Goal: Task Accomplishment & Management: Use online tool/utility

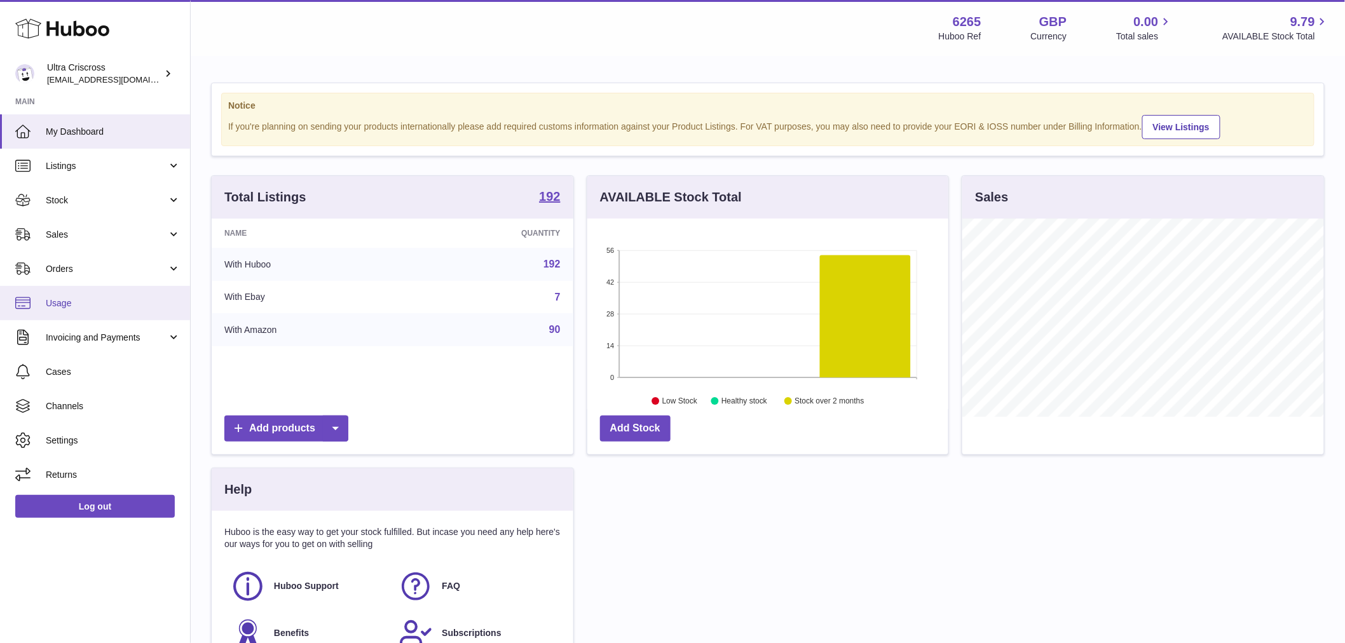
scroll to position [198, 361]
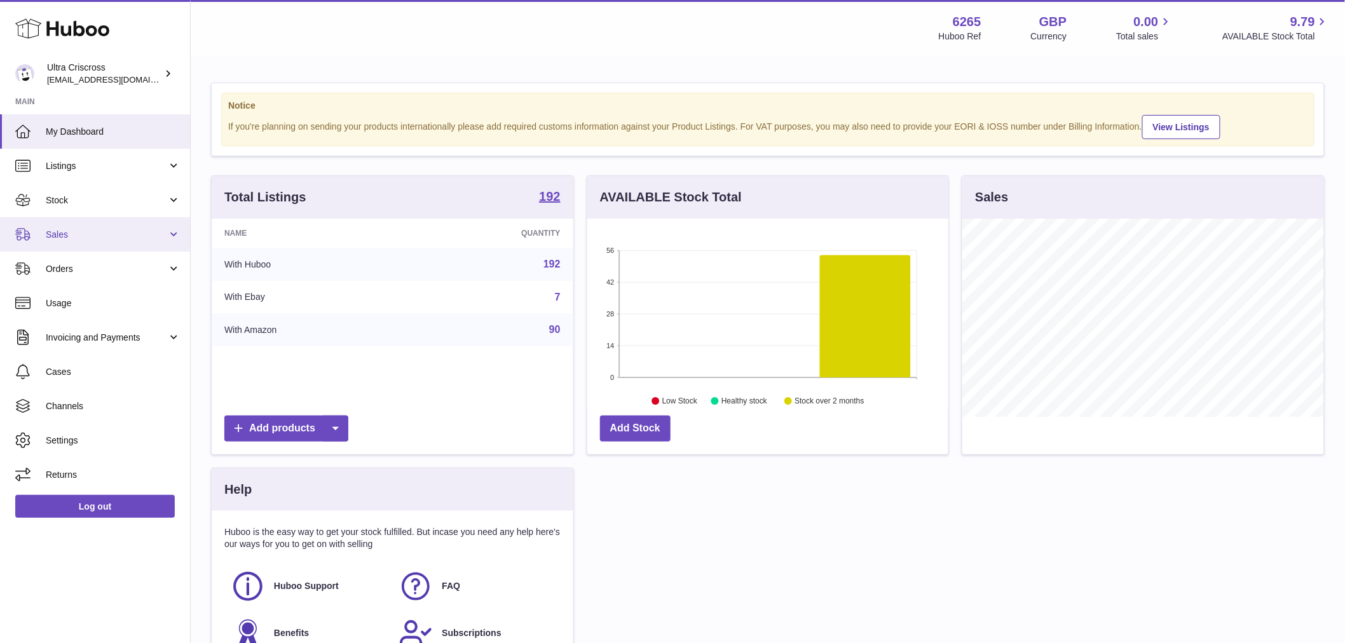
click at [85, 239] on span "Sales" at bounding box center [106, 235] width 121 height 12
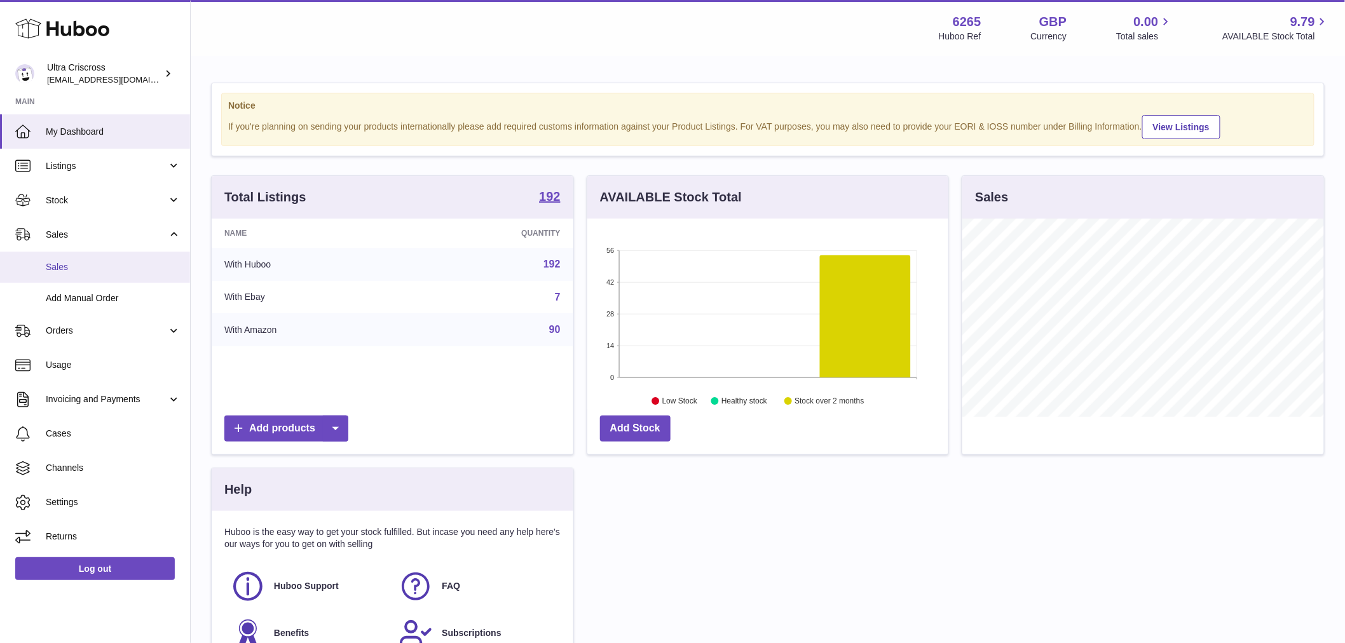
click at [92, 269] on span "Sales" at bounding box center [113, 267] width 135 height 12
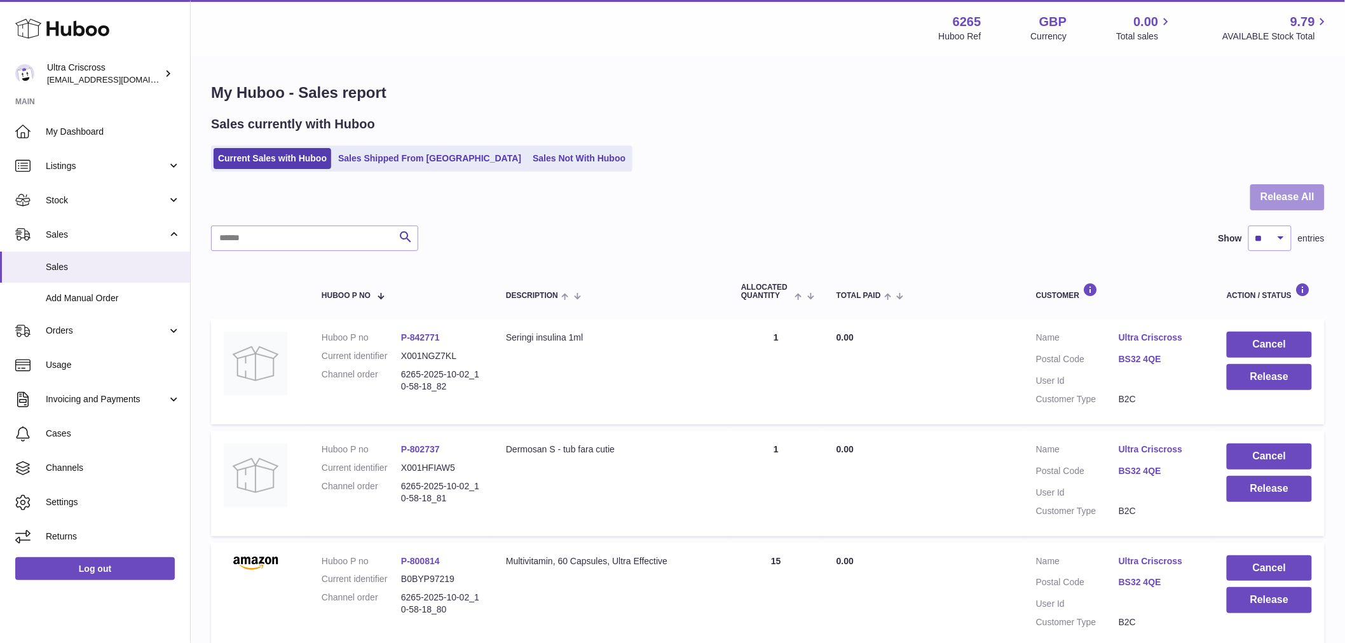
click at [1257, 198] on button "Release All" at bounding box center [1287, 197] width 74 height 26
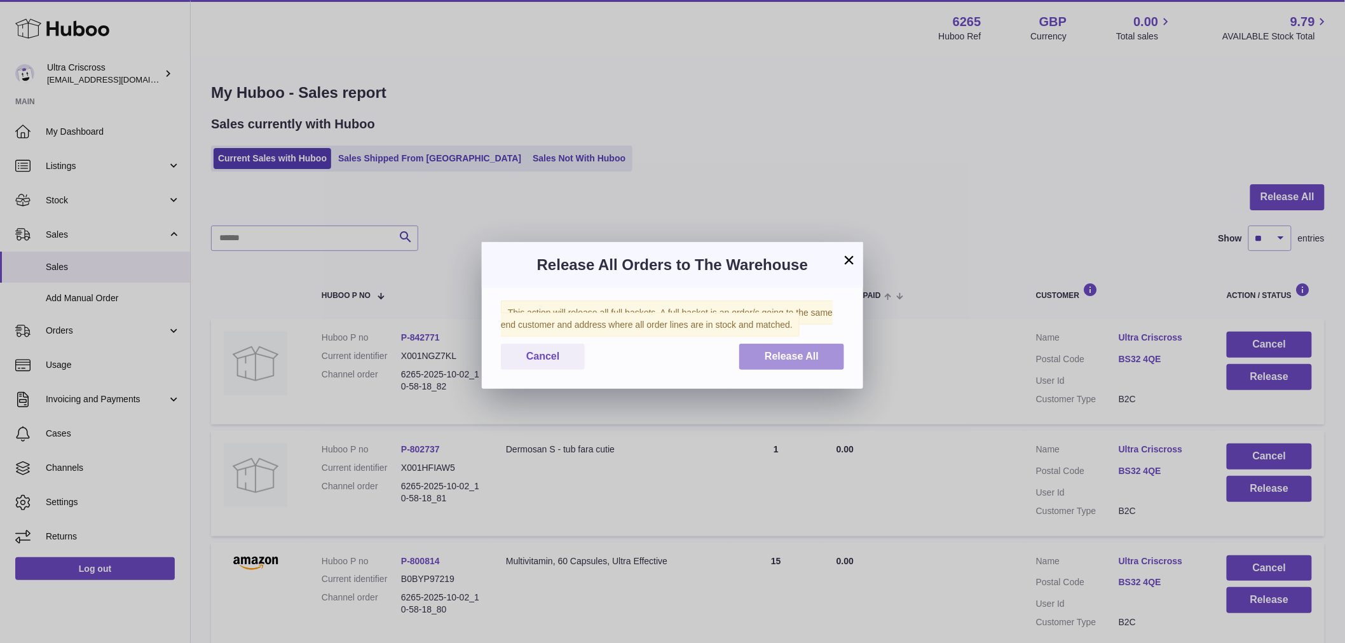
click at [810, 362] on span "Release All" at bounding box center [792, 356] width 54 height 11
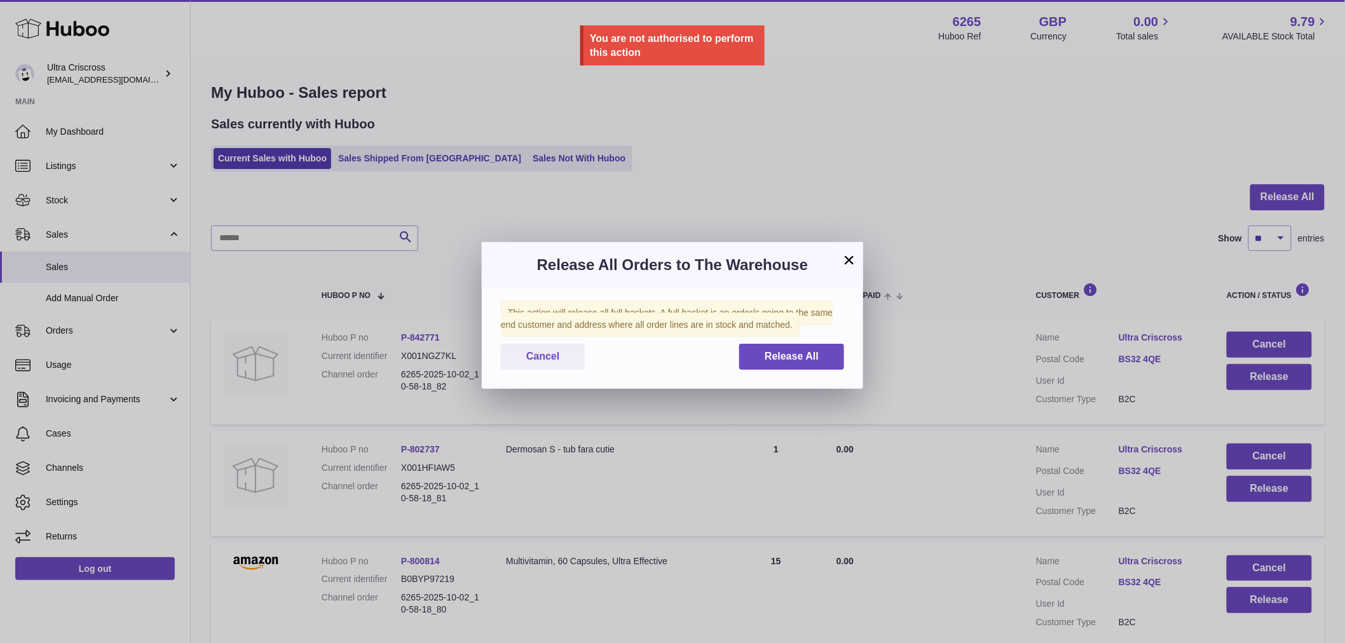
click at [850, 258] on button "×" at bounding box center [848, 259] width 15 height 15
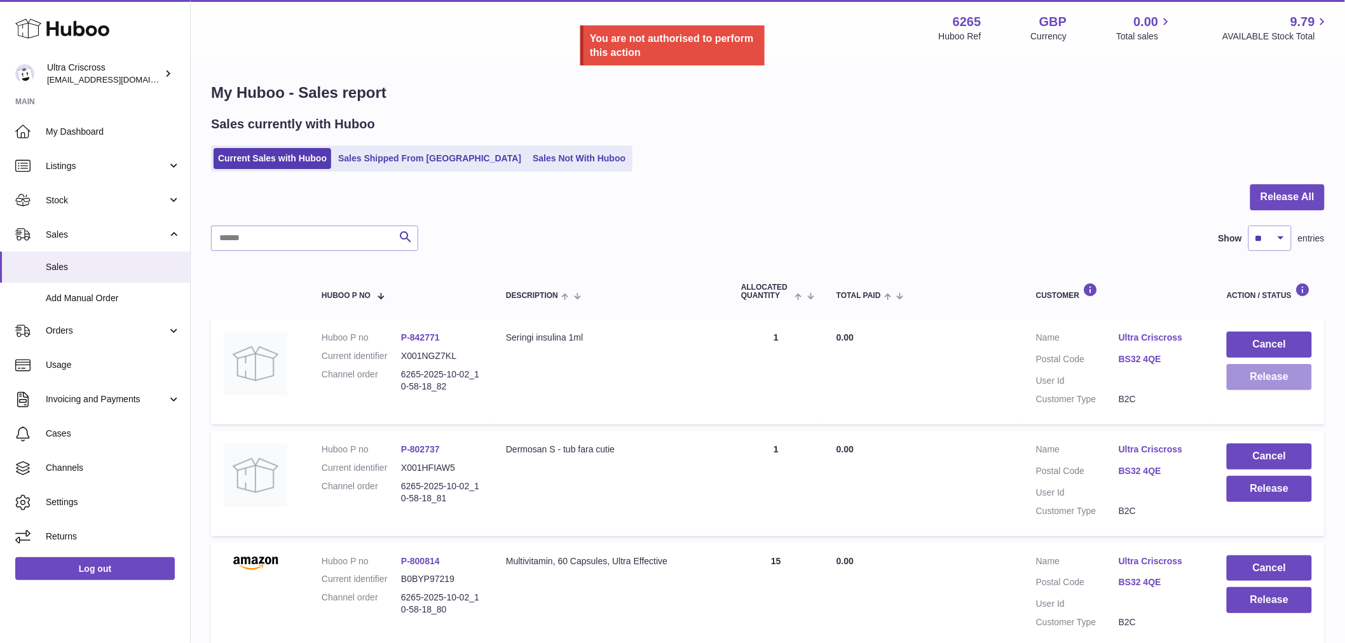
click at [1256, 379] on button "Release" at bounding box center [1269, 377] width 85 height 26
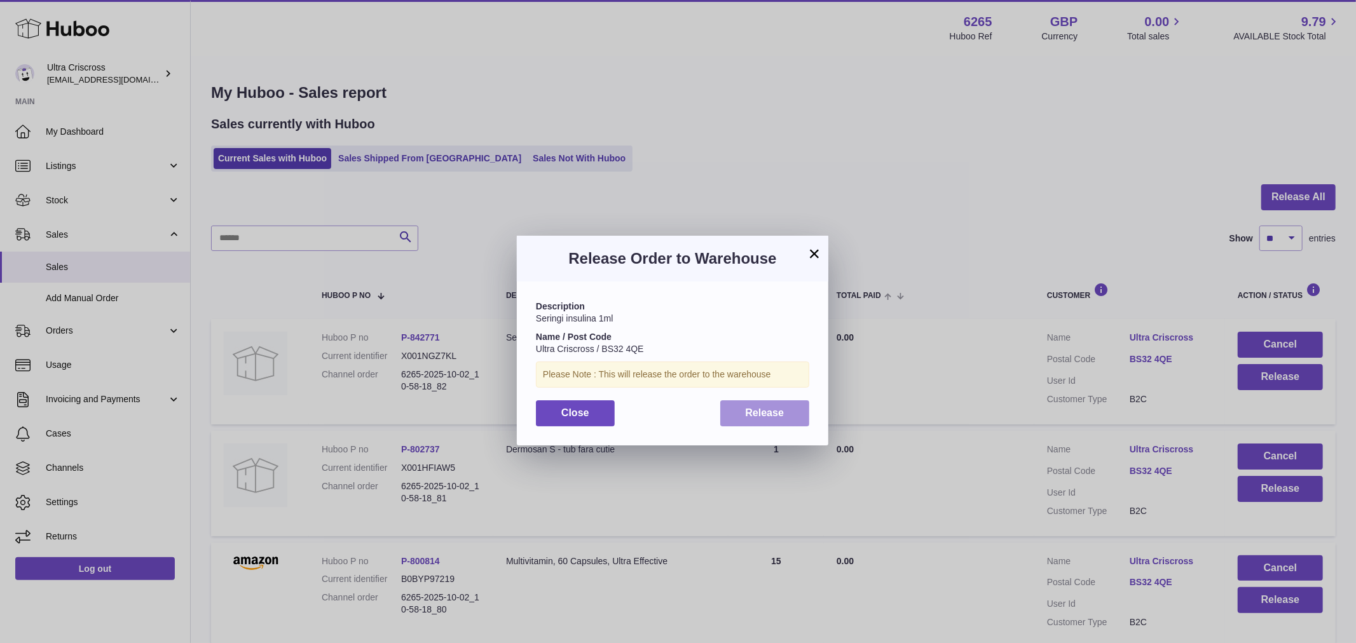
click at [763, 414] on span "Release" at bounding box center [764, 412] width 39 height 11
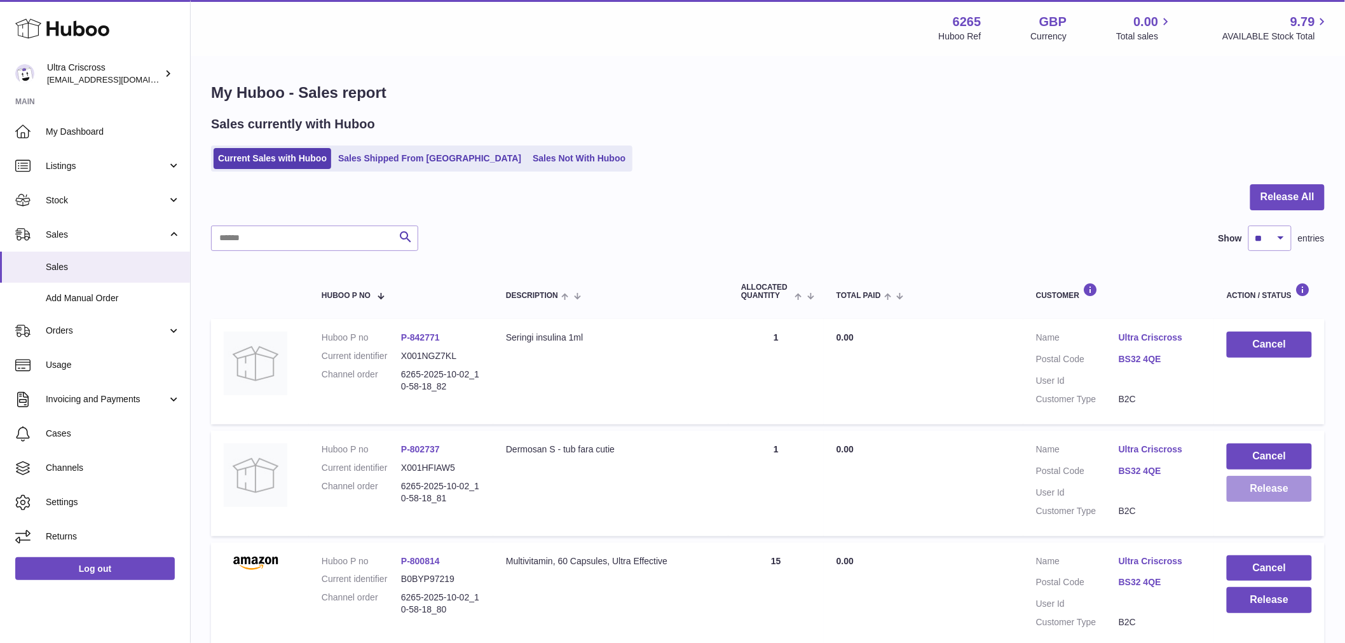
click at [1272, 490] on button "Release" at bounding box center [1269, 489] width 85 height 26
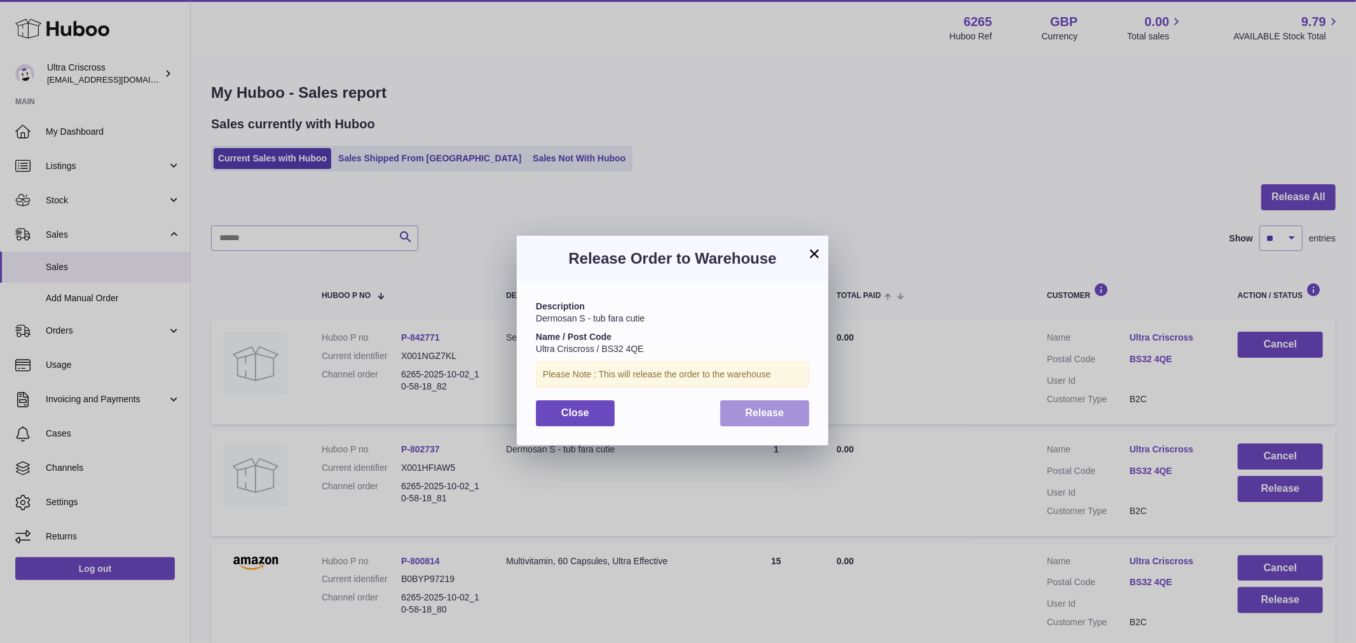
click at [761, 416] on span "Release" at bounding box center [764, 412] width 39 height 11
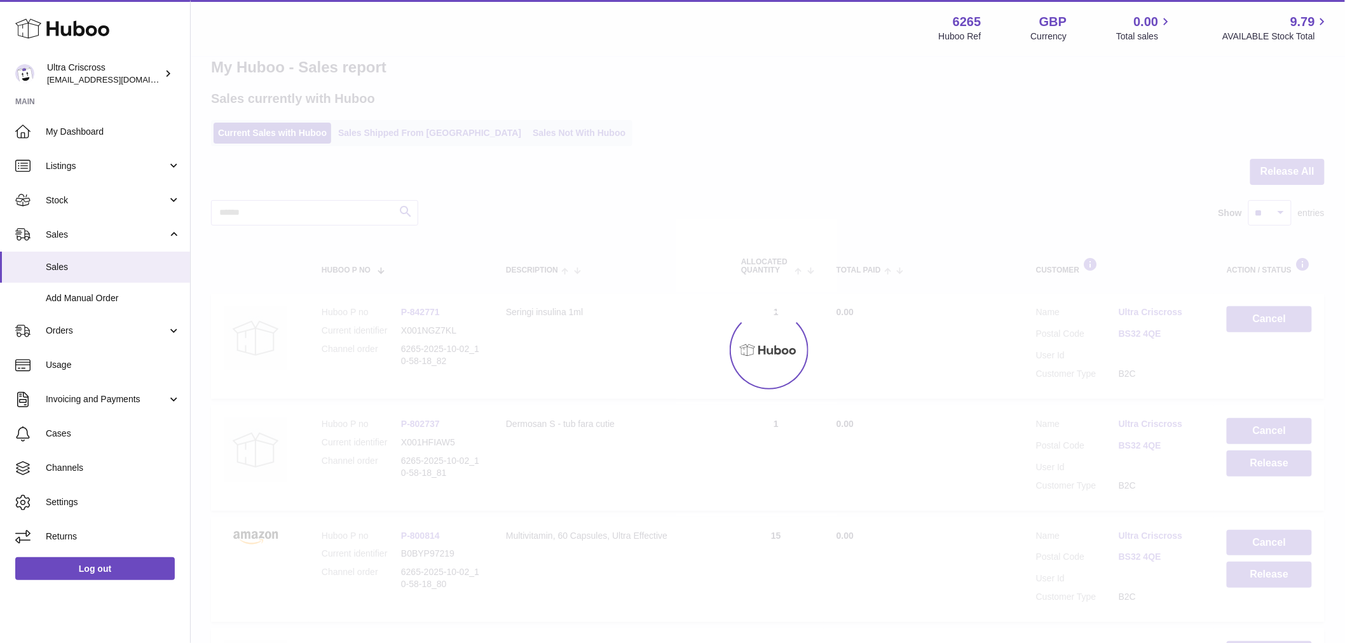
scroll to position [71, 0]
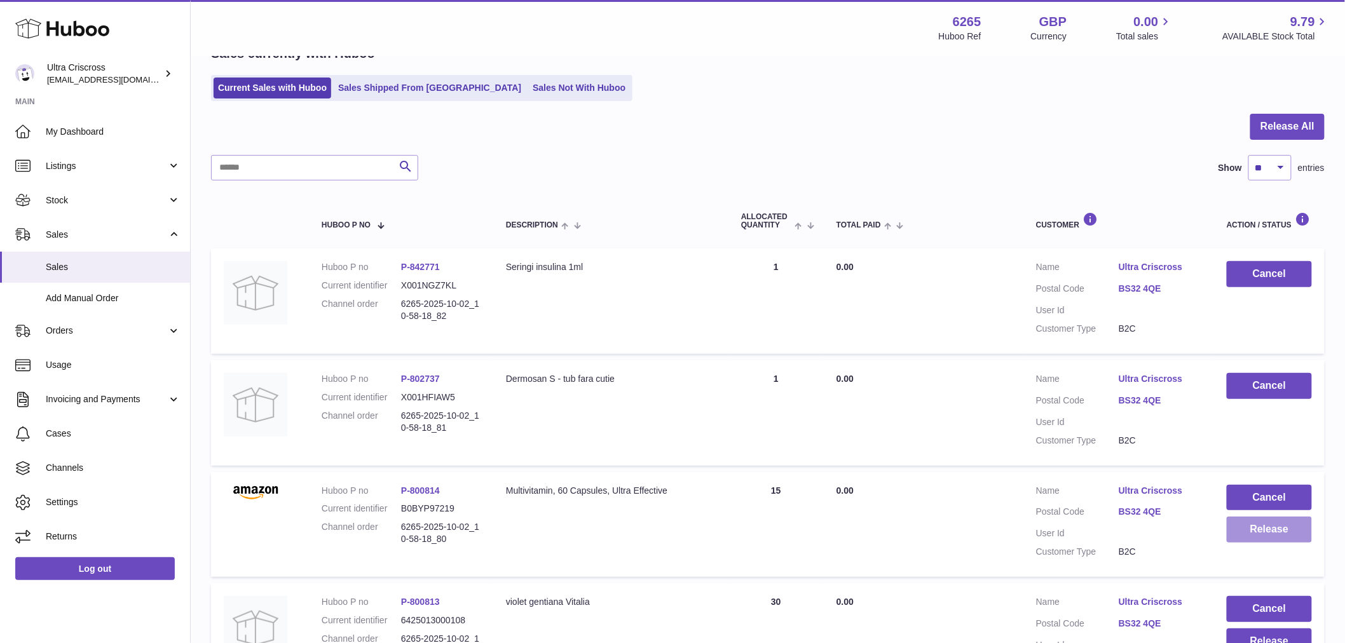
click at [1254, 533] on button "Release" at bounding box center [1269, 530] width 85 height 26
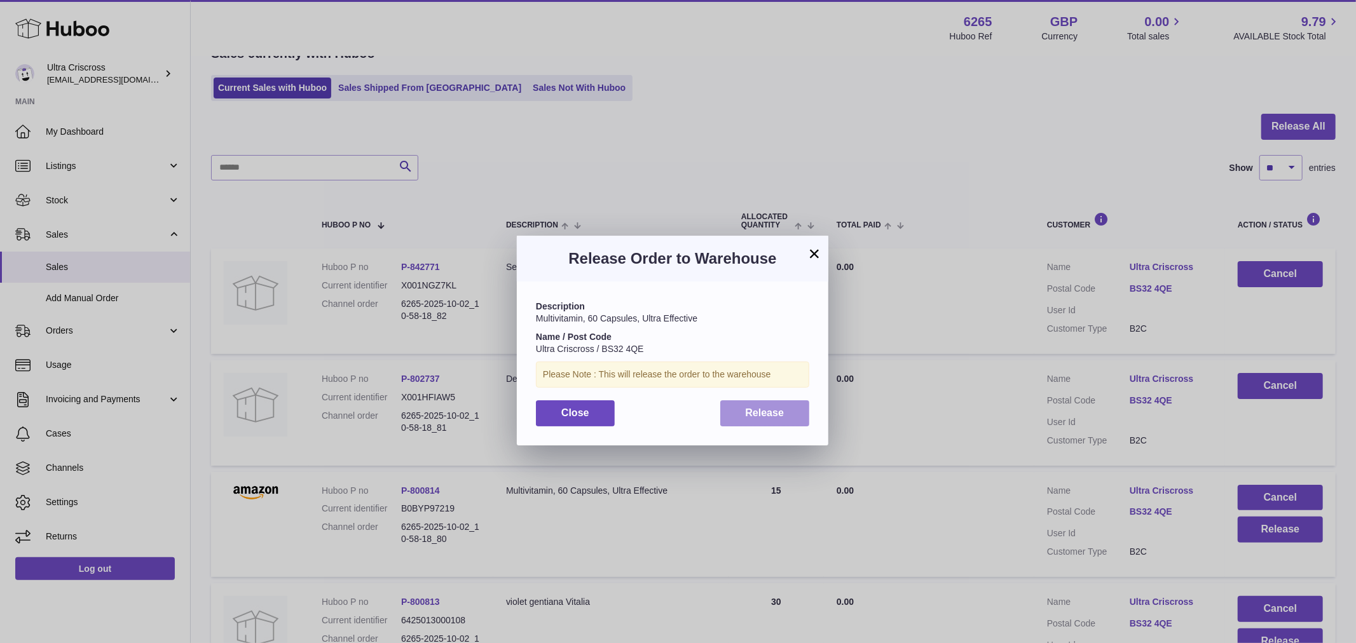
click at [766, 410] on span "Release" at bounding box center [764, 412] width 39 height 11
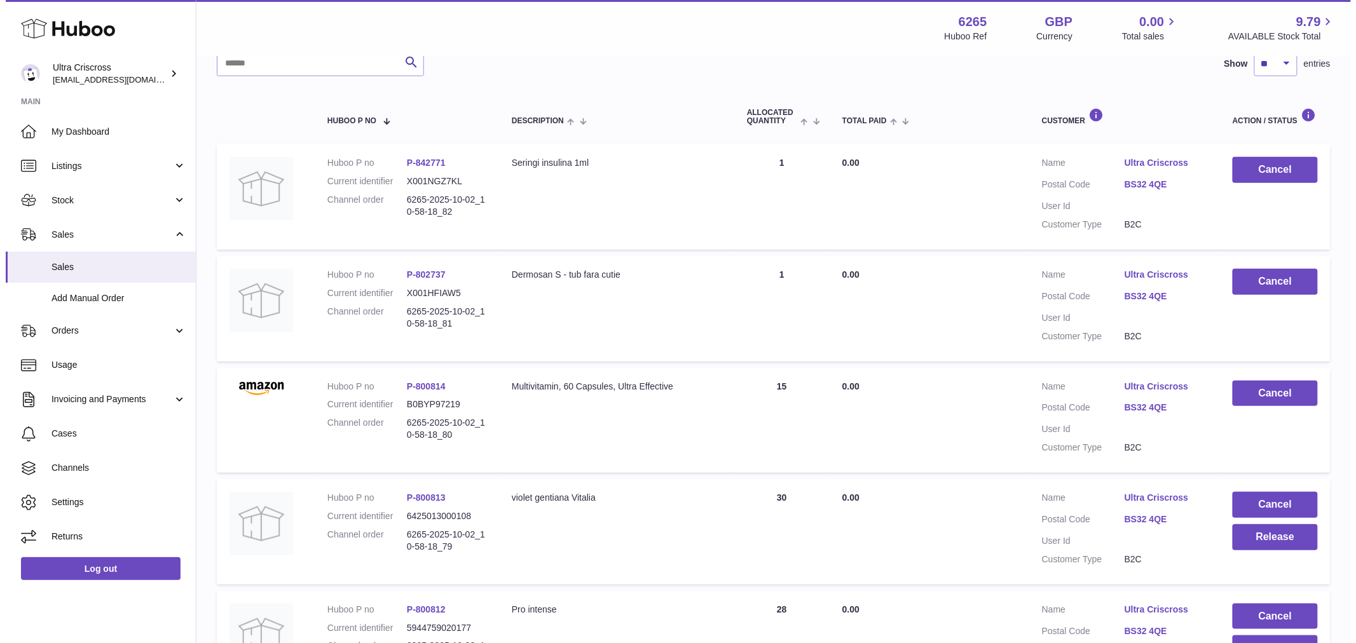
scroll to position [353, 0]
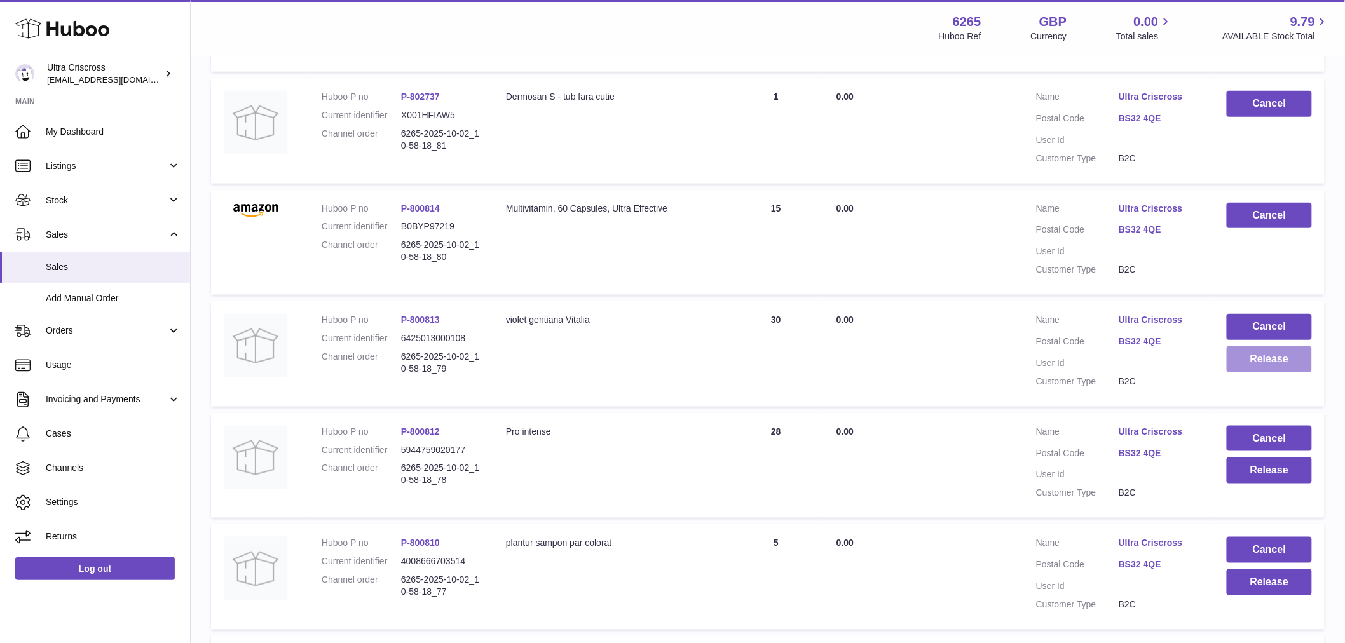
click at [1278, 366] on button "Release" at bounding box center [1269, 359] width 85 height 26
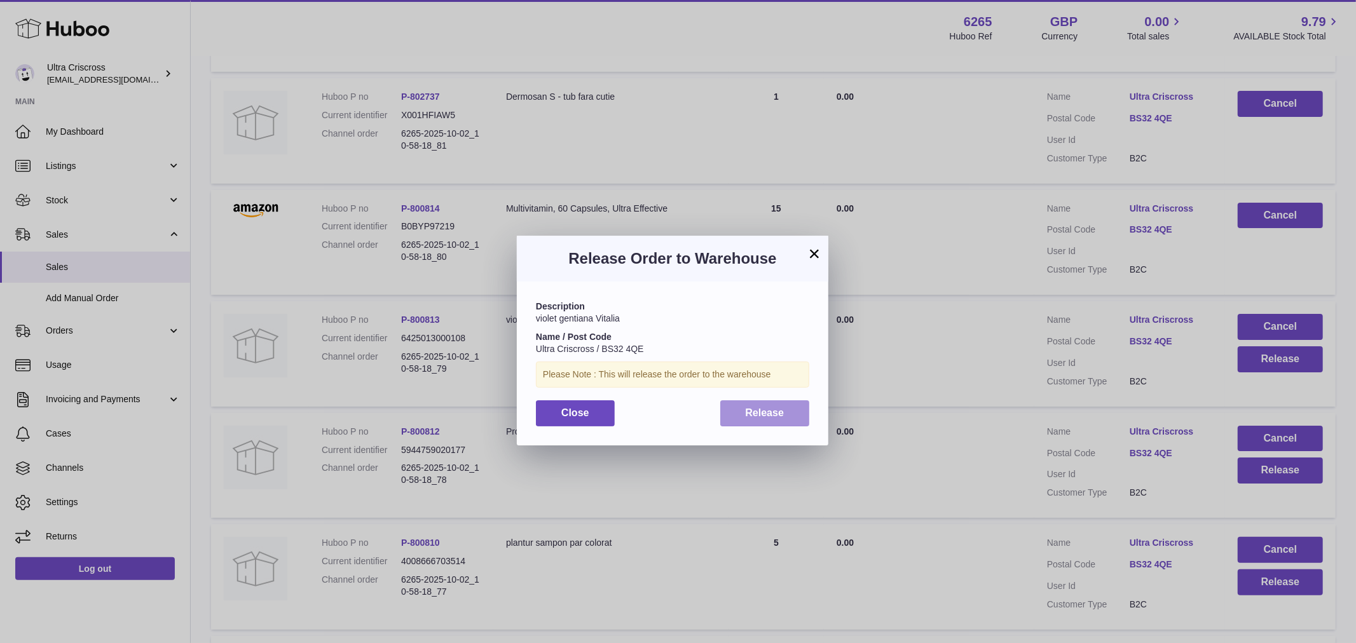
click at [739, 411] on button "Release" at bounding box center [765, 413] width 90 height 26
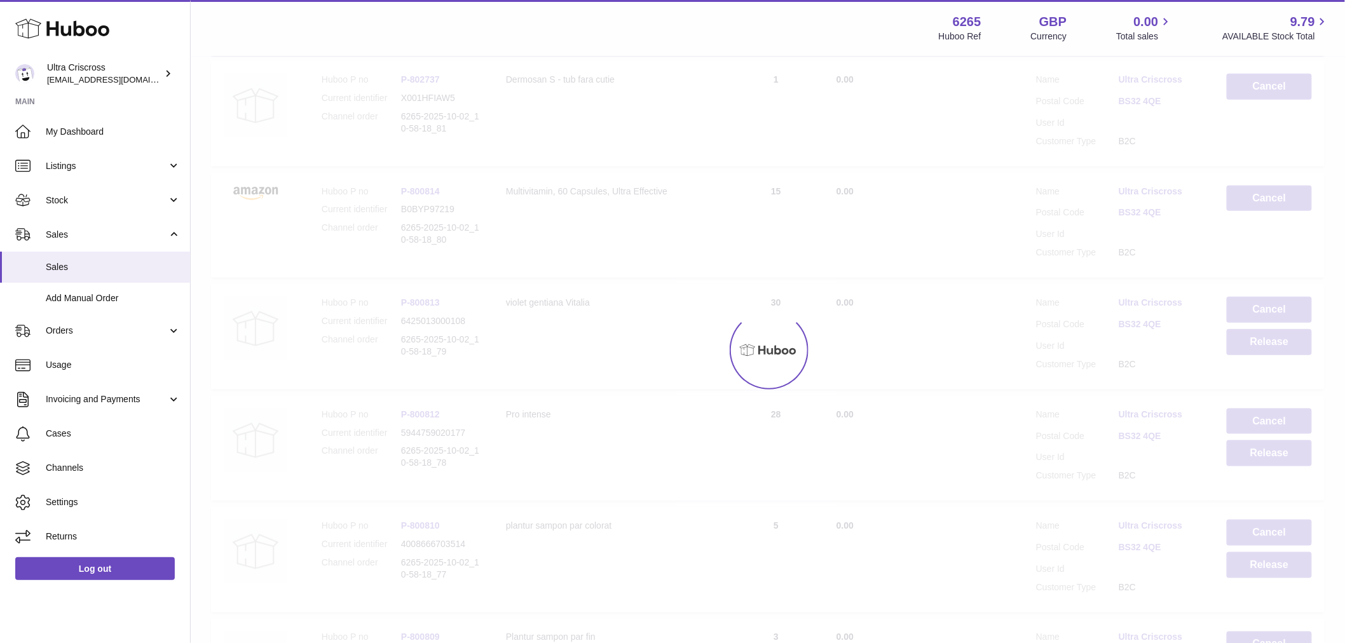
scroll to position [423, 0]
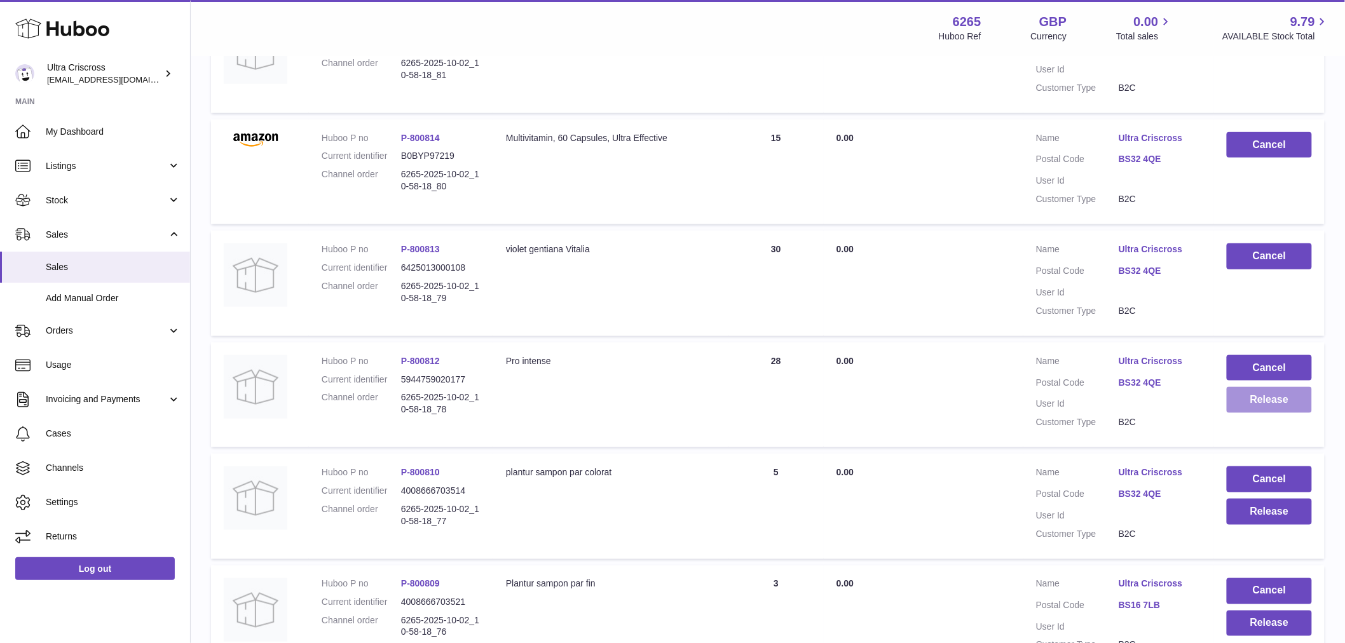
click at [1242, 397] on button "Release" at bounding box center [1269, 400] width 85 height 26
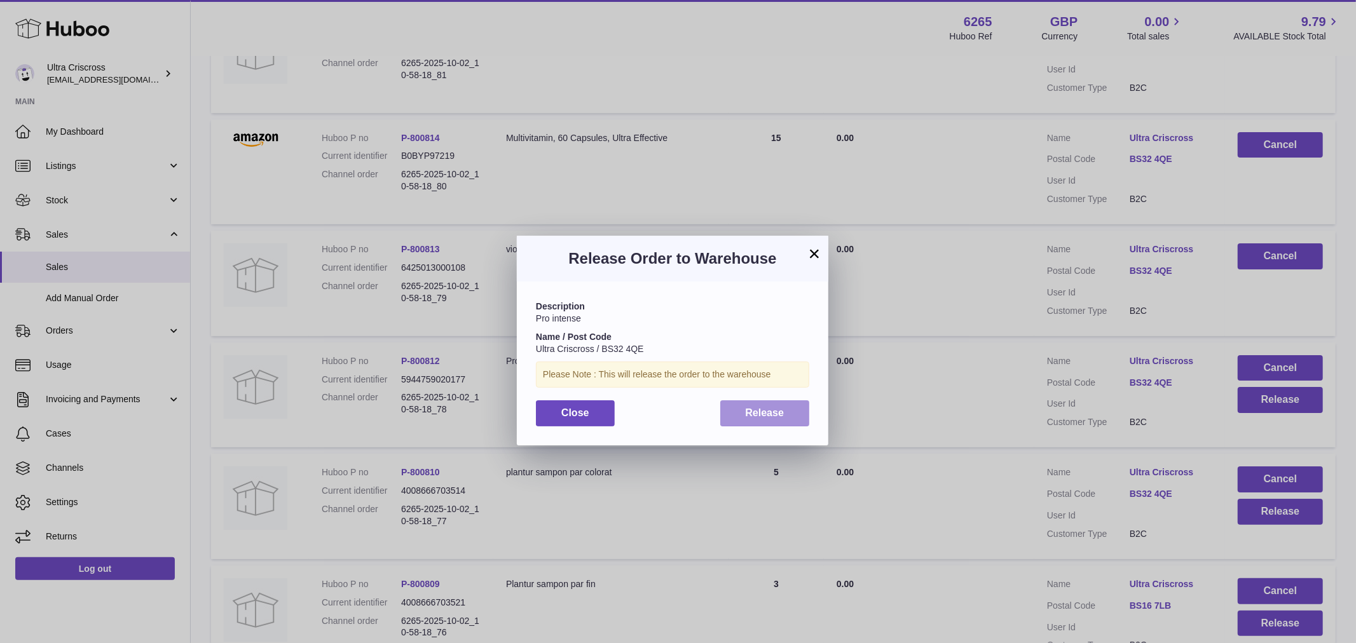
click at [753, 407] on span "Release" at bounding box center [764, 412] width 39 height 11
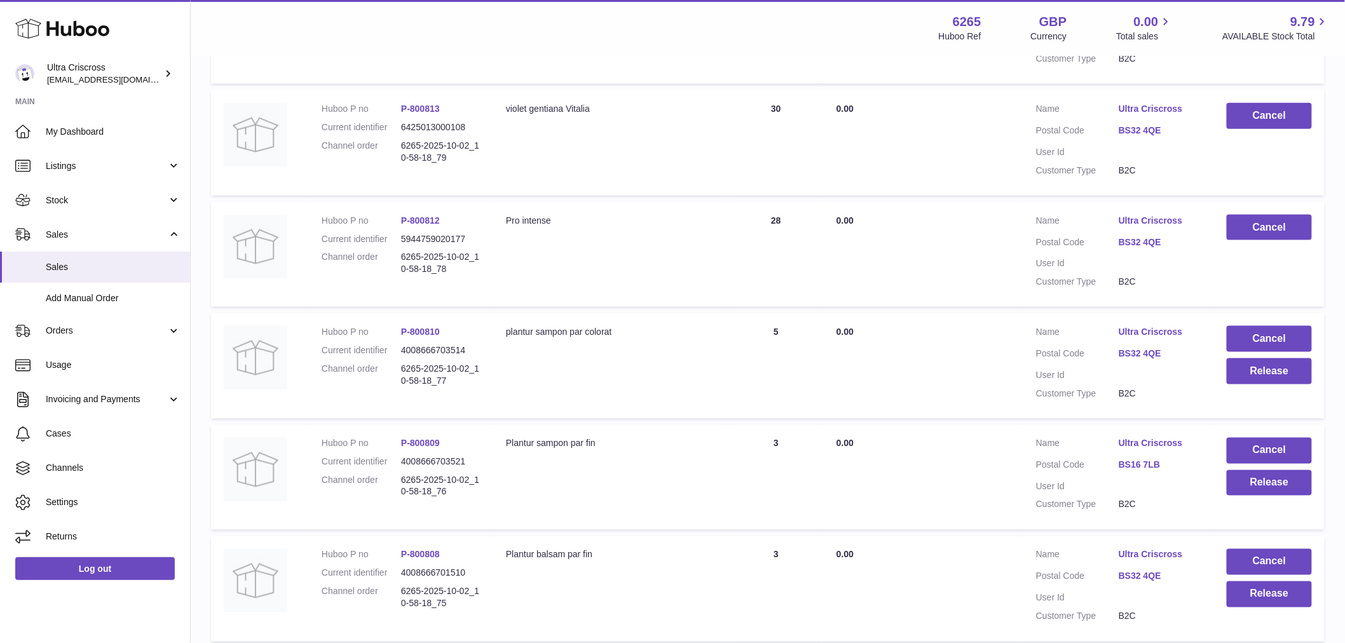
scroll to position [564, 0]
click at [1263, 369] on button "Release" at bounding box center [1269, 371] width 85 height 26
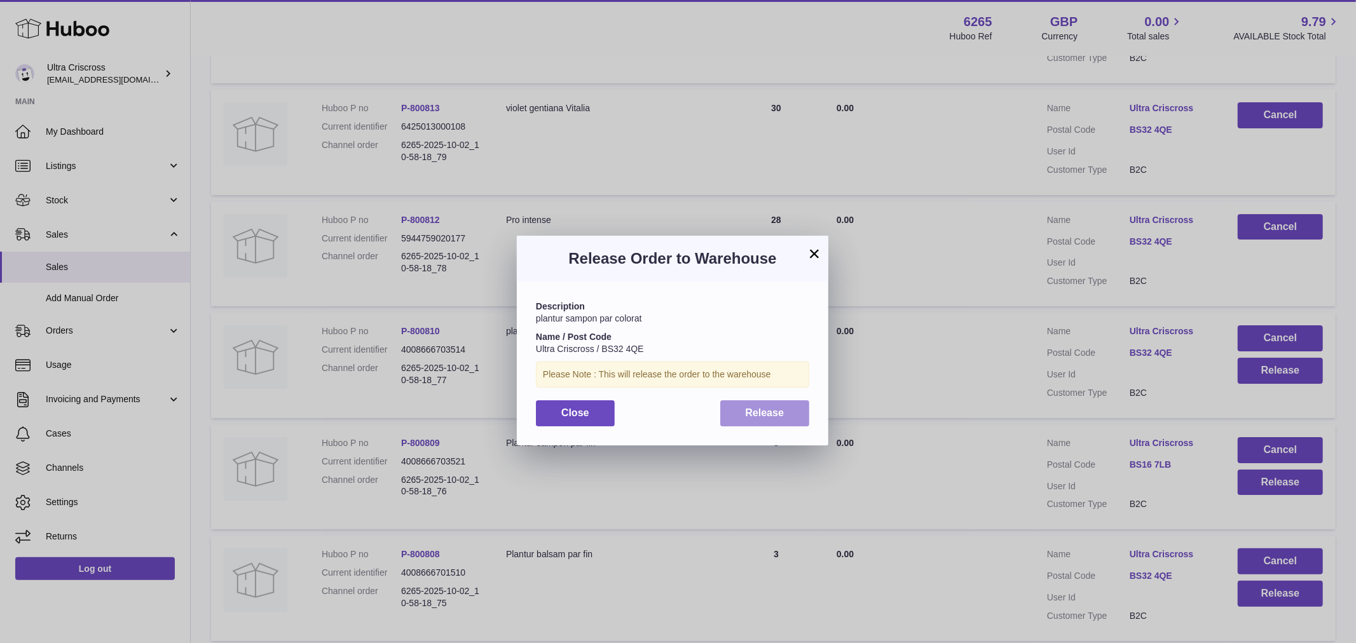
click at [774, 414] on span "Release" at bounding box center [764, 412] width 39 height 11
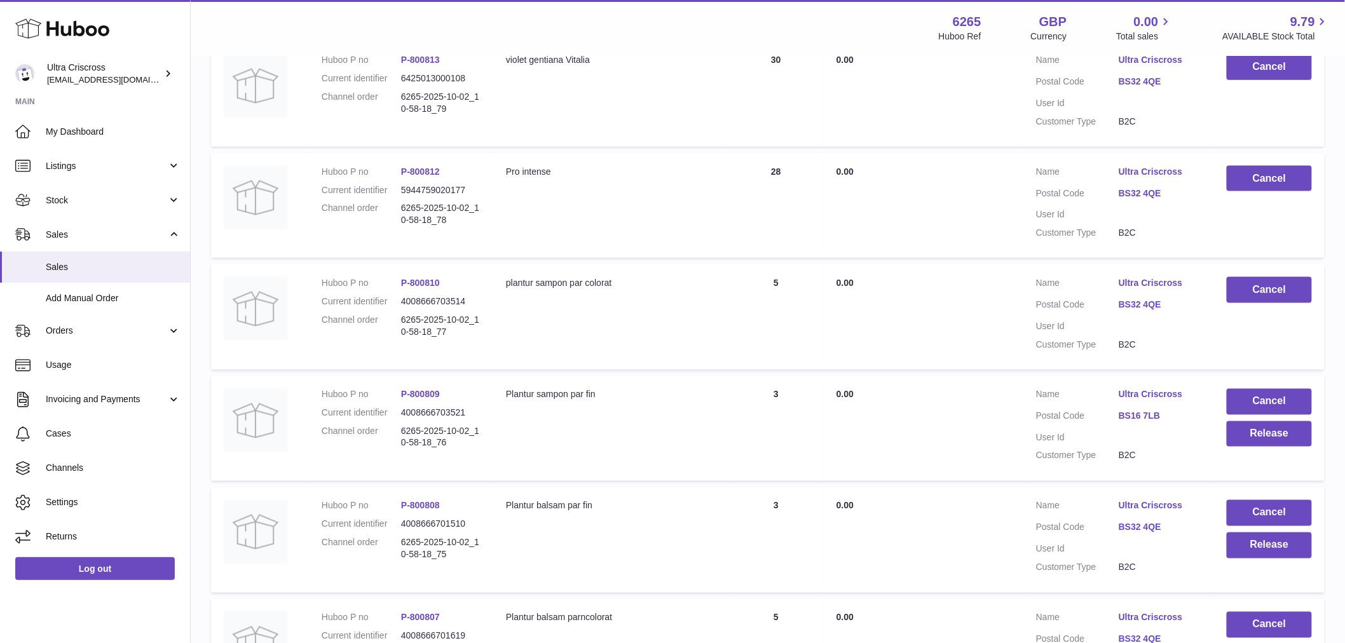
scroll to position [636, 0]
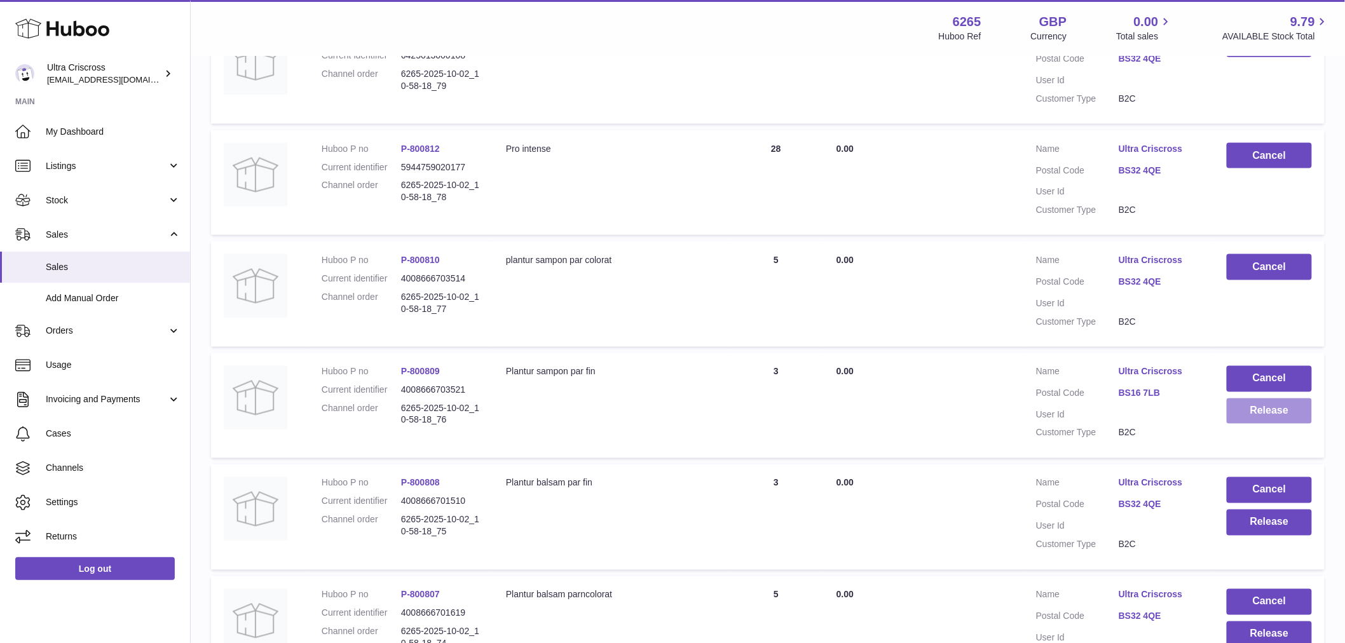
click at [1272, 408] on button "Release" at bounding box center [1269, 411] width 85 height 26
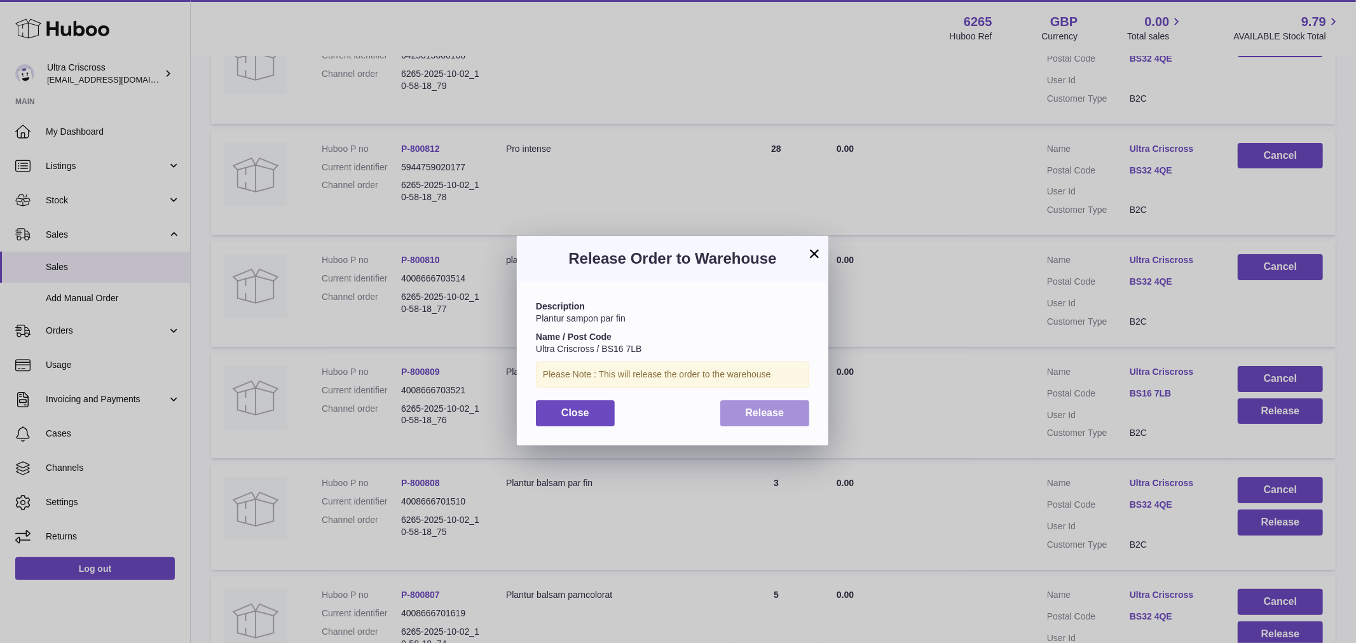
click at [757, 416] on span "Release" at bounding box center [764, 412] width 39 height 11
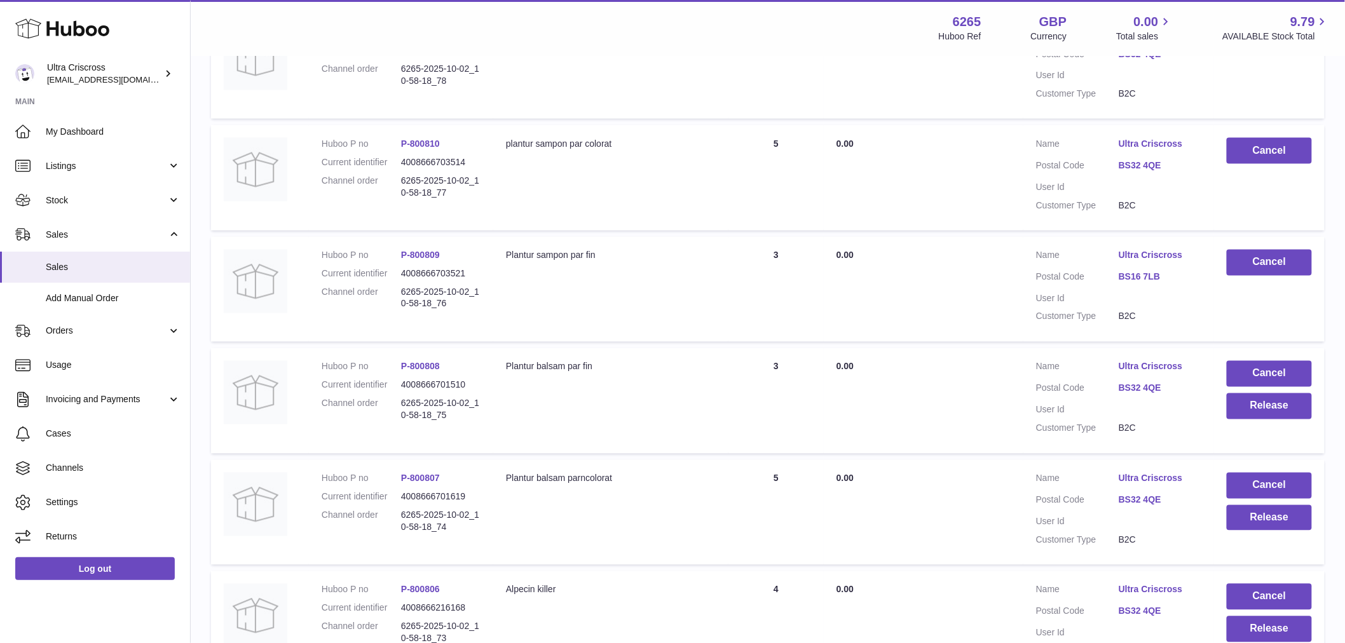
scroll to position [777, 0]
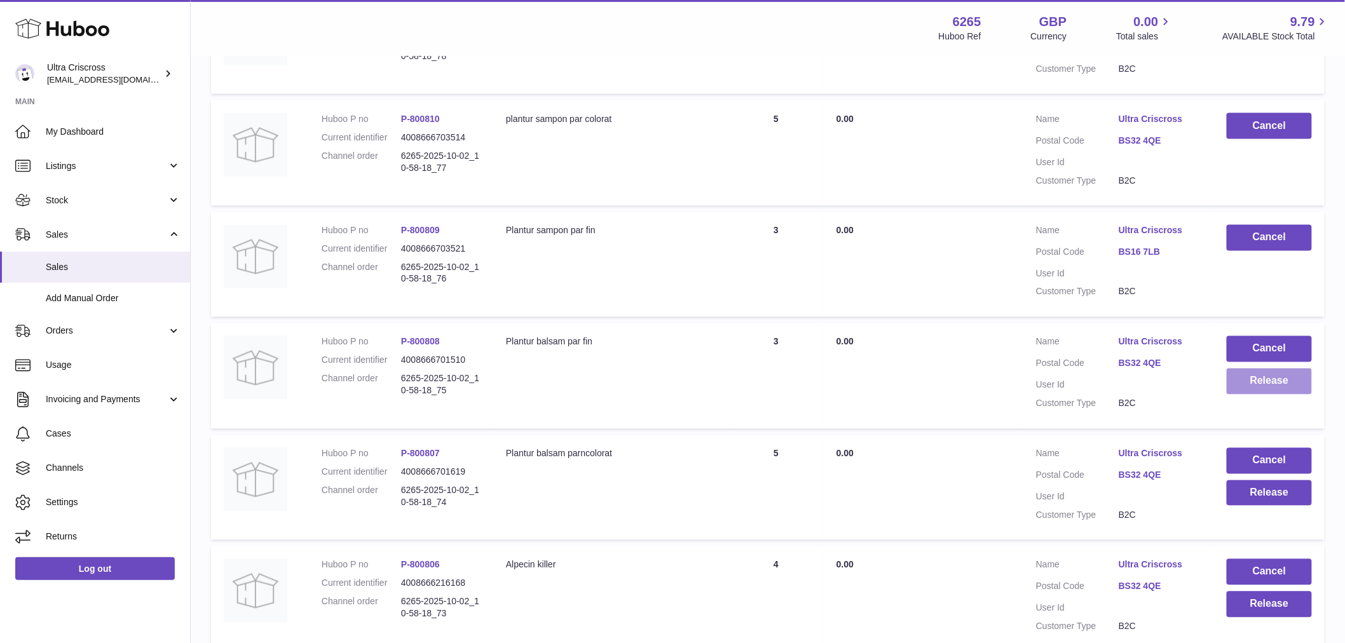
click at [1266, 386] on button "Release" at bounding box center [1269, 382] width 85 height 26
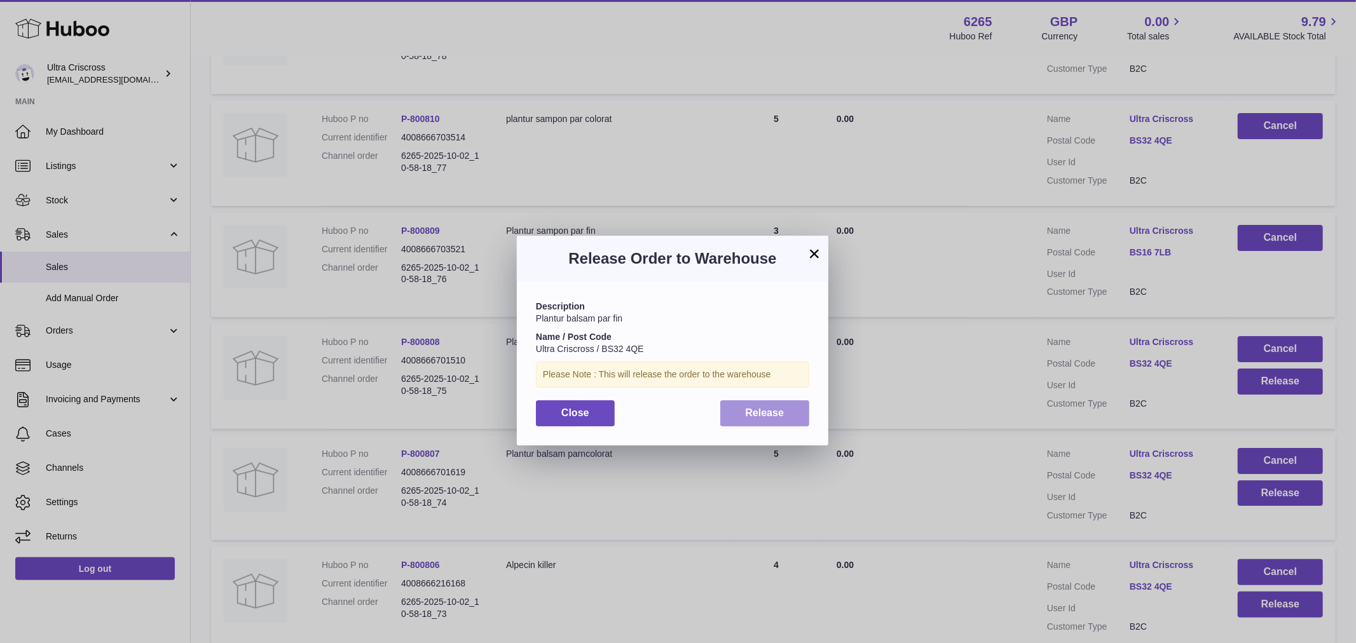
click at [759, 412] on span "Release" at bounding box center [764, 412] width 39 height 11
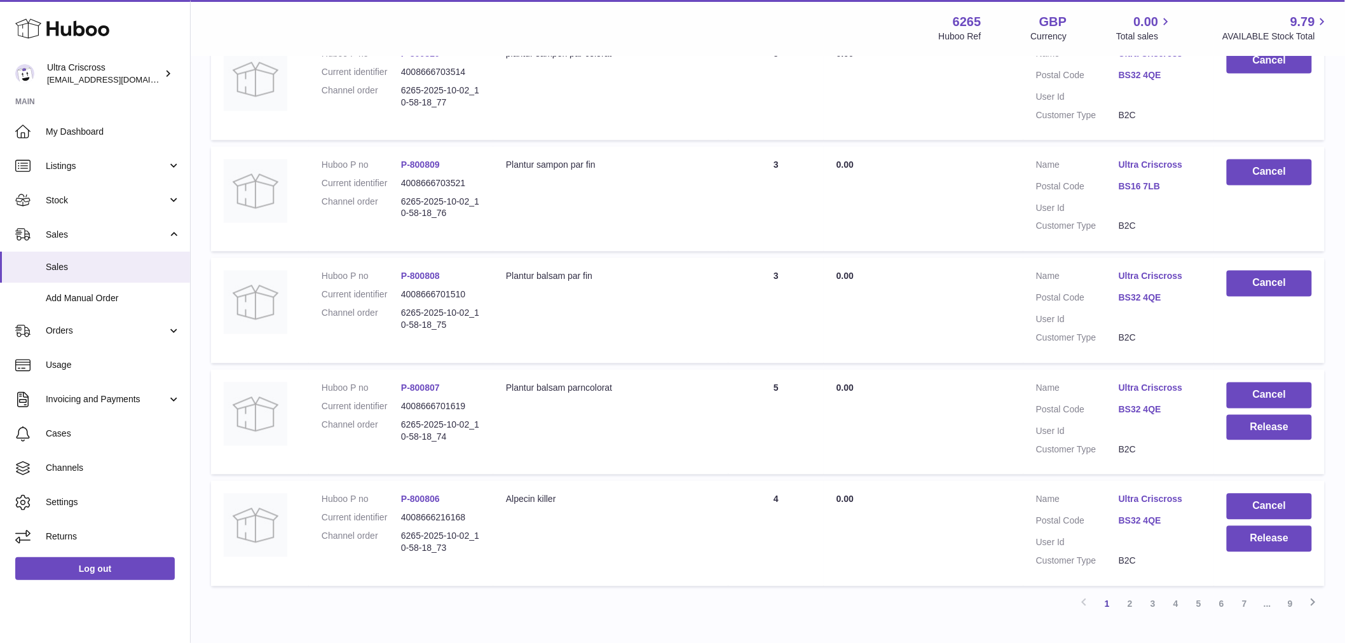
scroll to position [918, 0]
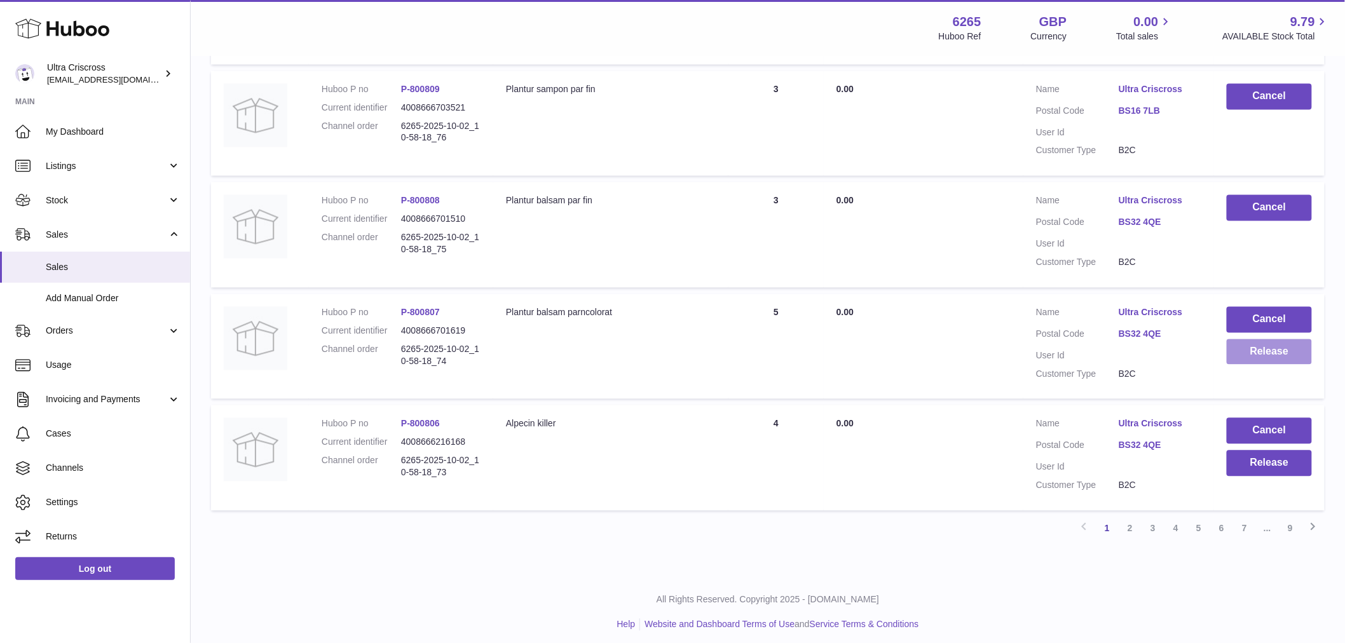
click at [1271, 351] on button "Release" at bounding box center [1269, 352] width 85 height 26
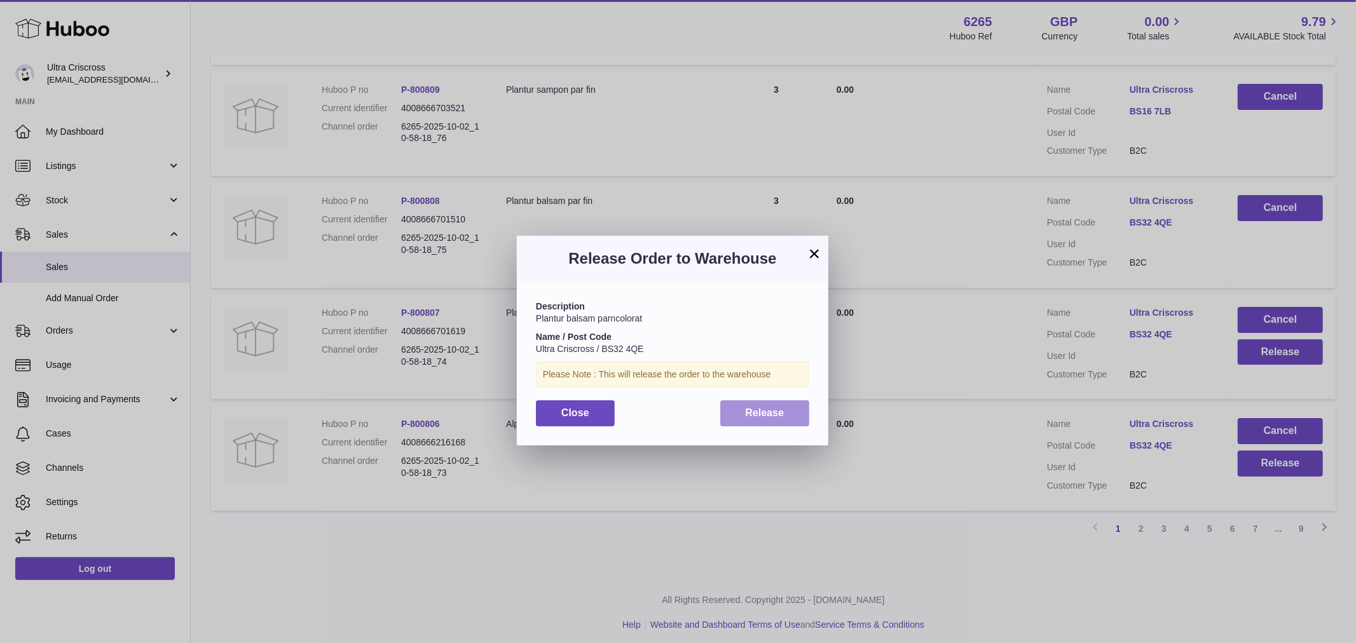
click at [745, 418] on span "Release" at bounding box center [764, 412] width 39 height 11
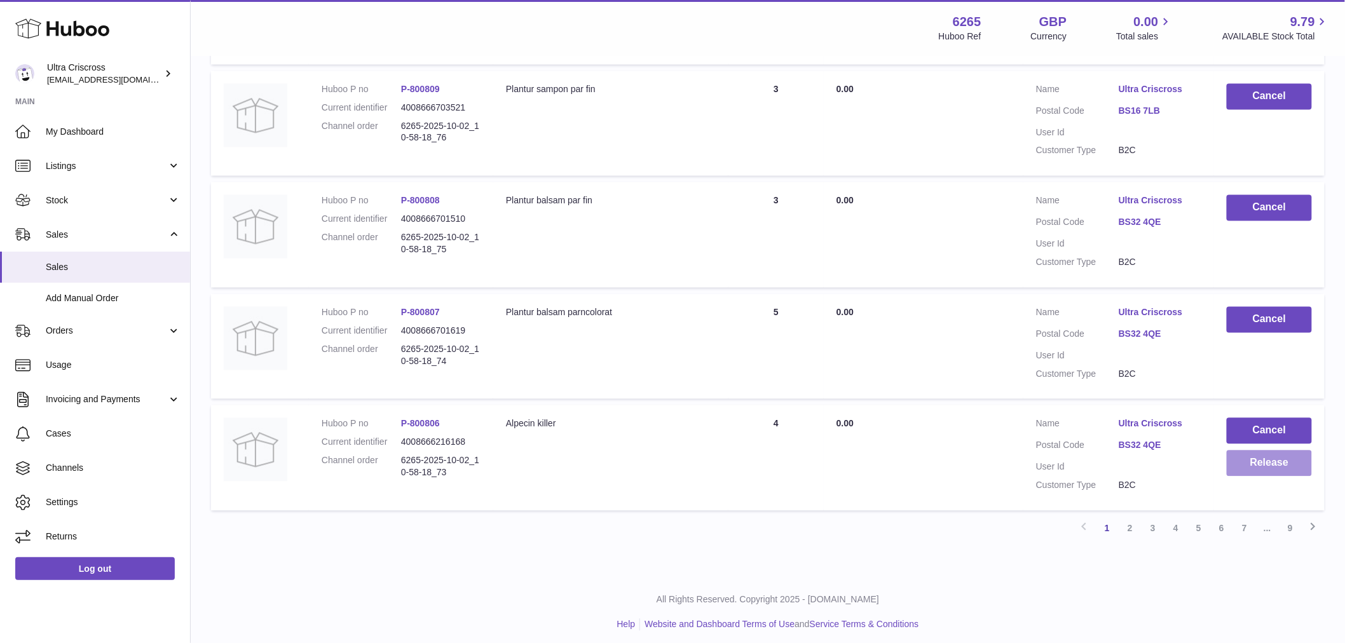
click at [1284, 461] on button "Release" at bounding box center [1269, 464] width 85 height 26
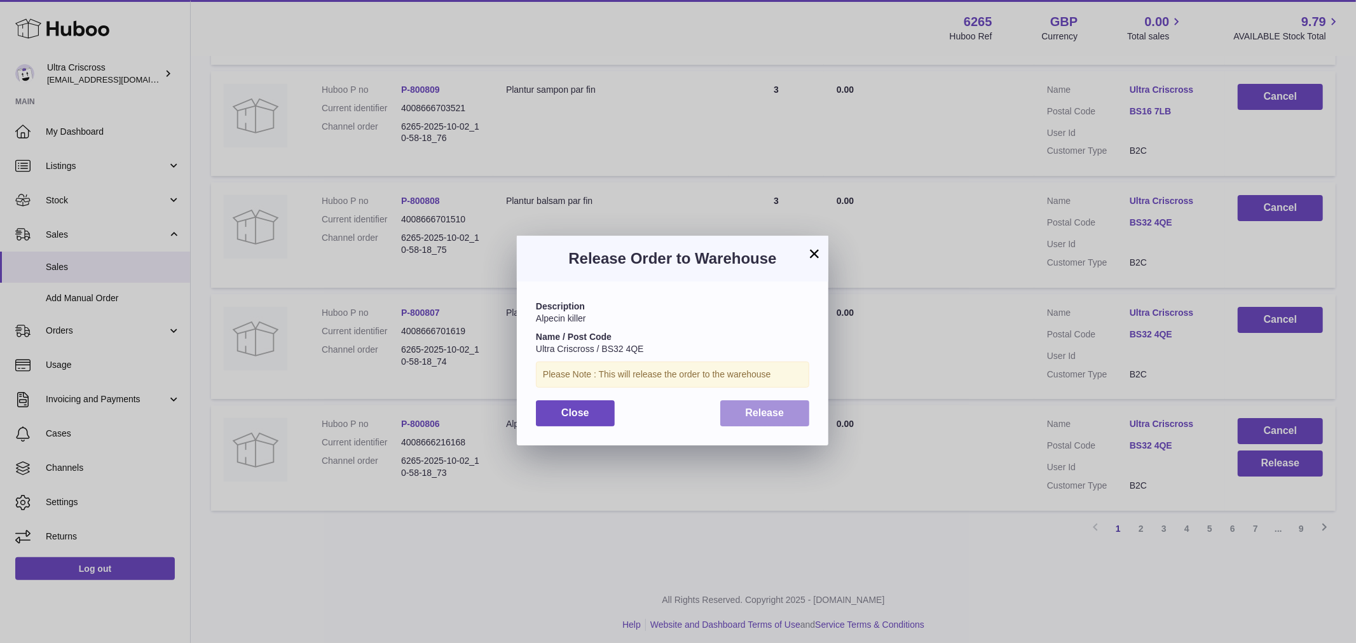
click at [766, 414] on span "Release" at bounding box center [764, 412] width 39 height 11
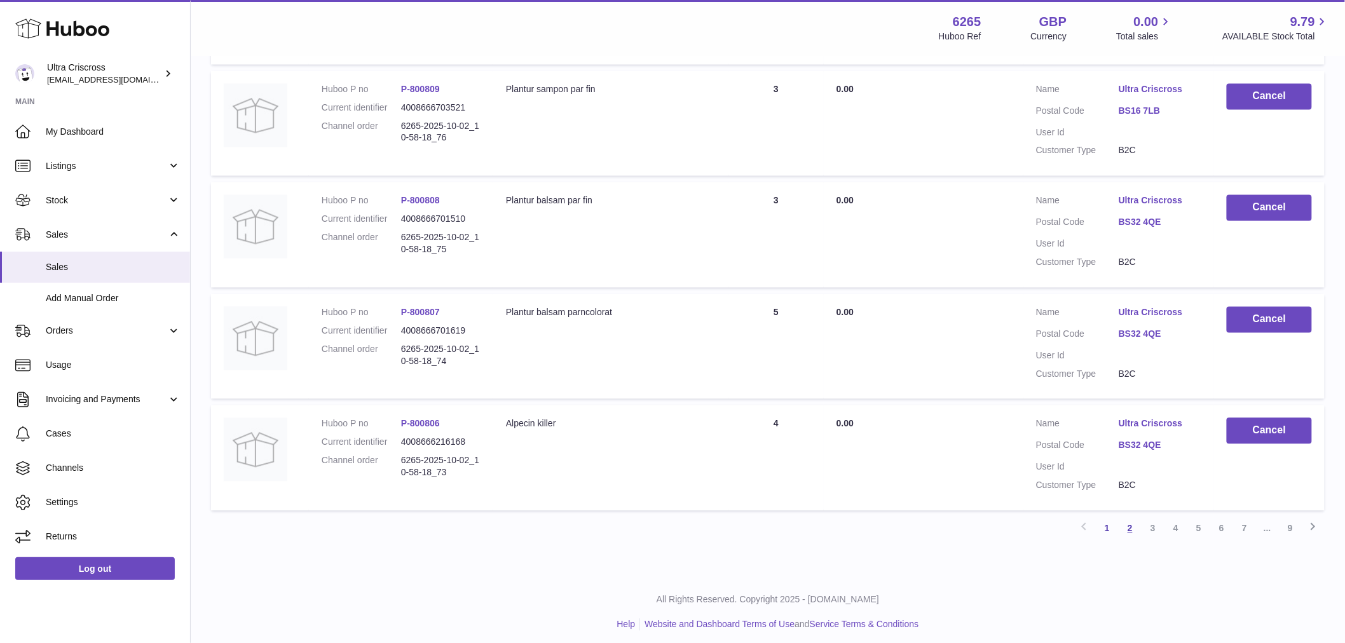
click at [1133, 530] on link "2" at bounding box center [1130, 528] width 23 height 23
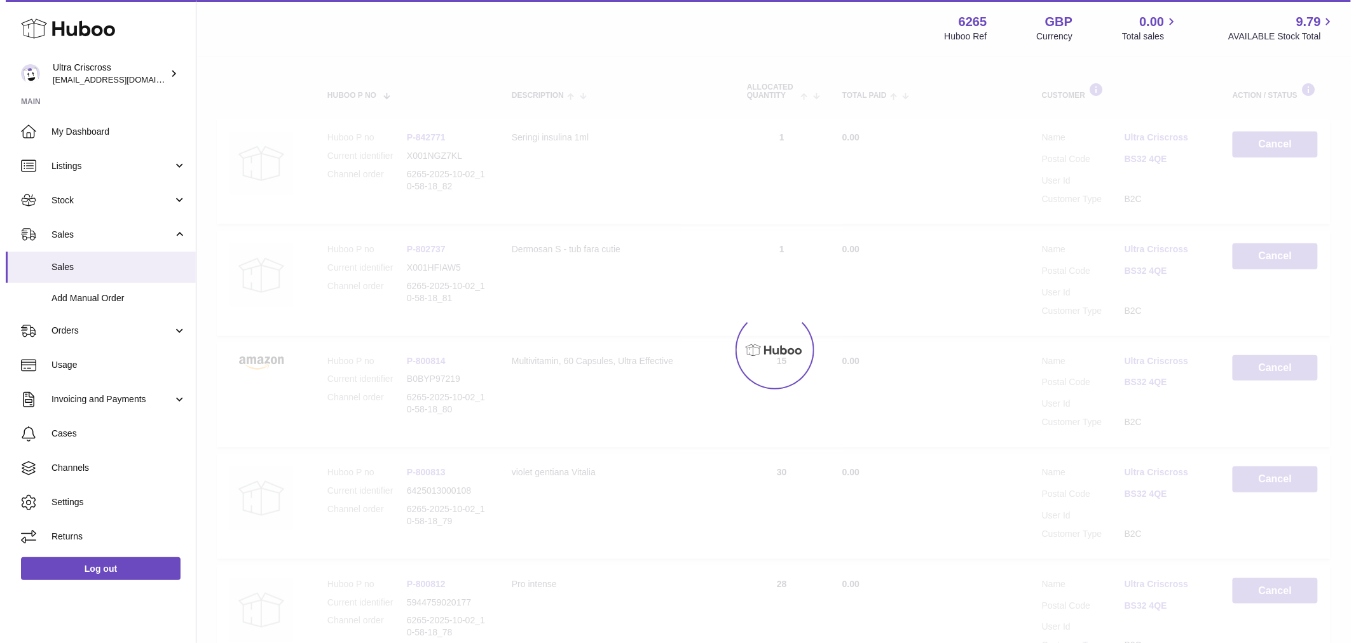
scroll to position [57, 0]
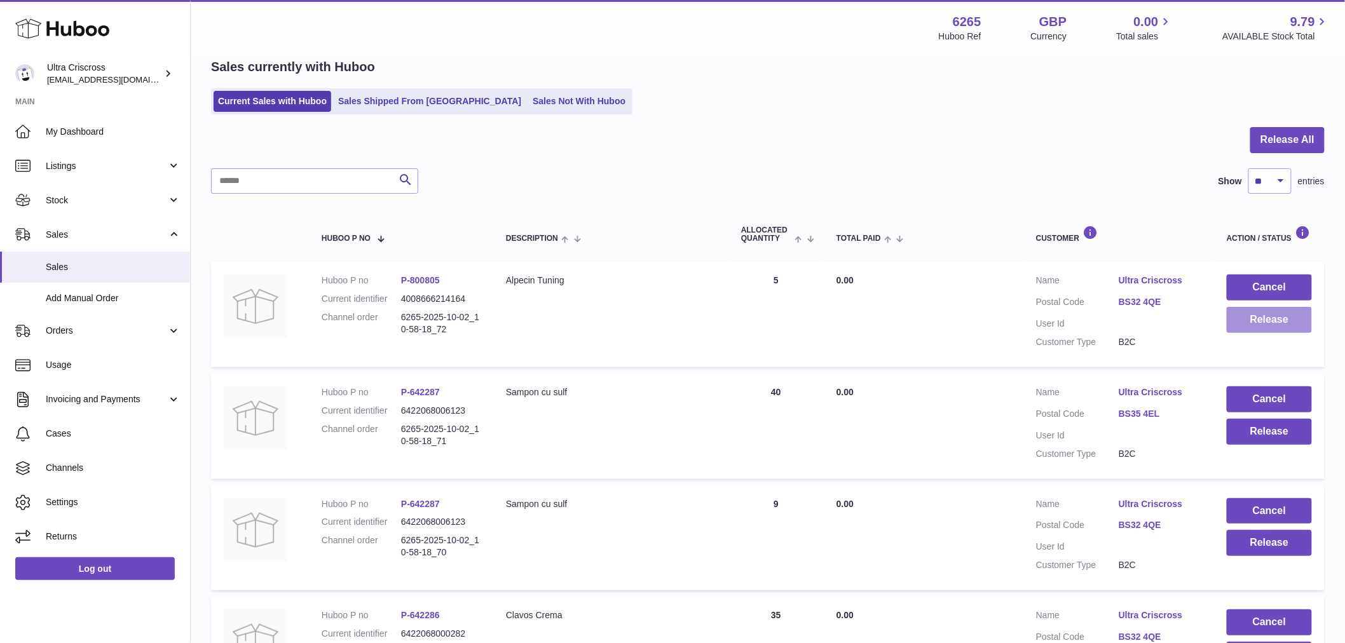
click at [1253, 320] on button "Release" at bounding box center [1269, 320] width 85 height 26
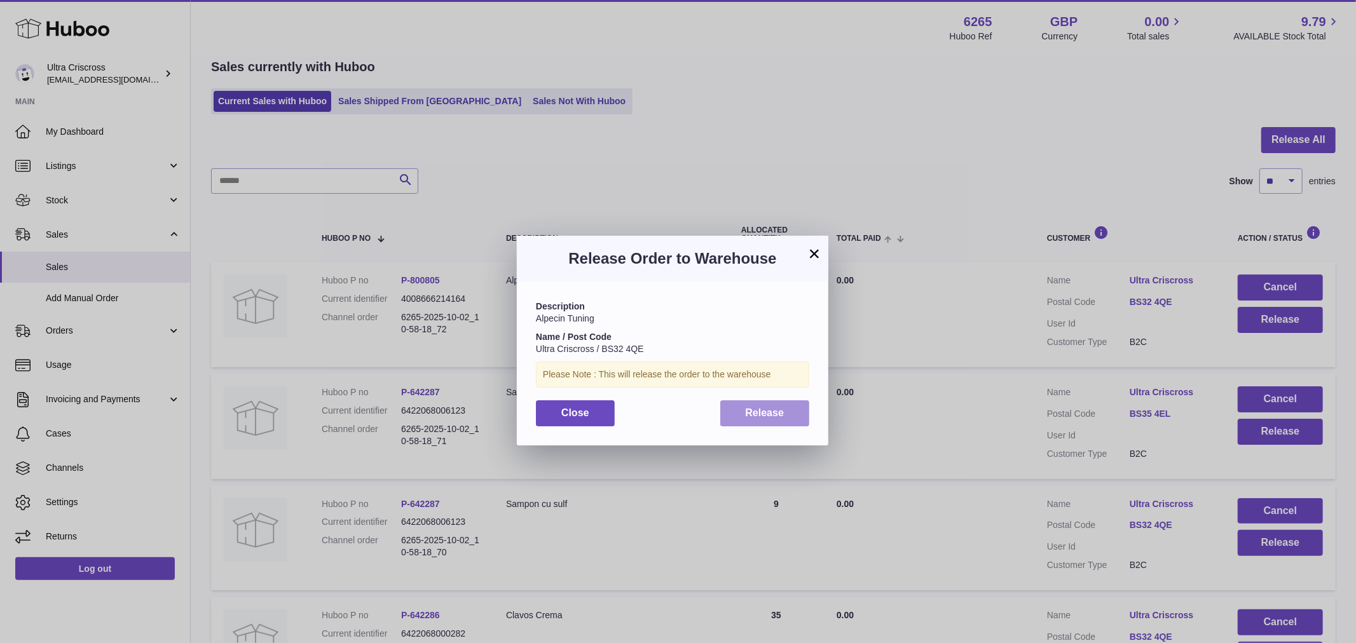
click at [750, 408] on span "Release" at bounding box center [764, 412] width 39 height 11
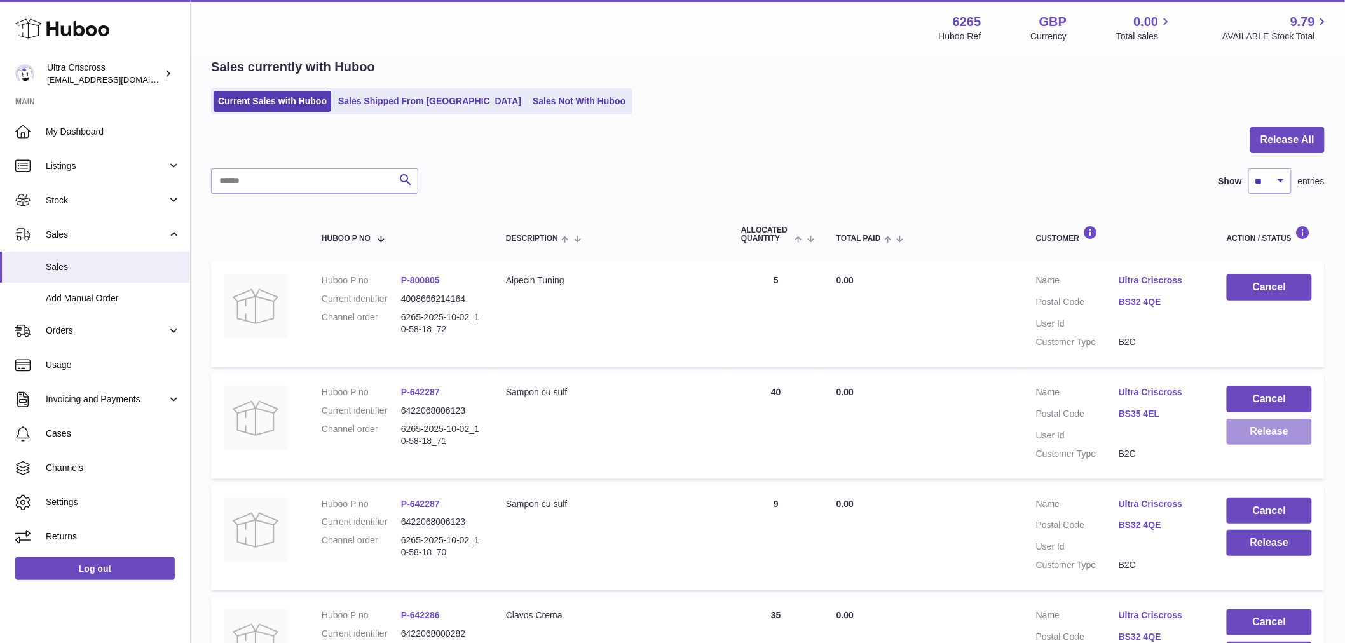
click at [1268, 433] on button "Release" at bounding box center [1269, 432] width 85 height 26
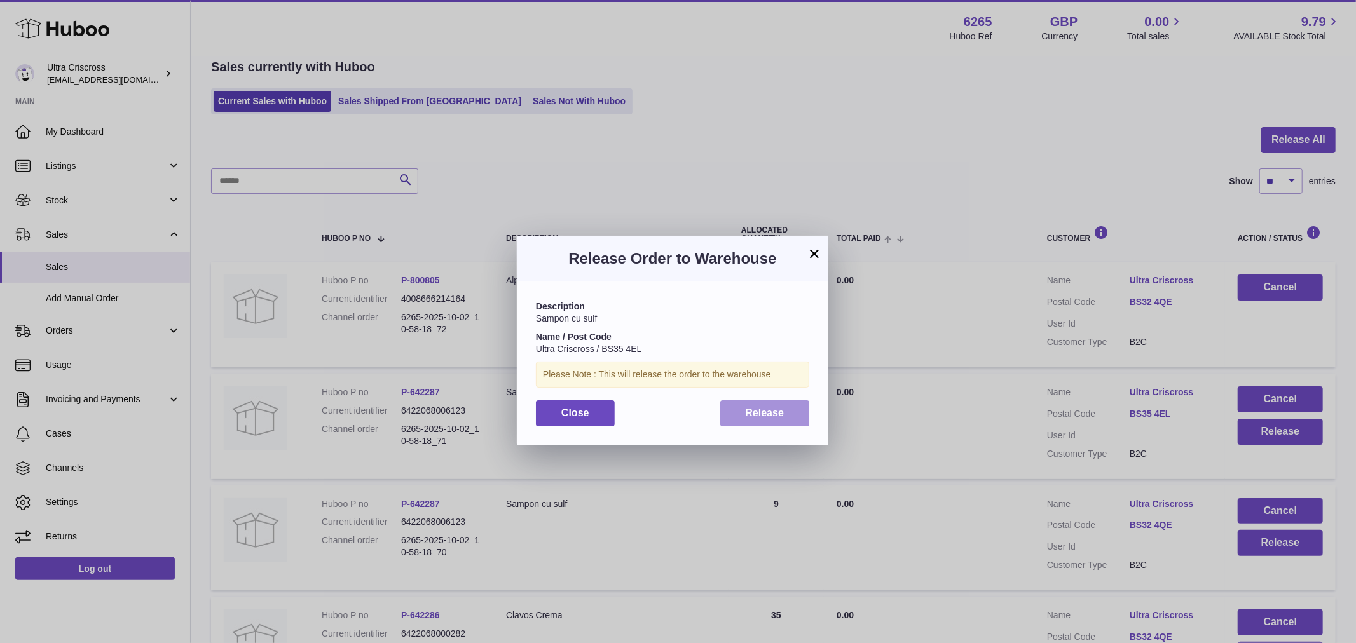
click at [779, 416] on span "Release" at bounding box center [764, 412] width 39 height 11
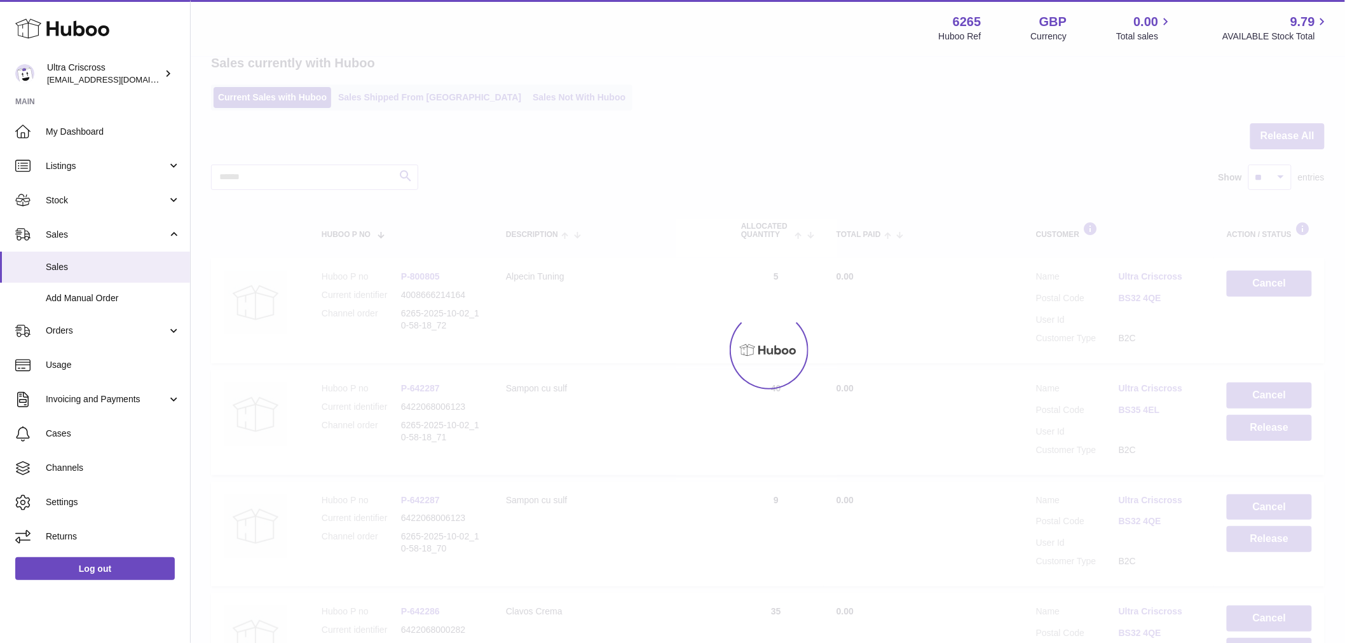
scroll to position [198, 0]
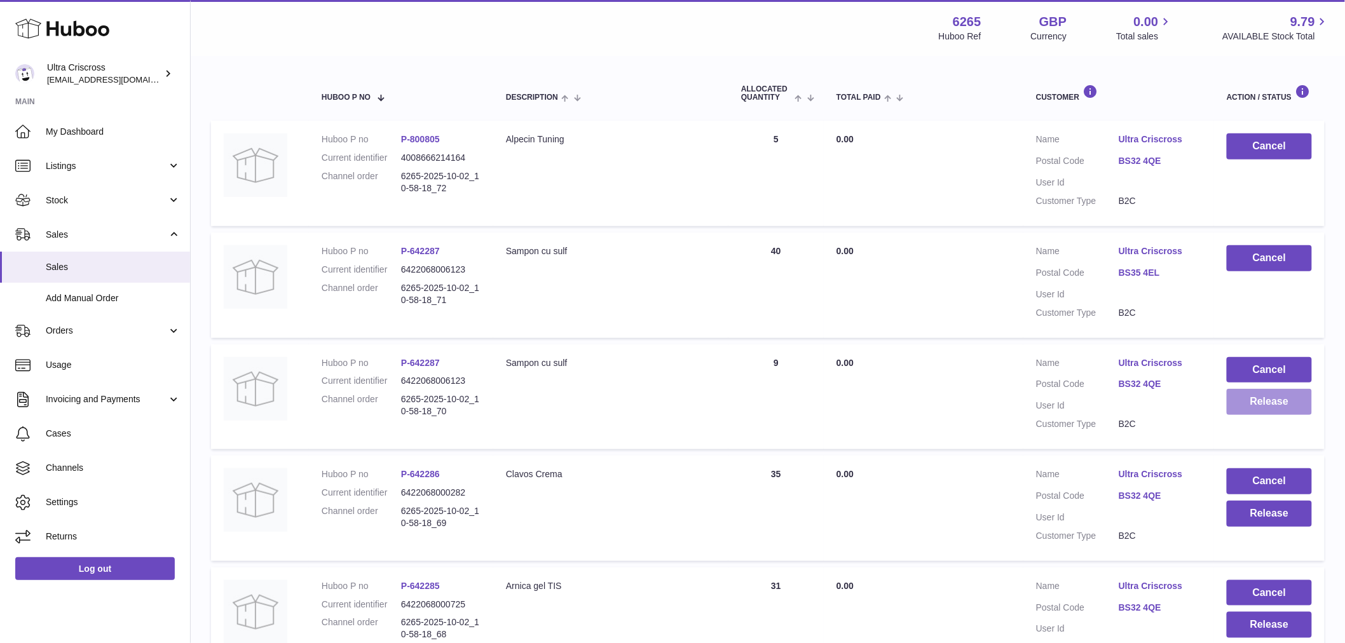
click at [1274, 408] on button "Release" at bounding box center [1269, 402] width 85 height 26
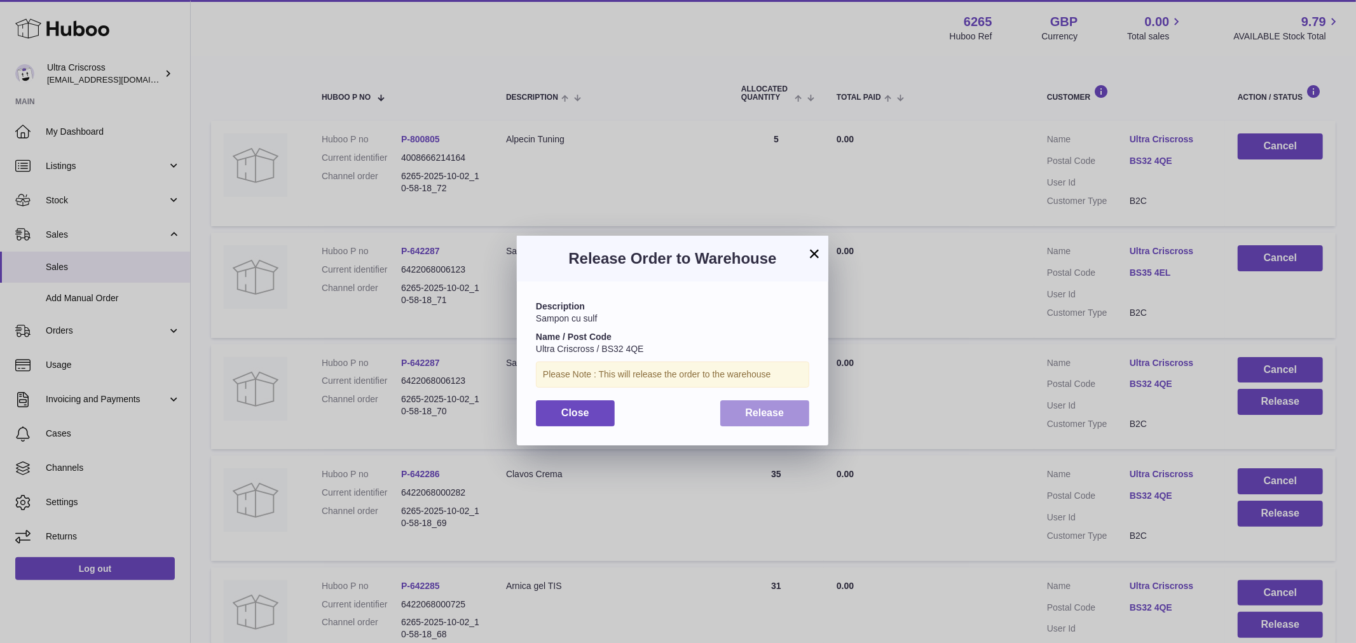
click at [758, 407] on span "Release" at bounding box center [764, 412] width 39 height 11
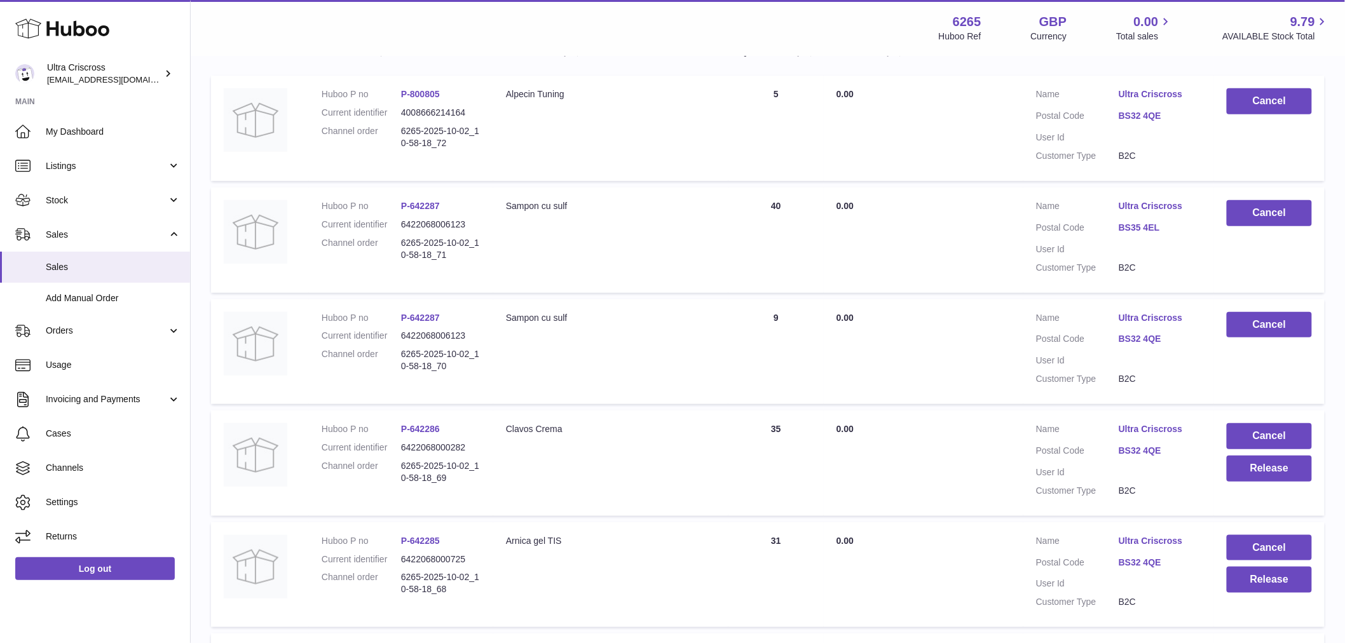
scroll to position [269, 0]
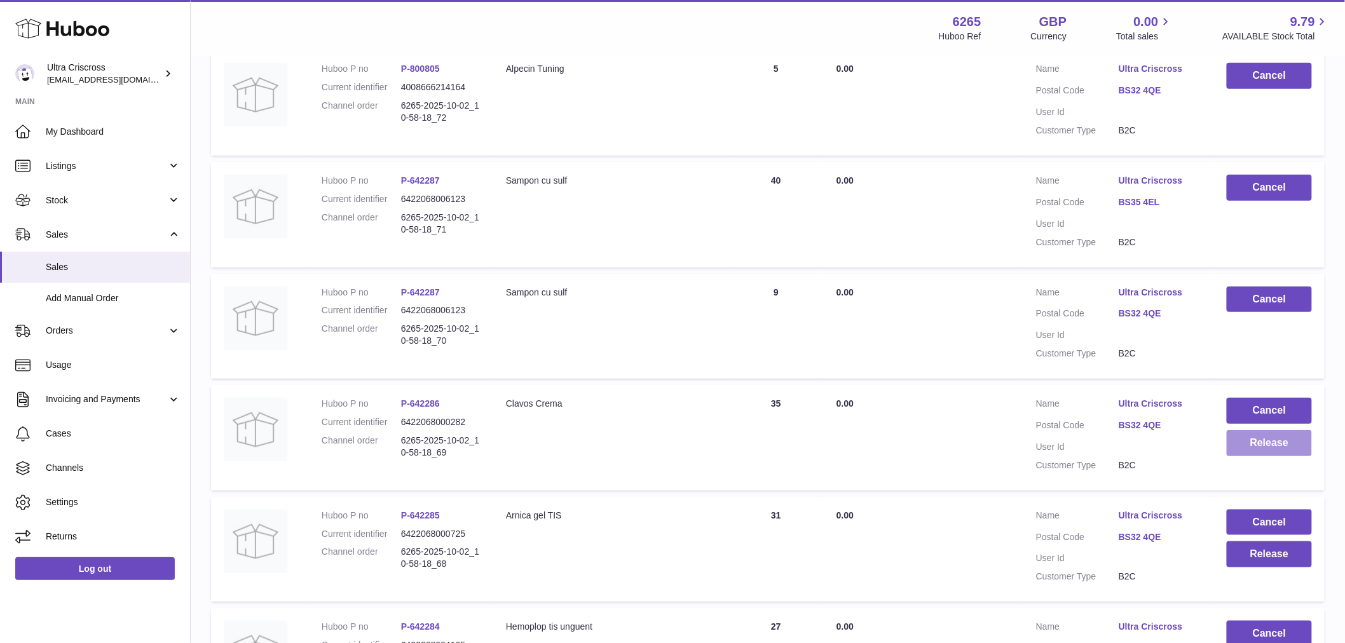
click at [1272, 432] on button "Release" at bounding box center [1269, 443] width 85 height 26
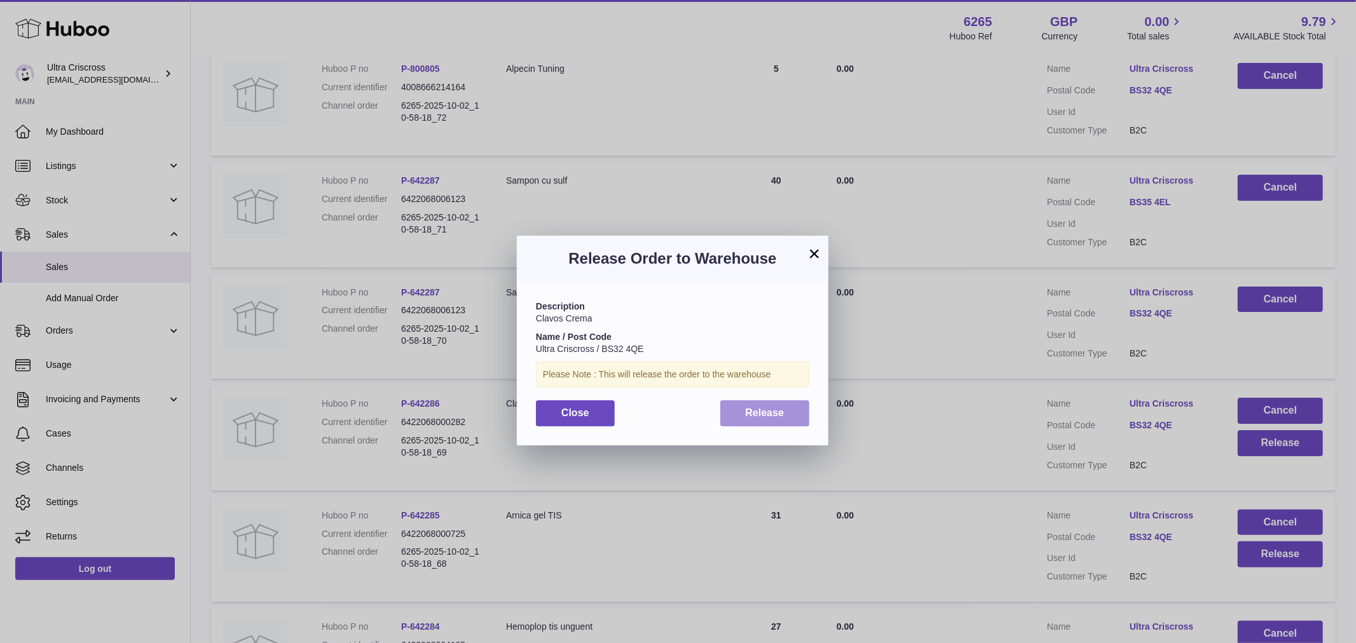
click at [768, 407] on span "Release" at bounding box center [764, 412] width 39 height 11
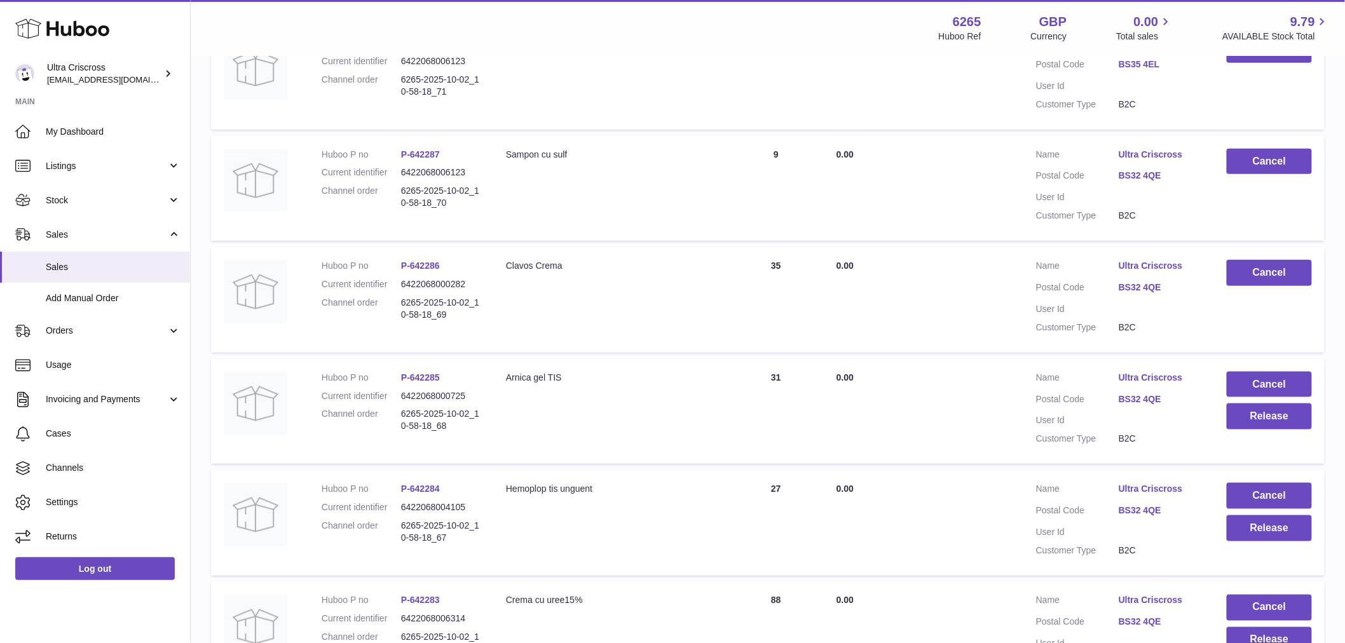
scroll to position [410, 0]
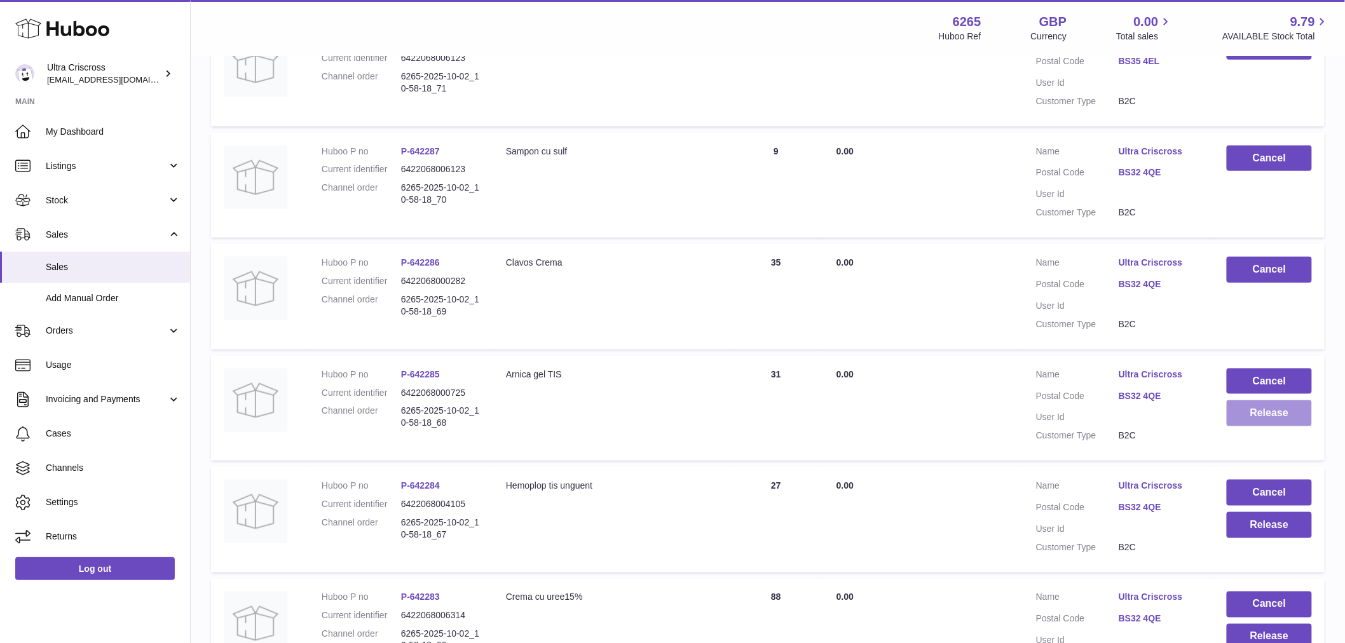
click at [1260, 405] on button "Release" at bounding box center [1269, 413] width 85 height 26
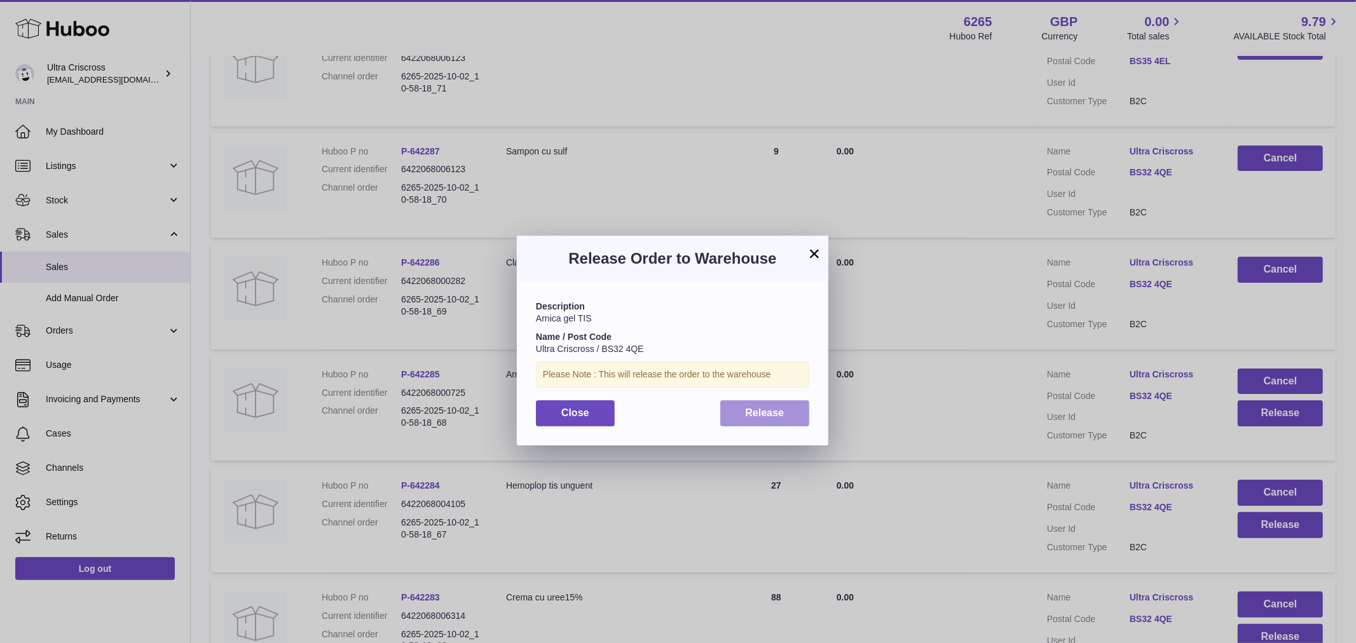
click at [758, 412] on span "Release" at bounding box center [764, 412] width 39 height 11
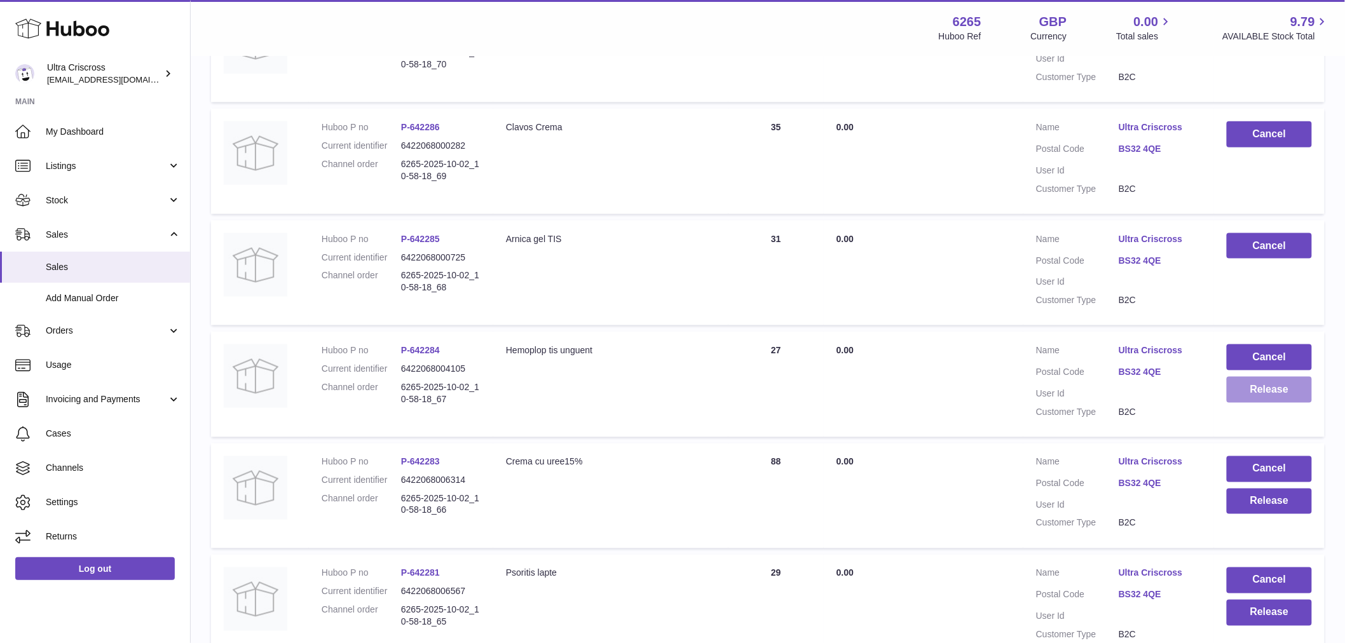
scroll to position [551, 0]
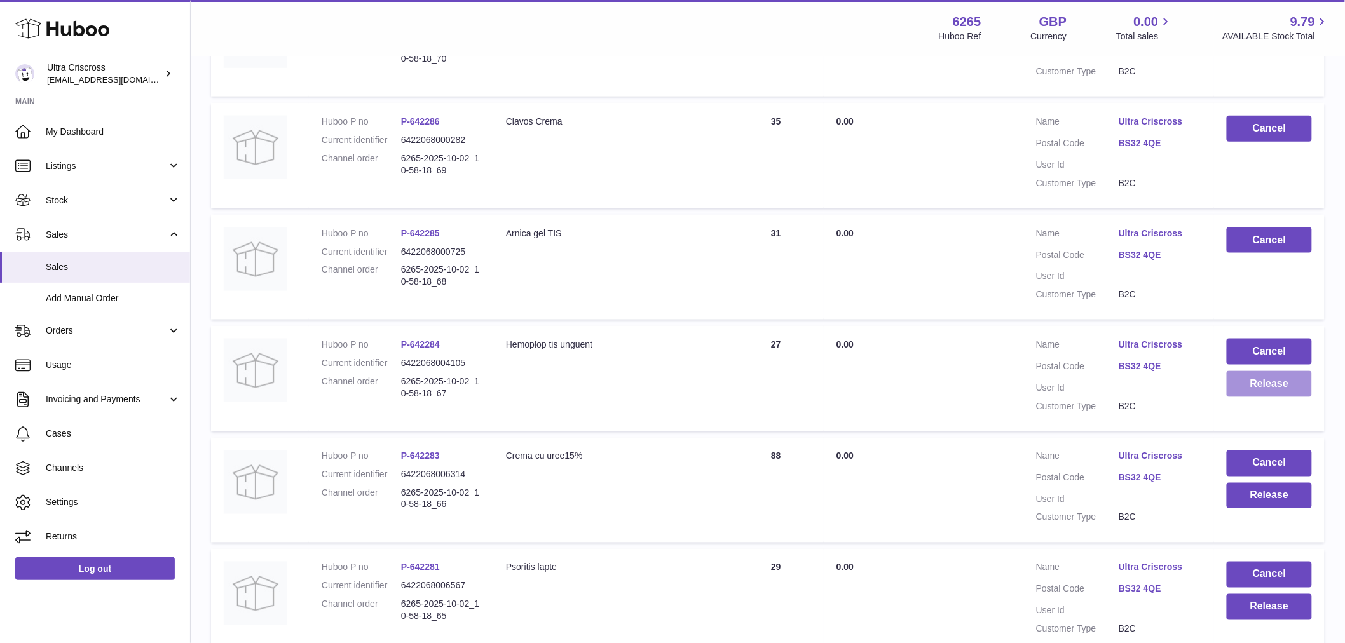
click at [1260, 385] on button "Release" at bounding box center [1269, 384] width 85 height 26
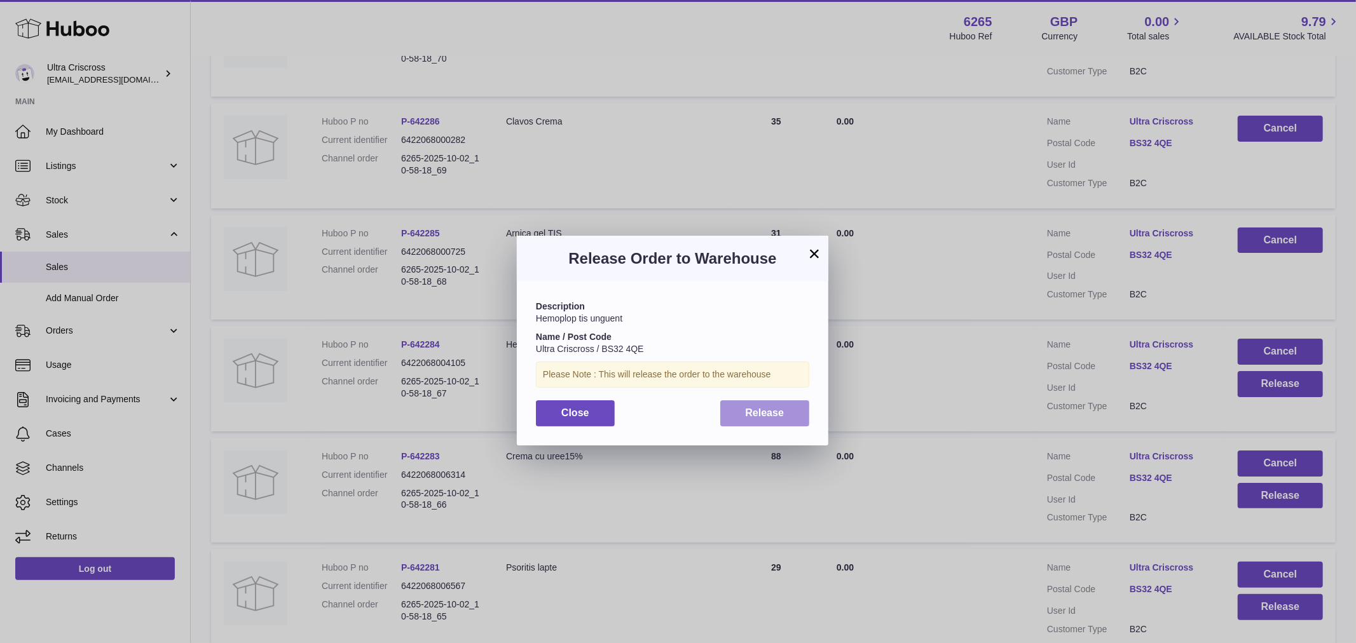
click at [791, 415] on button "Release" at bounding box center [765, 413] width 90 height 26
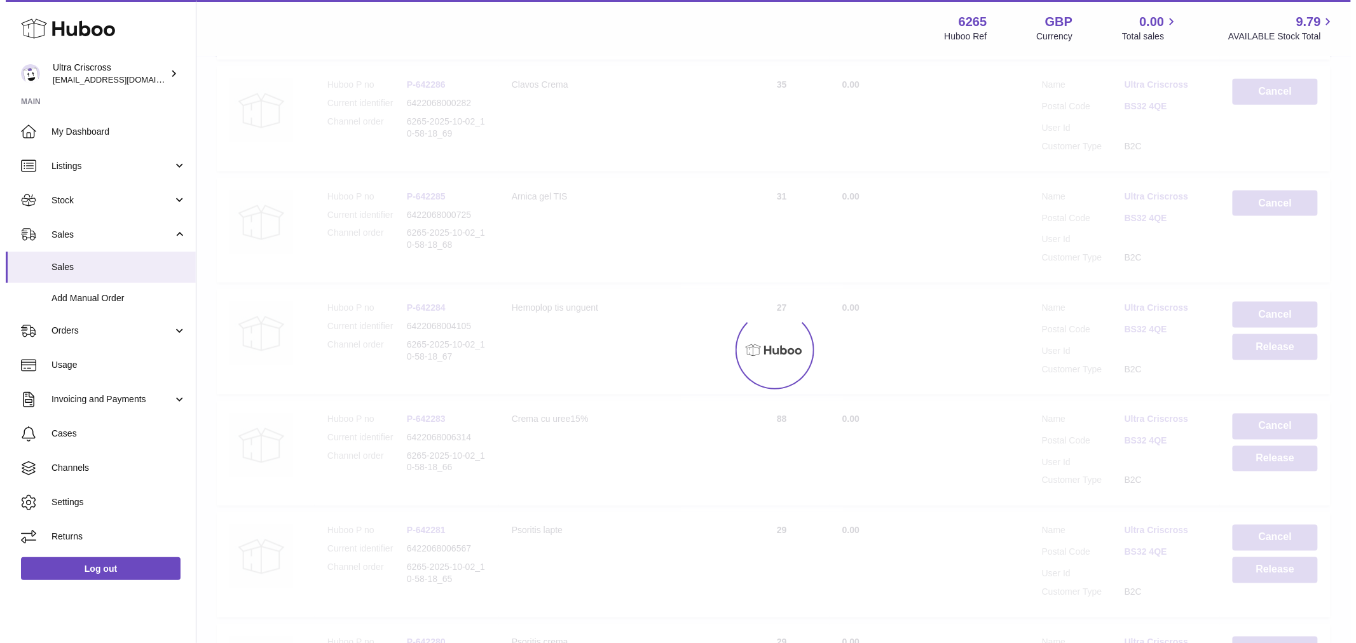
scroll to position [622, 0]
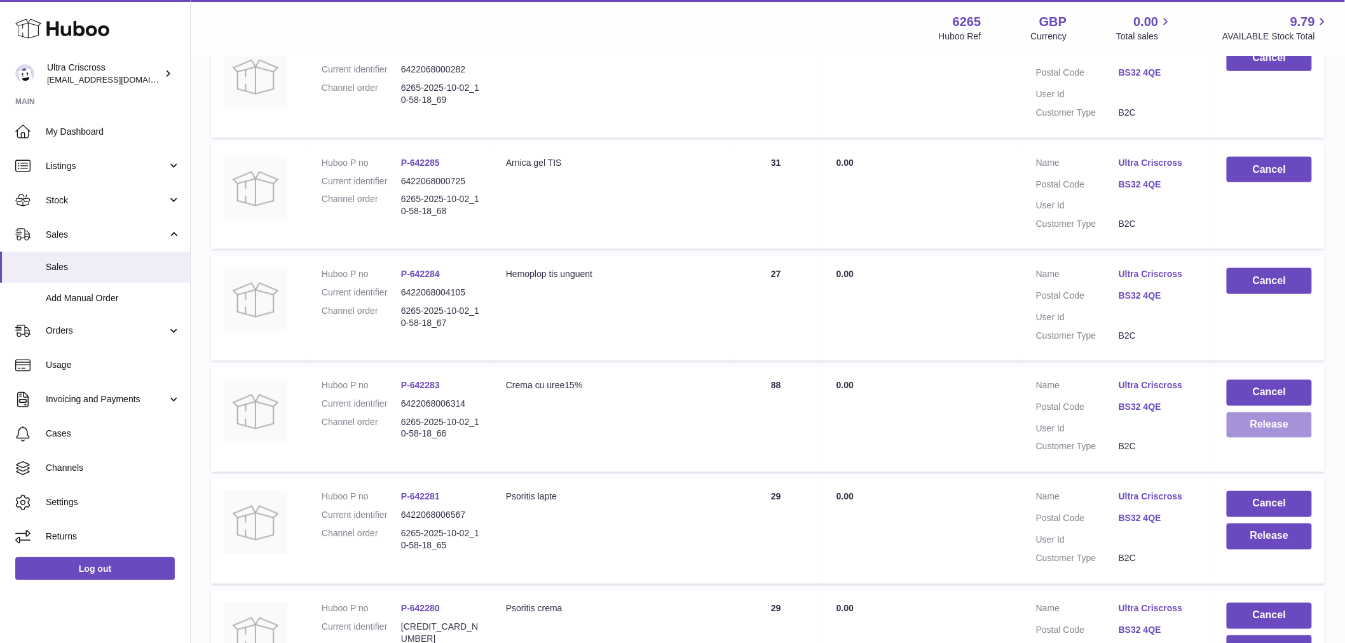
click at [1260, 425] on button "Release" at bounding box center [1269, 425] width 85 height 26
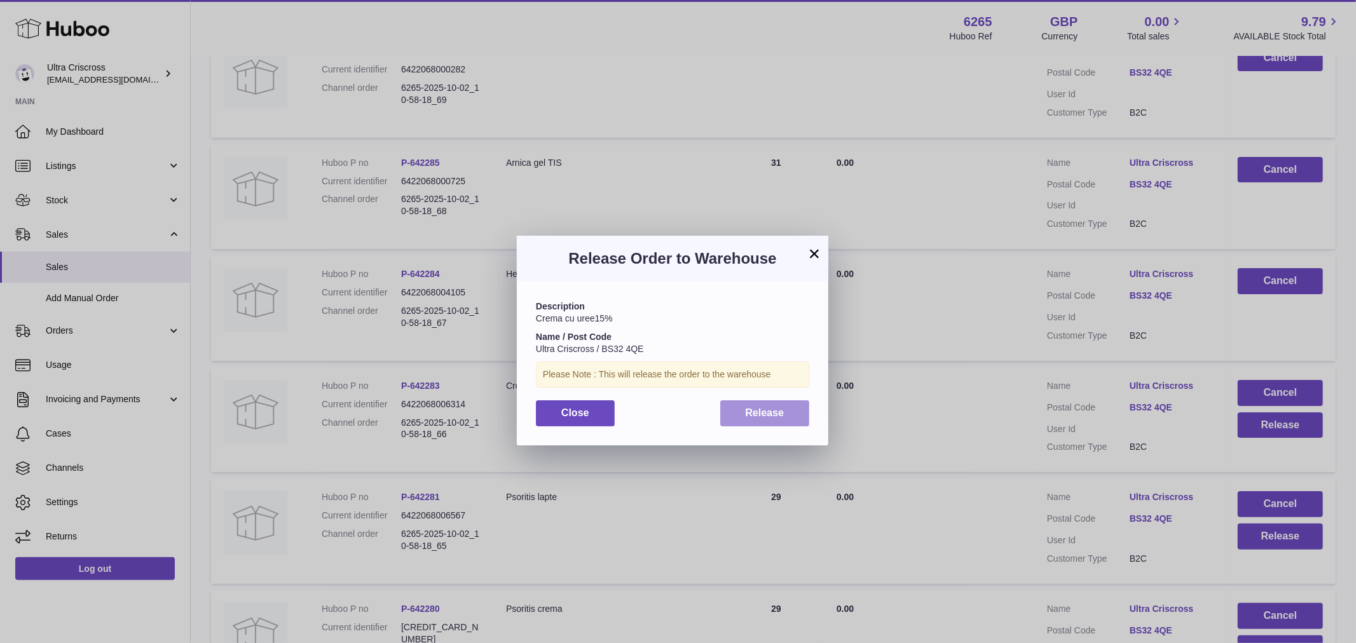
click at [778, 418] on span "Release" at bounding box center [764, 412] width 39 height 11
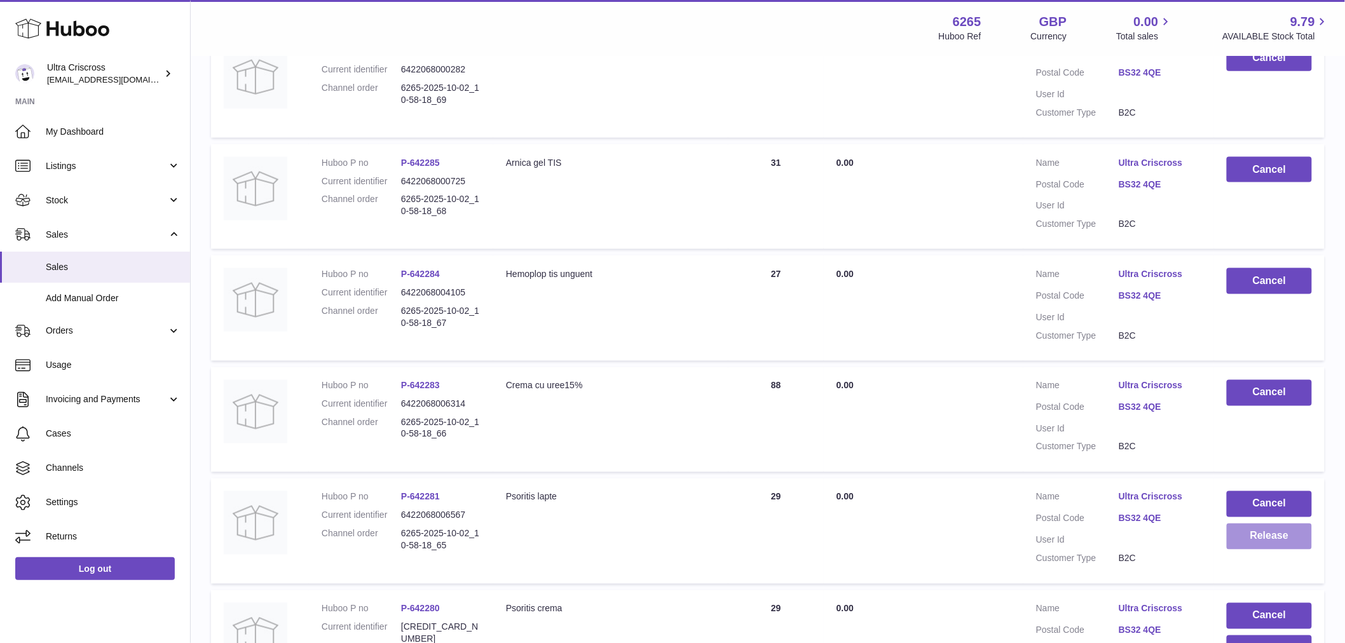
click at [1256, 535] on button "Release" at bounding box center [1269, 537] width 85 height 26
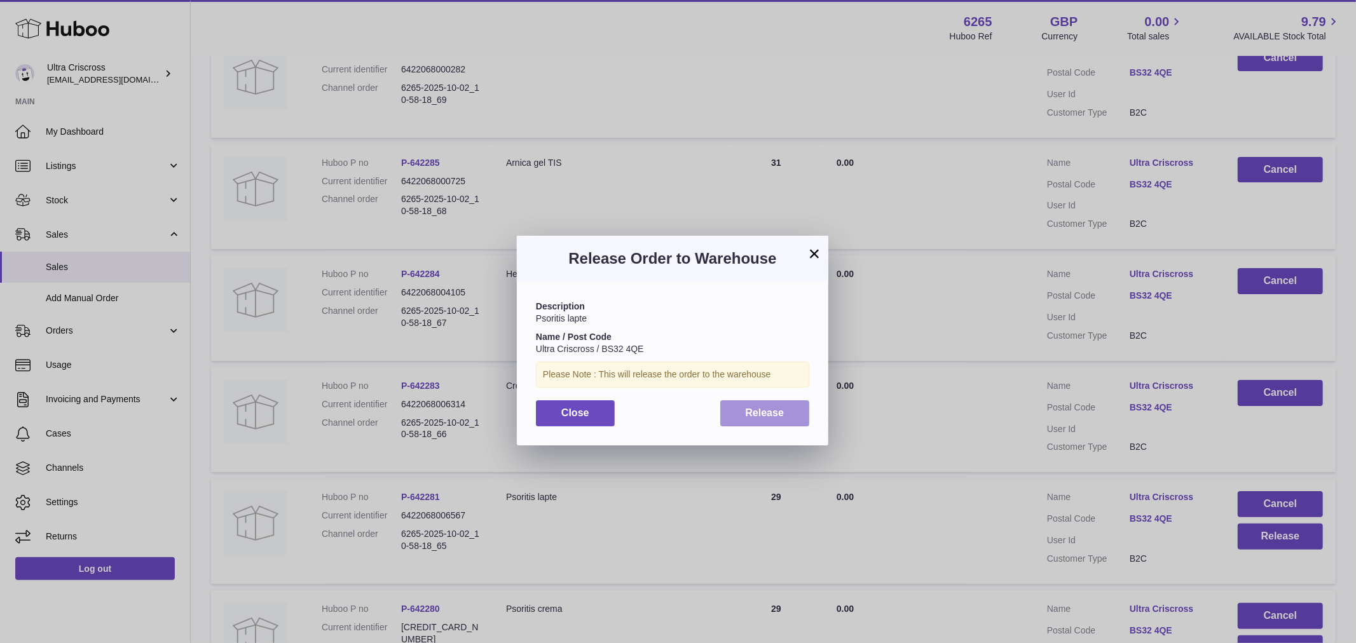
drag, startPoint x: 769, startPoint y: 404, endPoint x: 790, endPoint y: 405, distance: 21.0
click at [770, 405] on button "Release" at bounding box center [765, 413] width 90 height 26
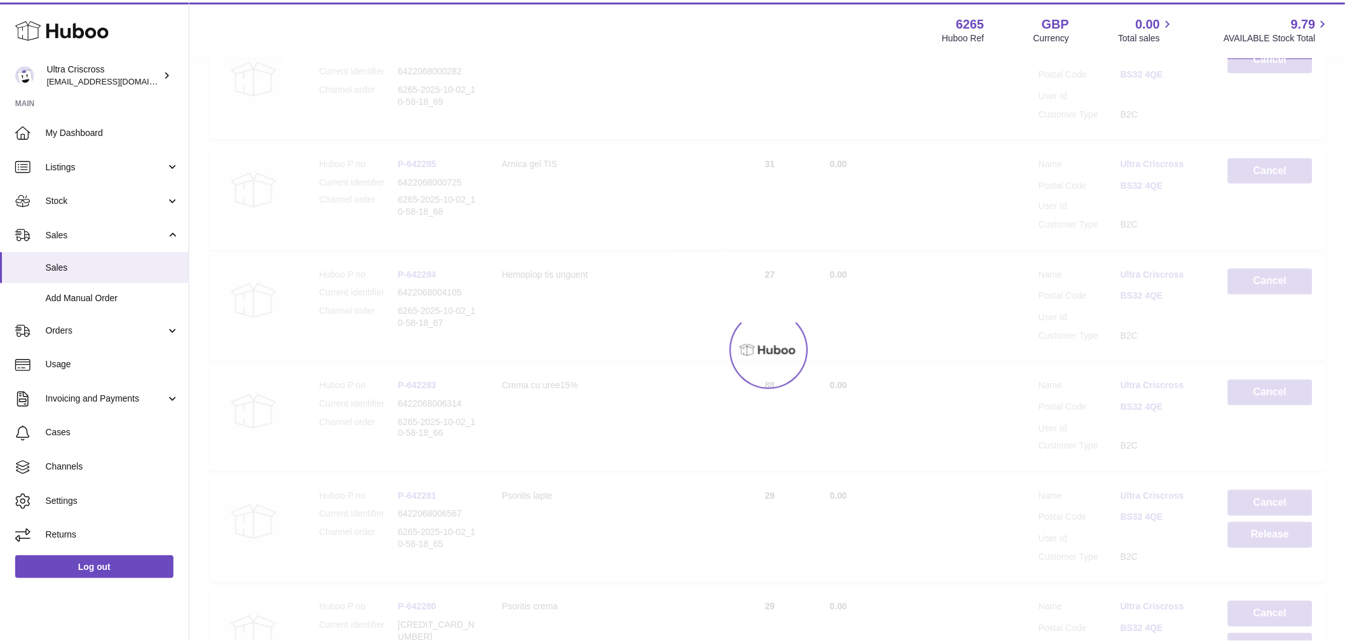
scroll to position [834, 0]
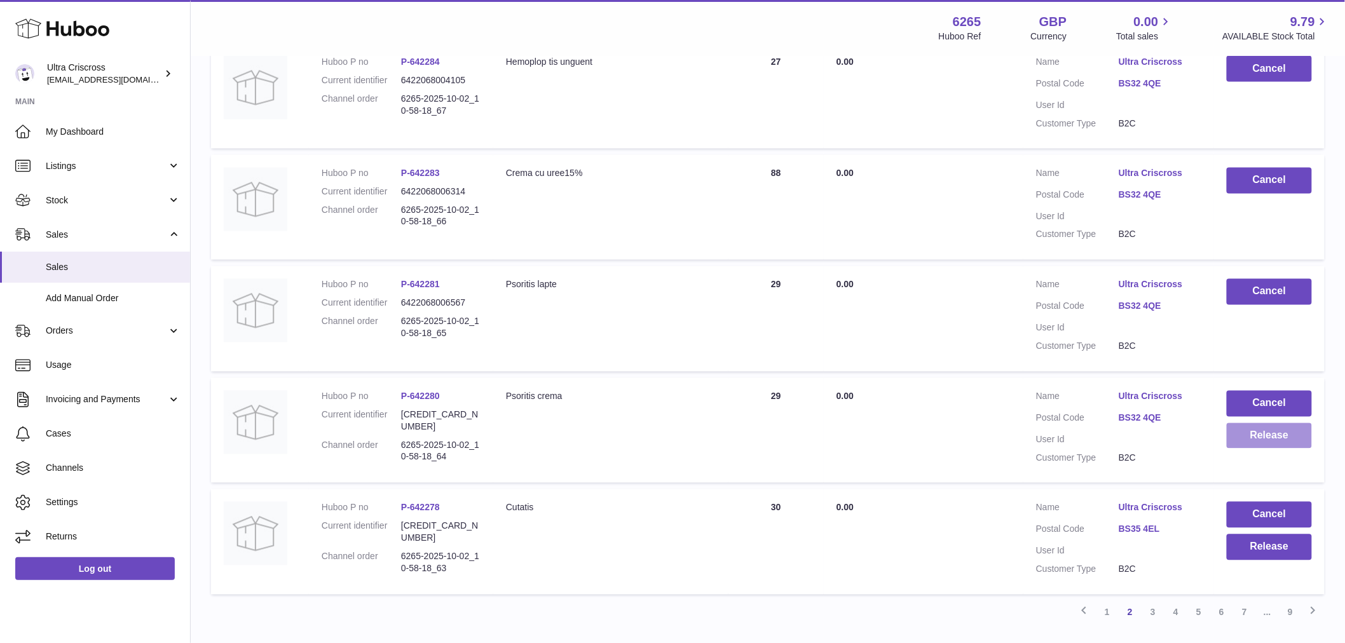
click at [1269, 444] on button "Release" at bounding box center [1269, 436] width 85 height 26
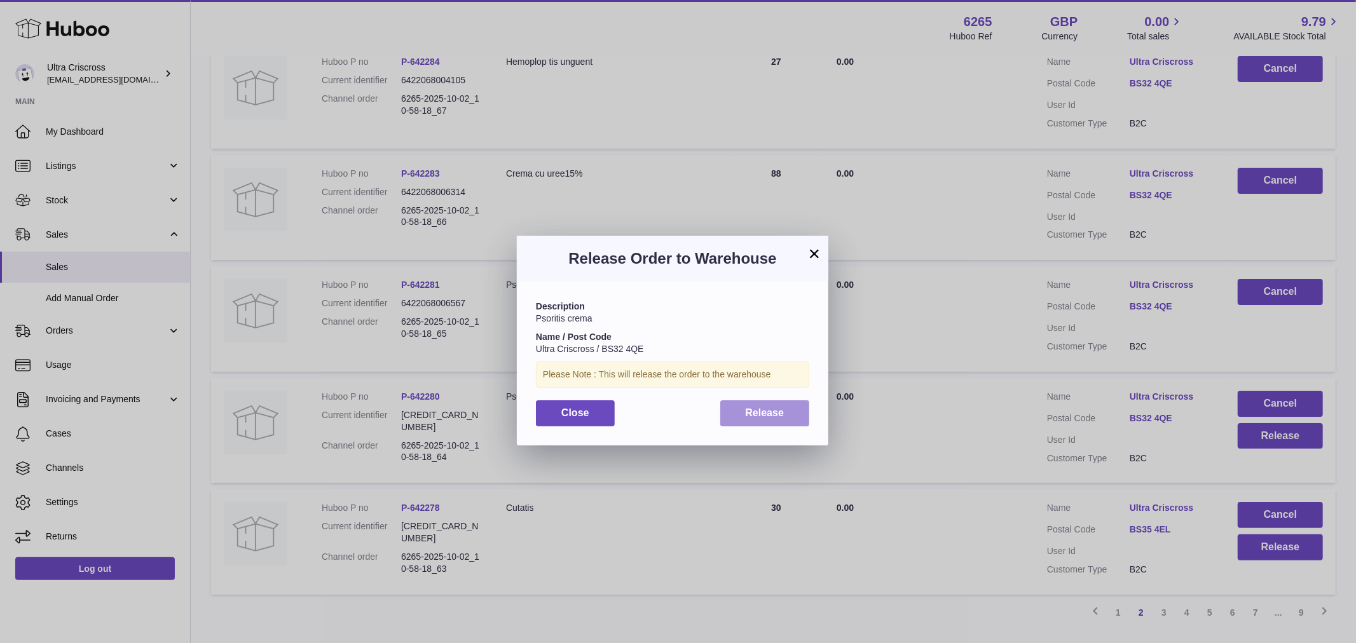
click at [752, 404] on button "Release" at bounding box center [765, 413] width 90 height 26
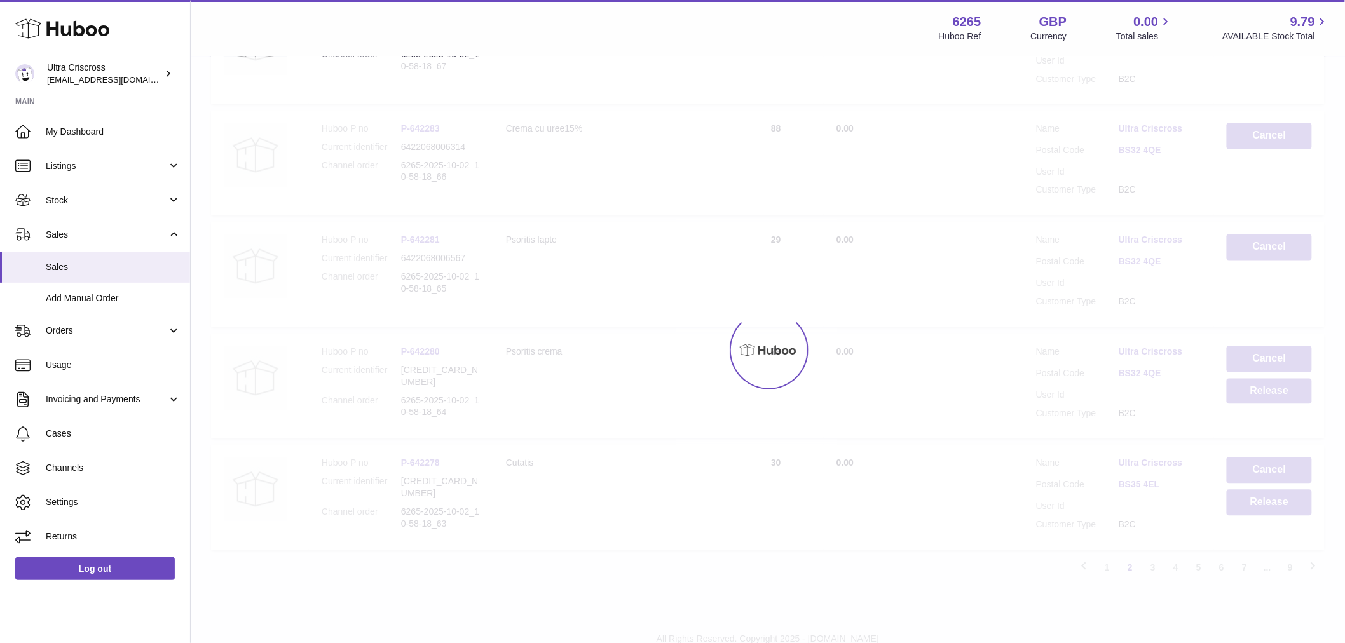
scroll to position [924, 0]
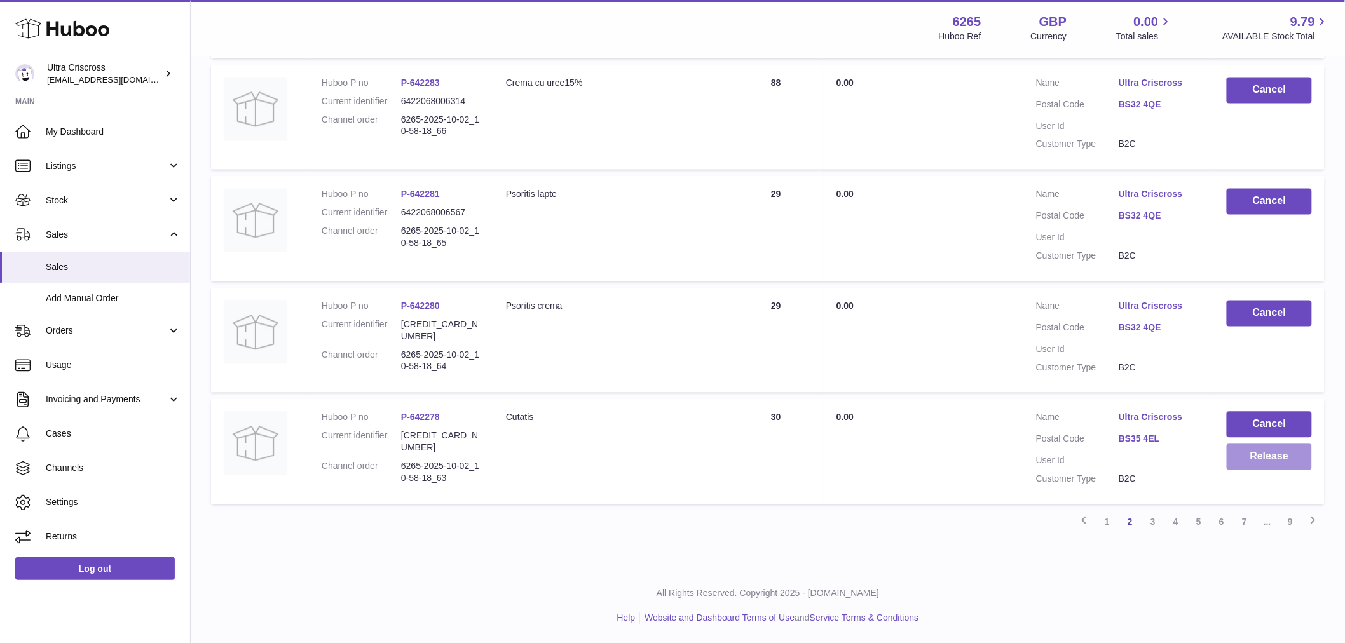
click at [1257, 458] on button "Release" at bounding box center [1269, 457] width 85 height 26
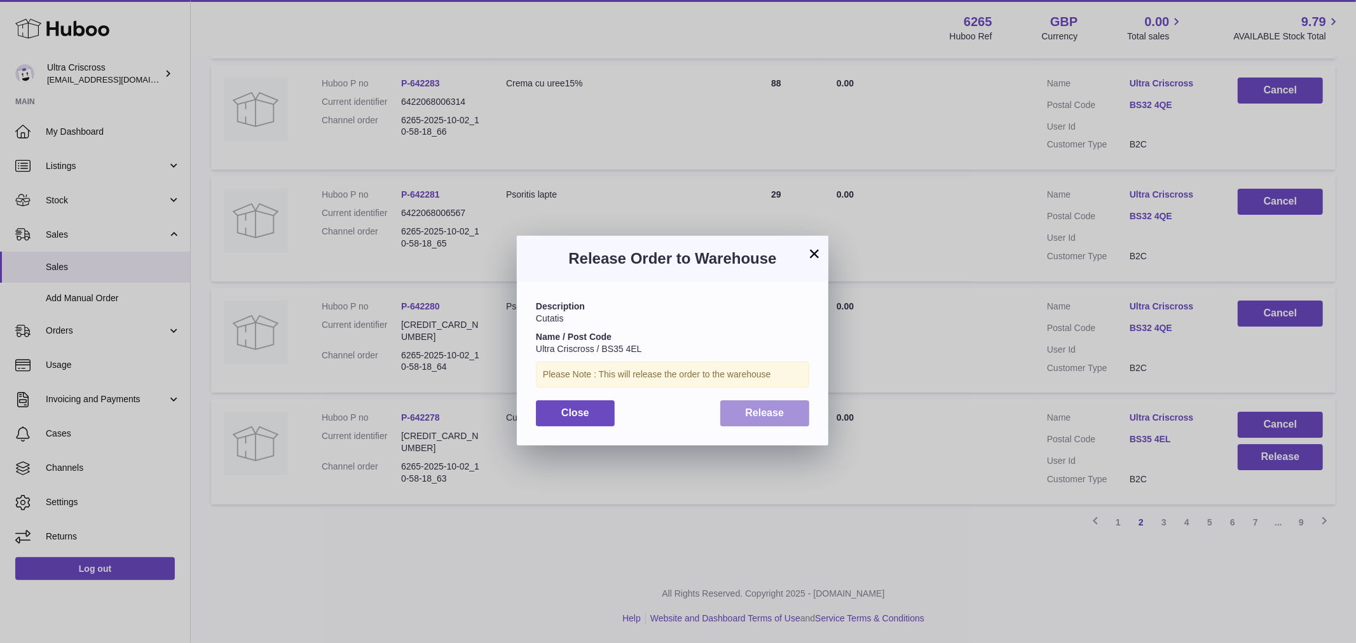
click at [747, 409] on span "Release" at bounding box center [764, 412] width 39 height 11
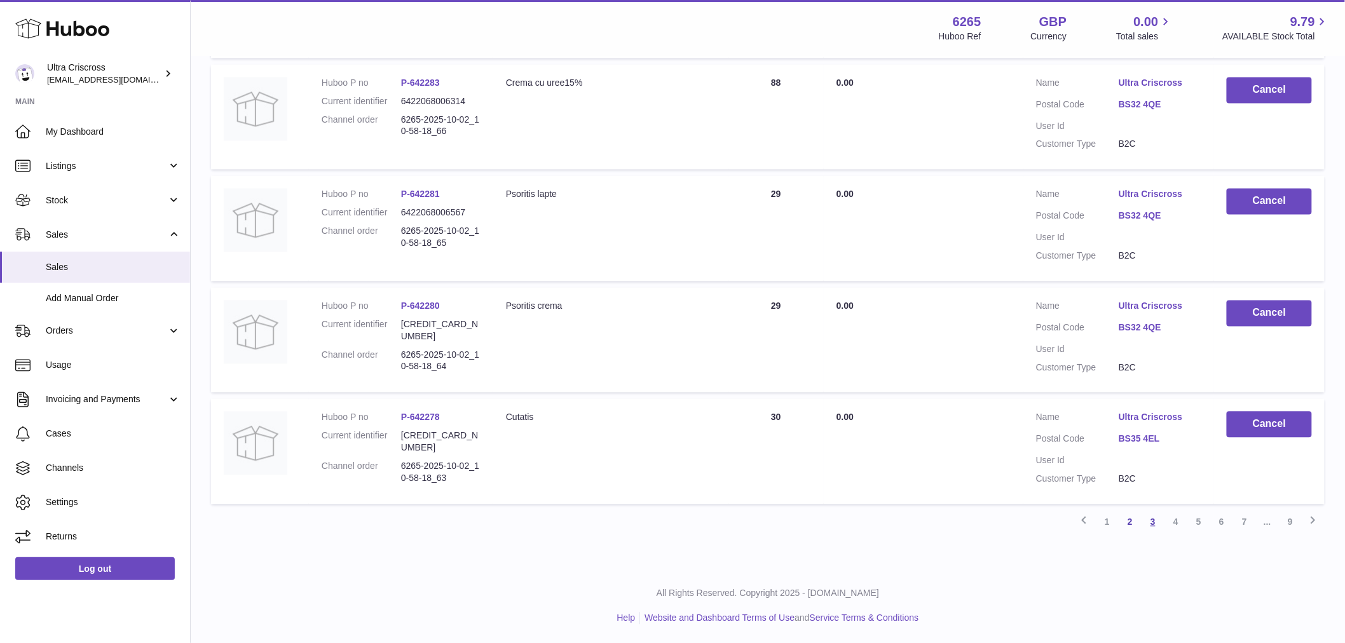
click at [1148, 522] on link "3" at bounding box center [1152, 522] width 23 height 23
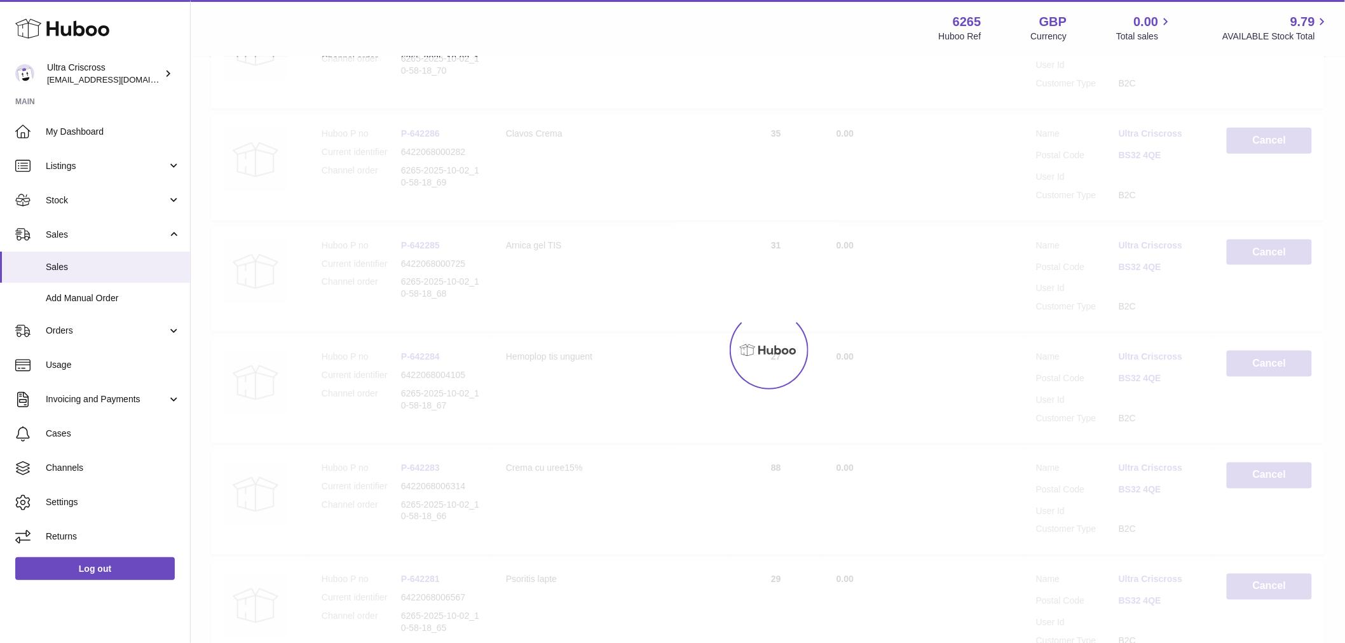
scroll to position [57, 0]
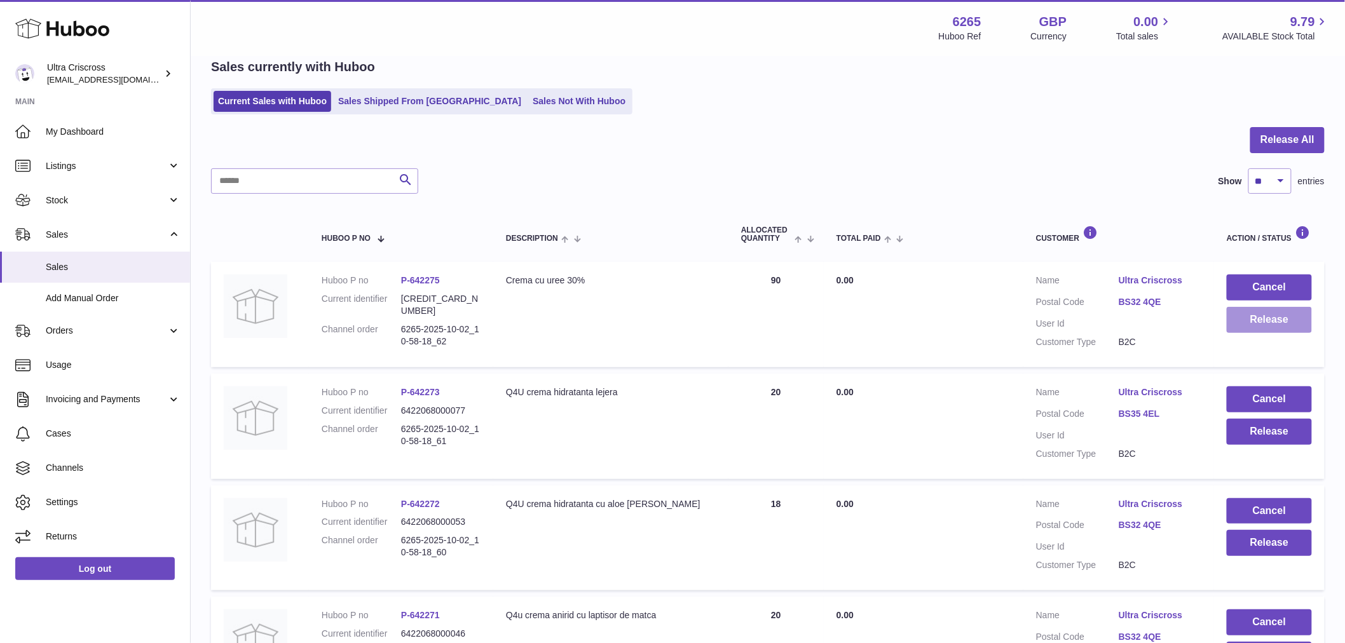
click at [1260, 324] on button "Release" at bounding box center [1269, 320] width 85 height 26
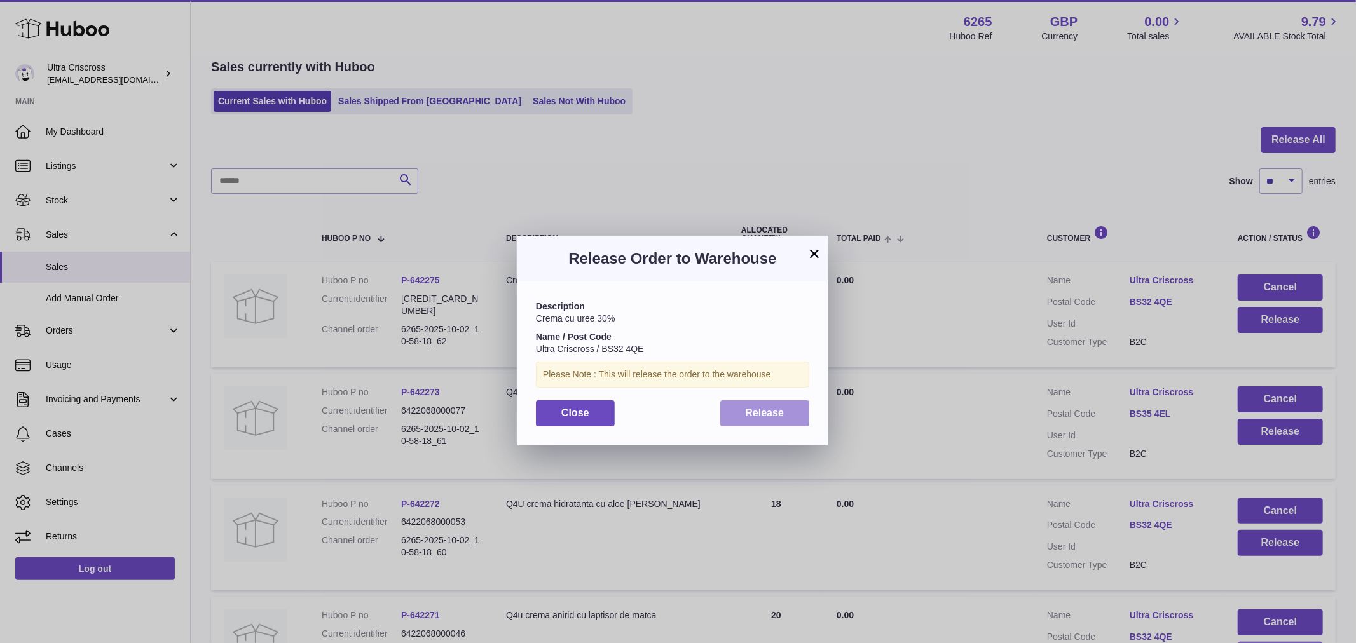
drag, startPoint x: 770, startPoint y: 411, endPoint x: 1016, endPoint y: 439, distance: 246.8
click at [772, 411] on span "Release" at bounding box center [764, 412] width 39 height 11
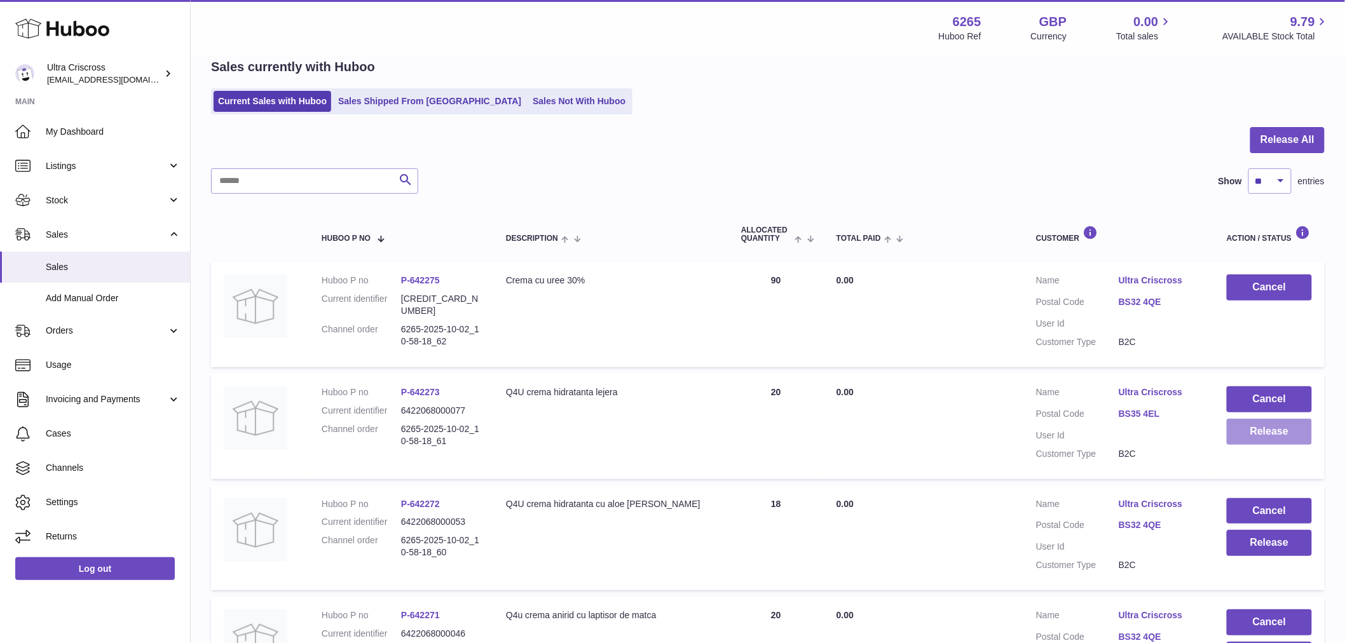
click at [1255, 434] on button "Release" at bounding box center [1269, 432] width 85 height 26
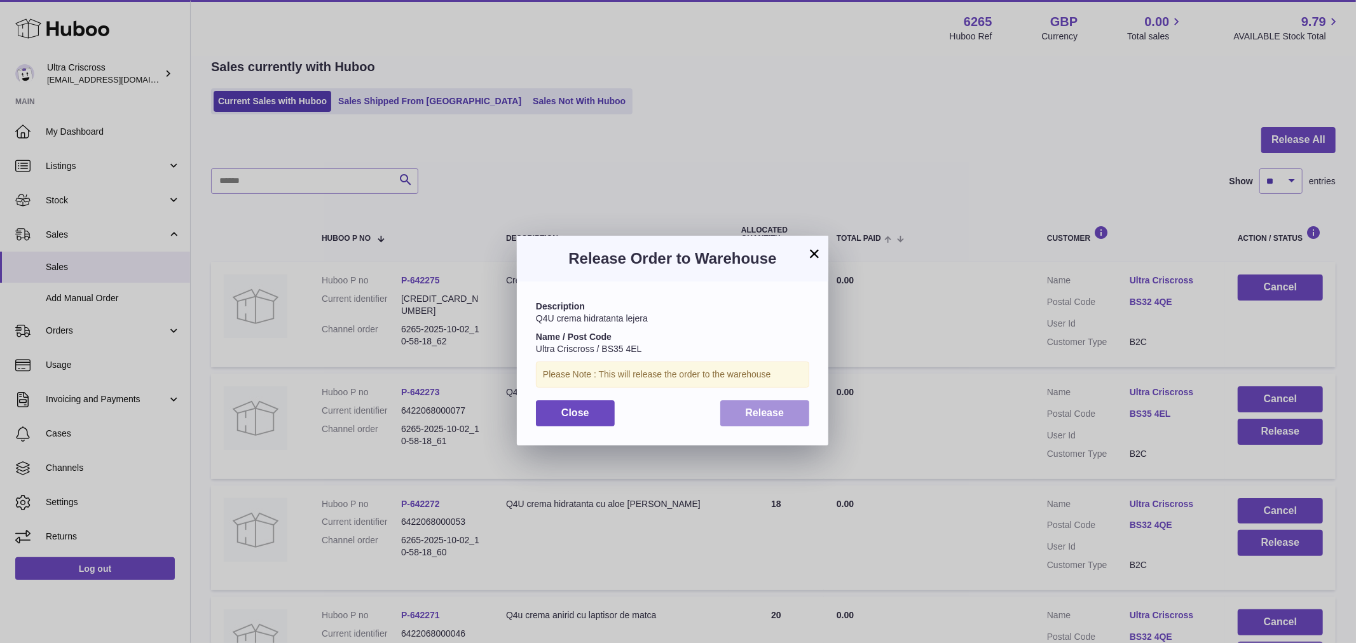
click at [747, 404] on button "Release" at bounding box center [765, 413] width 90 height 26
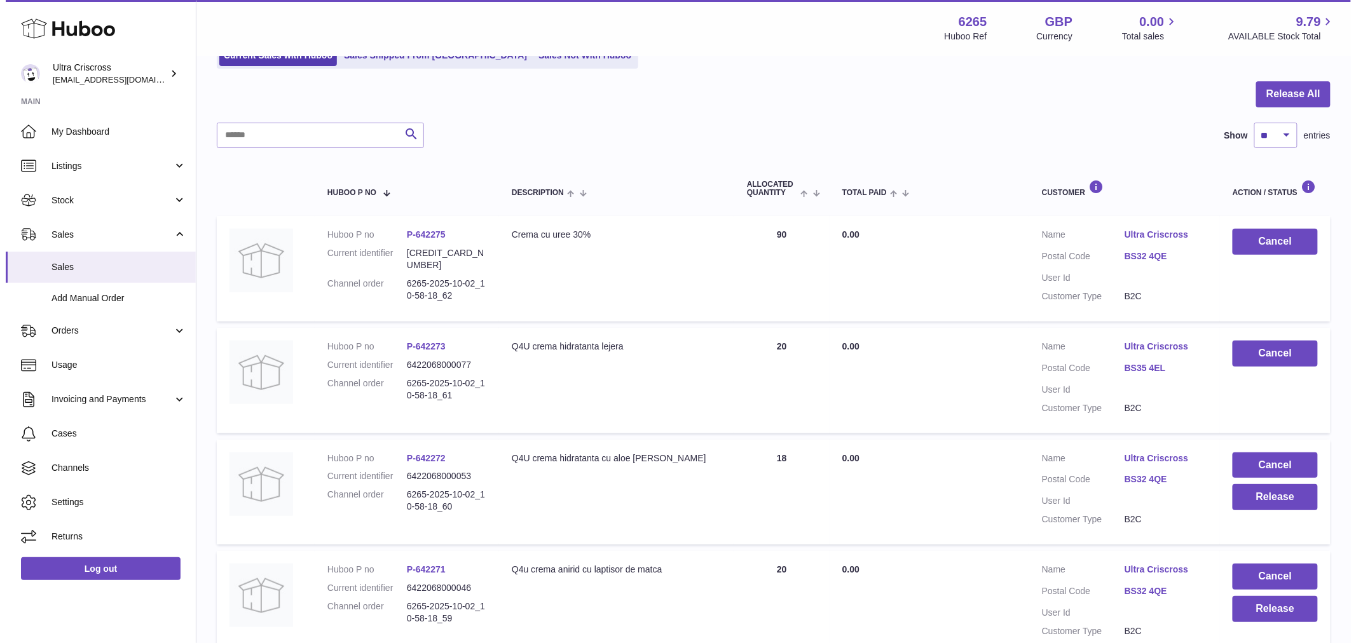
scroll to position [128, 0]
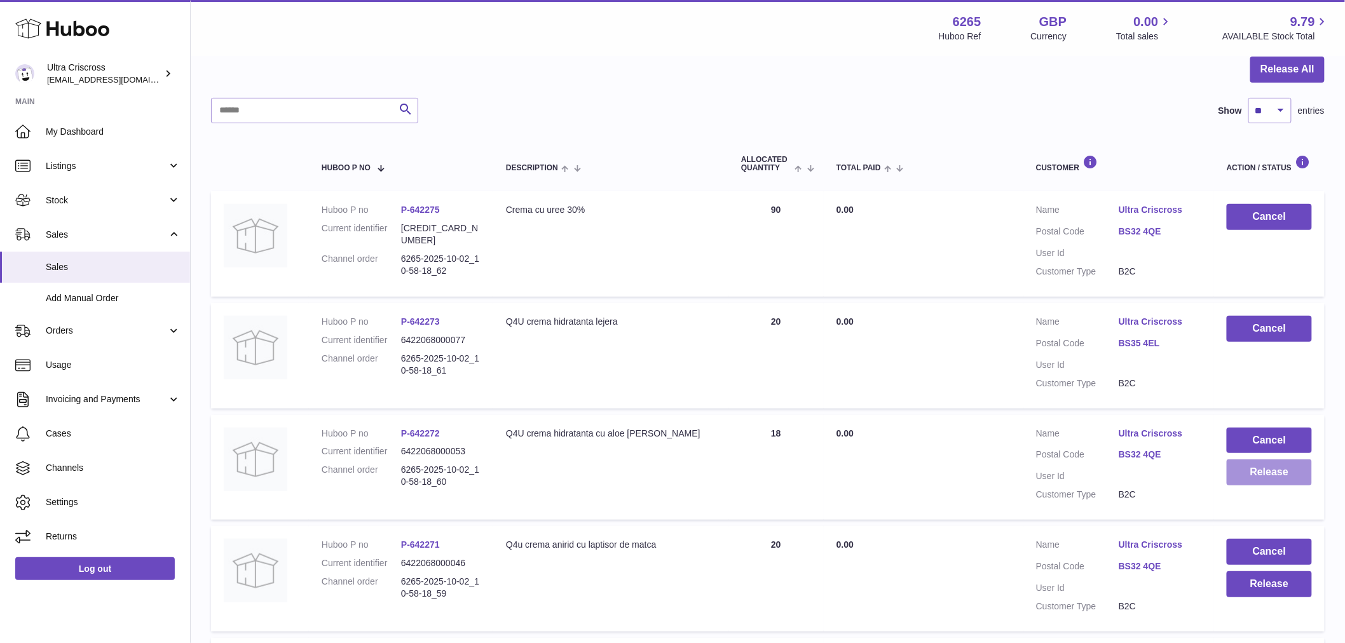
click at [1263, 472] on button "Release" at bounding box center [1269, 472] width 85 height 26
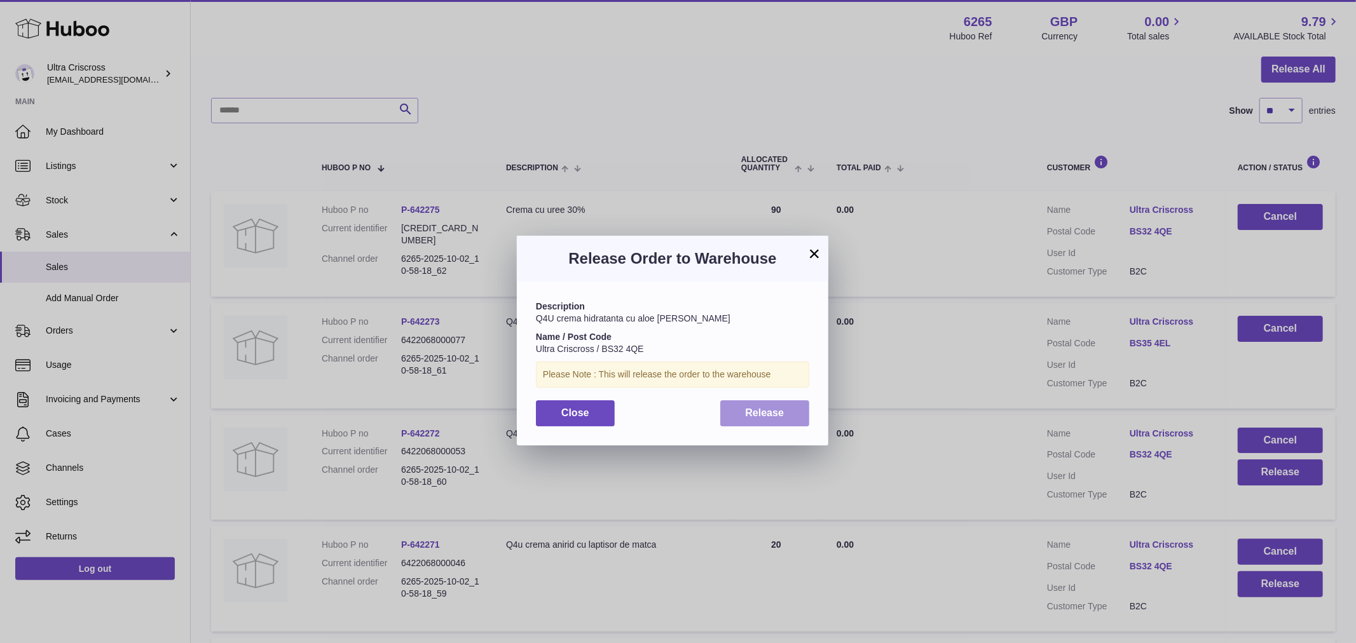
click at [793, 416] on button "Release" at bounding box center [765, 413] width 90 height 26
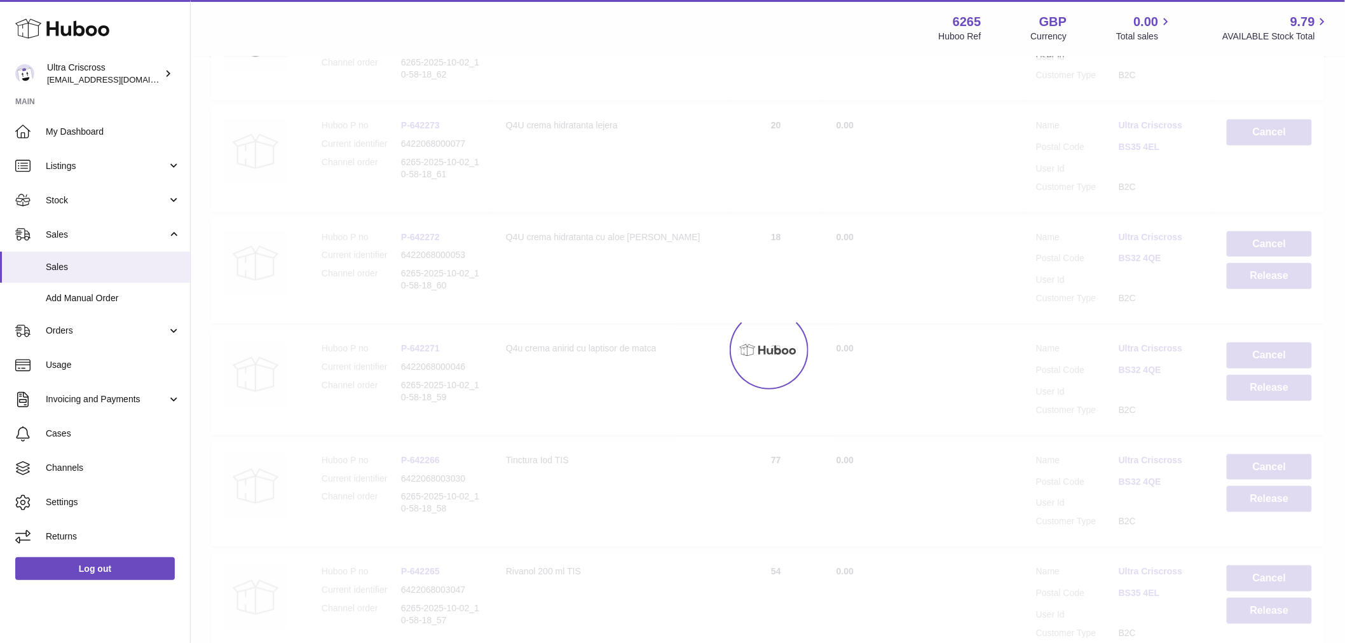
scroll to position [339, 0]
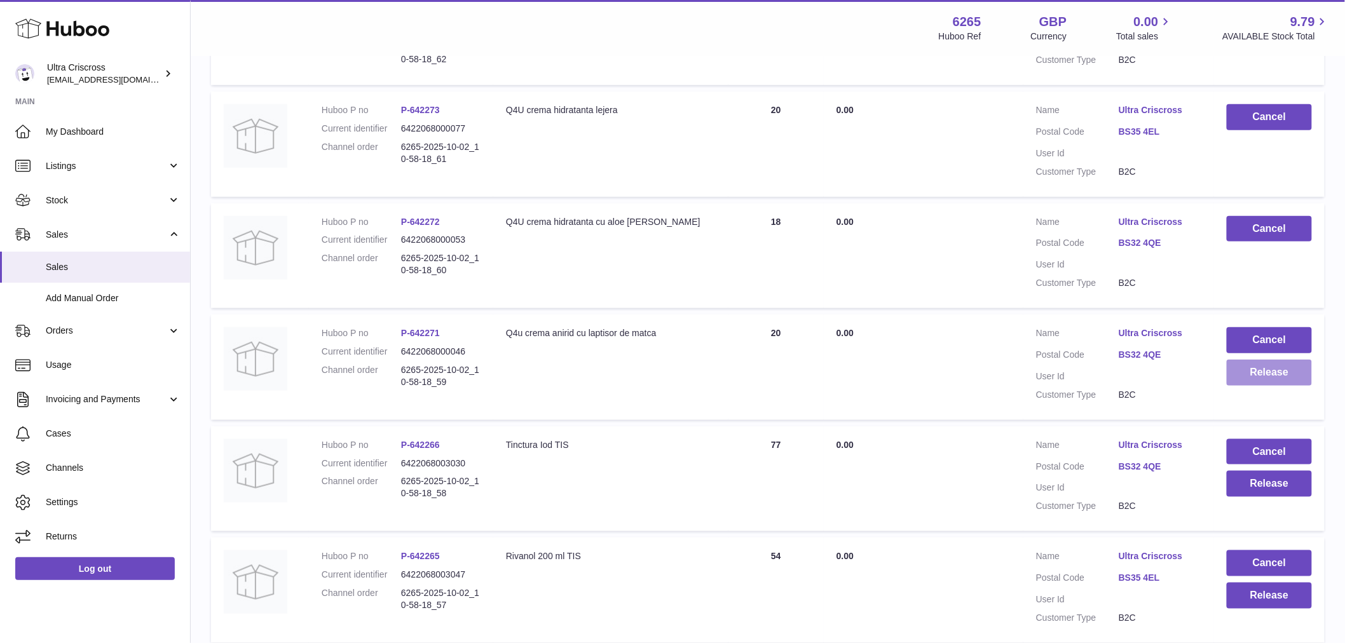
click at [1276, 375] on button "Release" at bounding box center [1269, 373] width 85 height 26
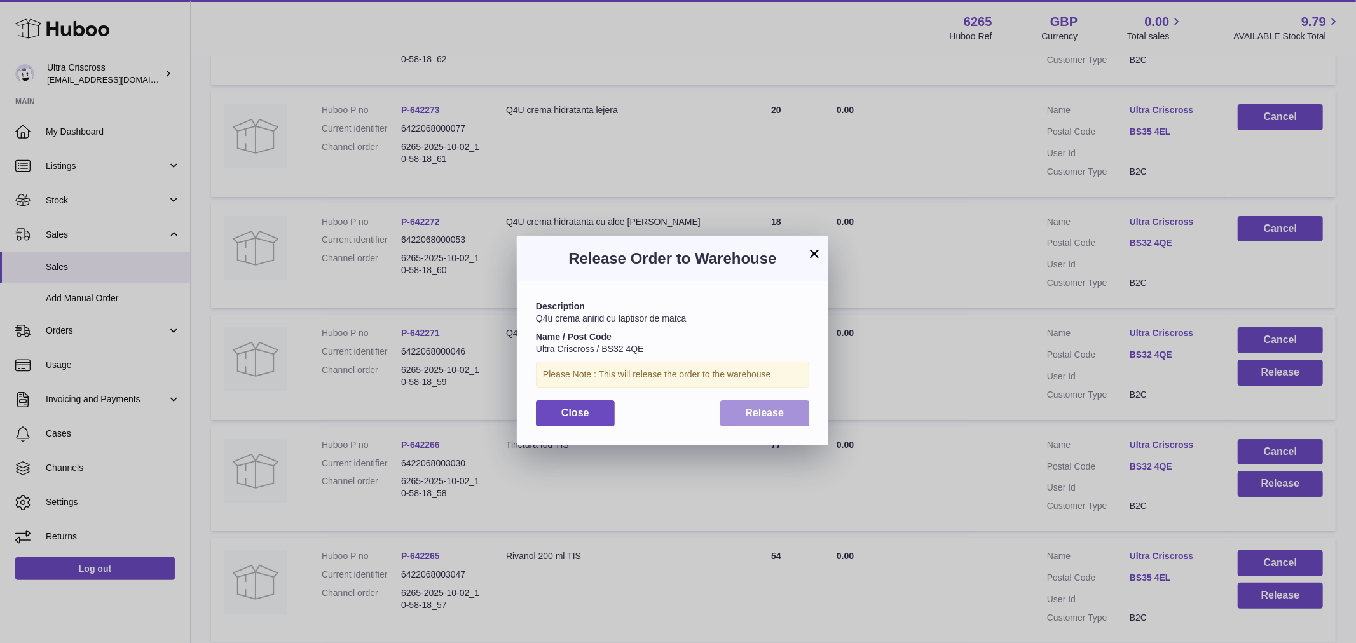
click at [748, 409] on span "Release" at bounding box center [764, 412] width 39 height 11
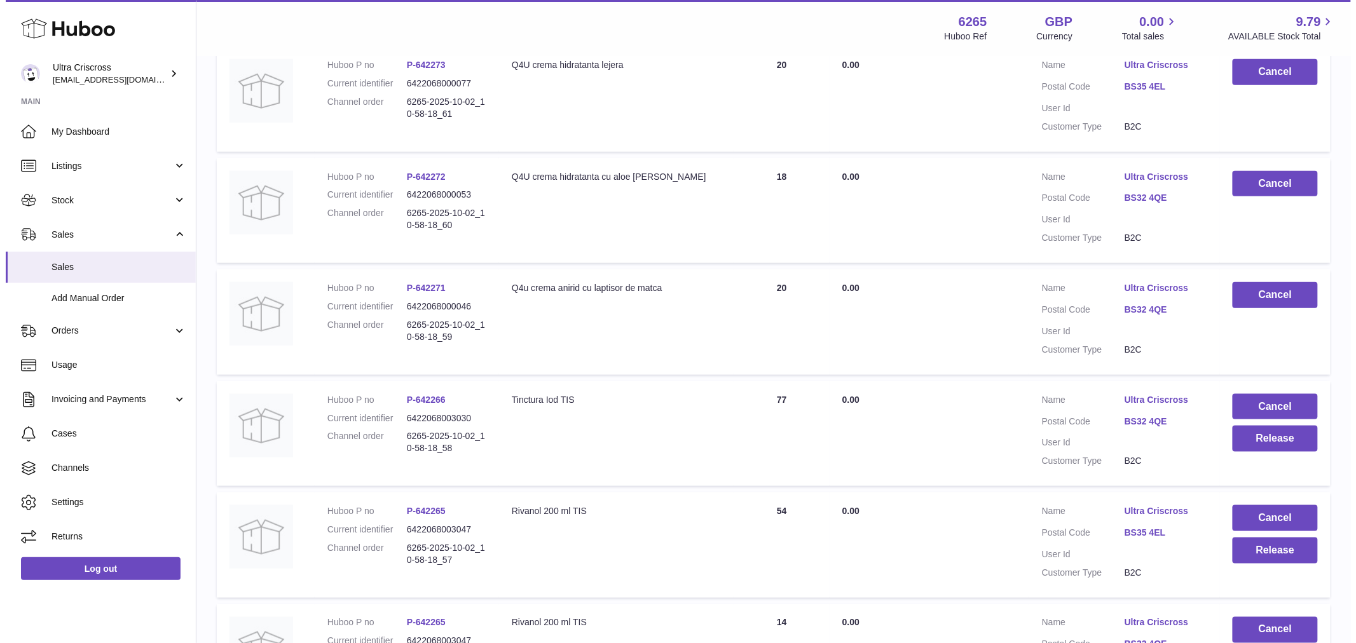
scroll to position [410, 0]
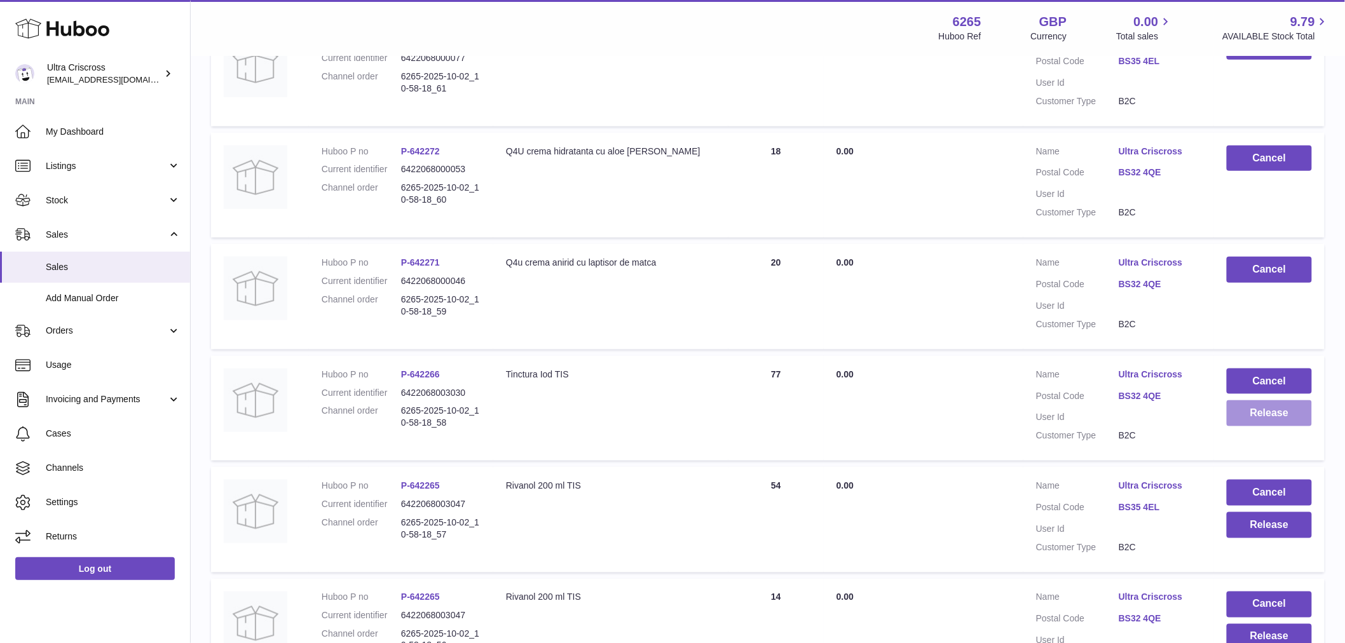
click at [1244, 414] on button "Release" at bounding box center [1269, 413] width 85 height 26
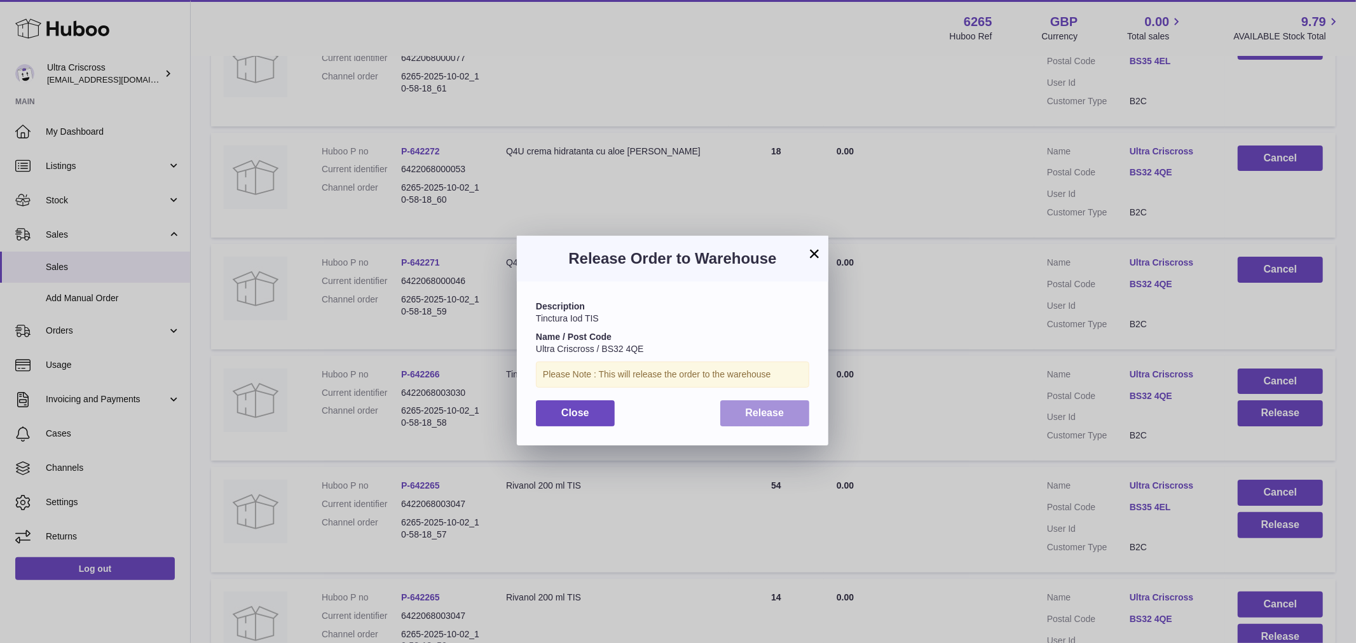
click at [789, 413] on button "Release" at bounding box center [765, 413] width 90 height 26
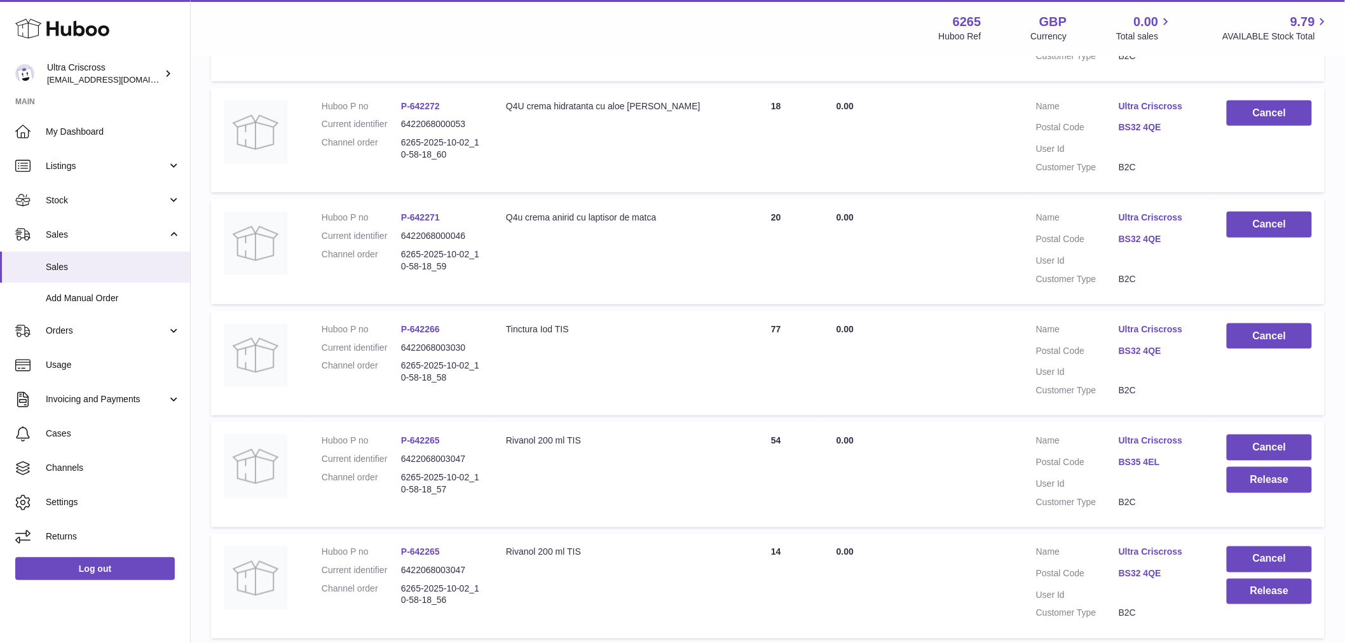
scroll to position [480, 0]
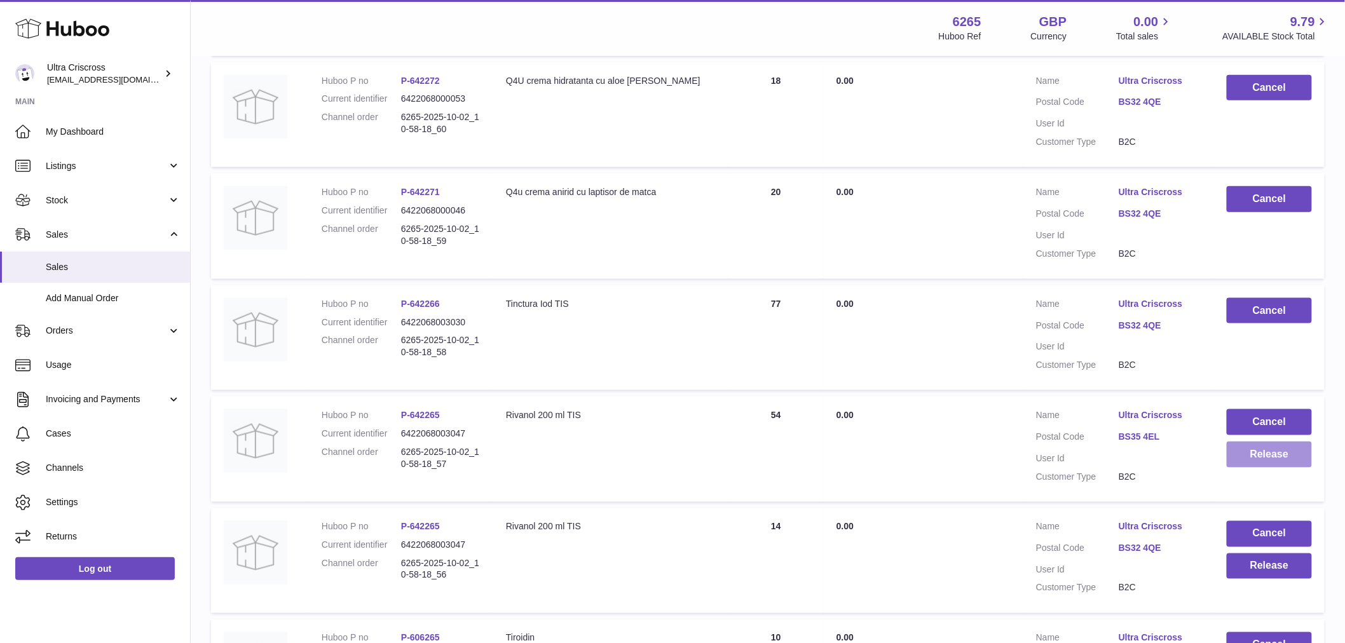
click at [1261, 458] on button "Release" at bounding box center [1269, 455] width 85 height 26
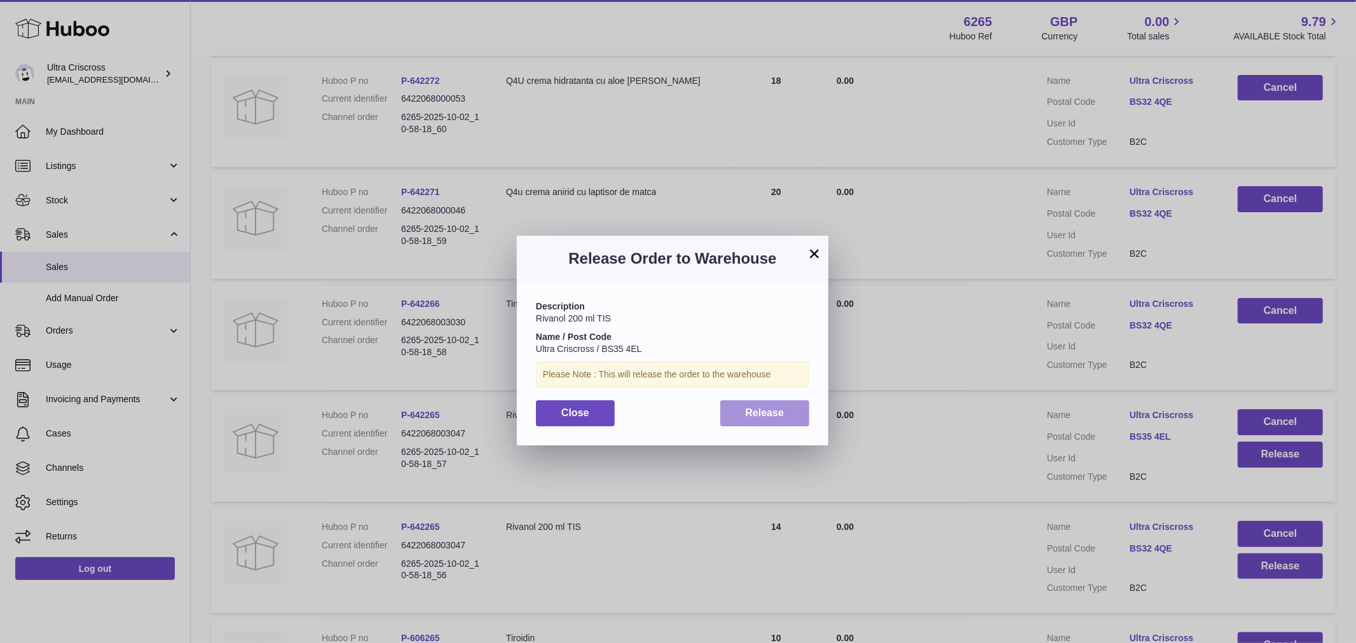
click at [759, 410] on span "Release" at bounding box center [764, 412] width 39 height 11
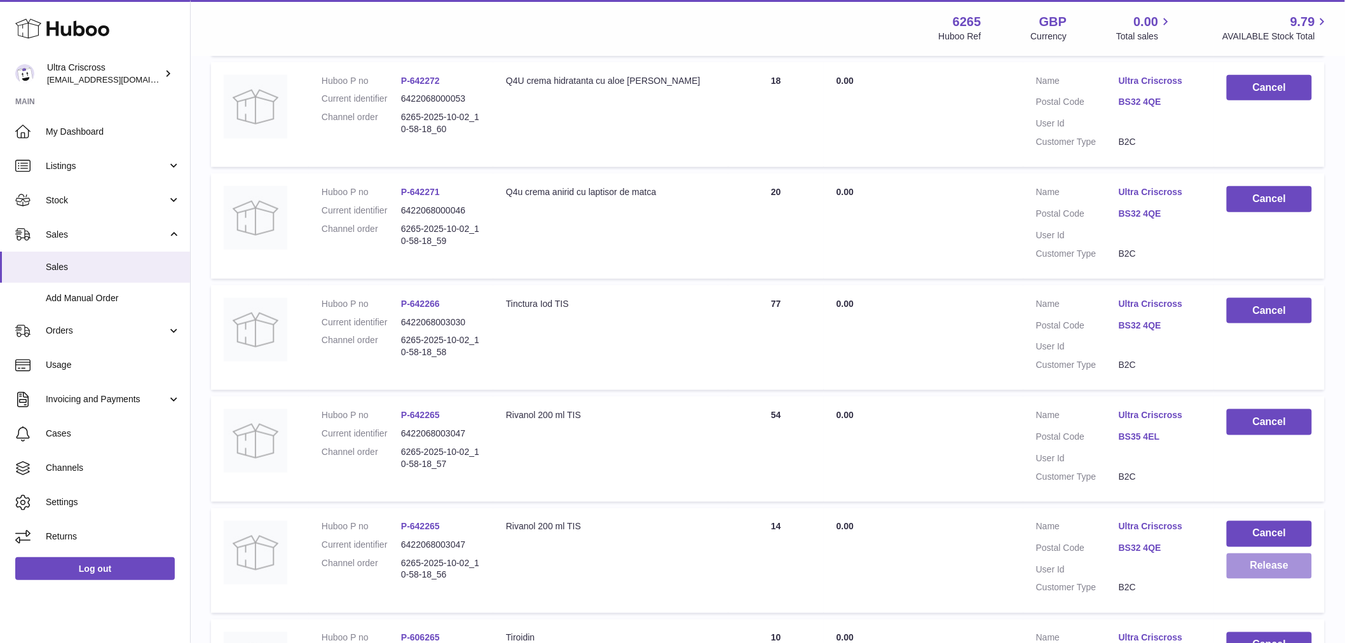
click at [1261, 558] on button "Release" at bounding box center [1269, 567] width 85 height 26
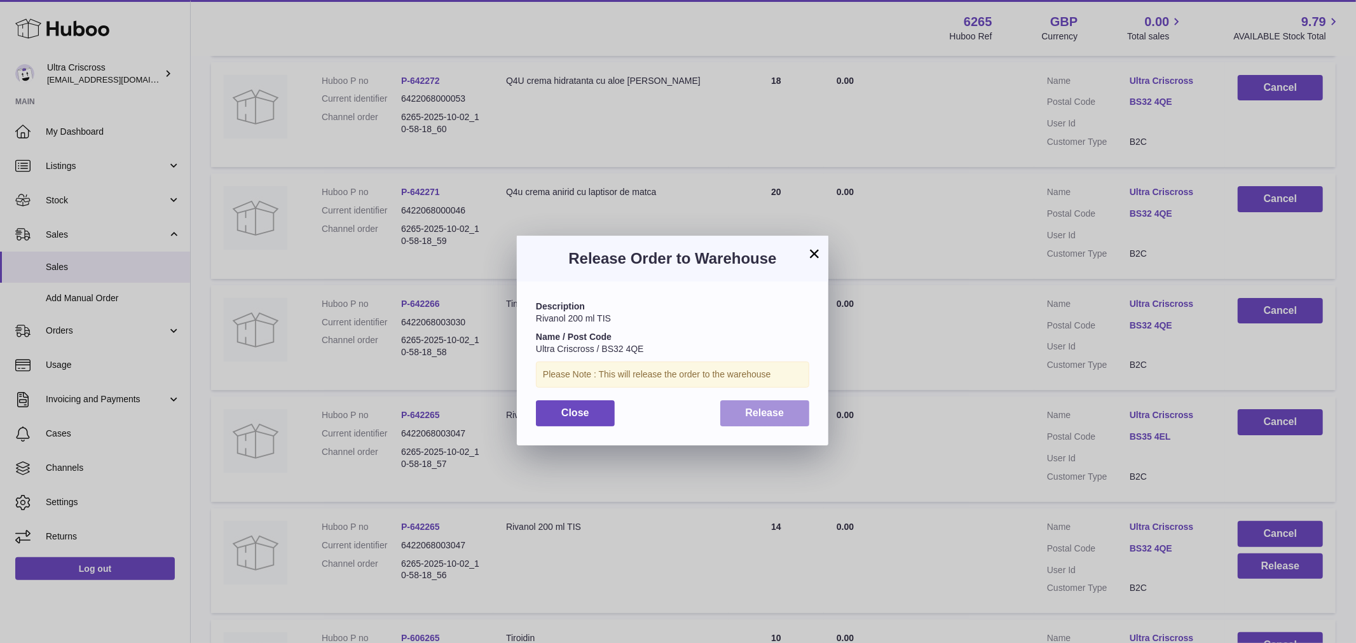
click at [754, 414] on span "Release" at bounding box center [764, 412] width 39 height 11
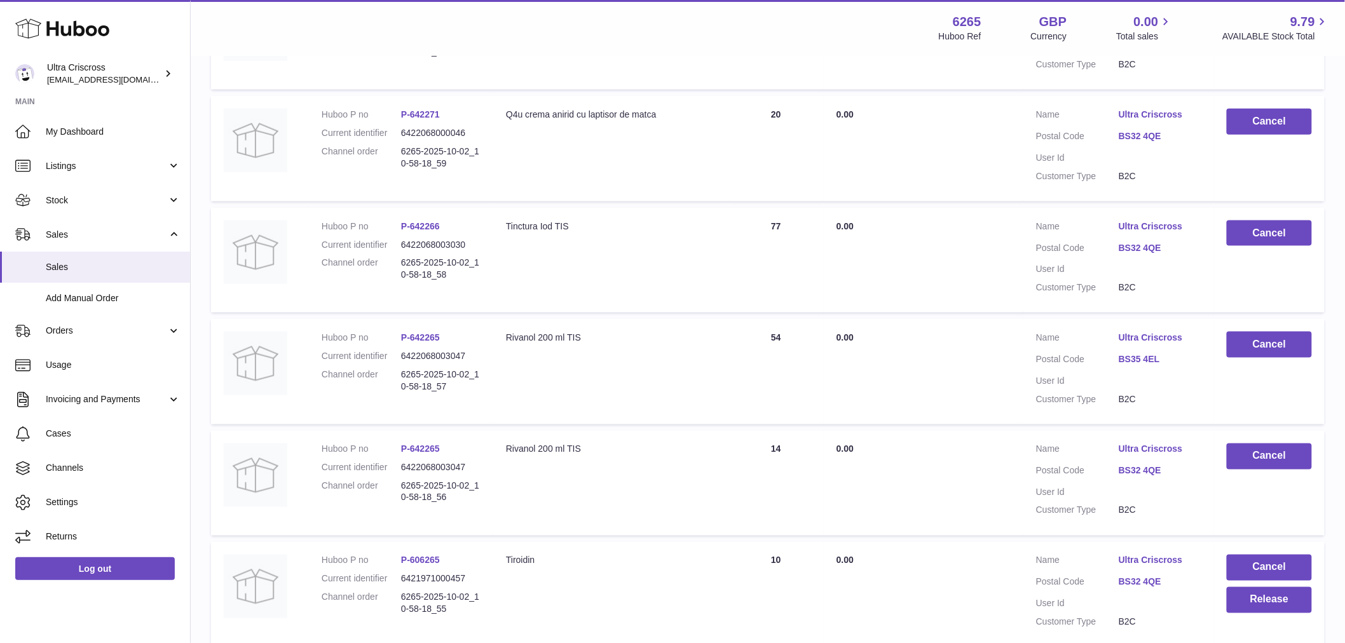
scroll to position [763, 0]
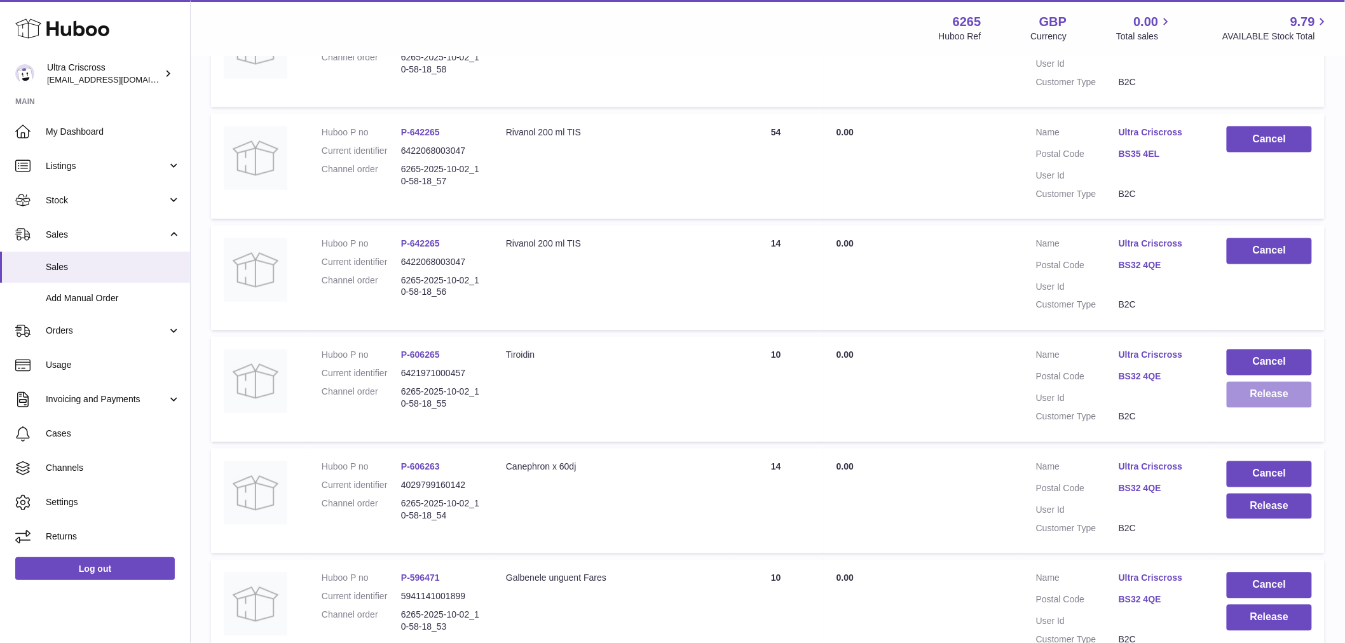
click at [1246, 395] on button "Release" at bounding box center [1269, 395] width 85 height 26
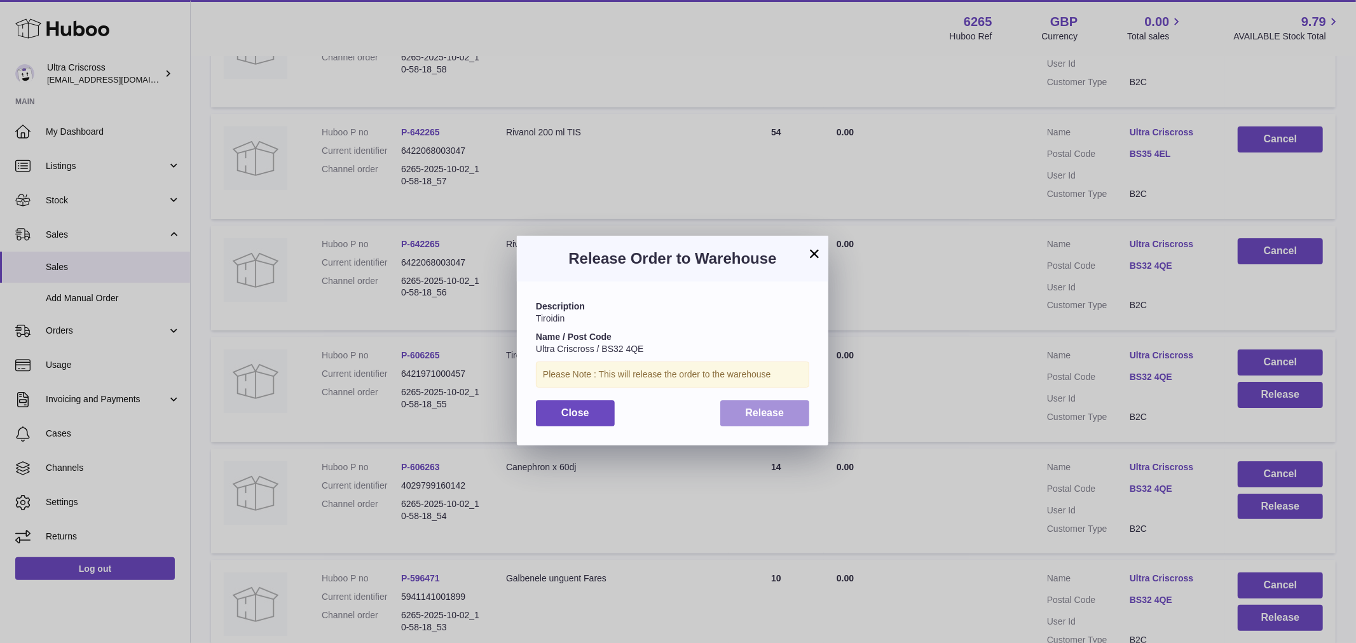
click at [772, 416] on span "Release" at bounding box center [764, 412] width 39 height 11
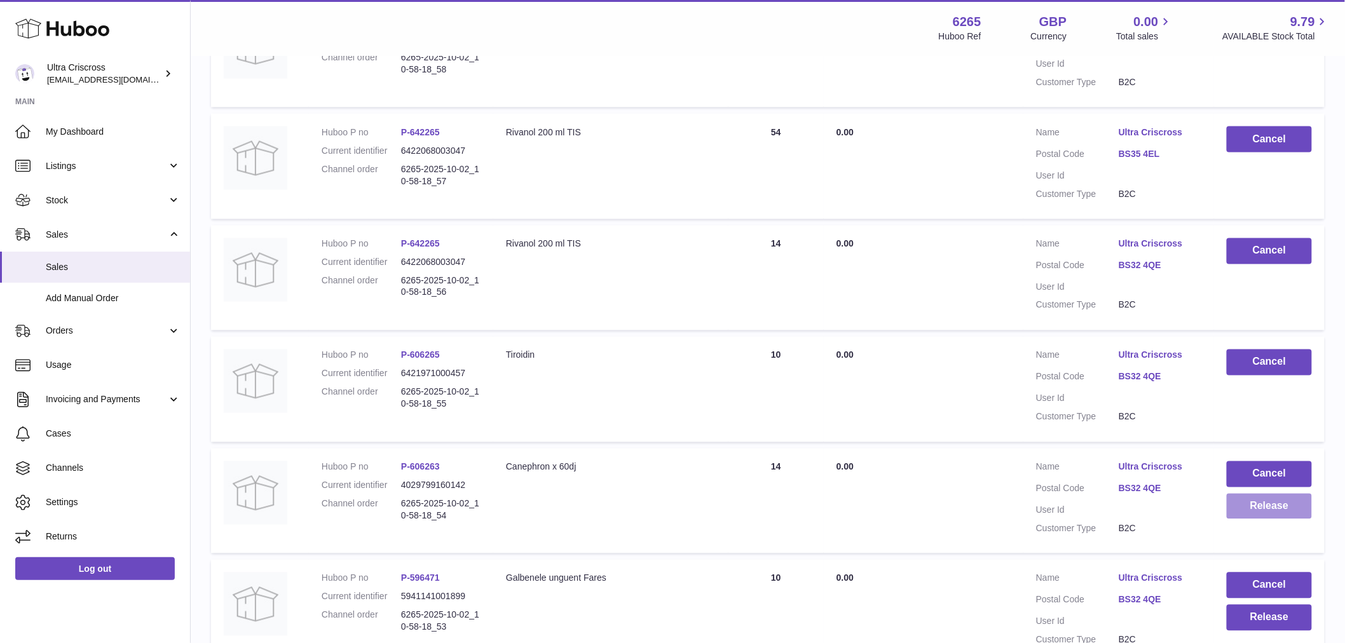
click at [1271, 499] on button "Release" at bounding box center [1269, 507] width 85 height 26
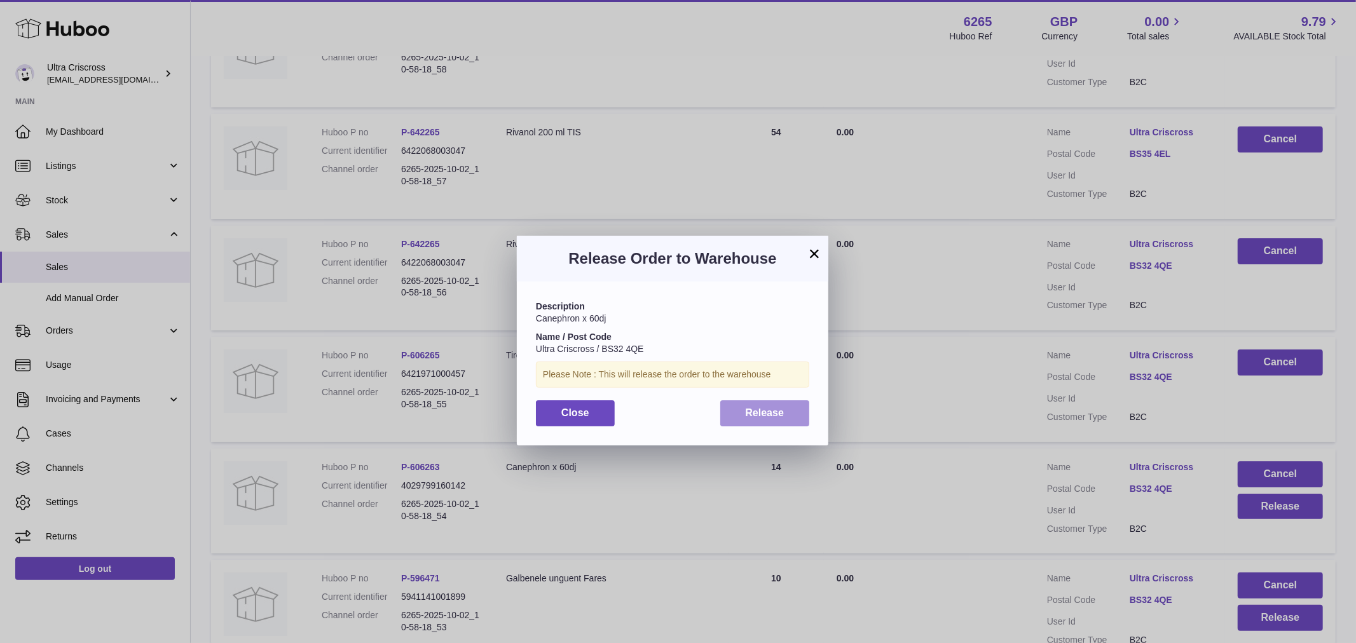
click at [739, 405] on button "Release" at bounding box center [765, 413] width 90 height 26
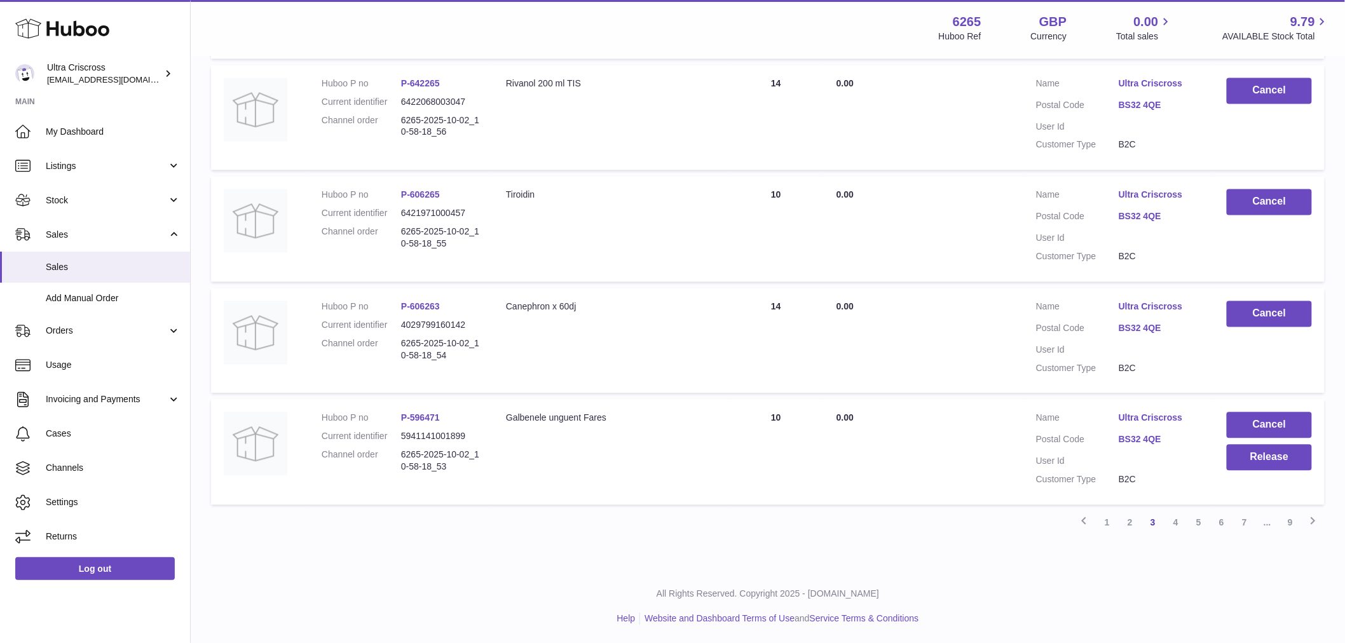
scroll to position [924, 0]
click at [1265, 461] on button "Release" at bounding box center [1269, 457] width 85 height 26
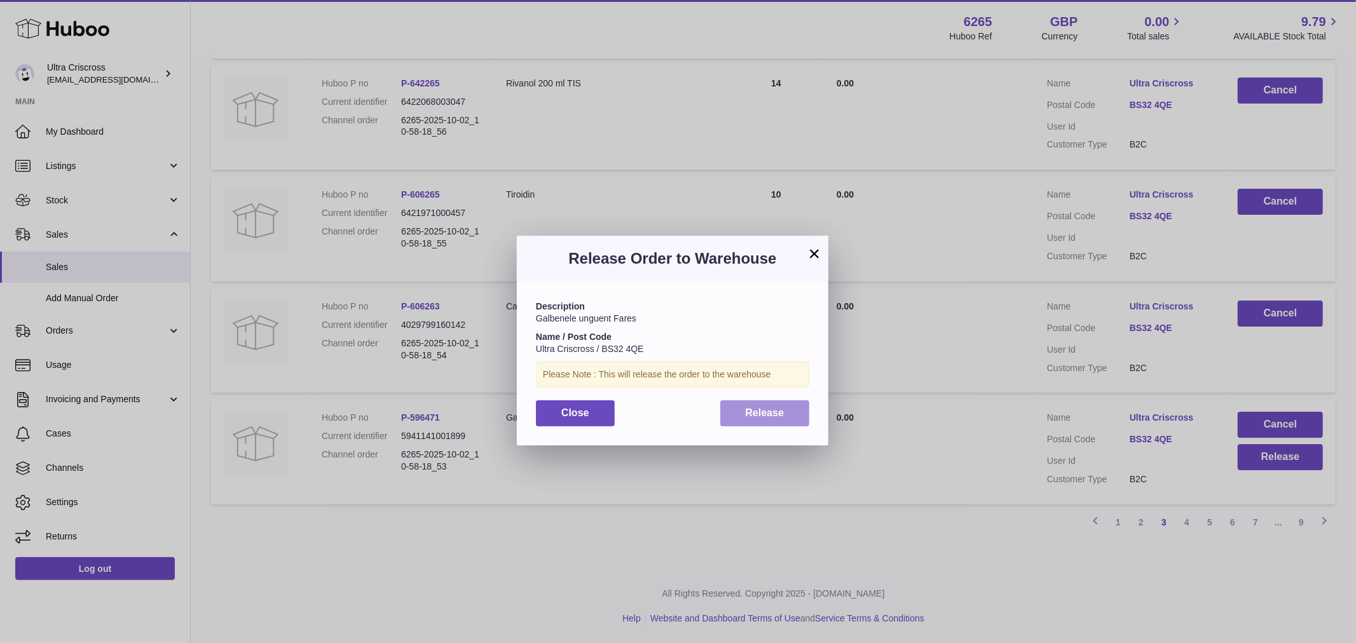
click at [754, 411] on span "Release" at bounding box center [764, 412] width 39 height 11
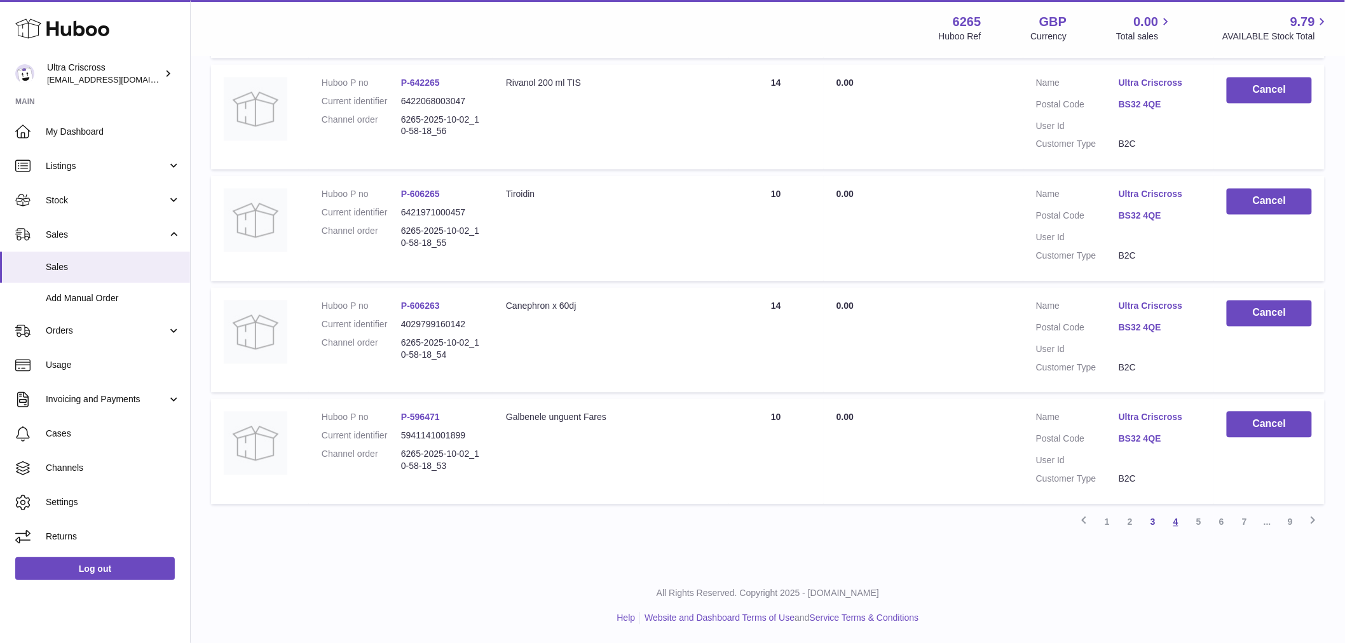
click at [1178, 526] on link "4" at bounding box center [1175, 522] width 23 height 23
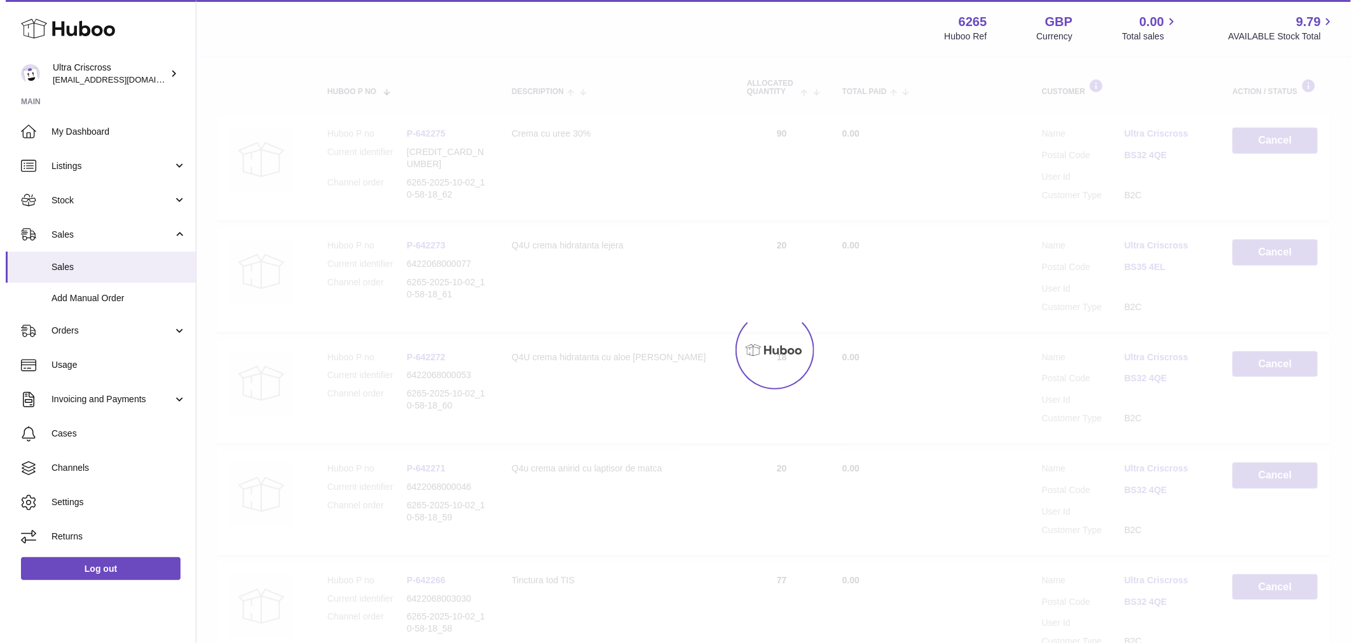
scroll to position [57, 0]
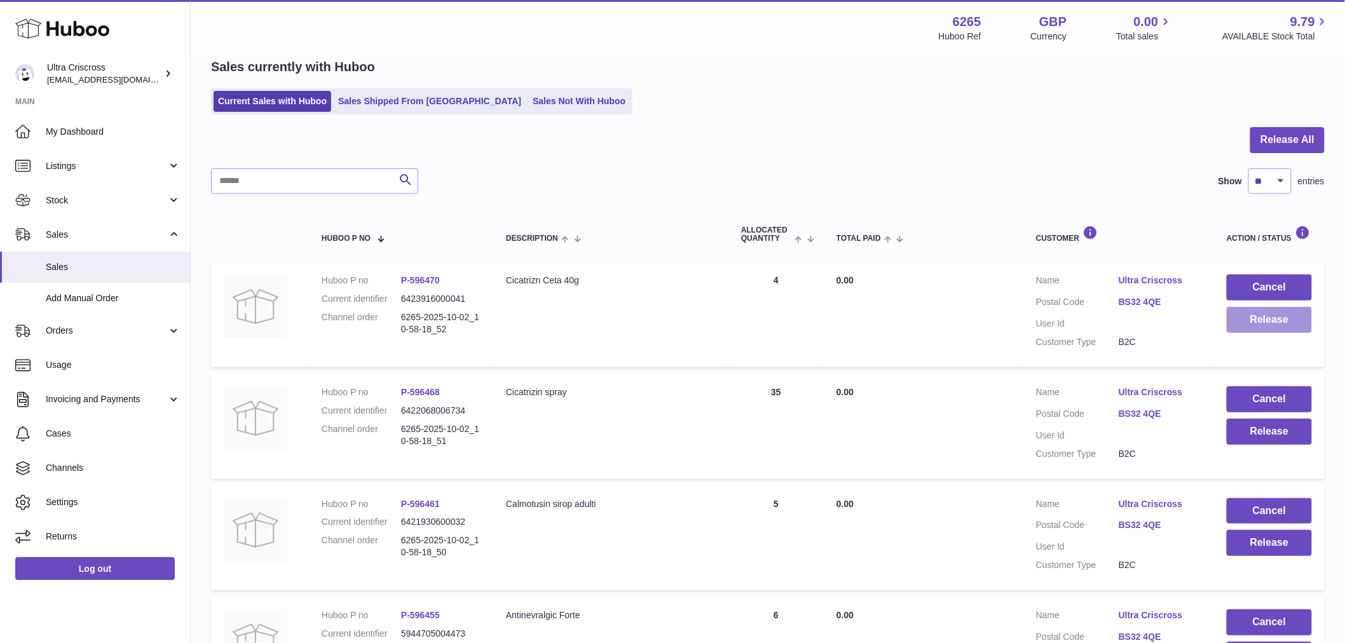
click at [1262, 322] on button "Release" at bounding box center [1269, 320] width 85 height 26
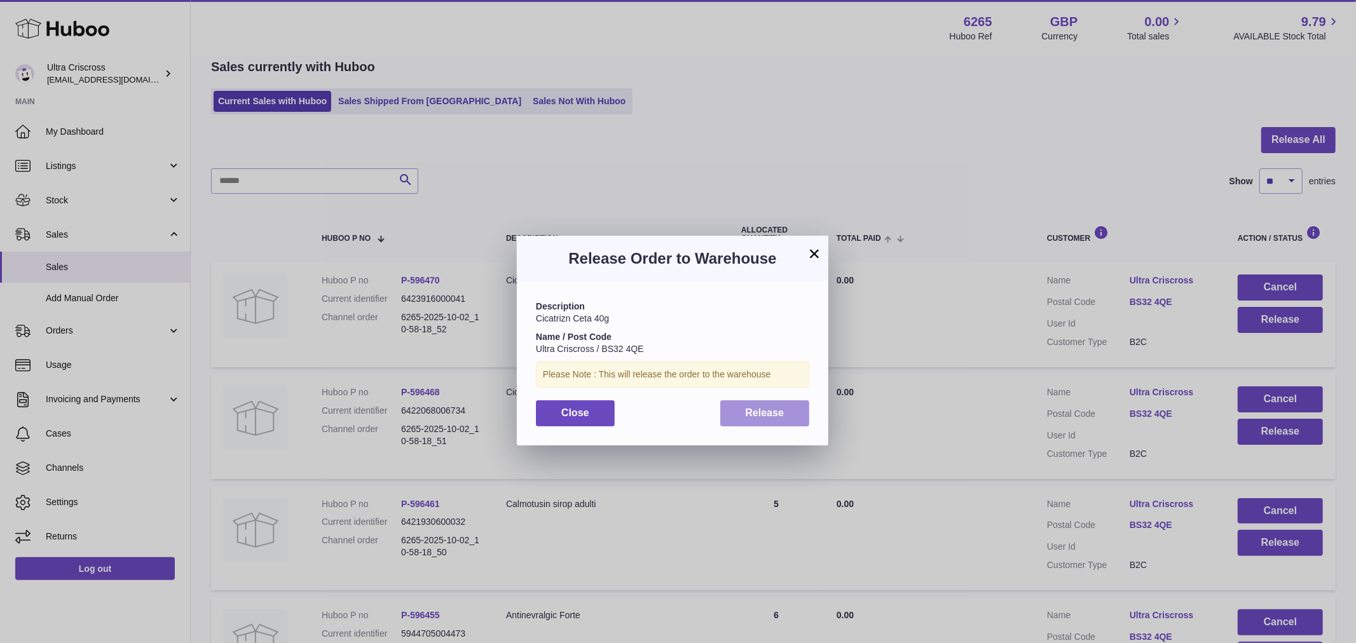
click at [758, 417] on span "Release" at bounding box center [764, 412] width 39 height 11
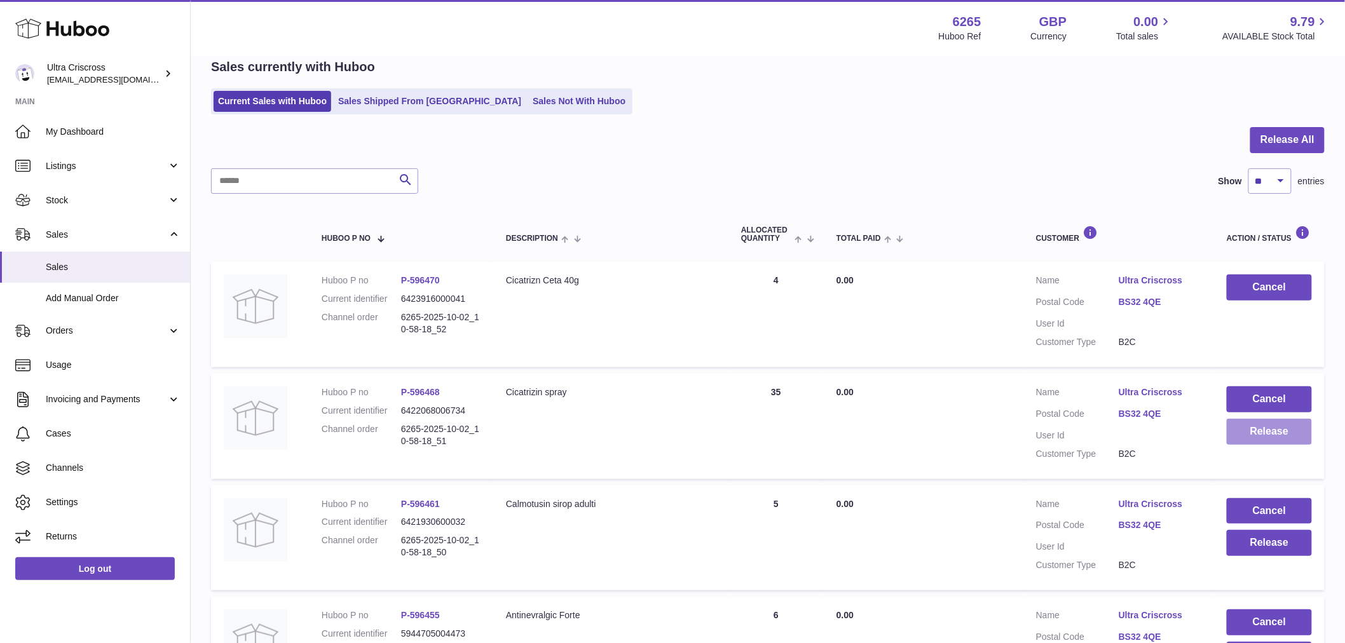
click at [1263, 433] on button "Release" at bounding box center [1269, 432] width 85 height 26
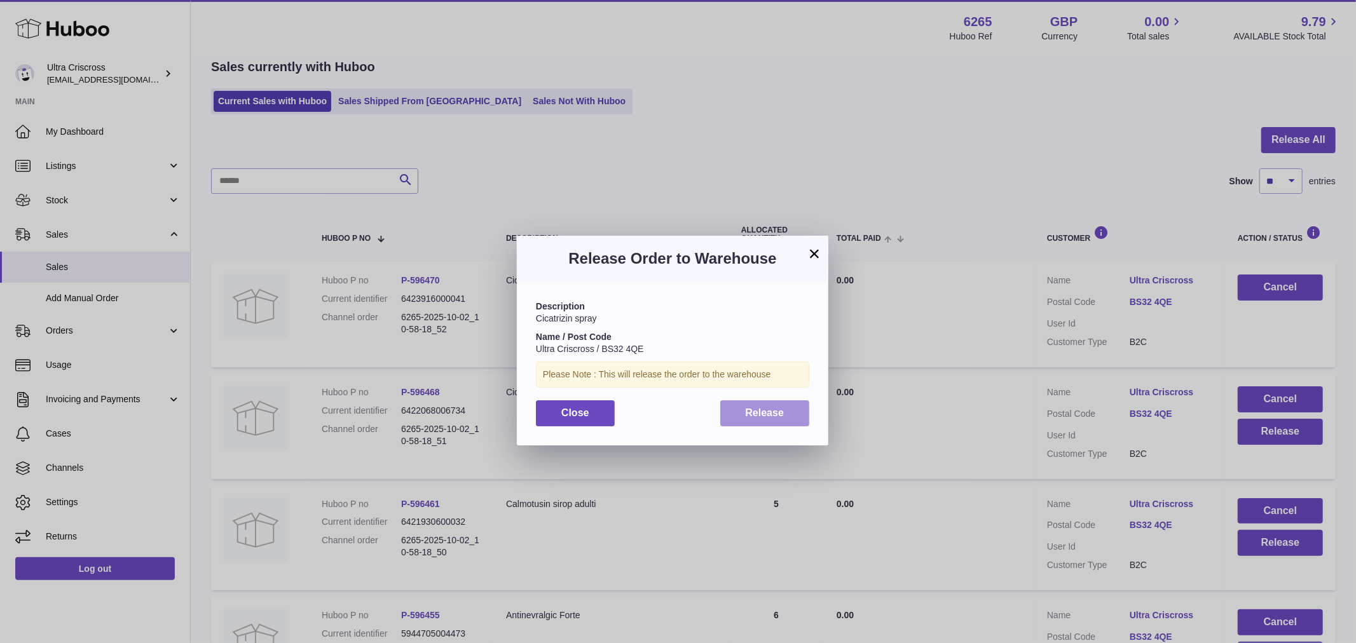
click at [772, 417] on span "Release" at bounding box center [764, 412] width 39 height 11
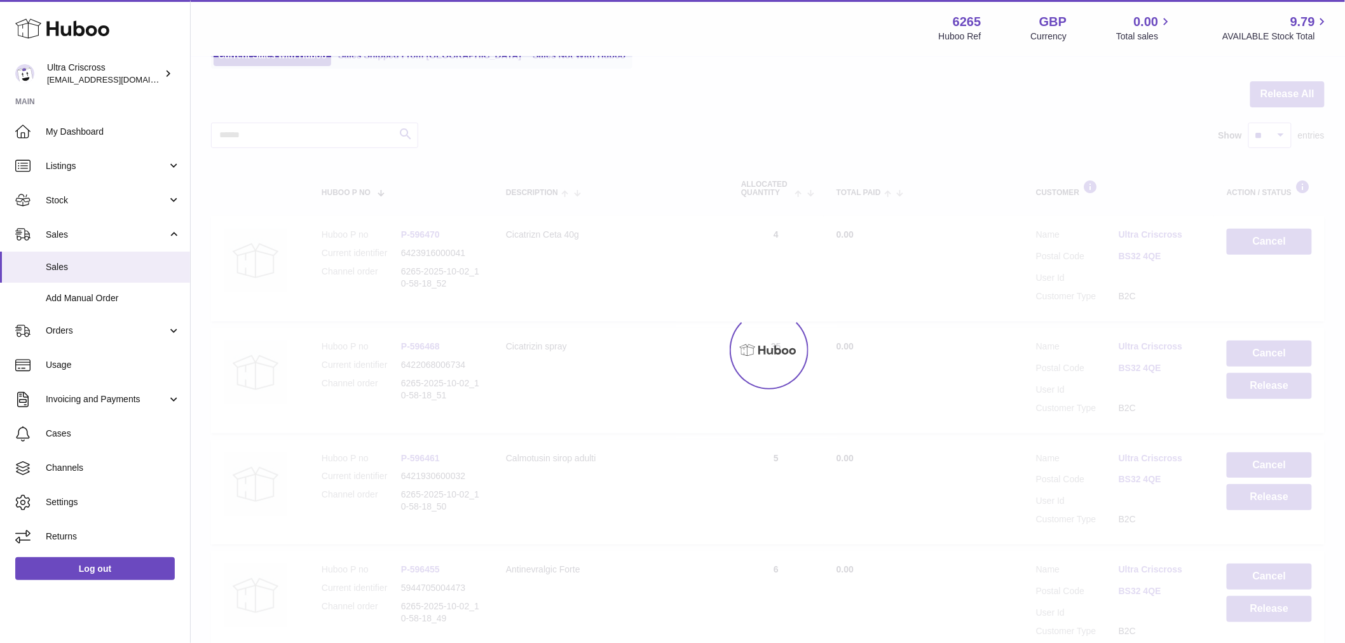
scroll to position [128, 0]
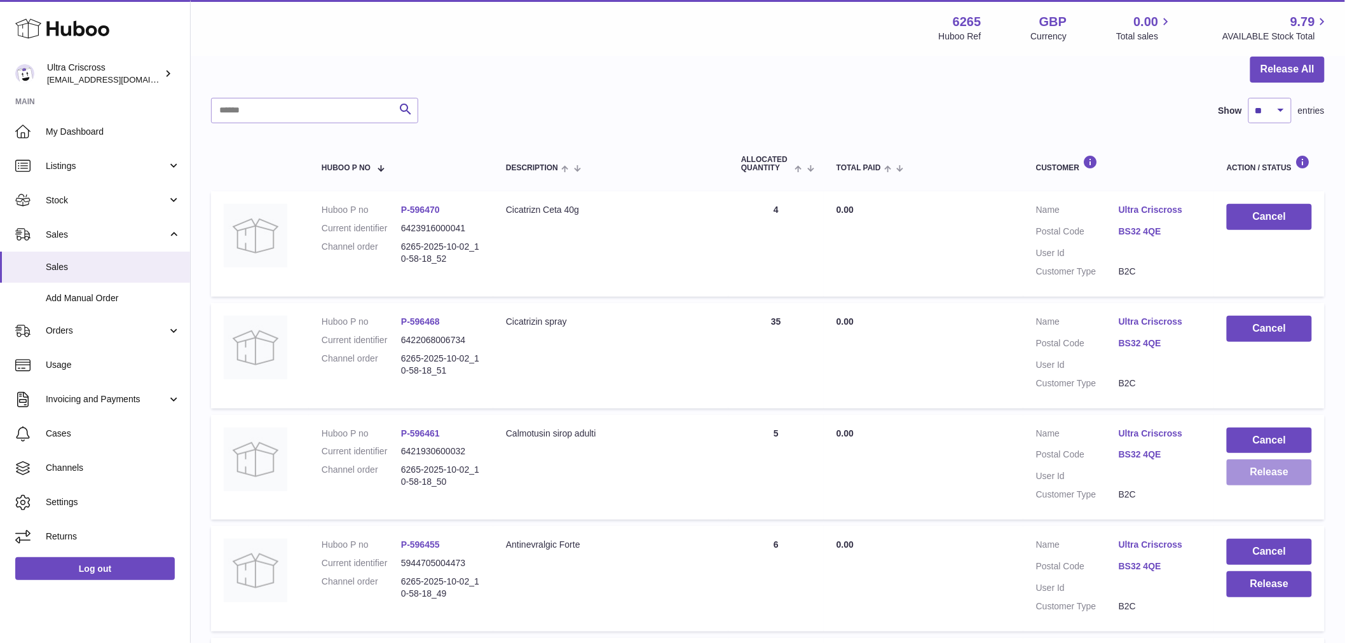
click at [1272, 481] on button "Release" at bounding box center [1269, 472] width 85 height 26
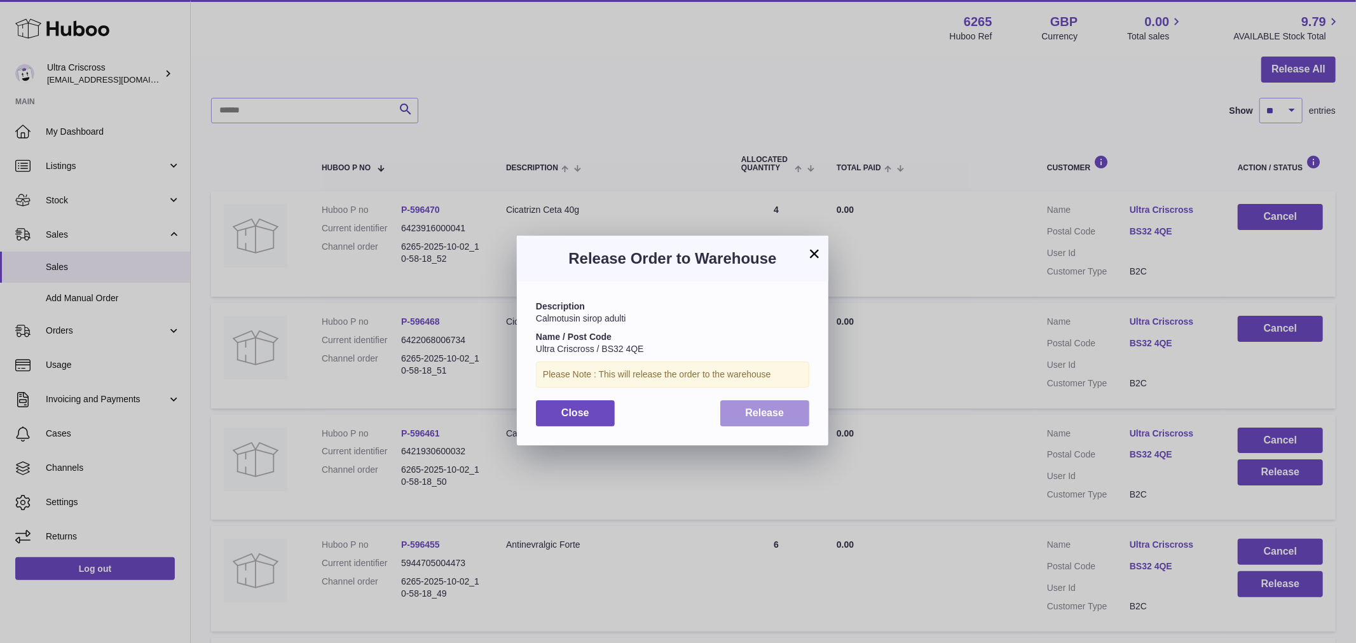
click at [751, 414] on span "Release" at bounding box center [764, 412] width 39 height 11
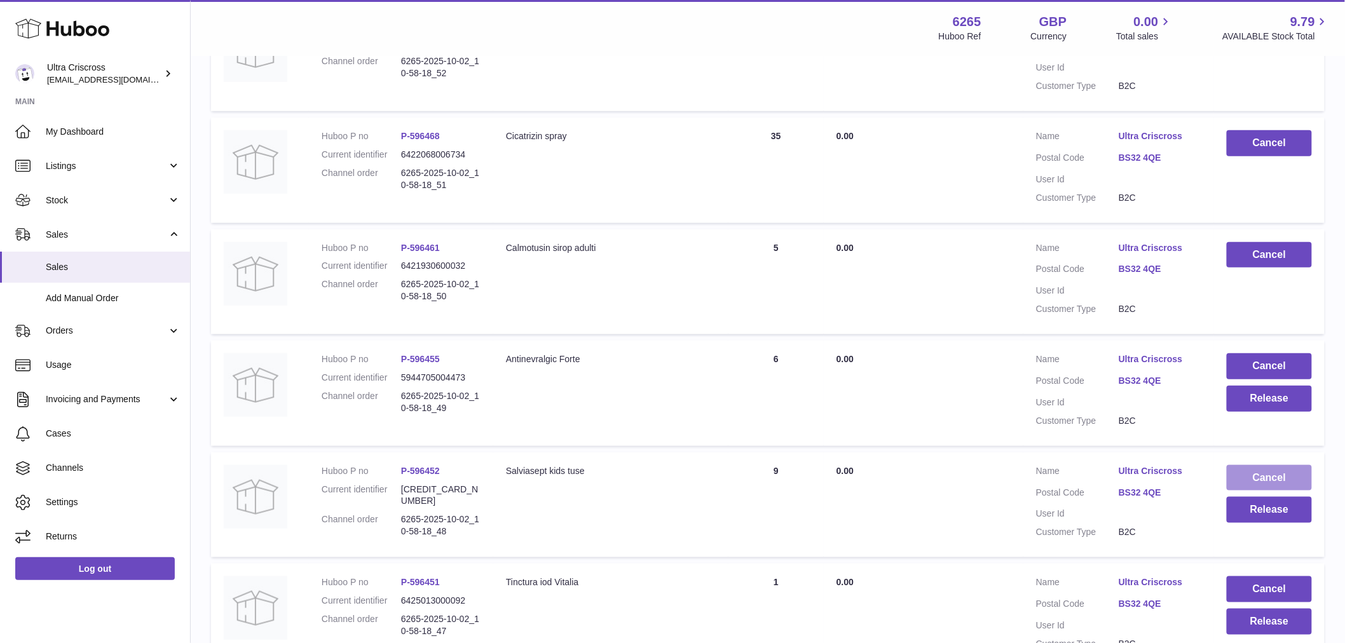
scroll to position [339, 0]
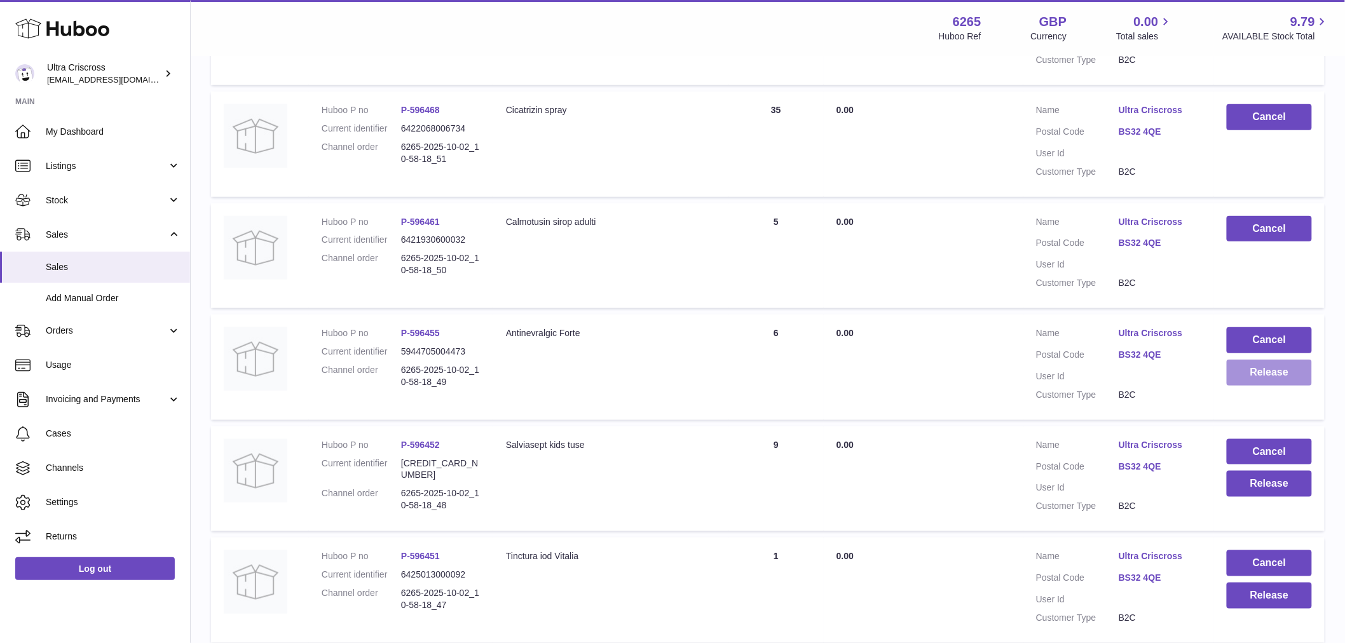
click at [1277, 376] on button "Release" at bounding box center [1269, 373] width 85 height 26
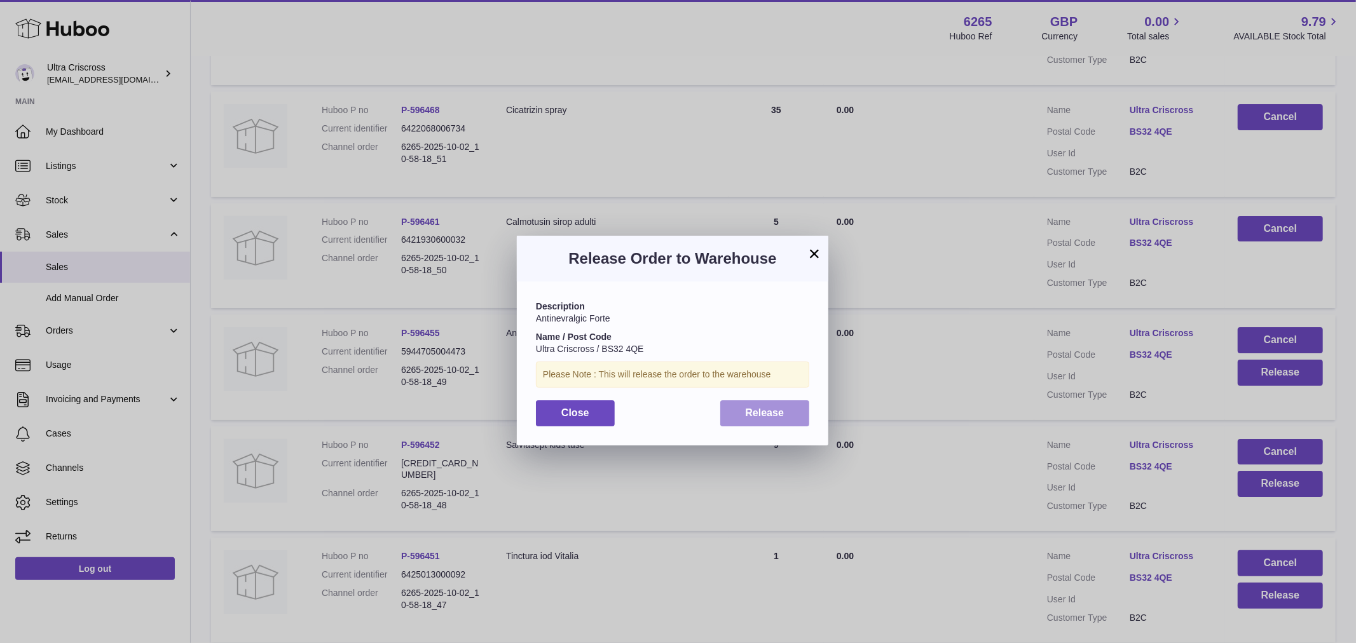
click at [785, 417] on button "Release" at bounding box center [765, 413] width 90 height 26
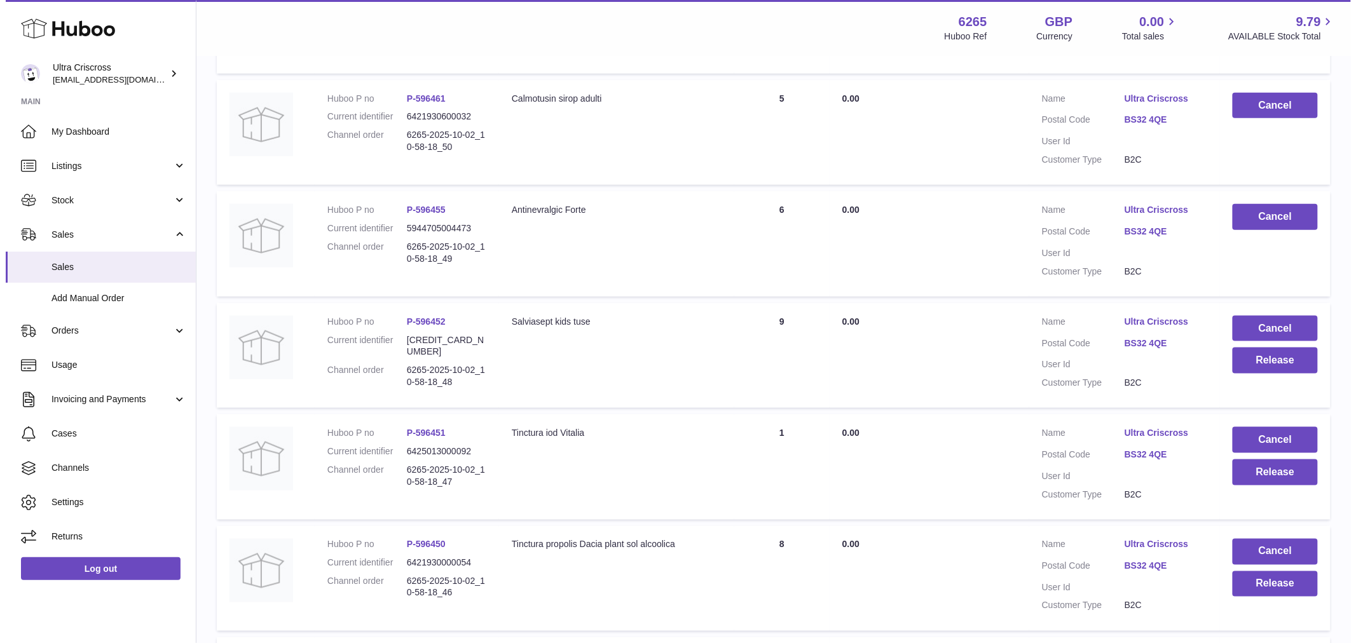
scroll to position [622, 0]
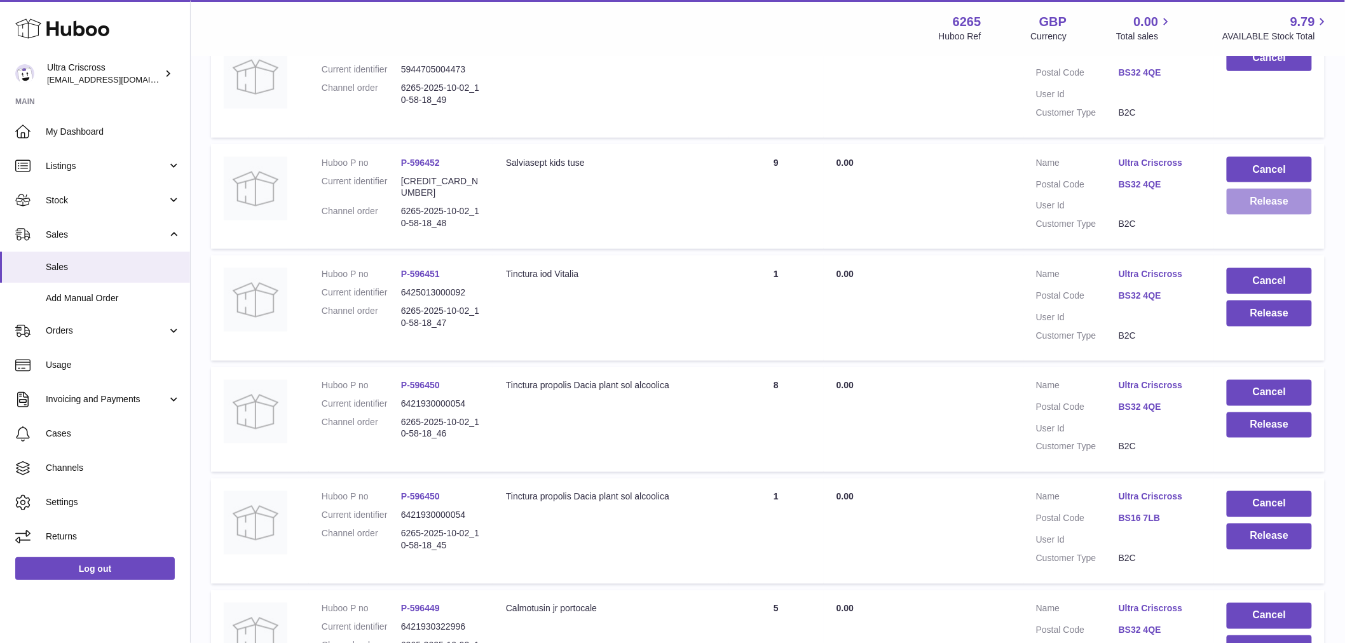
click at [1277, 205] on button "Release" at bounding box center [1269, 202] width 85 height 26
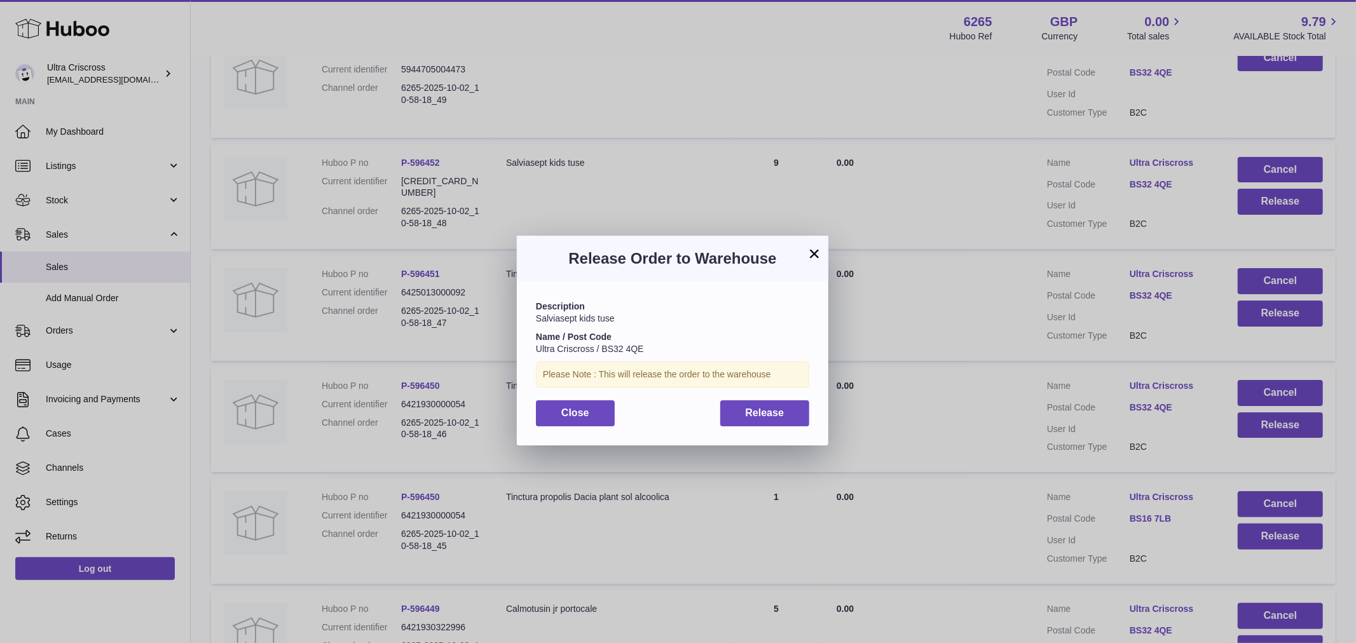
click at [767, 426] on div "Description Salviasept kids tuse Name / Post Code Ultra Criscross / BS32 4QE Pl…" at bounding box center [672, 363] width 311 height 163
click at [757, 415] on span "Release" at bounding box center [764, 412] width 39 height 11
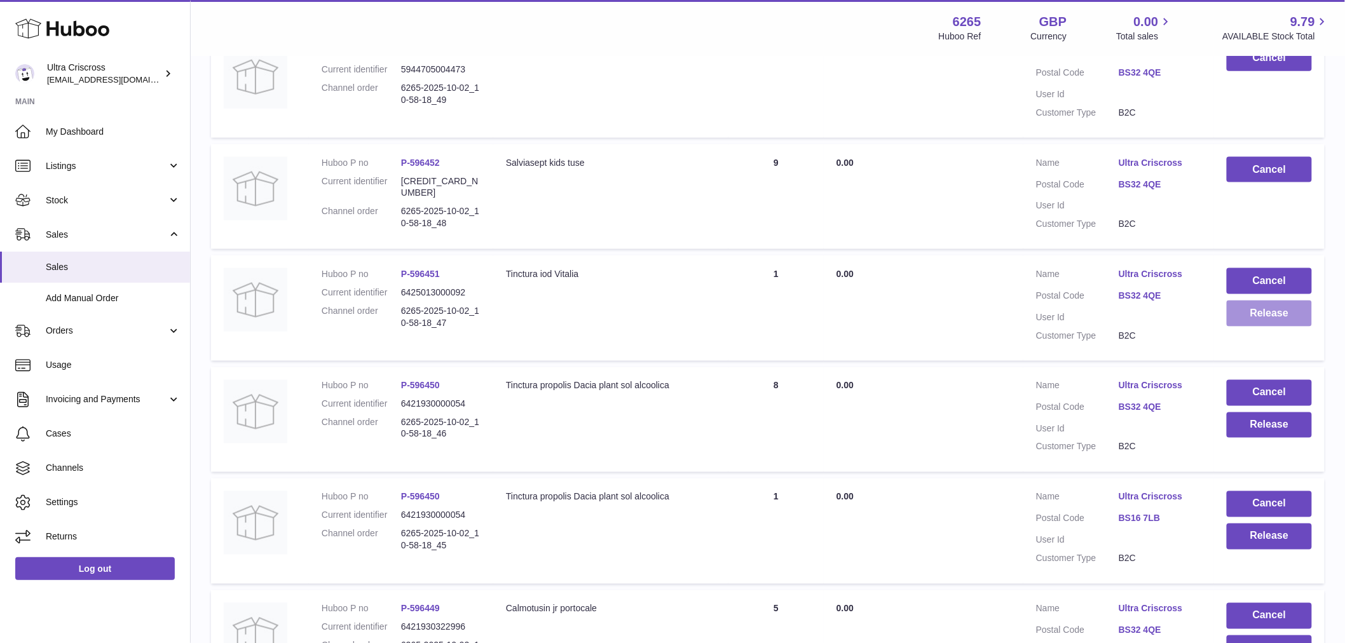
click at [1267, 310] on button "Release" at bounding box center [1269, 314] width 85 height 26
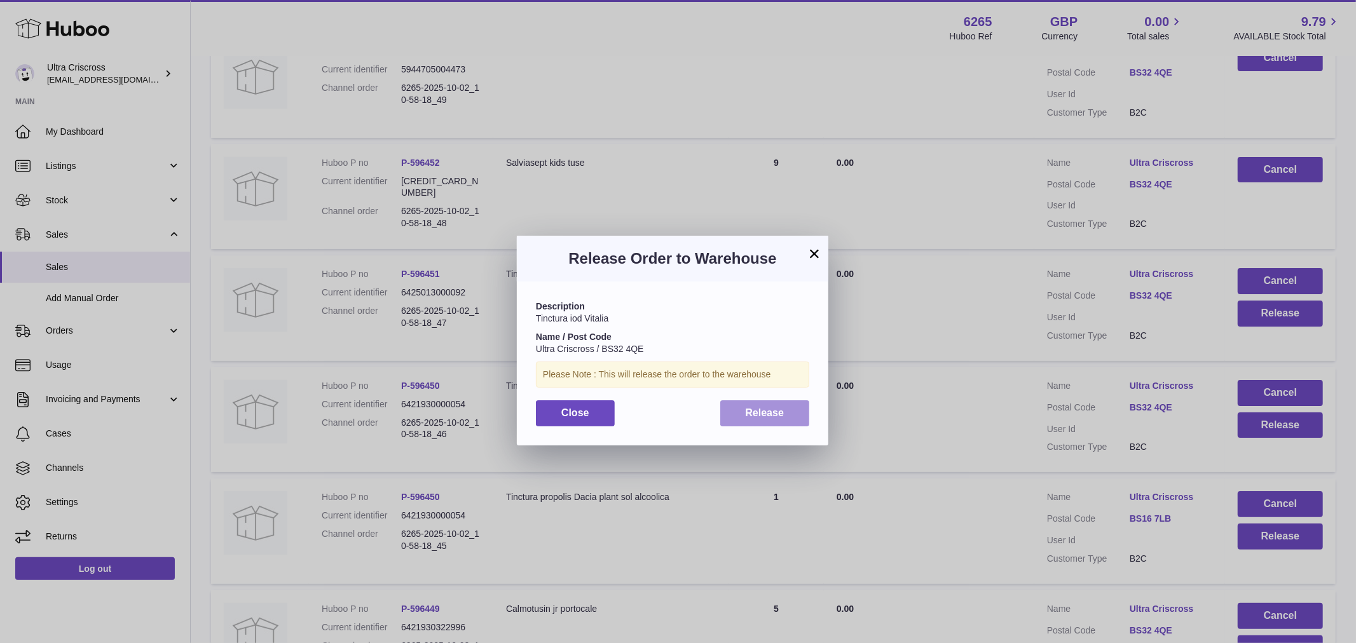
click at [783, 408] on span "Release" at bounding box center [764, 412] width 39 height 11
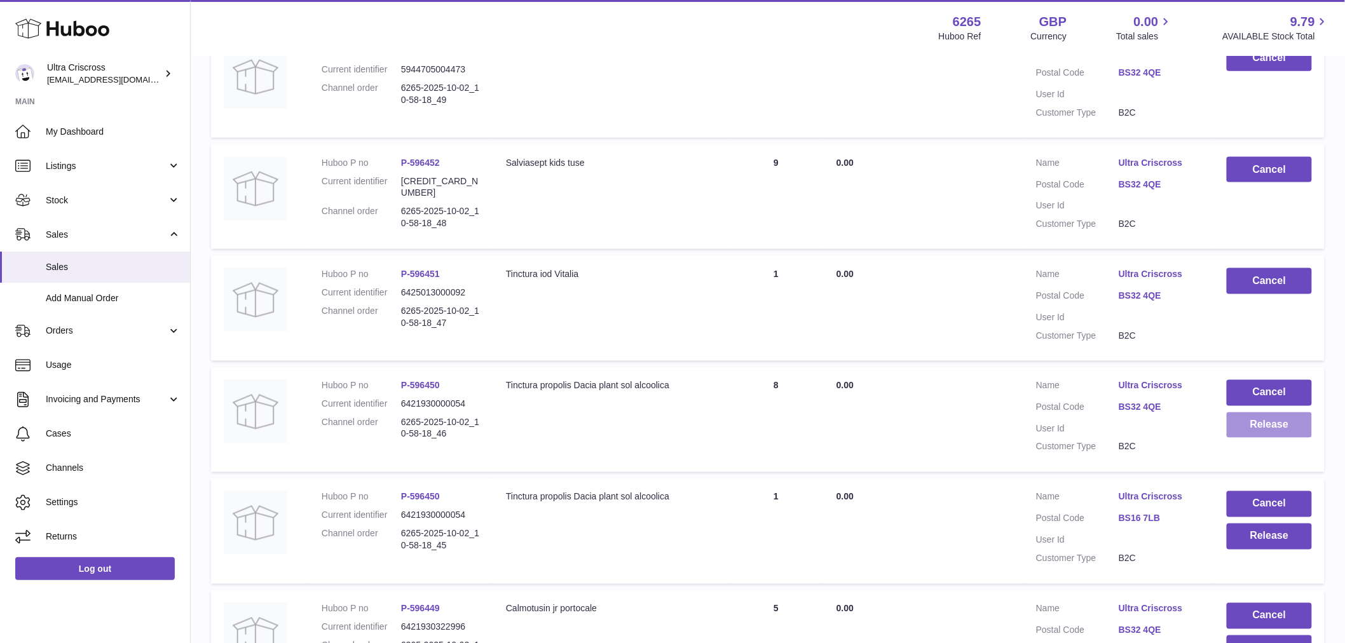
click at [1260, 425] on button "Release" at bounding box center [1269, 425] width 85 height 26
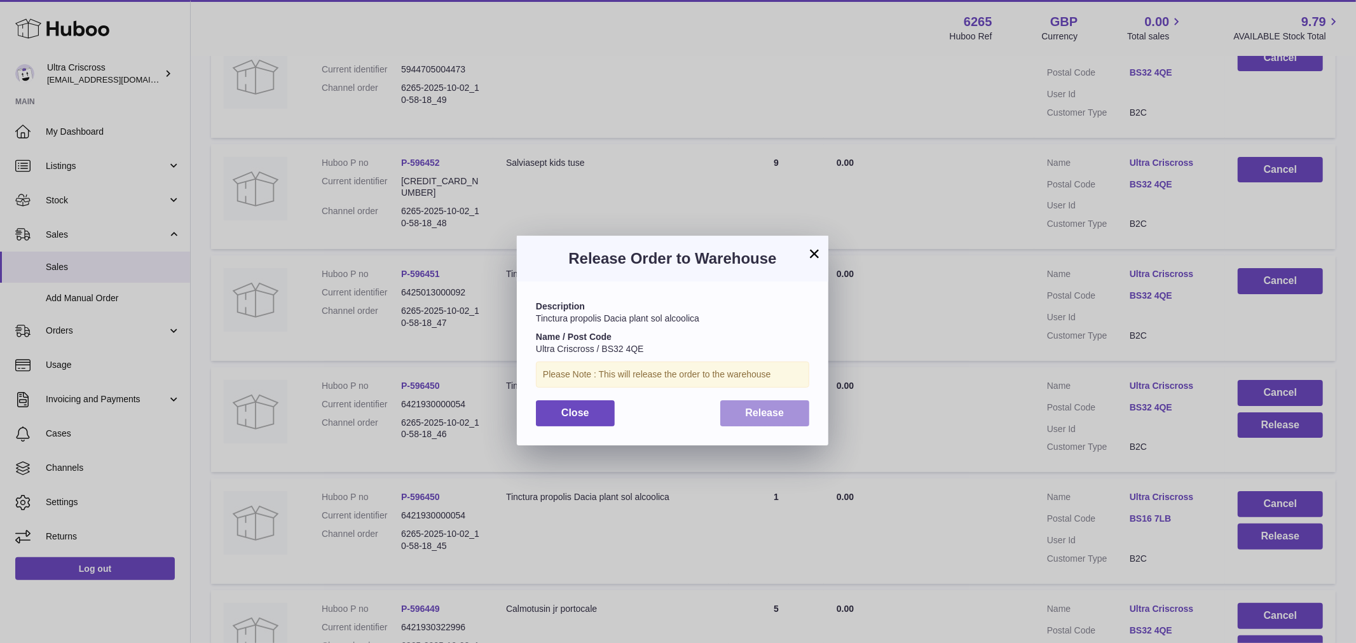
click at [766, 411] on span "Release" at bounding box center [764, 412] width 39 height 11
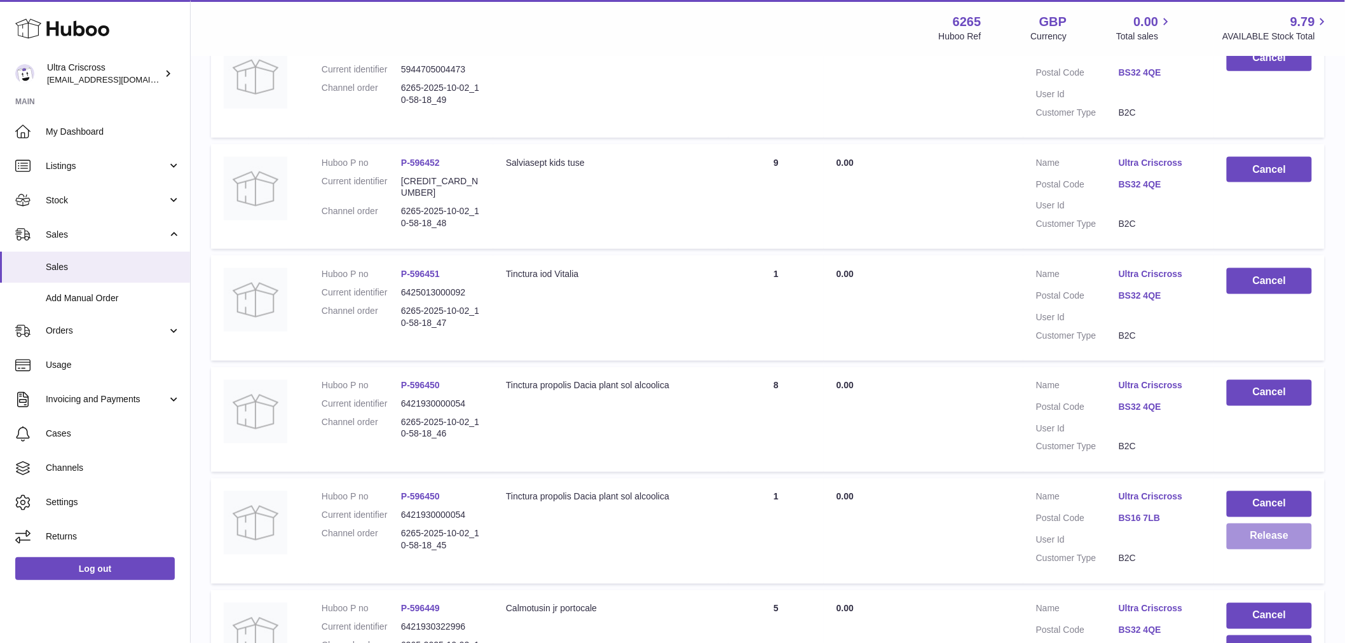
click at [1281, 539] on button "Release" at bounding box center [1269, 537] width 85 height 26
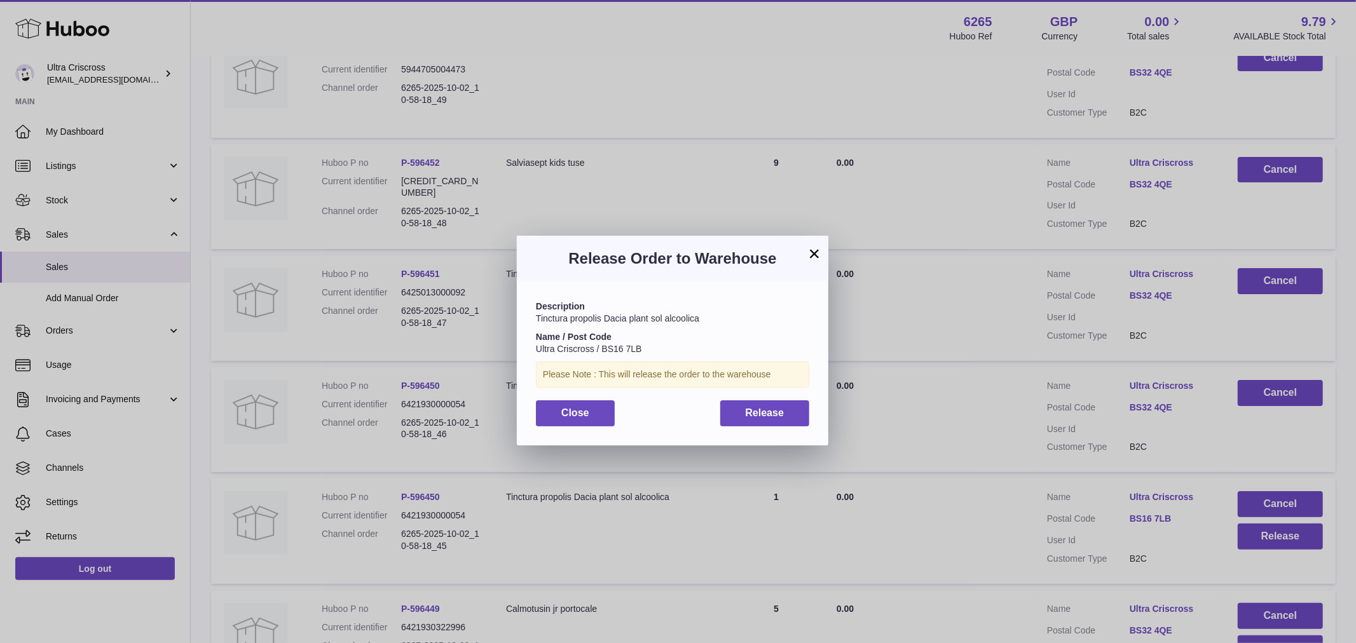
click at [772, 385] on div "Please Note : This will release the order to the warehouse" at bounding box center [672, 375] width 273 height 26
click at [766, 401] on button "Release" at bounding box center [765, 413] width 90 height 26
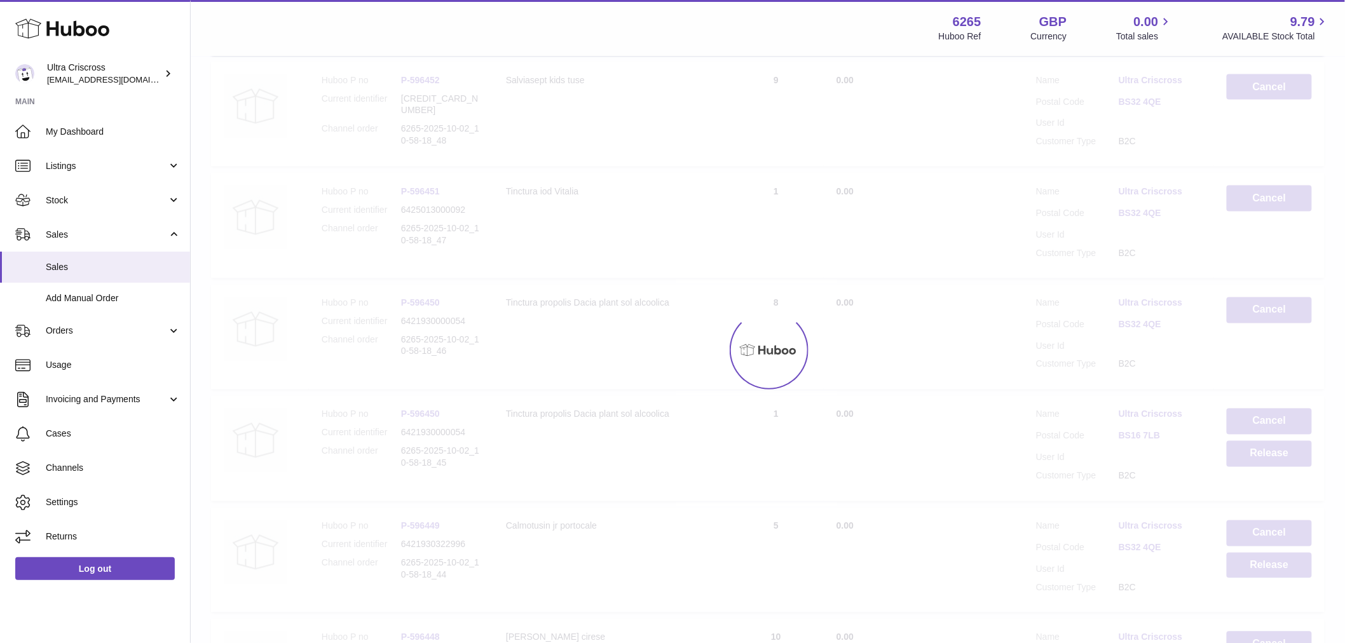
scroll to position [904, 0]
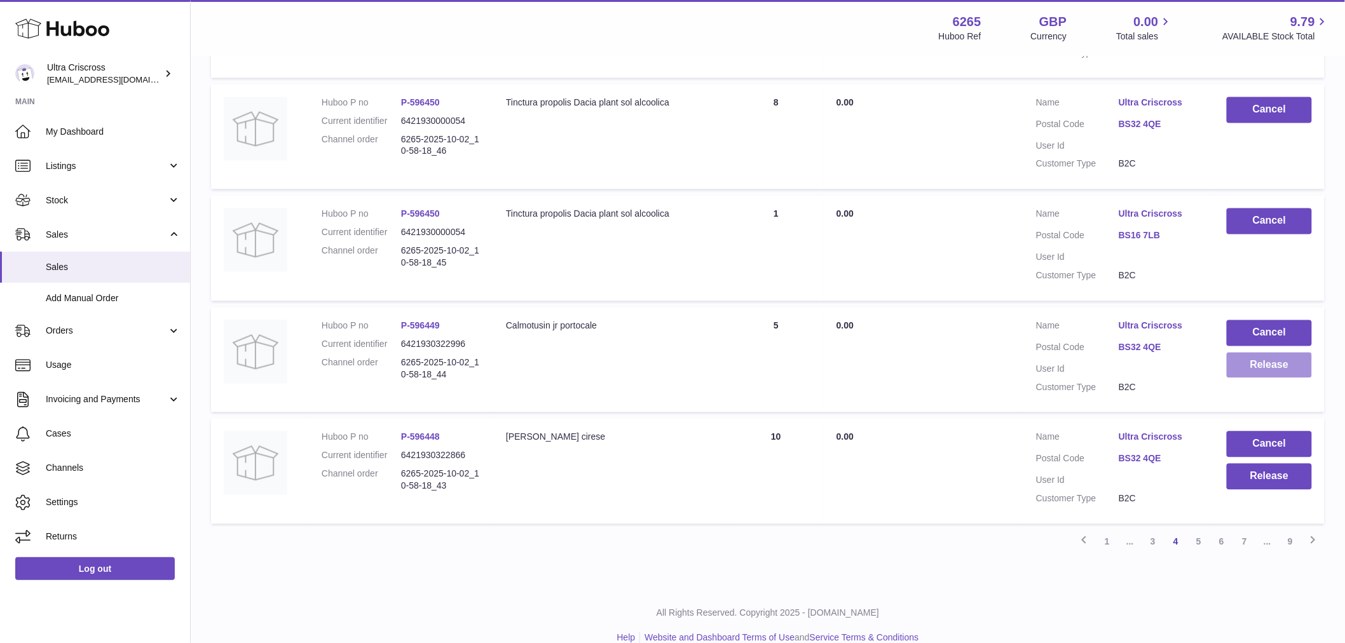
click at [1265, 369] on button "Release" at bounding box center [1269, 366] width 85 height 26
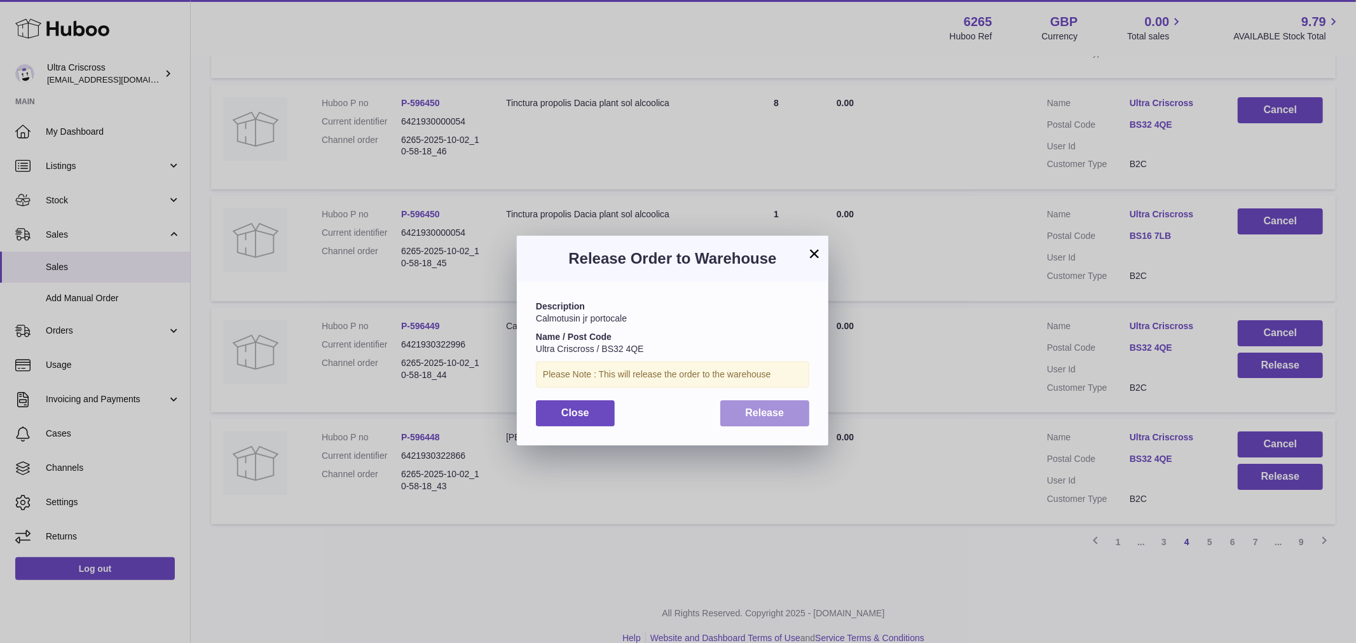
click at [785, 422] on button "Release" at bounding box center [765, 413] width 90 height 26
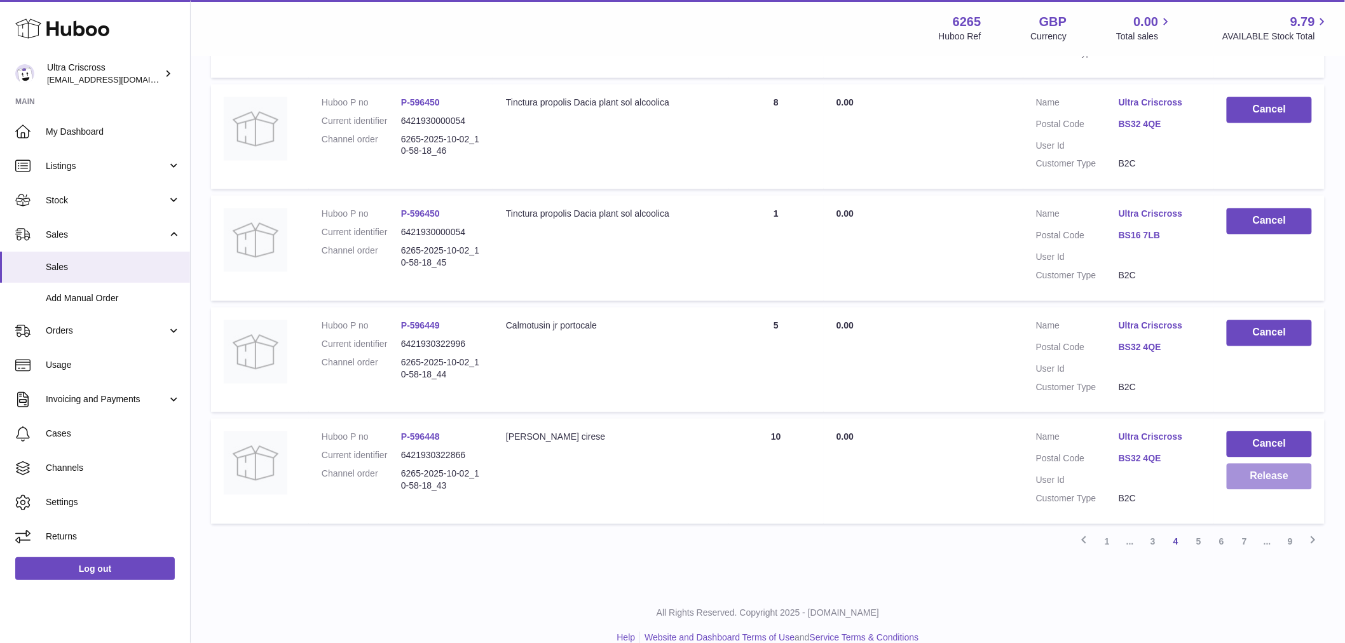
click at [1239, 473] on button "Release" at bounding box center [1269, 477] width 85 height 26
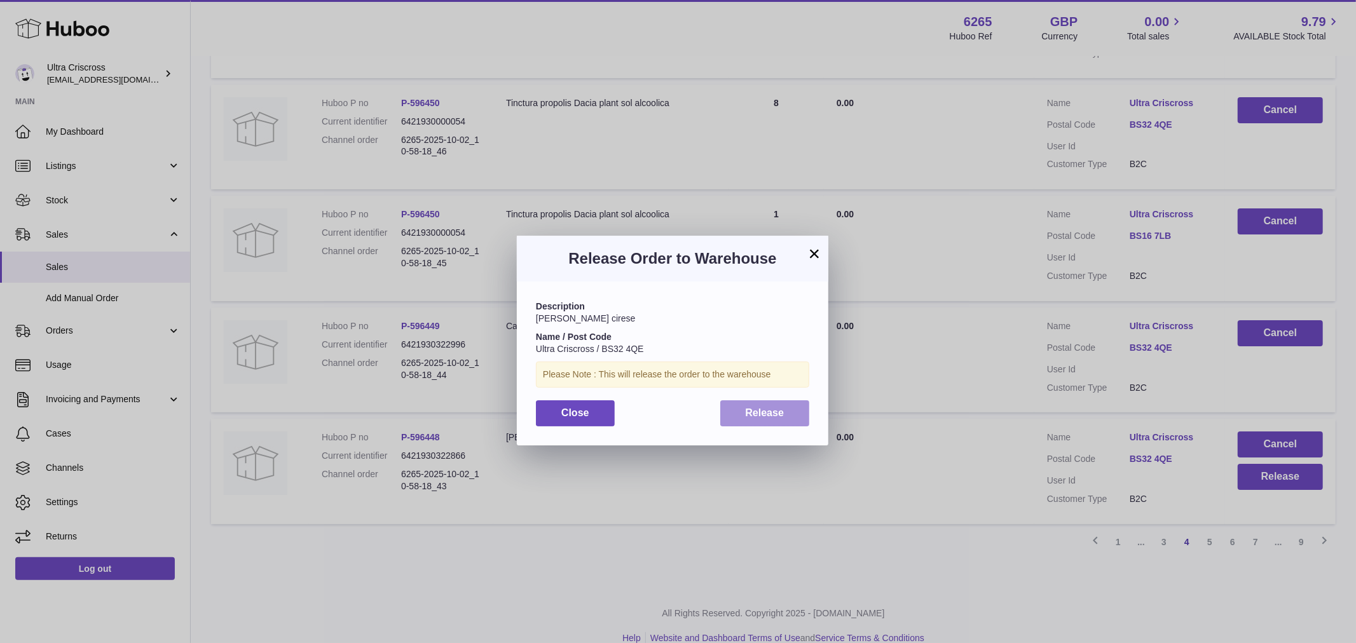
click at [780, 416] on span "Release" at bounding box center [764, 412] width 39 height 11
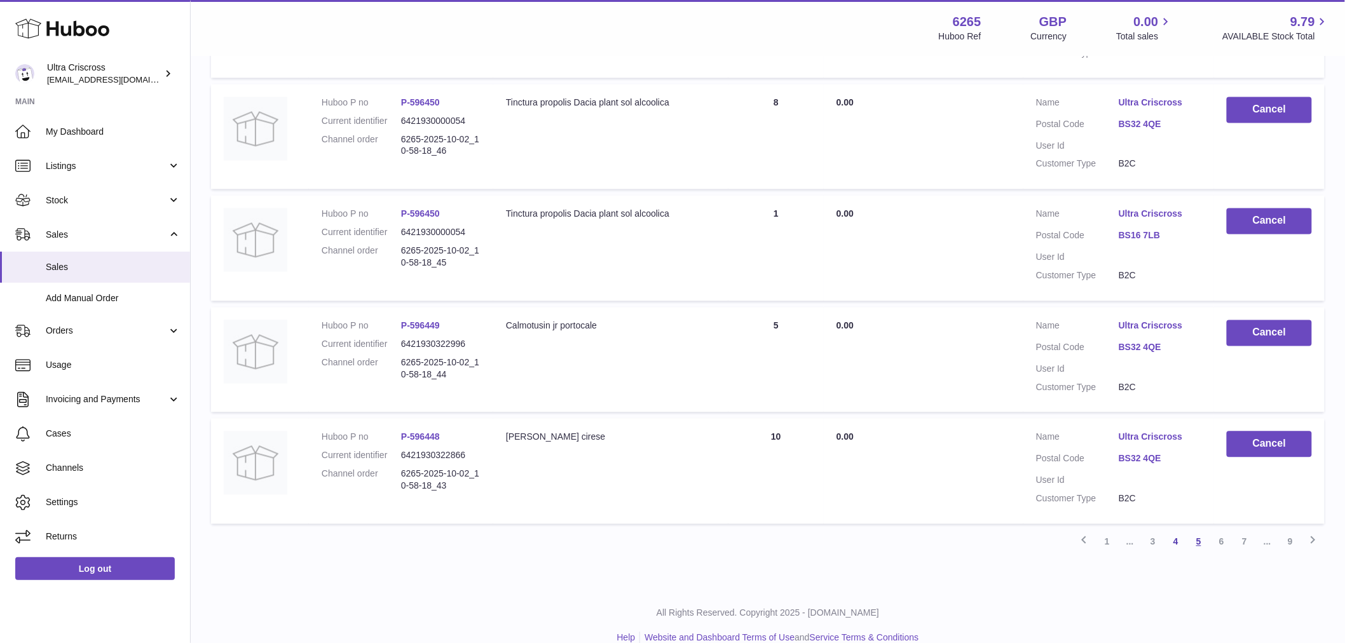
click at [1199, 545] on link "5" at bounding box center [1198, 542] width 23 height 23
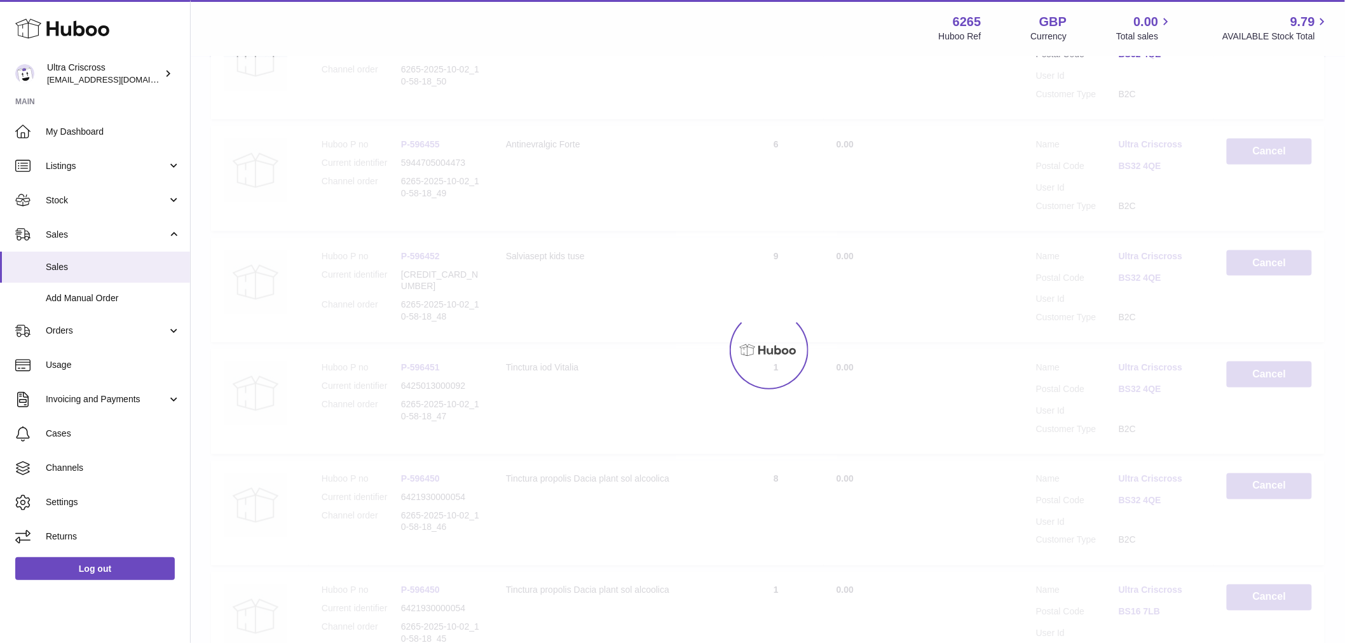
scroll to position [57, 0]
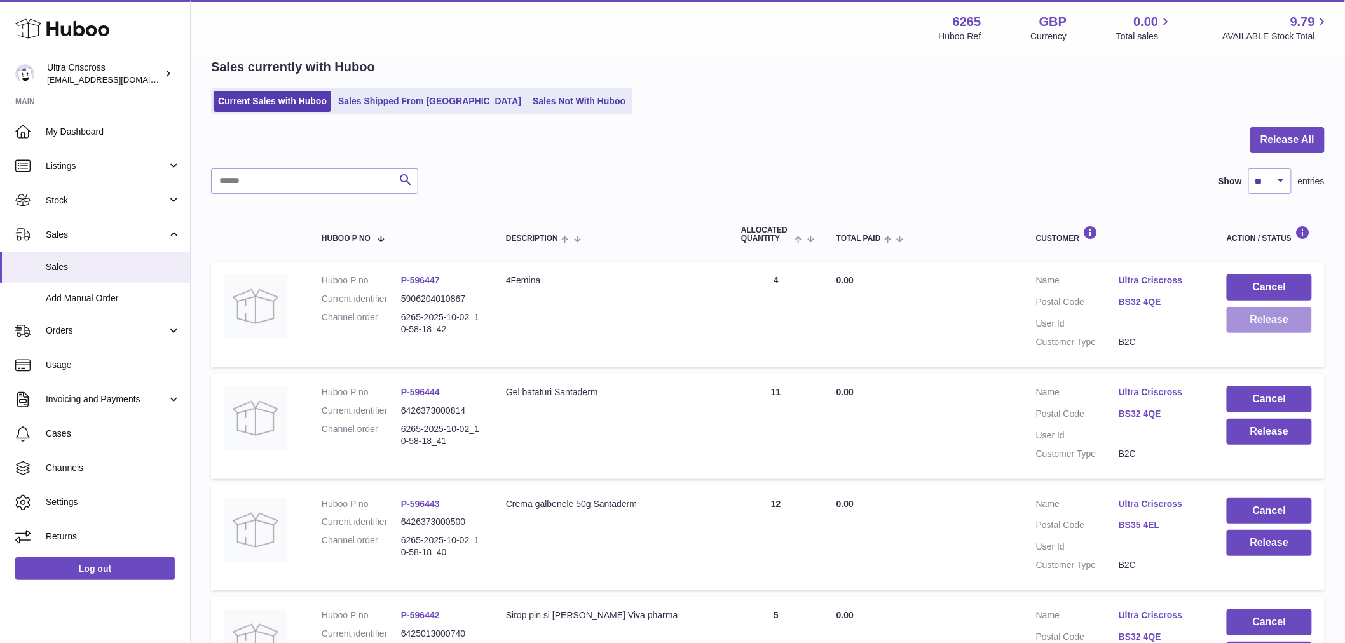
click at [1259, 317] on button "Release" at bounding box center [1269, 320] width 85 height 26
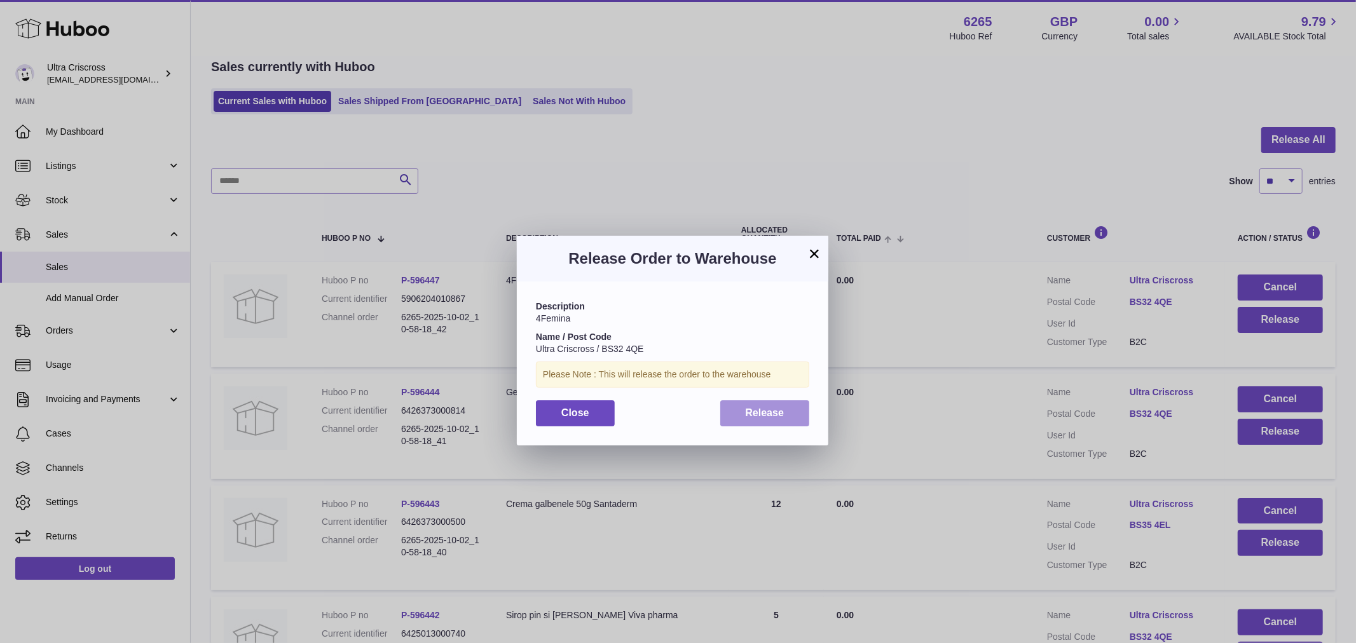
click at [763, 403] on button "Release" at bounding box center [765, 413] width 90 height 26
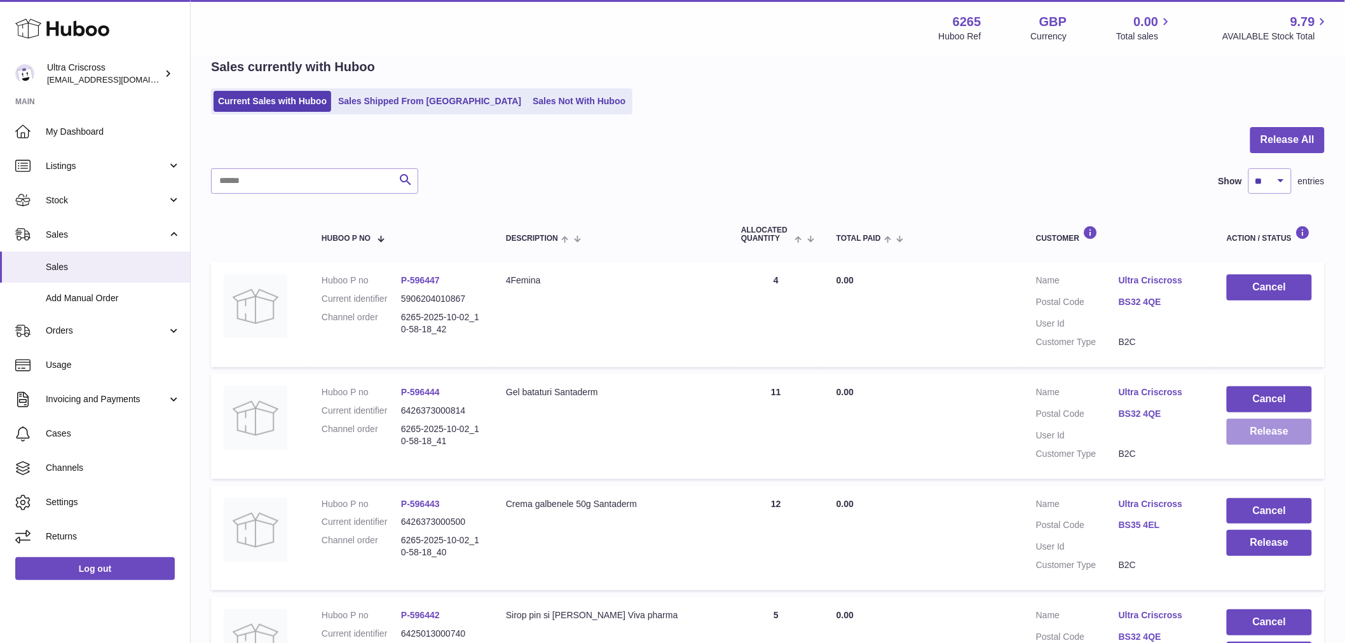
click at [1291, 435] on button "Release" at bounding box center [1269, 432] width 85 height 26
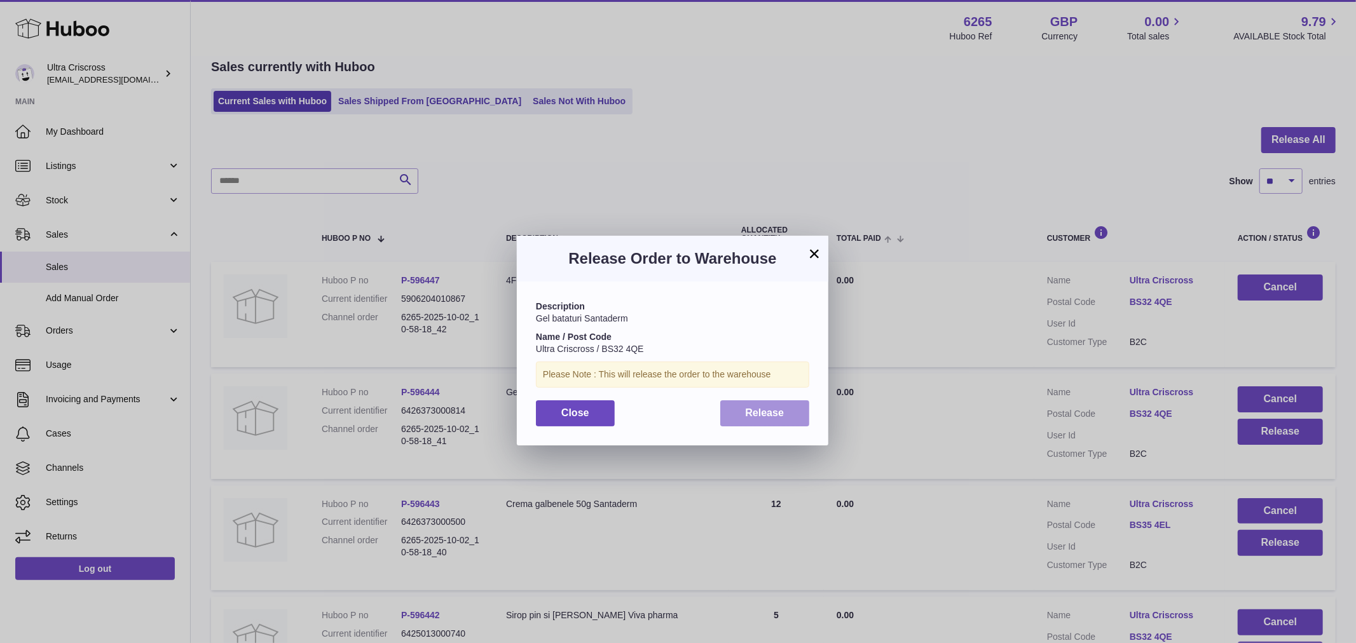
click at [796, 418] on button "Release" at bounding box center [765, 413] width 90 height 26
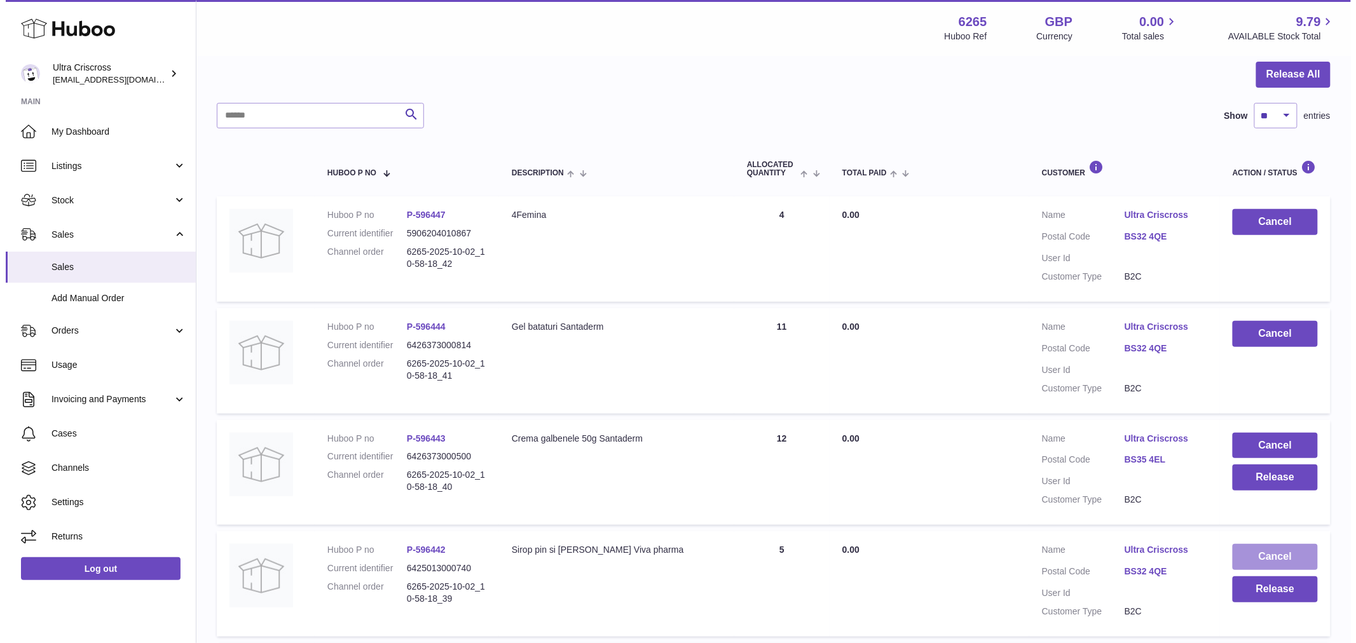
scroll to position [198, 0]
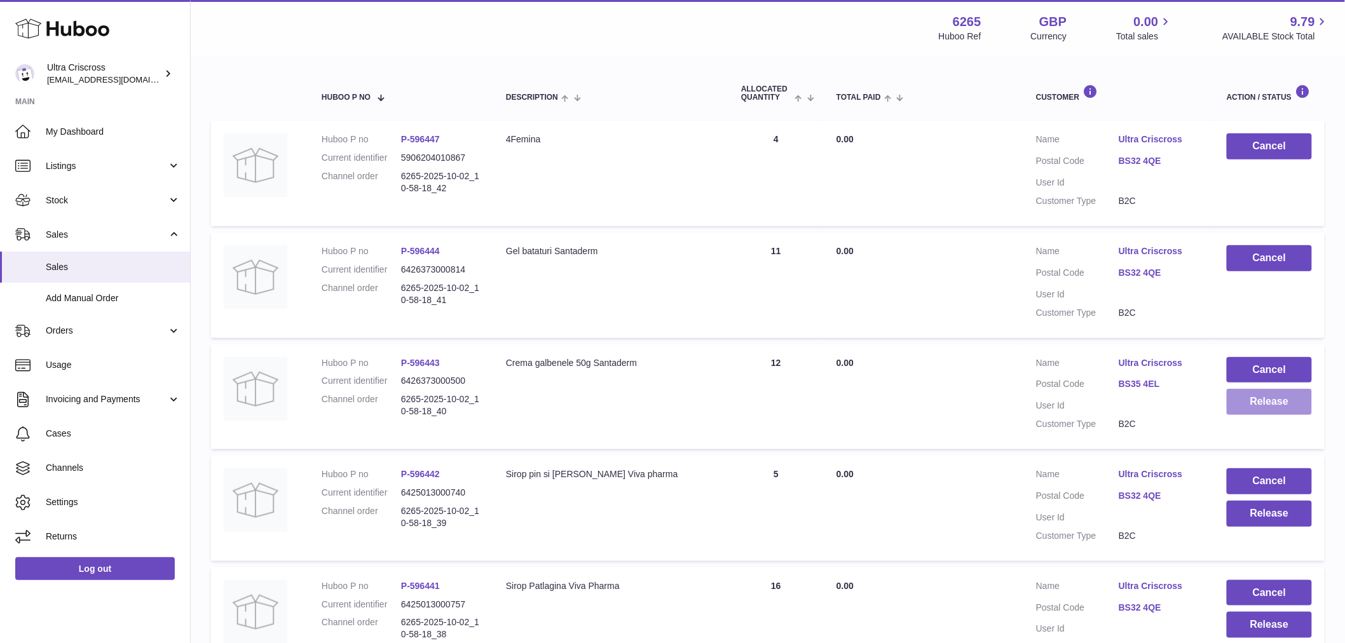
click at [1269, 405] on button "Release" at bounding box center [1269, 402] width 85 height 26
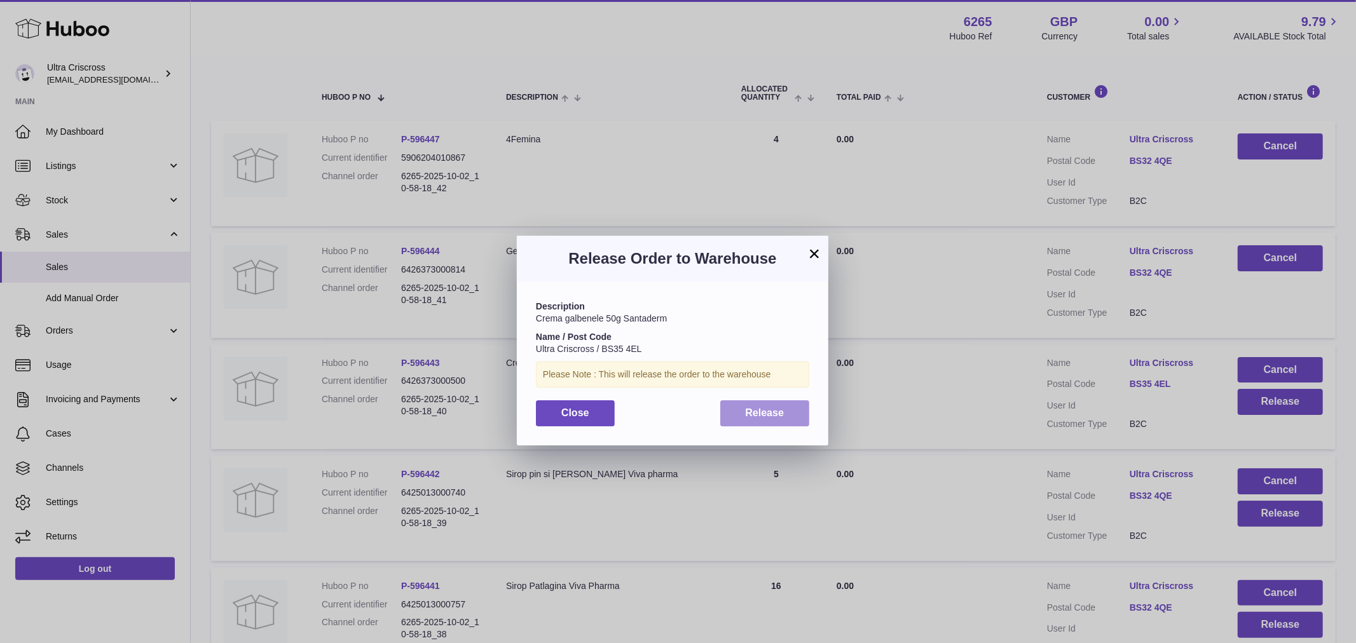
click at [765, 424] on button "Release" at bounding box center [765, 413] width 90 height 26
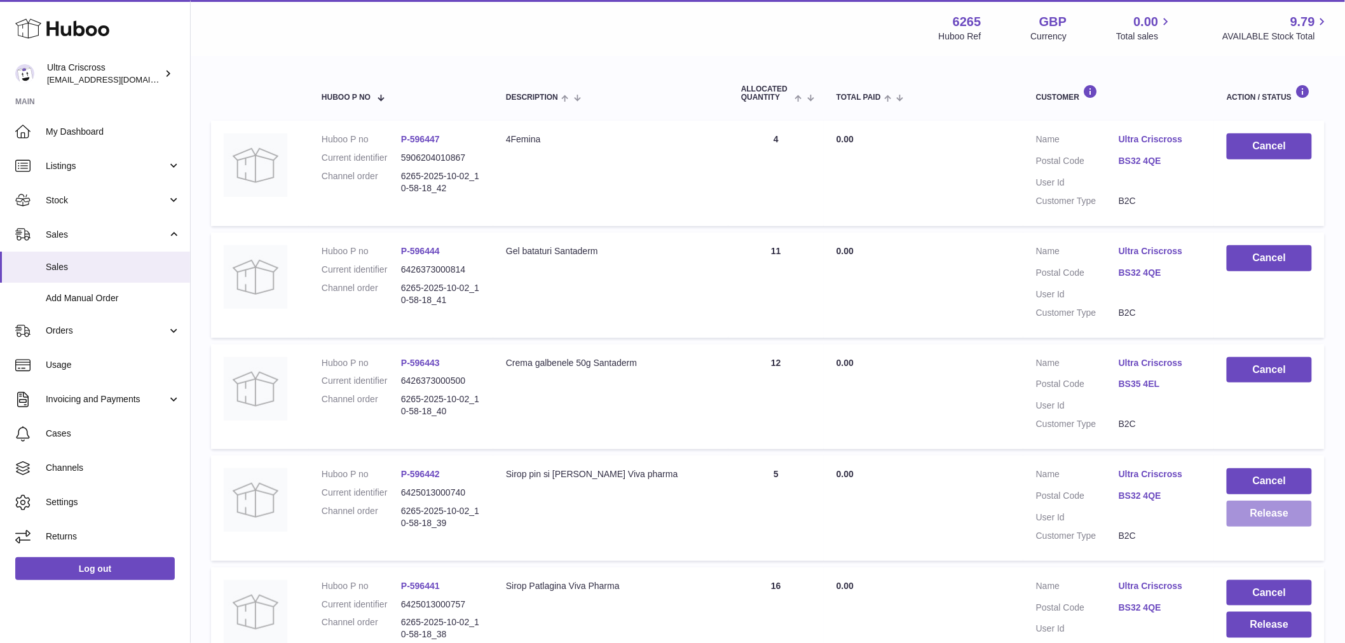
click at [1248, 510] on button "Release" at bounding box center [1269, 514] width 85 height 26
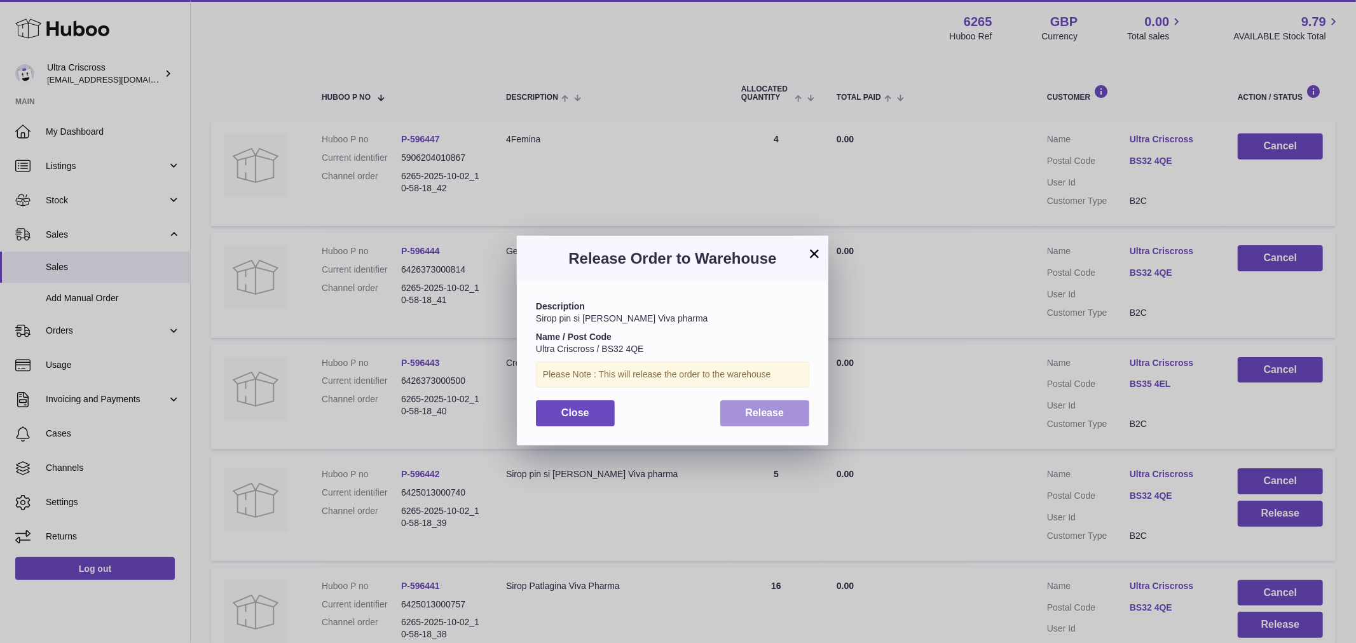
click at [776, 414] on span "Release" at bounding box center [764, 412] width 39 height 11
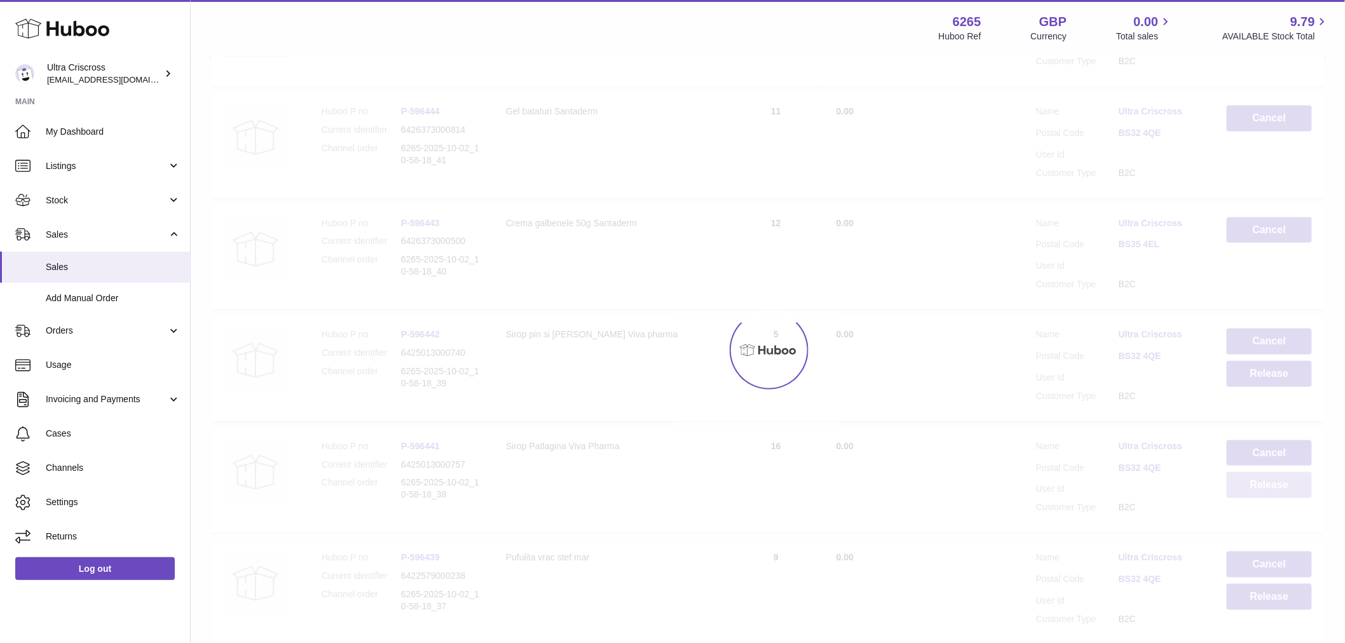
scroll to position [339, 0]
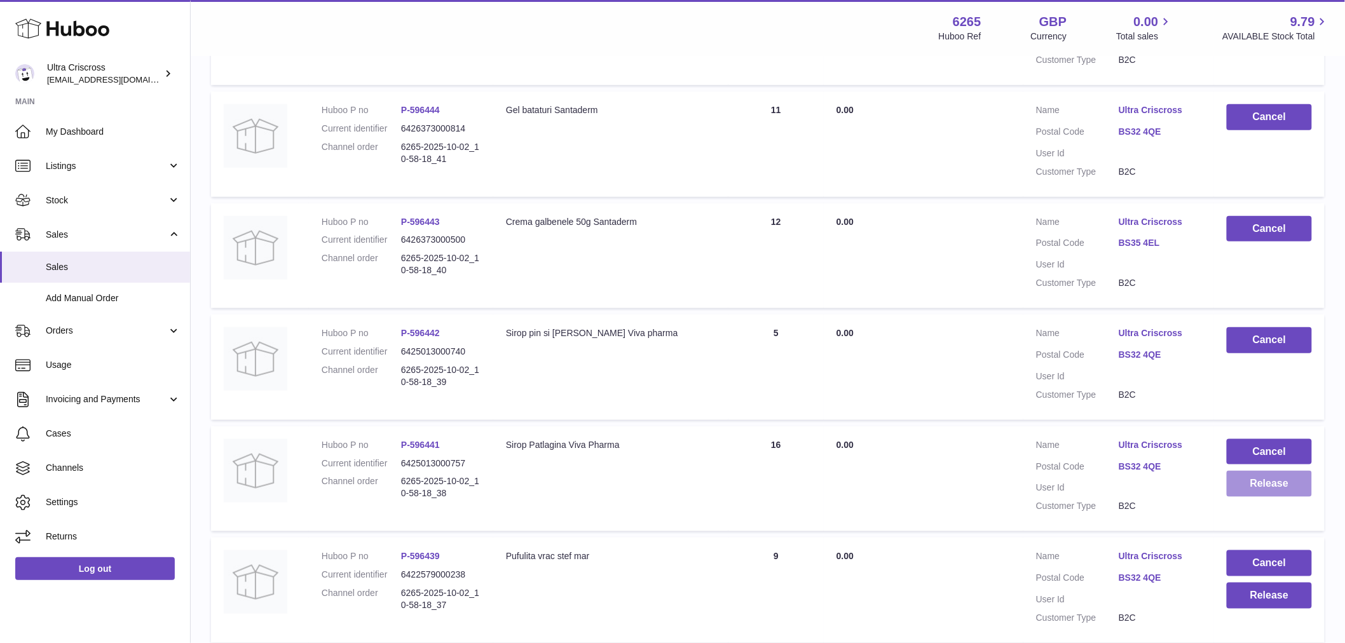
click at [1260, 487] on button "Release" at bounding box center [1269, 484] width 85 height 26
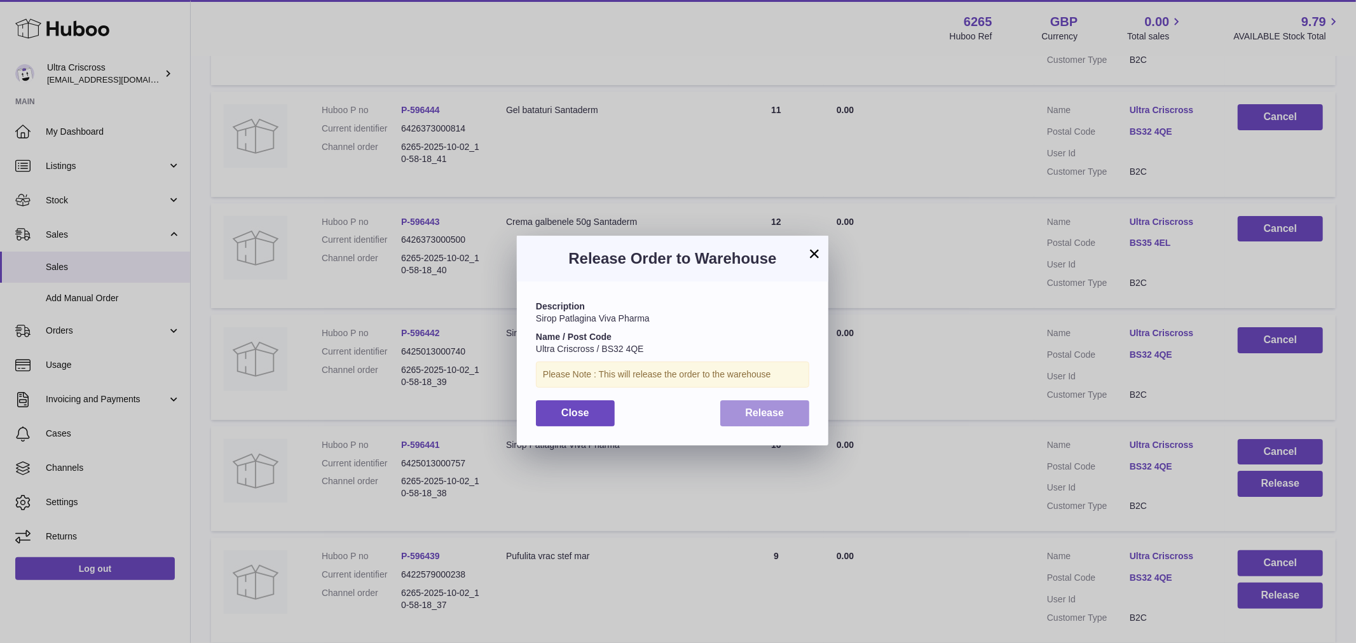
click at [801, 419] on button "Release" at bounding box center [765, 413] width 90 height 26
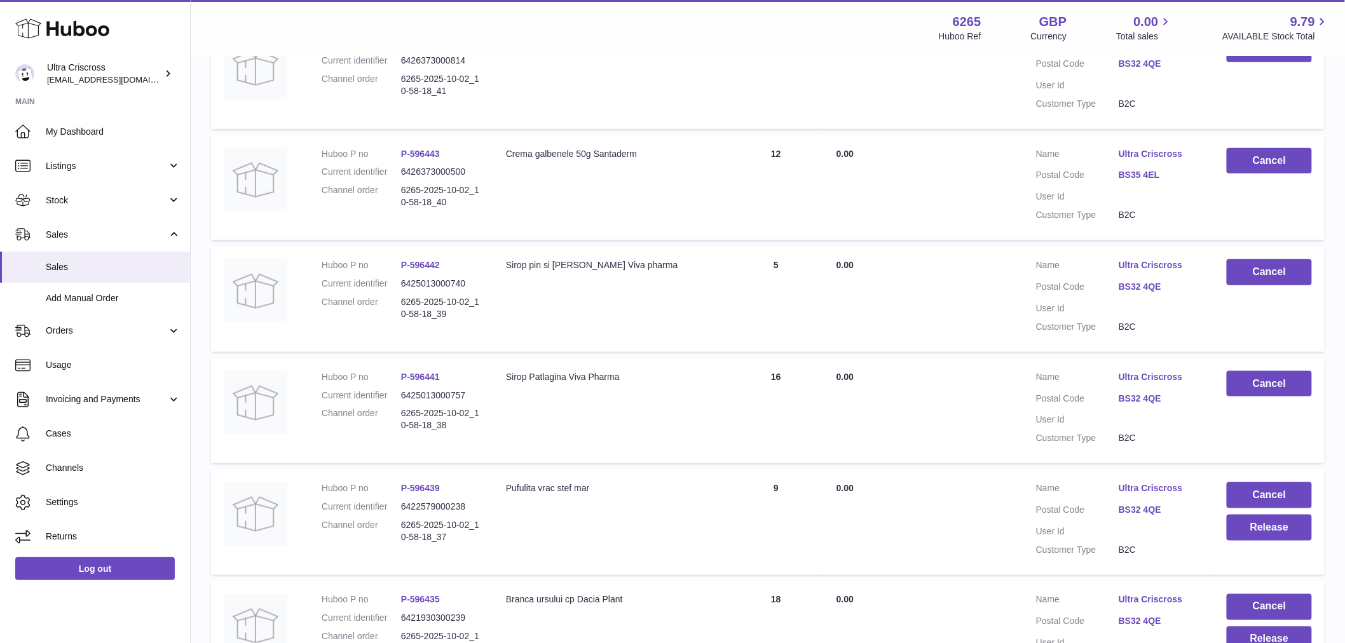
scroll to position [480, 0]
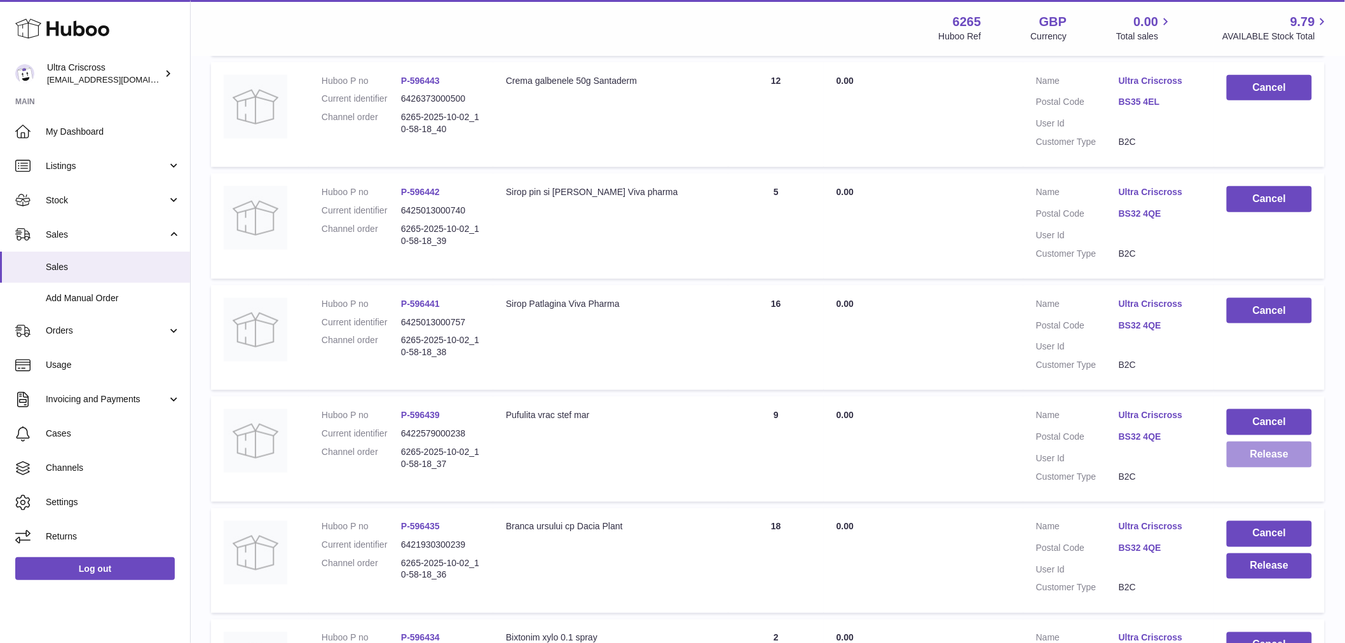
click at [1279, 449] on button "Release" at bounding box center [1269, 455] width 85 height 26
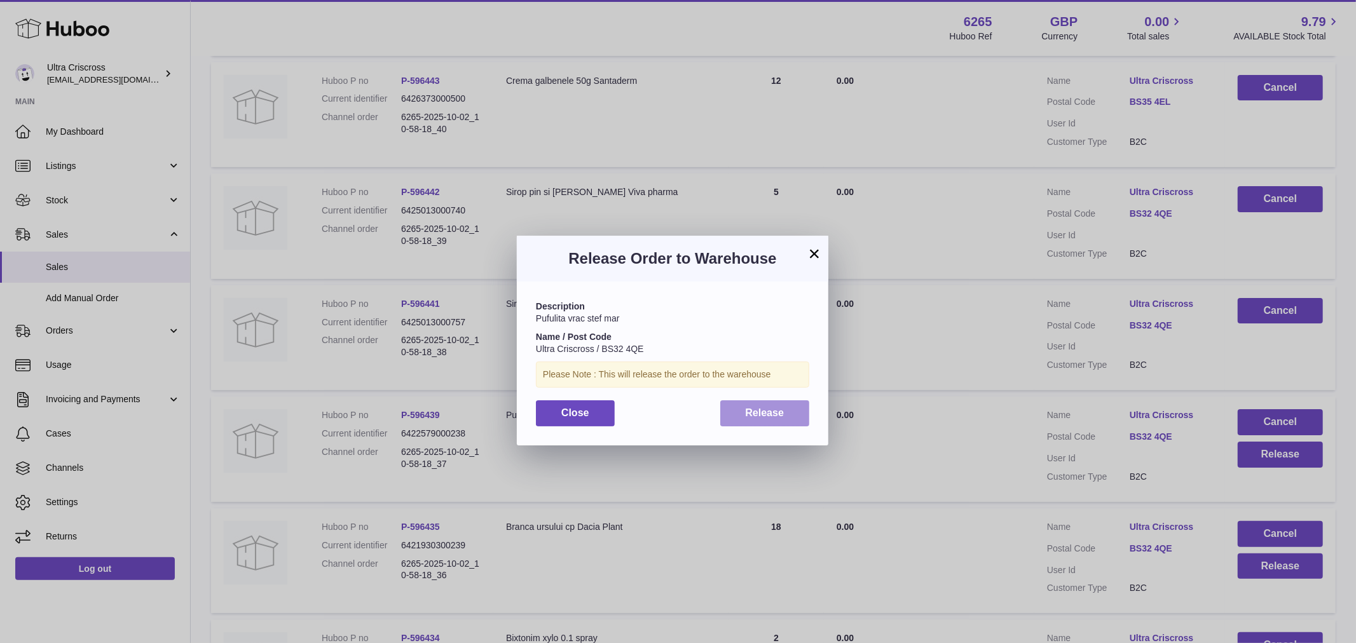
click at [749, 421] on button "Release" at bounding box center [765, 413] width 90 height 26
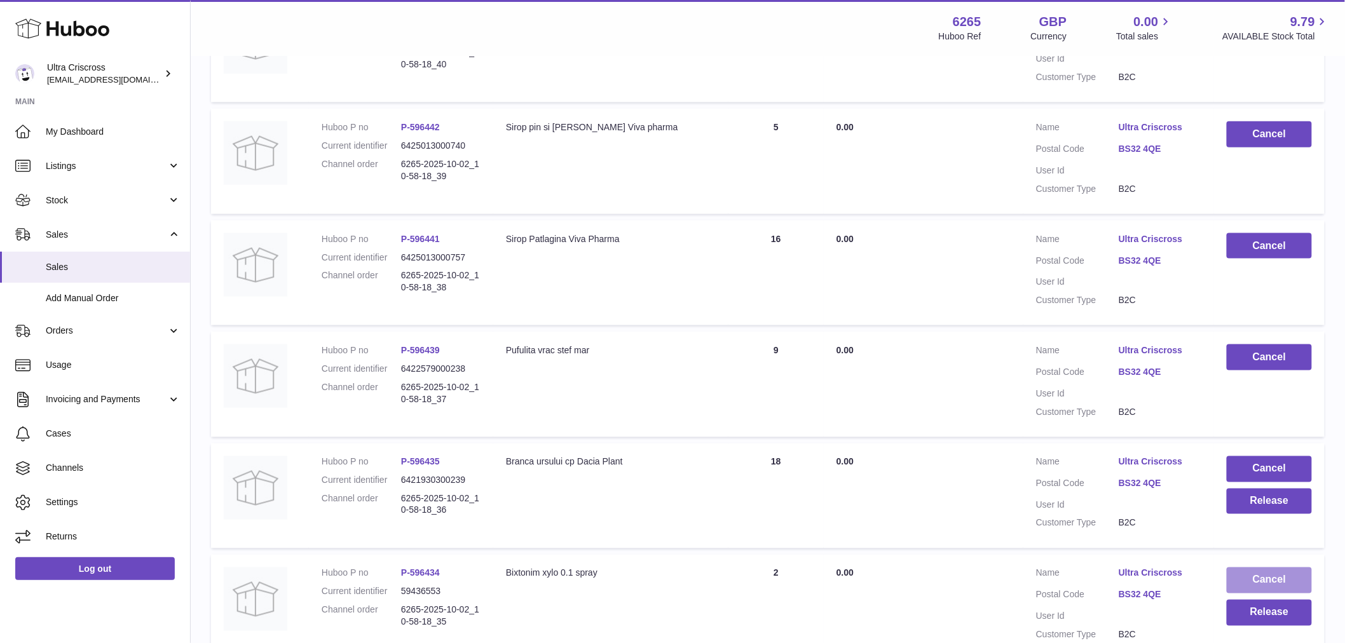
scroll to position [622, 0]
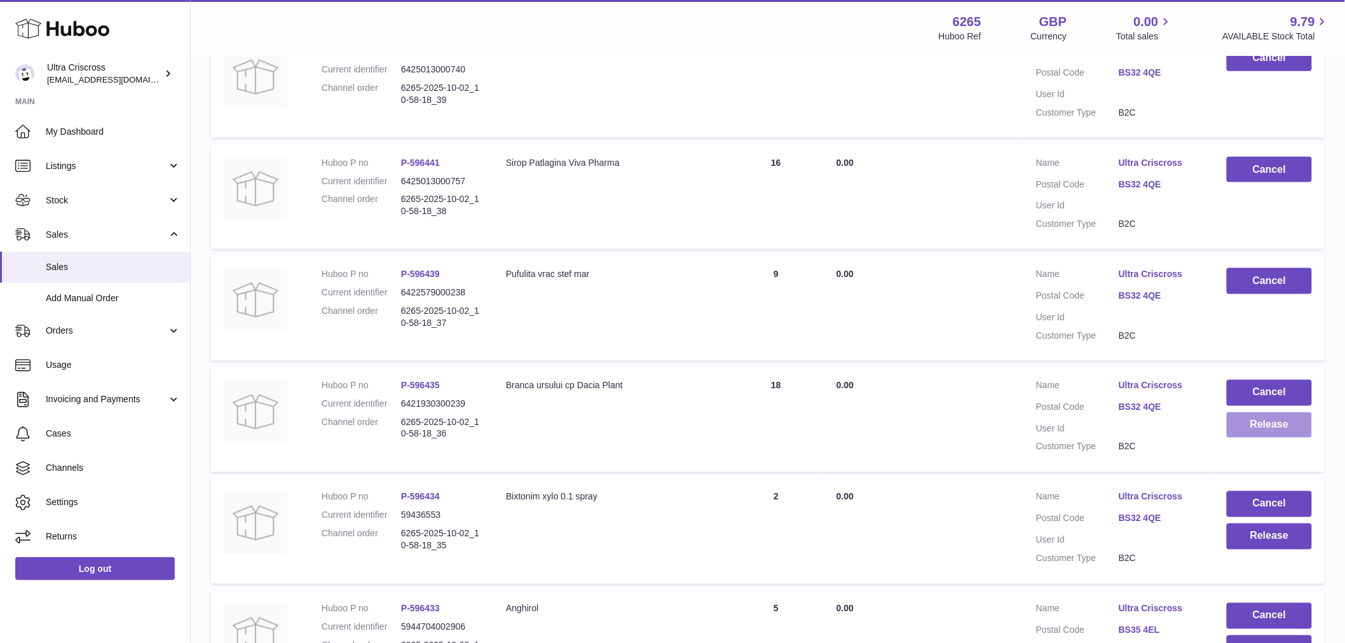
click at [1286, 435] on button "Release" at bounding box center [1269, 425] width 85 height 26
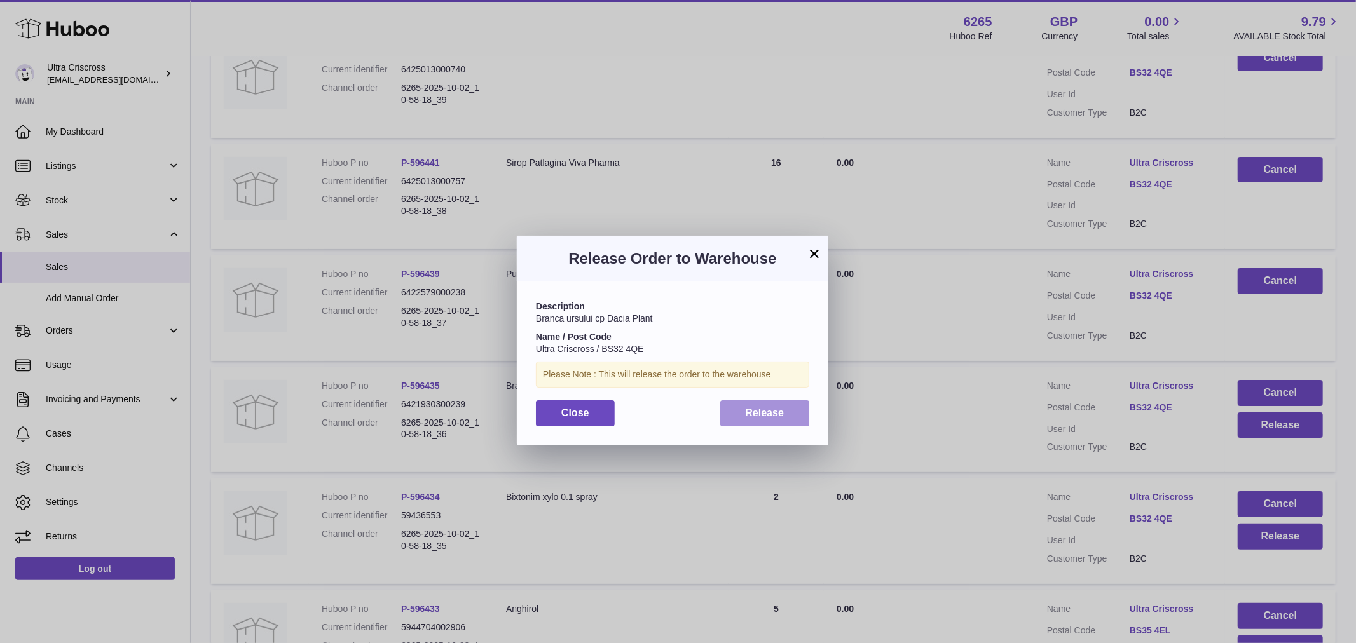
click at [733, 410] on button "Release" at bounding box center [765, 413] width 90 height 26
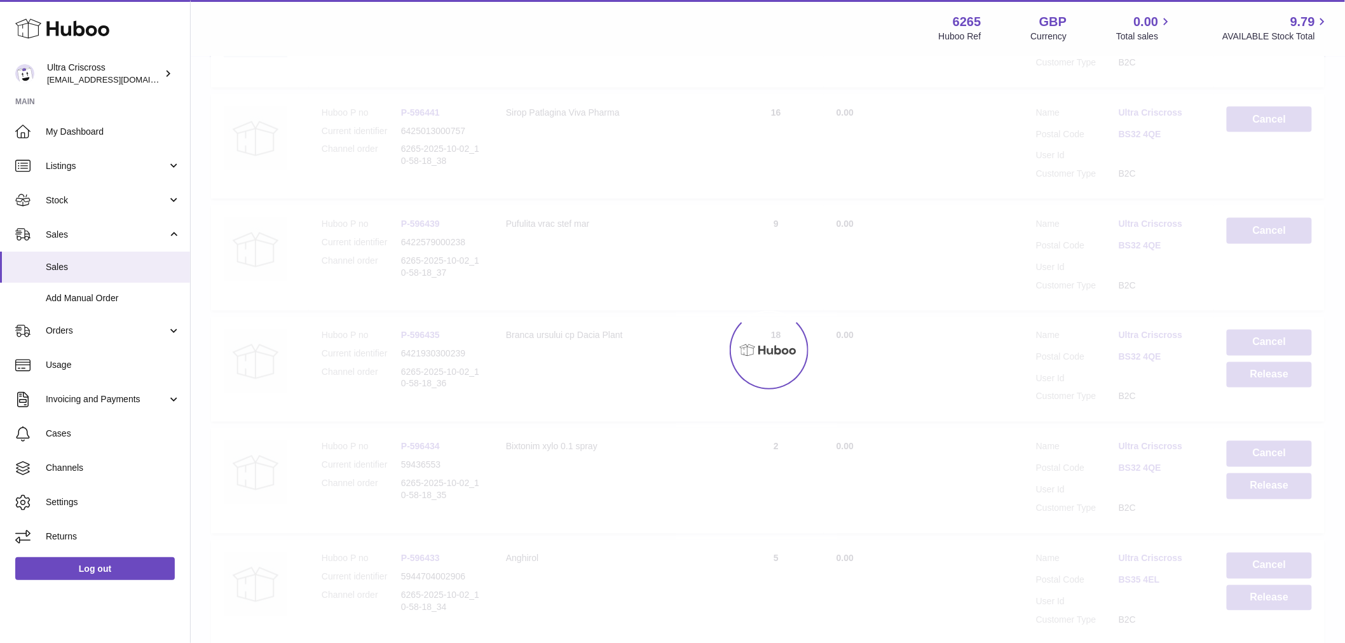
scroll to position [834, 0]
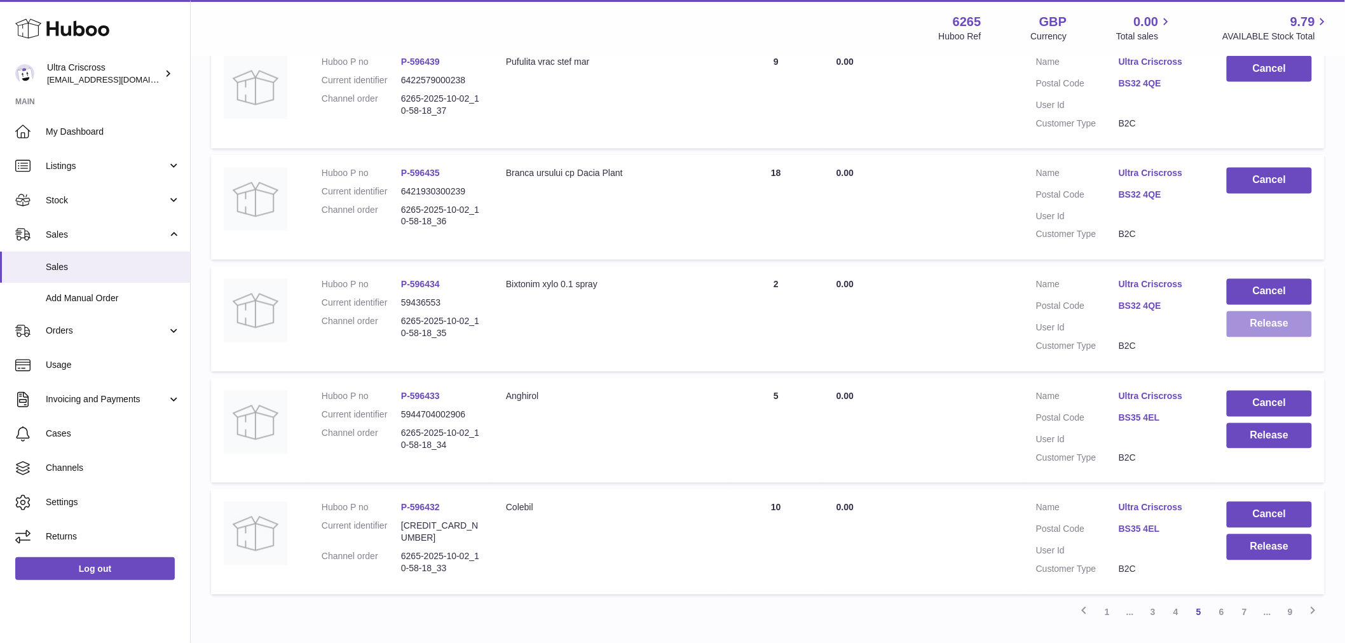
click at [1255, 324] on button "Release" at bounding box center [1269, 324] width 85 height 26
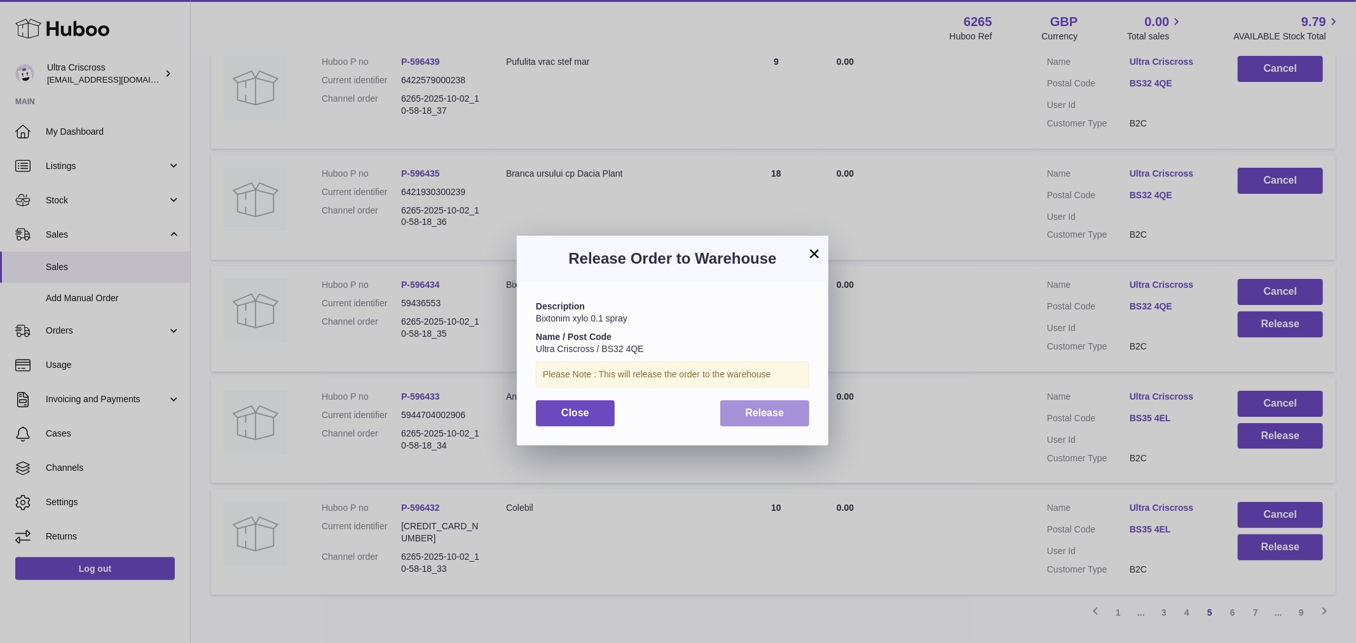
click at [774, 402] on button "Release" at bounding box center [765, 413] width 90 height 26
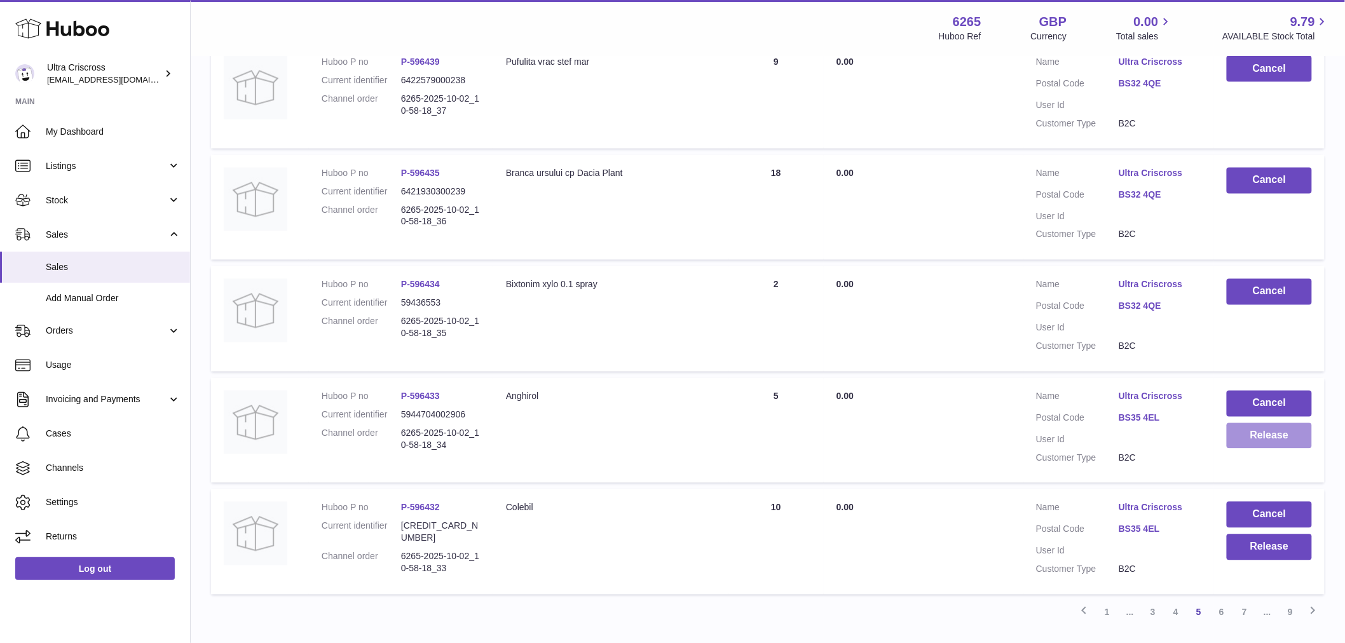
click at [1262, 433] on button "Release" at bounding box center [1269, 436] width 85 height 26
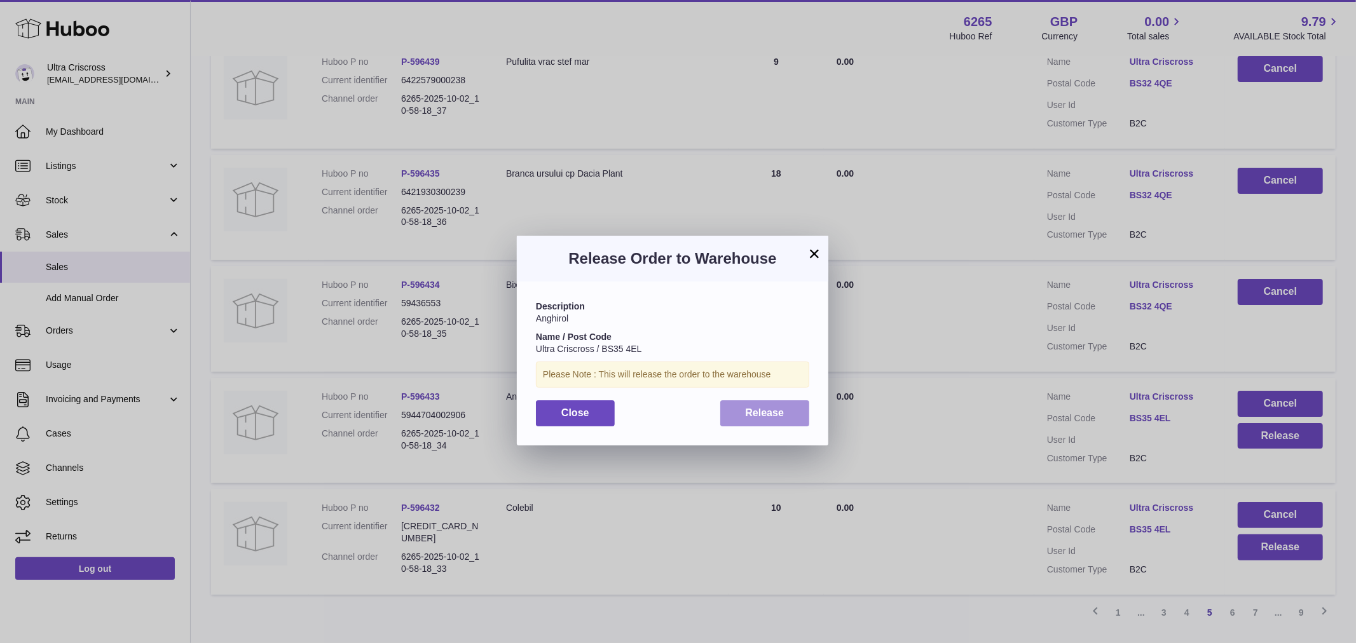
click at [766, 409] on span "Release" at bounding box center [764, 412] width 39 height 11
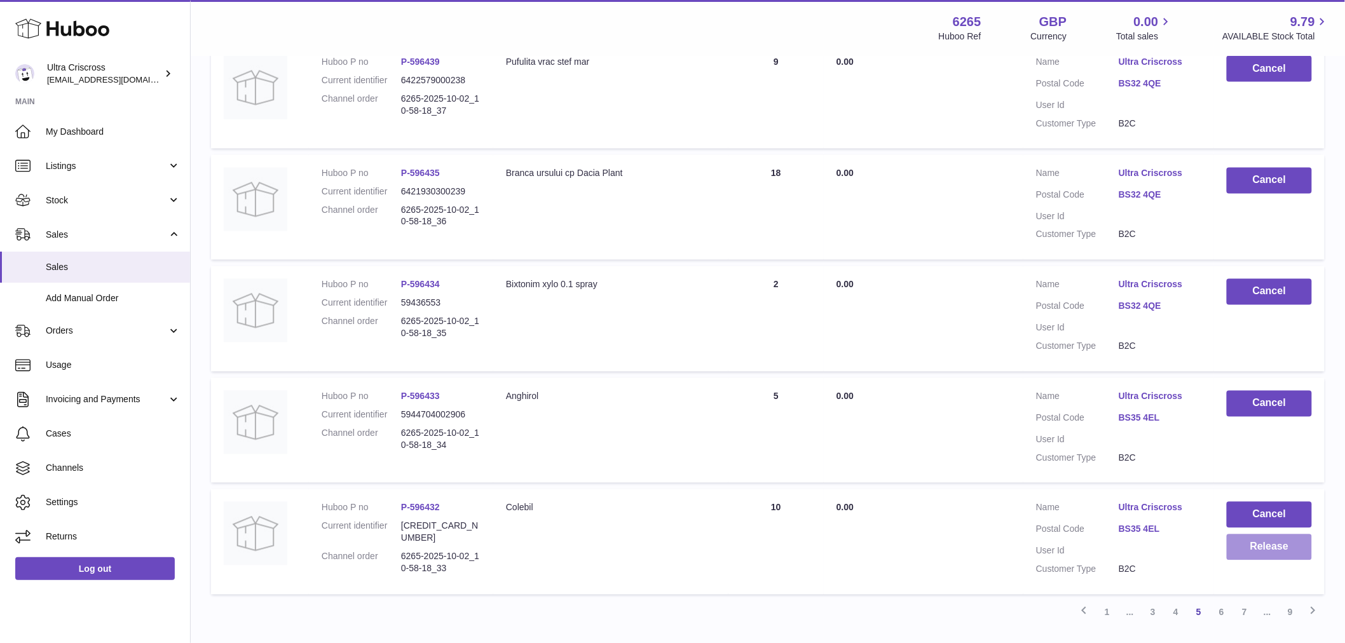
click at [1271, 542] on button "Release" at bounding box center [1269, 547] width 85 height 26
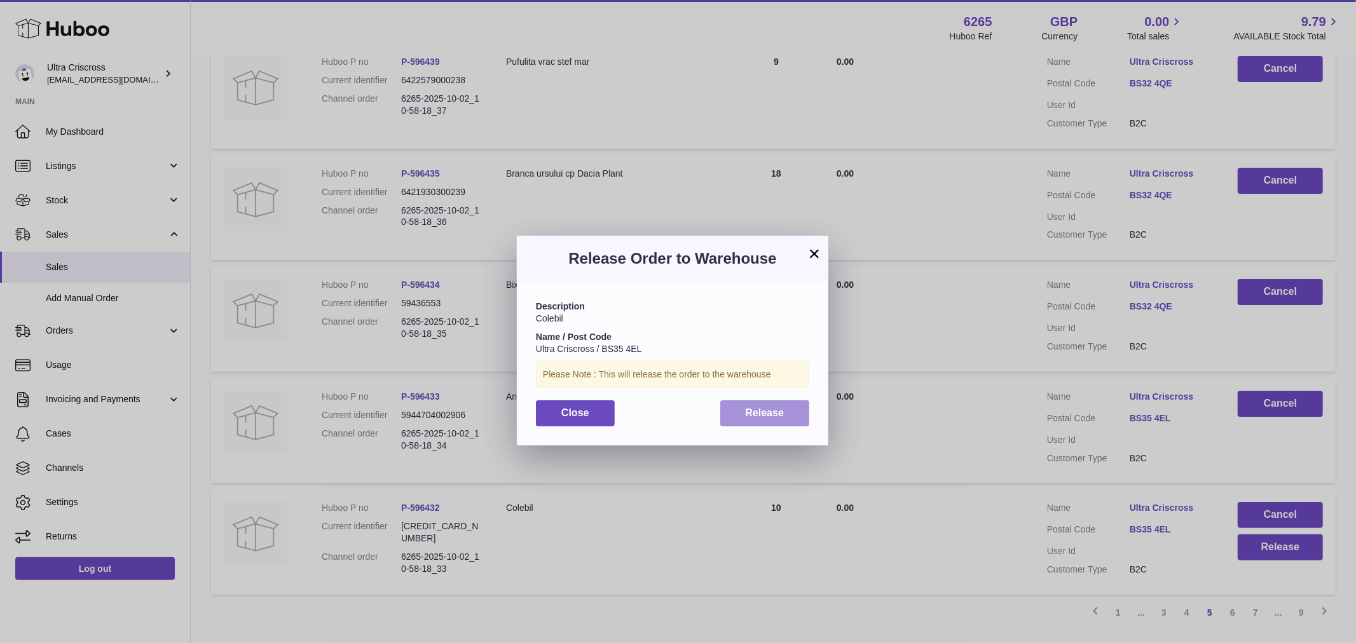
click at [765, 411] on span "Release" at bounding box center [764, 412] width 39 height 11
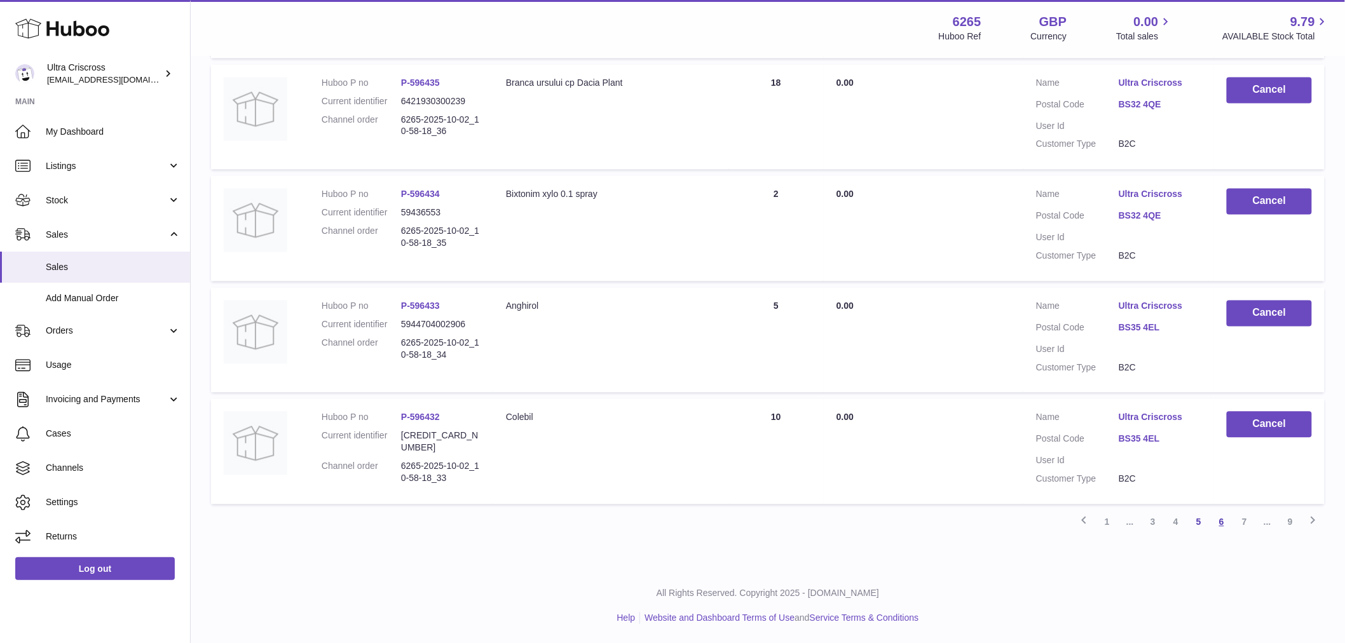
click at [1214, 522] on link "6" at bounding box center [1221, 522] width 23 height 23
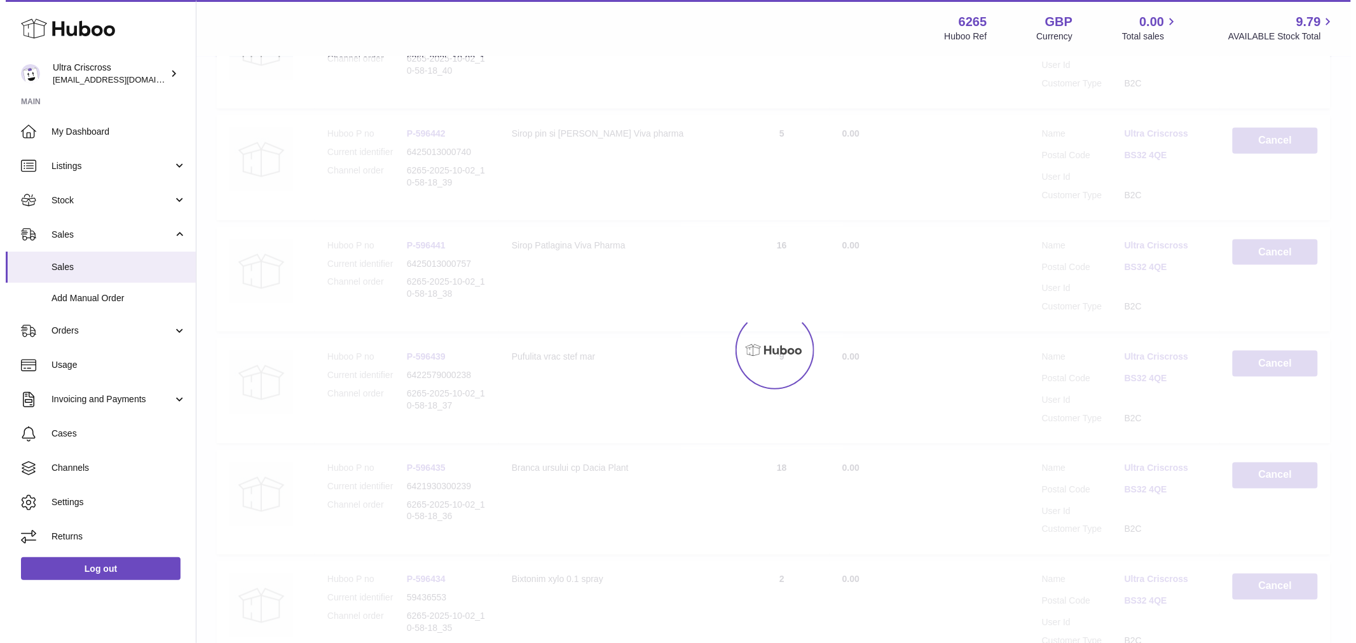
scroll to position [57, 0]
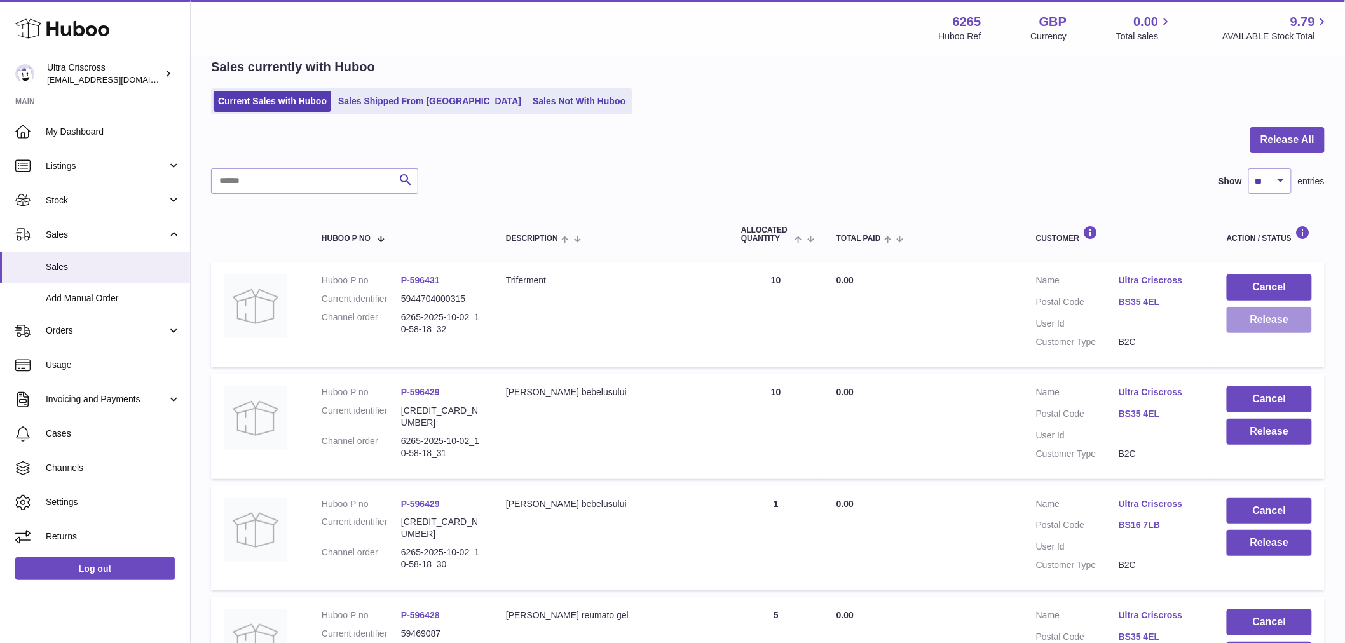
click at [1256, 322] on button "Release" at bounding box center [1269, 320] width 85 height 26
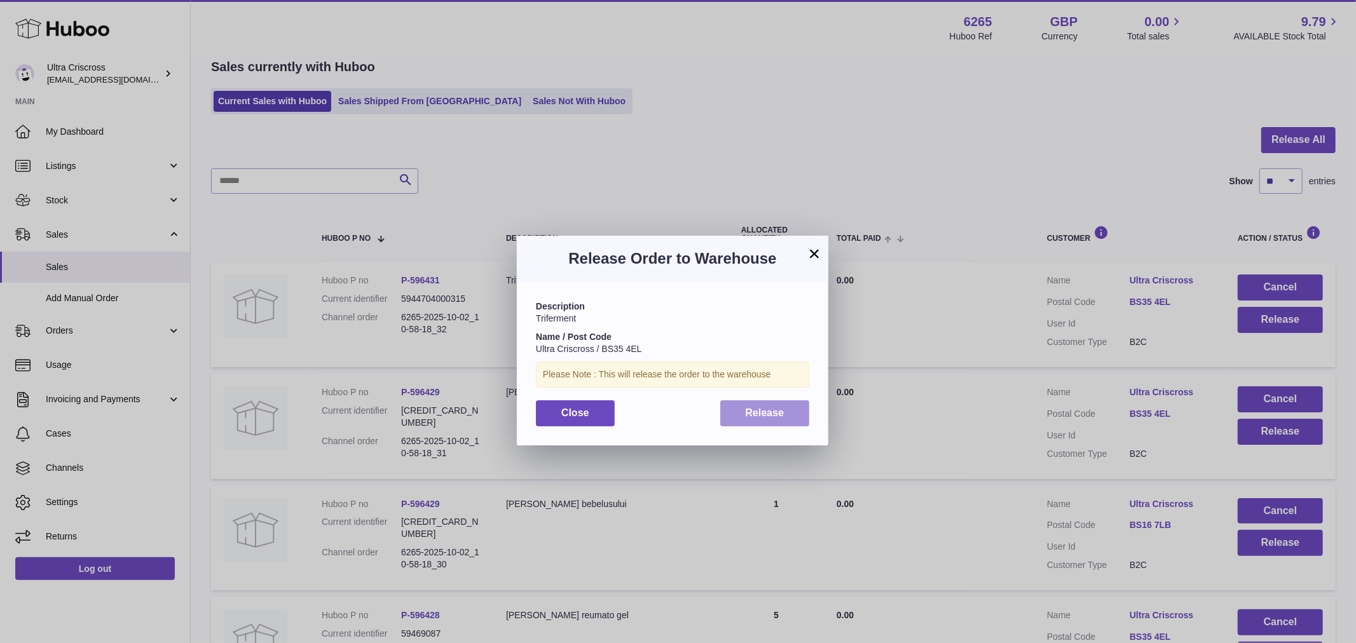
click at [760, 402] on button "Release" at bounding box center [765, 413] width 90 height 26
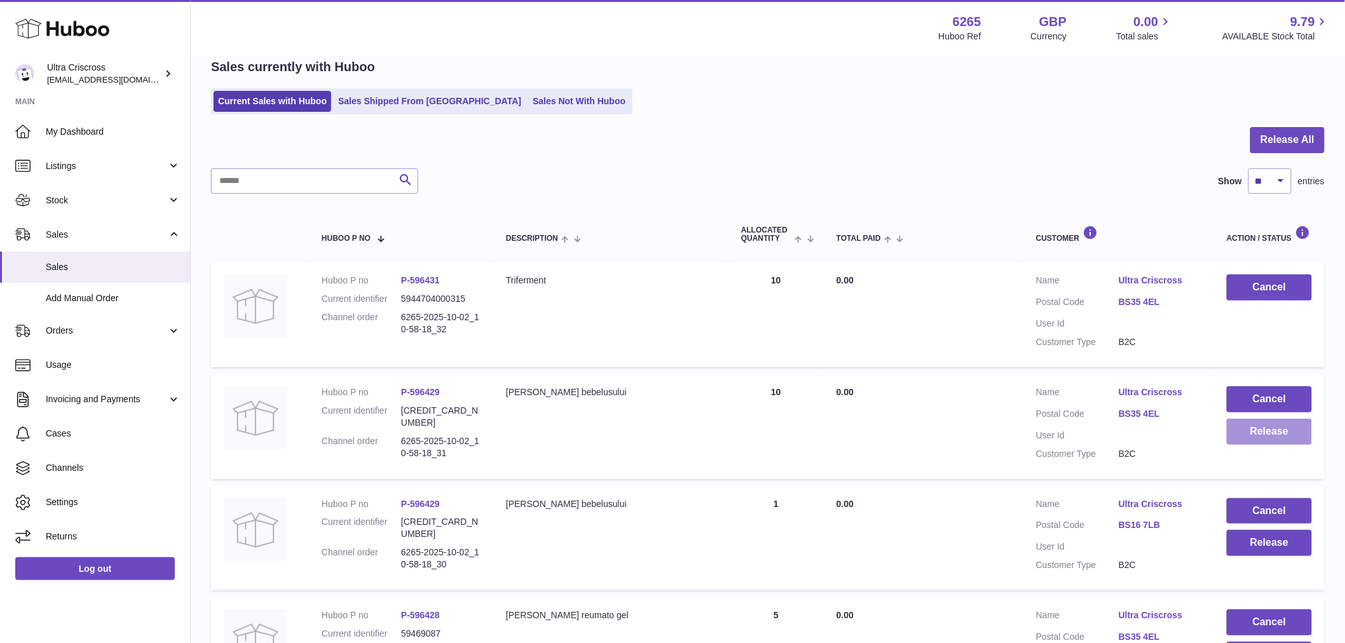
click at [1272, 433] on button "Release" at bounding box center [1269, 432] width 85 height 26
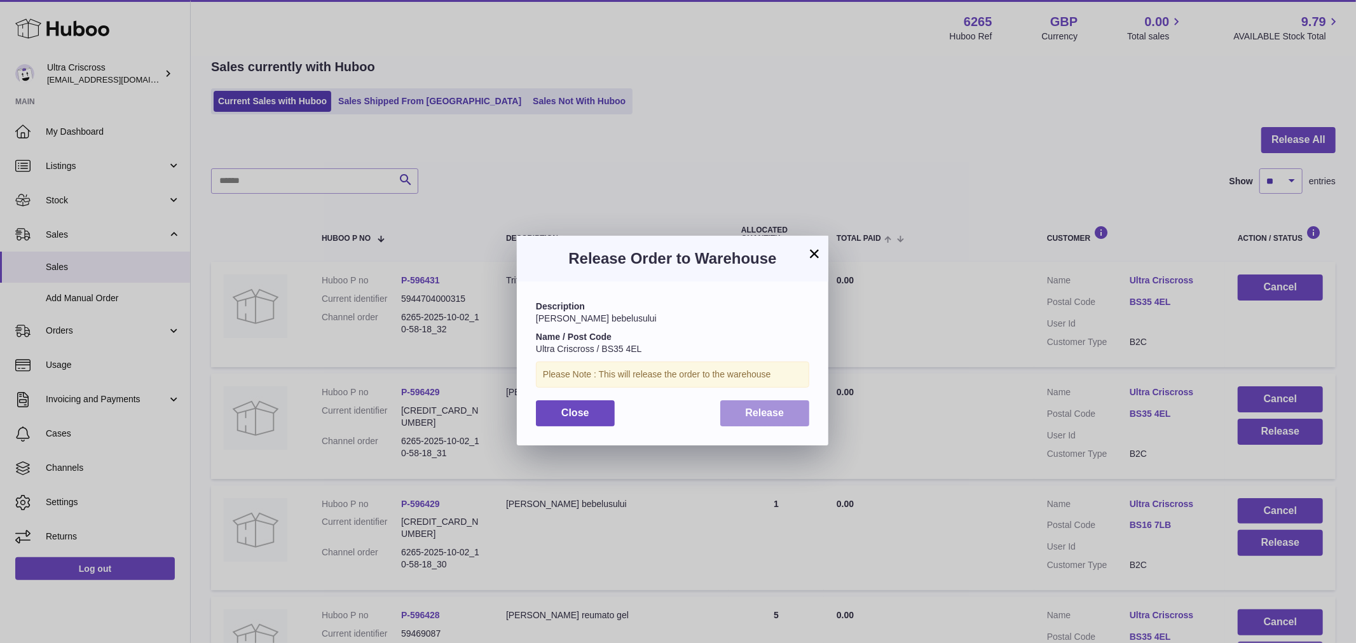
click at [765, 407] on span "Release" at bounding box center [764, 412] width 39 height 11
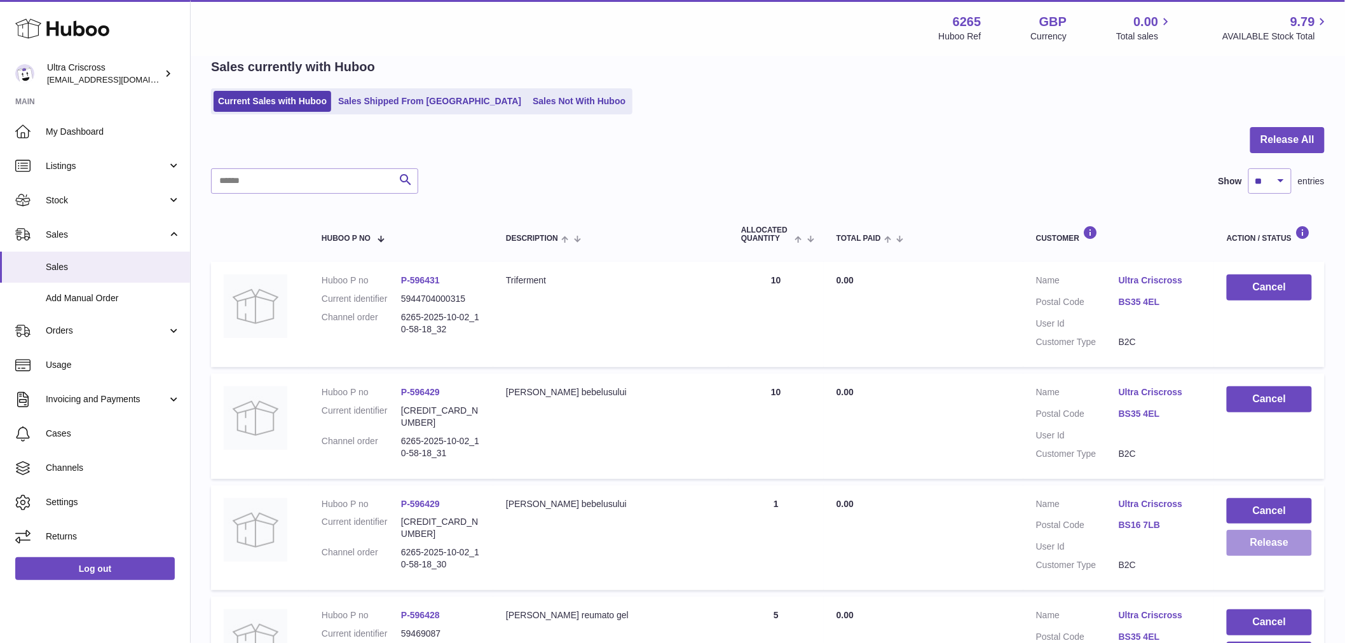
click at [1267, 548] on button "Release" at bounding box center [1269, 543] width 85 height 26
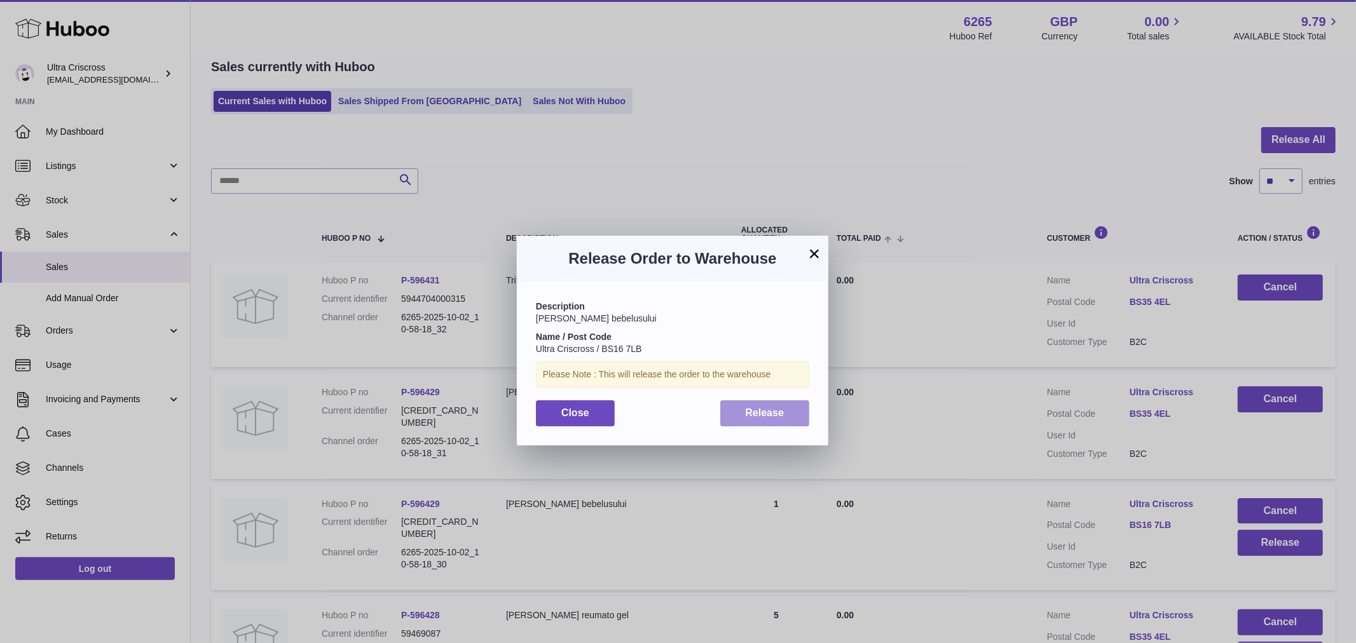
click at [750, 414] on span "Release" at bounding box center [764, 412] width 39 height 11
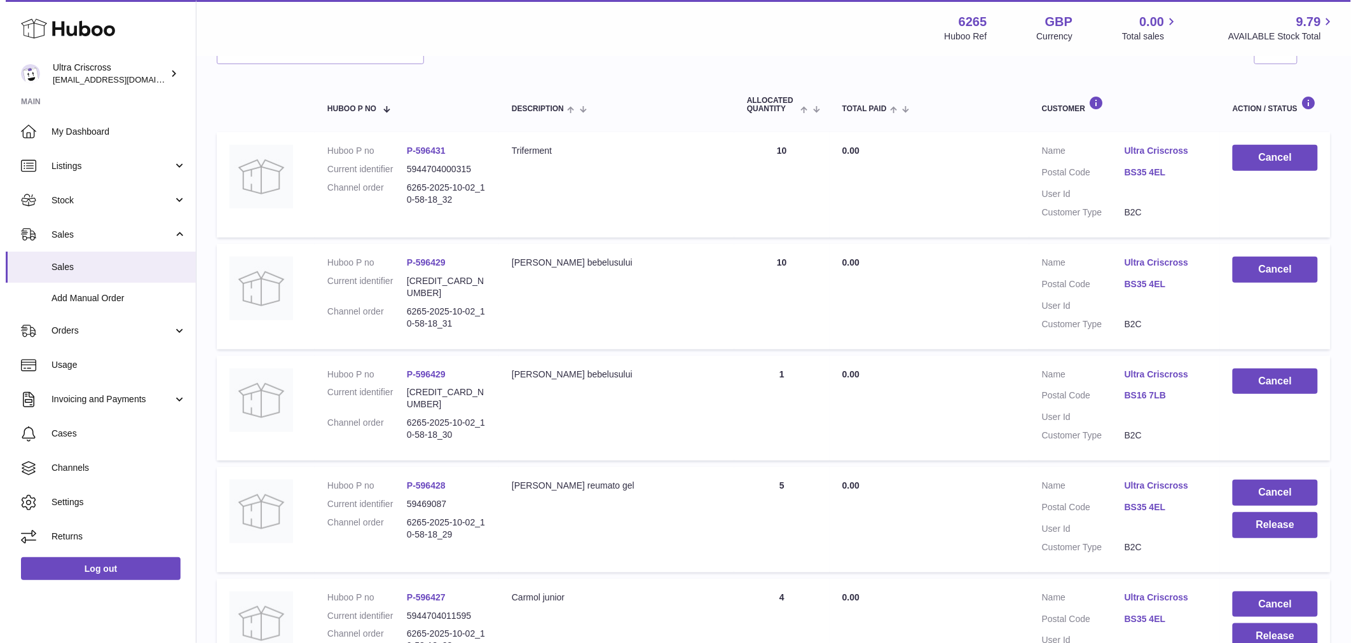
scroll to position [198, 0]
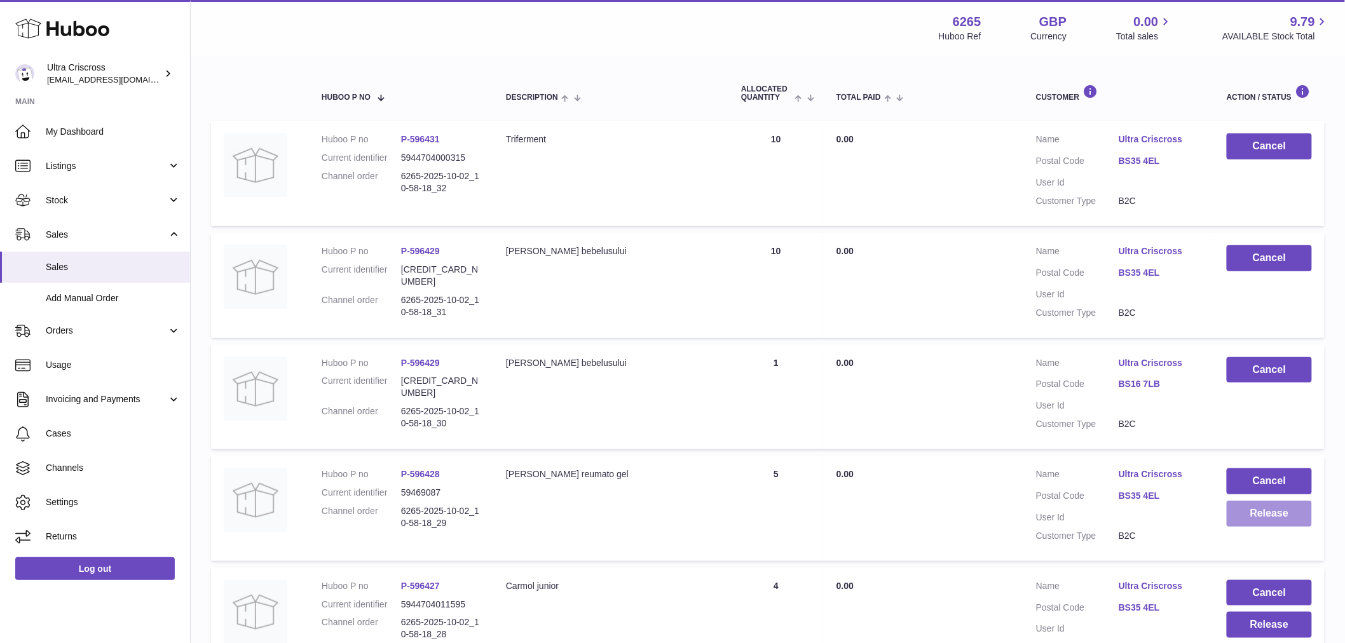
click at [1256, 512] on button "Release" at bounding box center [1269, 514] width 85 height 26
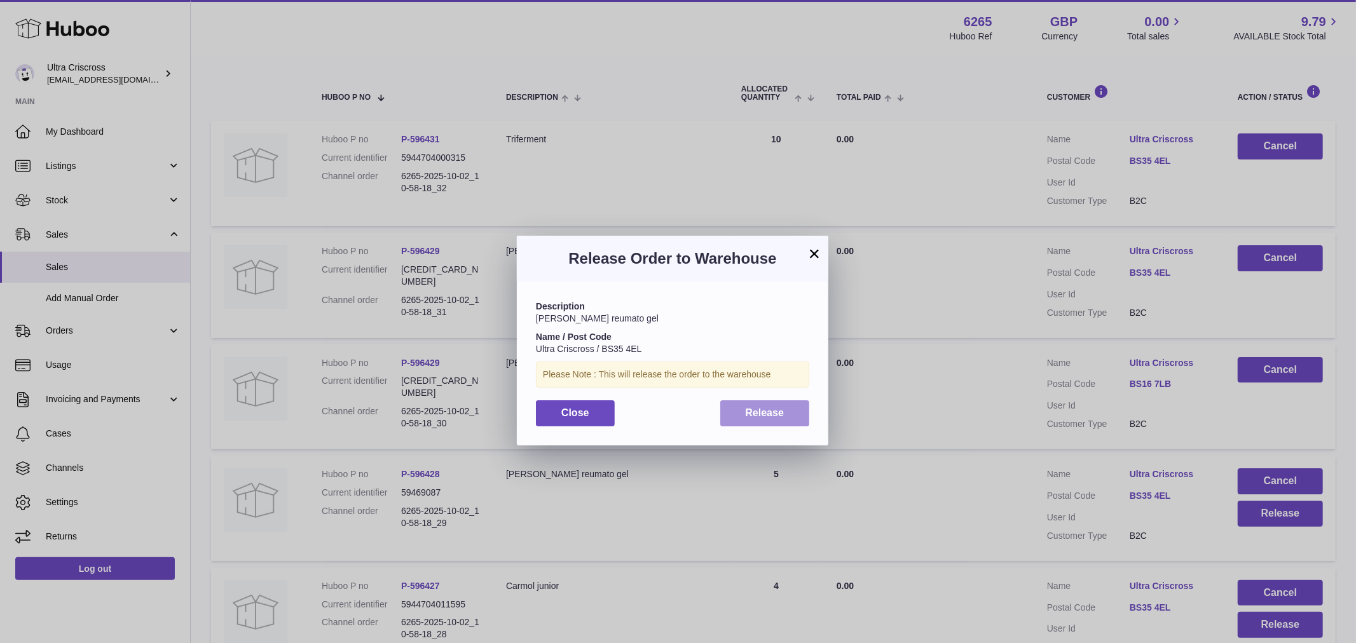
click at [767, 409] on span "Release" at bounding box center [764, 412] width 39 height 11
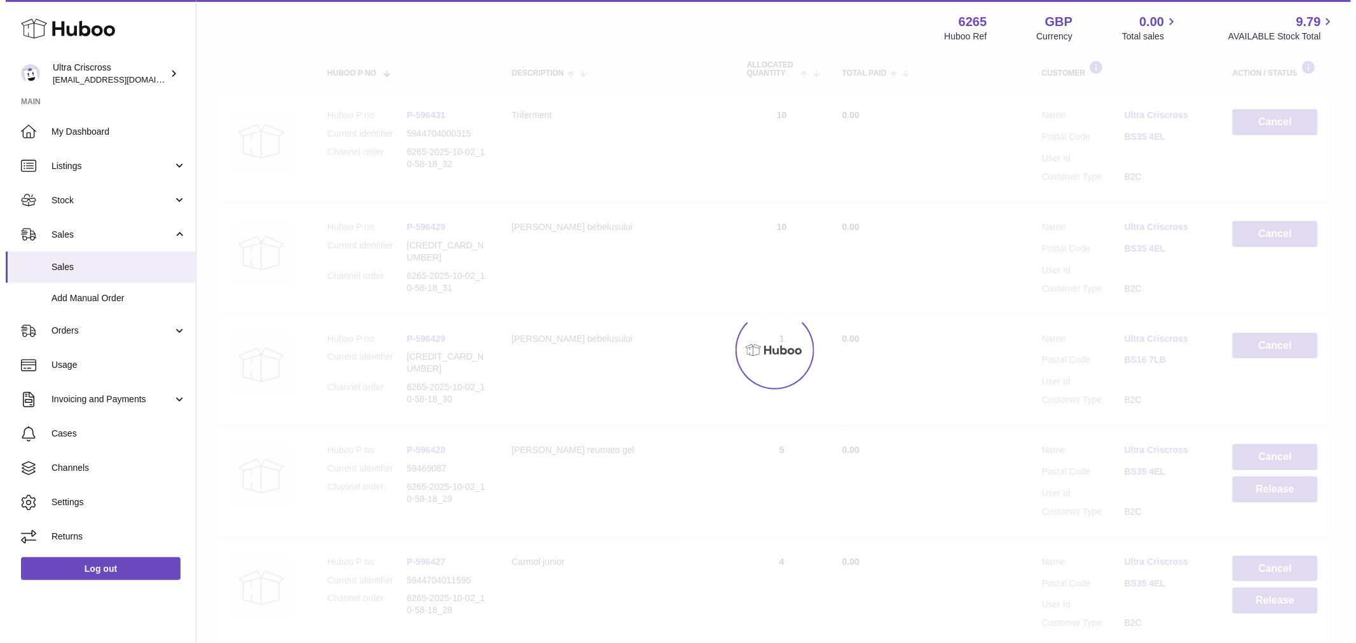
scroll to position [410, 0]
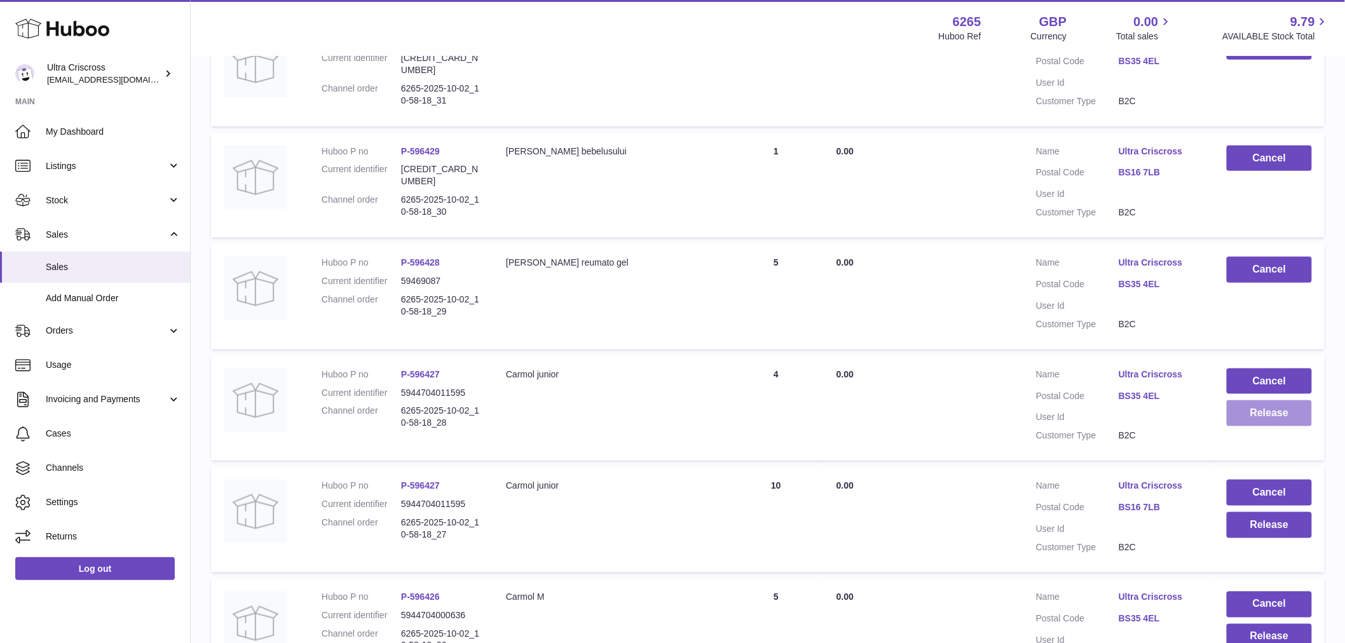
click at [1281, 421] on button "Release" at bounding box center [1269, 413] width 85 height 26
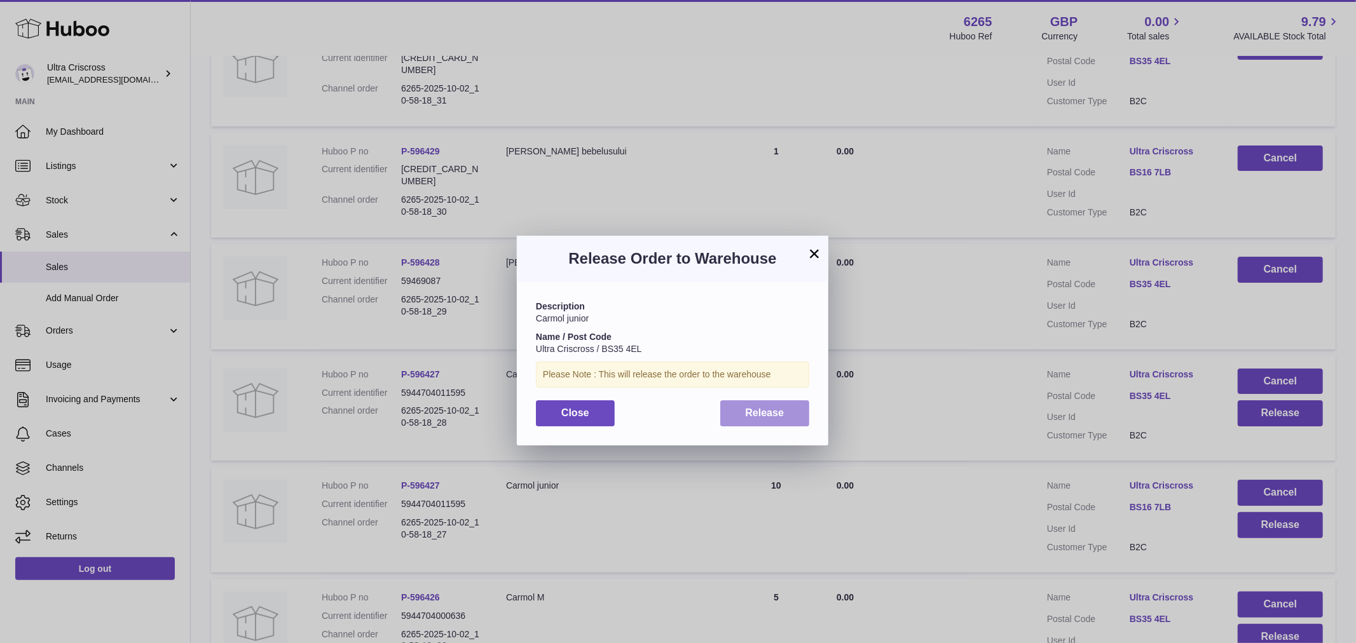
click at [776, 418] on span "Release" at bounding box center [764, 412] width 39 height 11
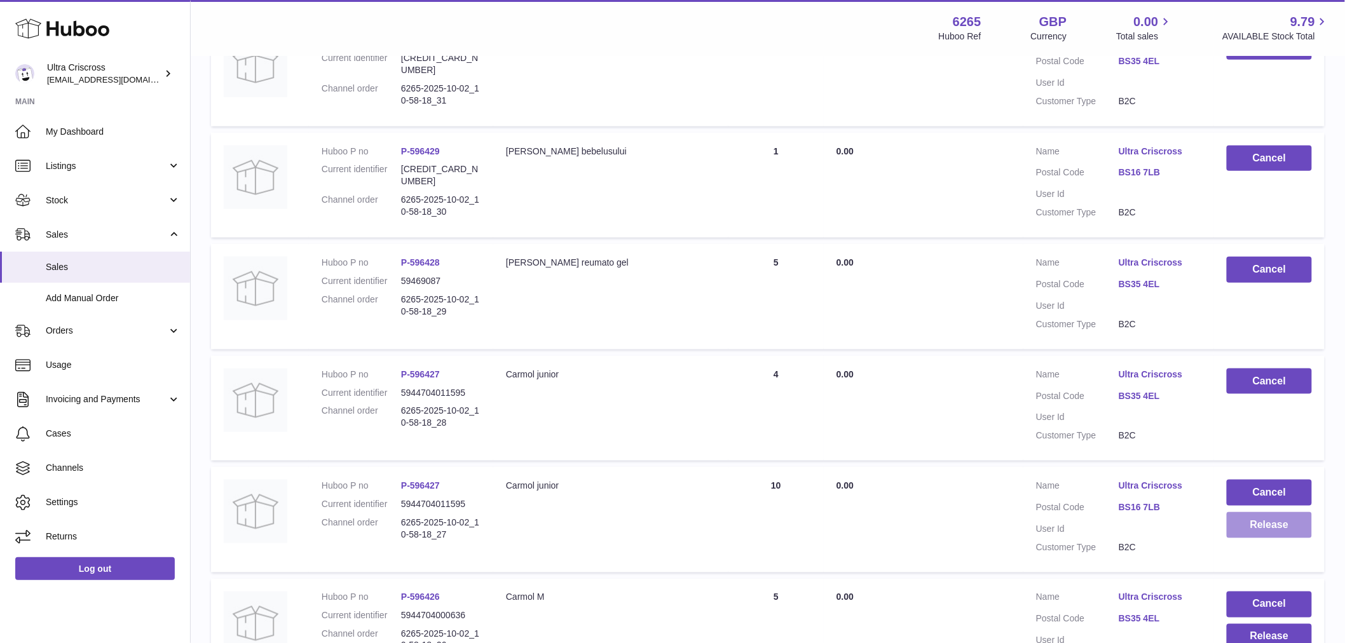
click at [1255, 522] on button "Release" at bounding box center [1269, 525] width 85 height 26
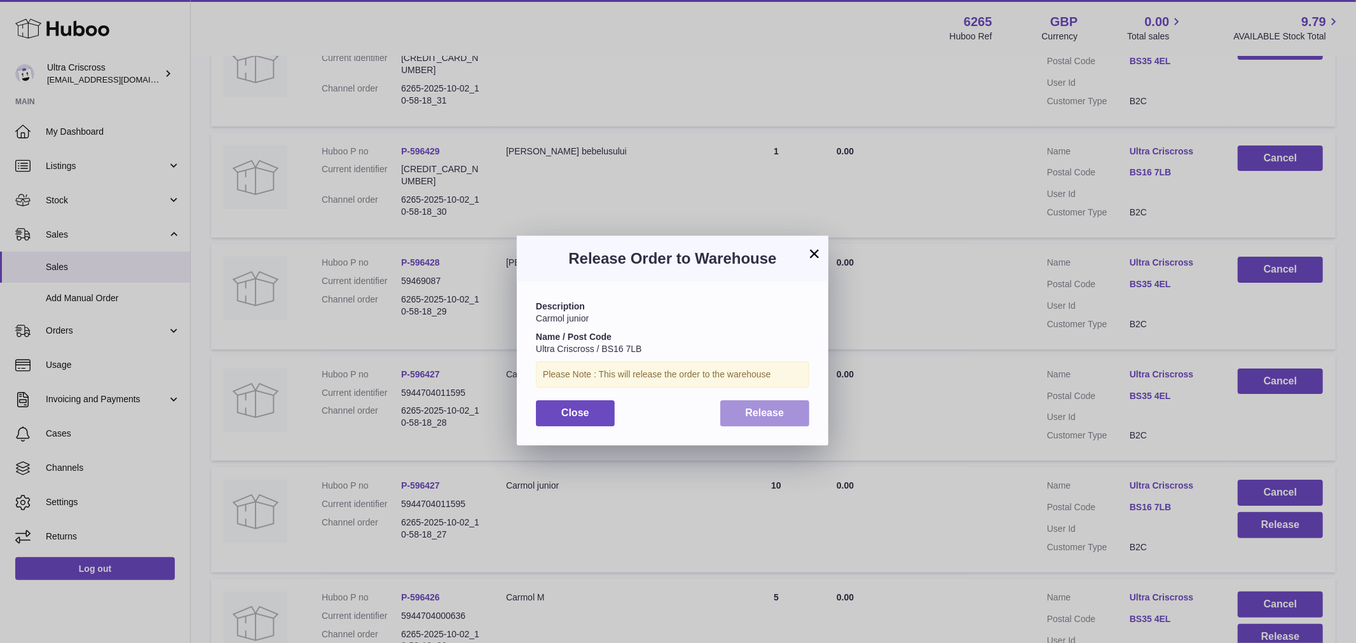
click at [779, 407] on span "Release" at bounding box center [764, 412] width 39 height 11
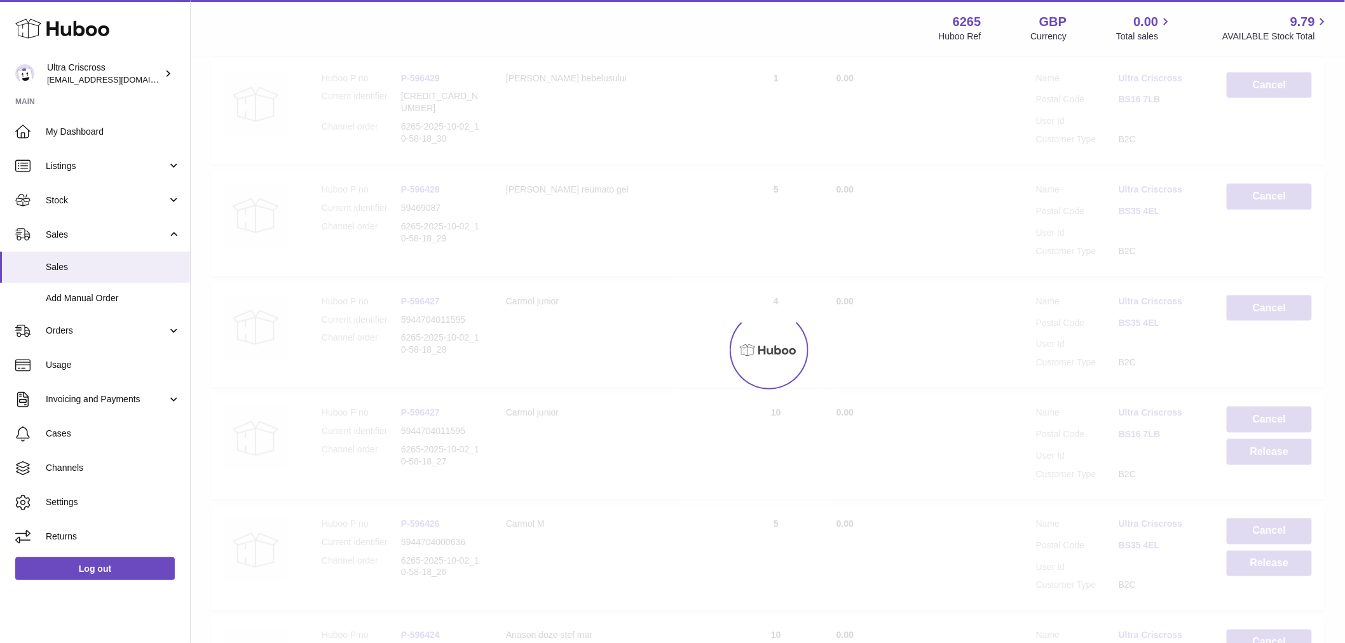
scroll to position [551, 0]
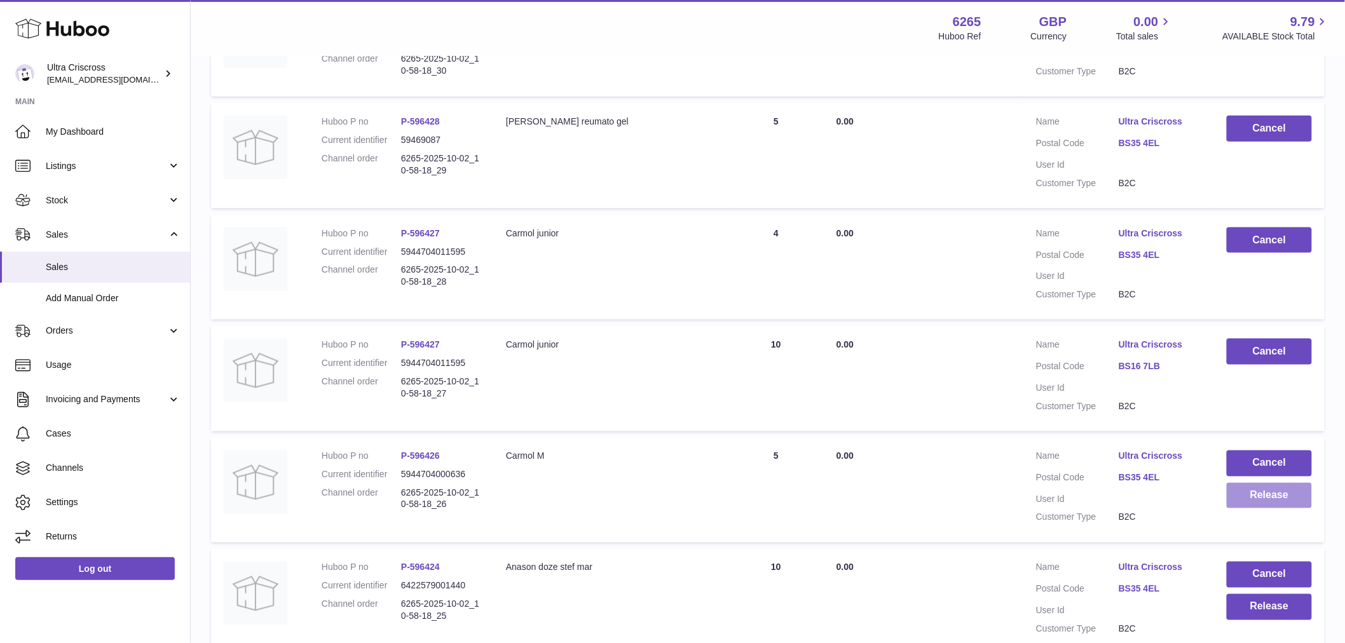
click at [1258, 491] on button "Release" at bounding box center [1269, 496] width 85 height 26
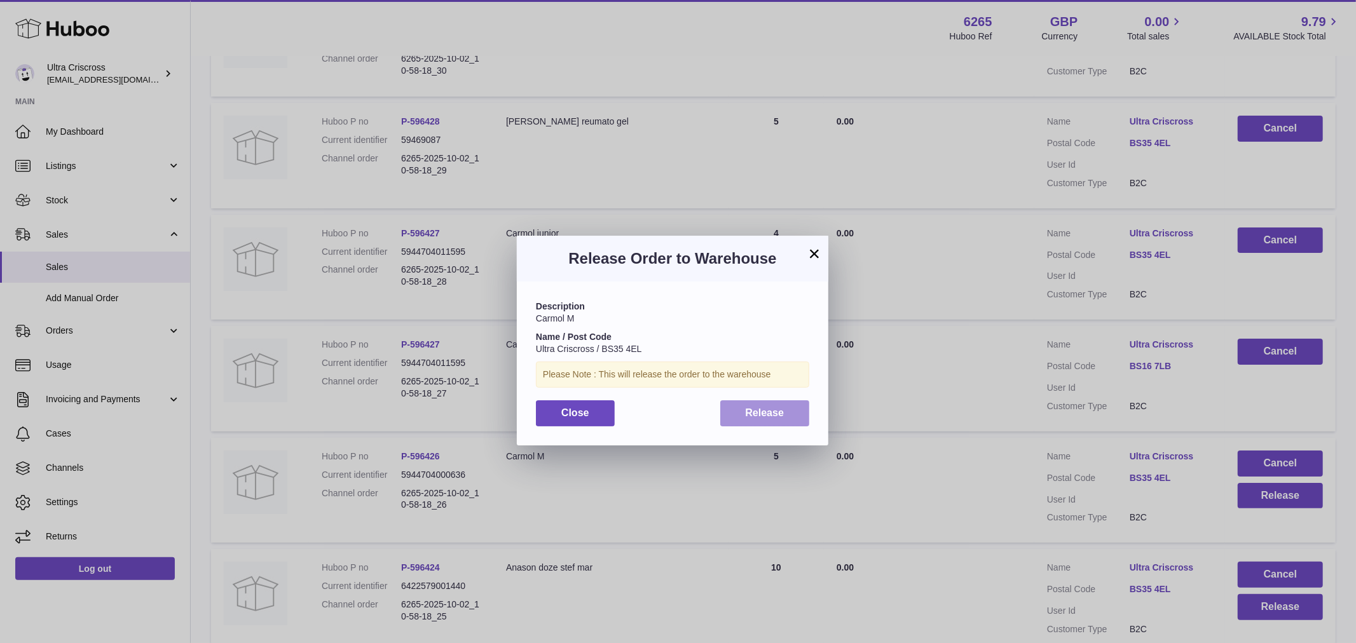
click at [791, 418] on button "Release" at bounding box center [765, 413] width 90 height 26
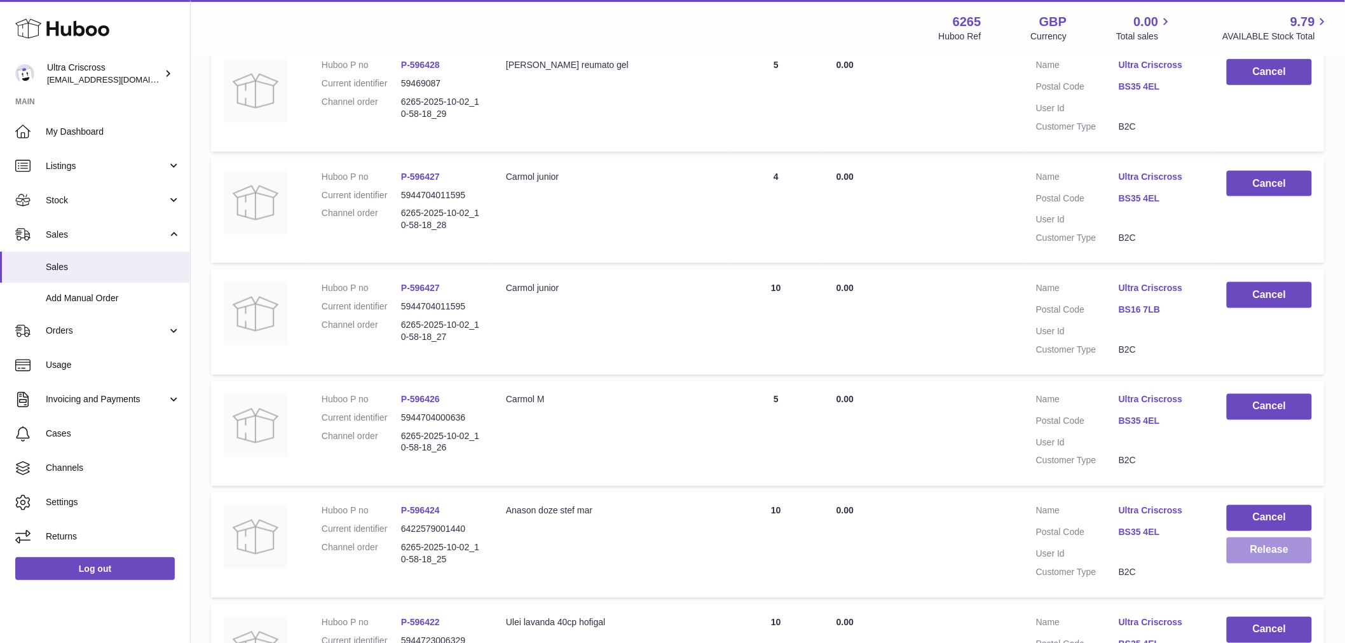
scroll to position [693, 0]
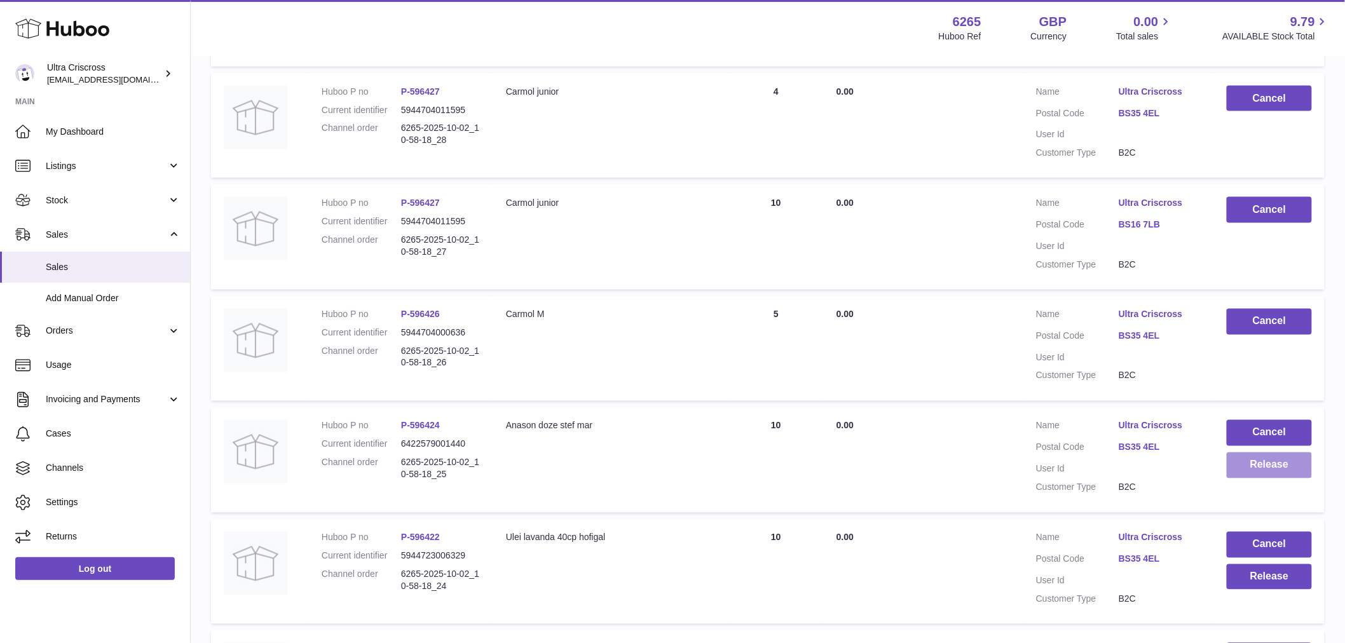
click at [1266, 468] on button "Release" at bounding box center [1269, 466] width 85 height 26
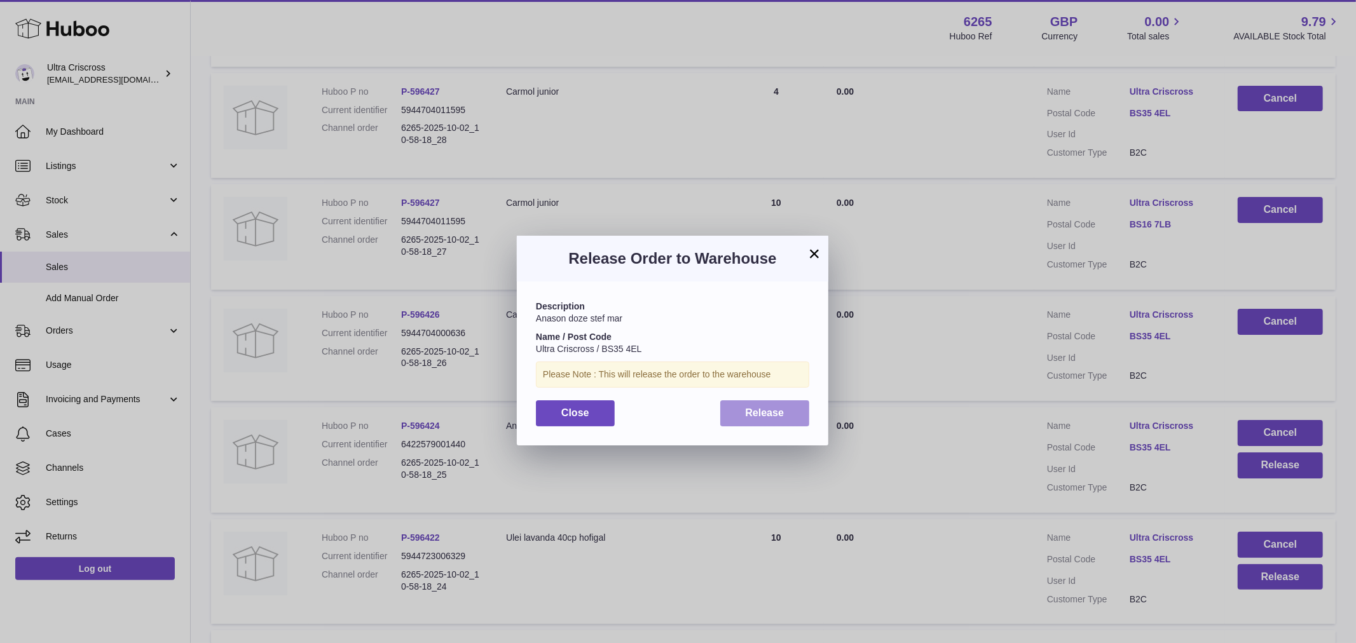
click at [757, 407] on span "Release" at bounding box center [764, 412] width 39 height 11
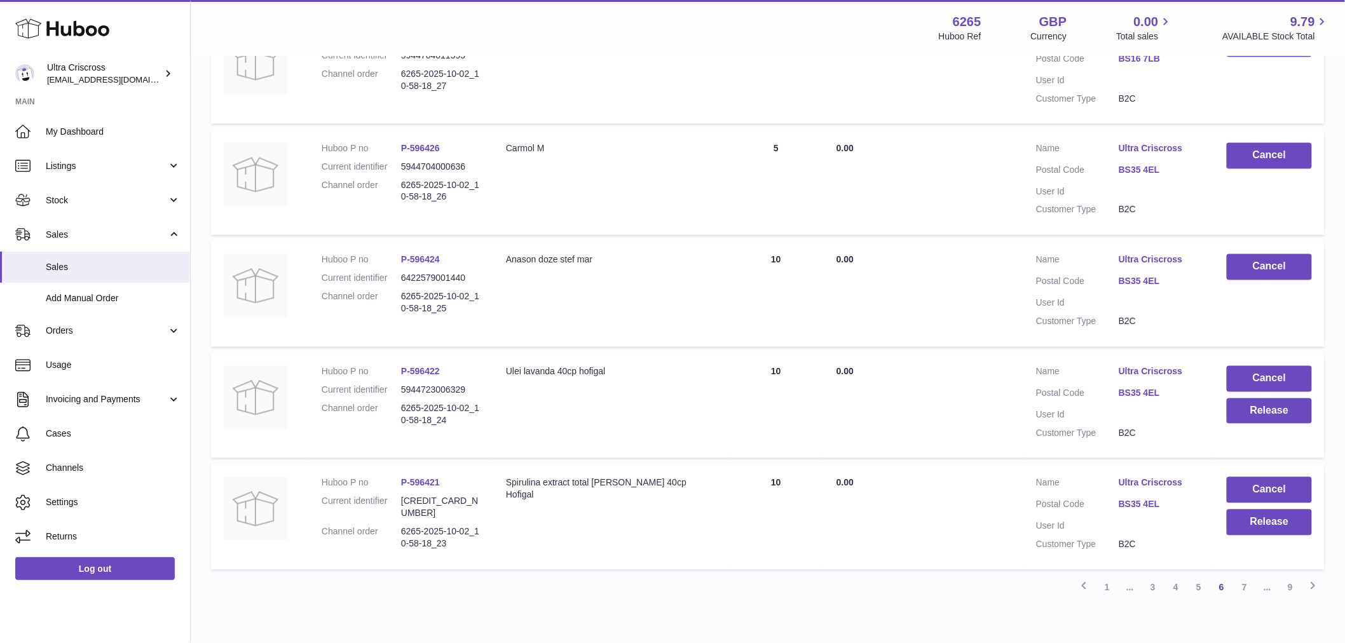
scroll to position [904, 0]
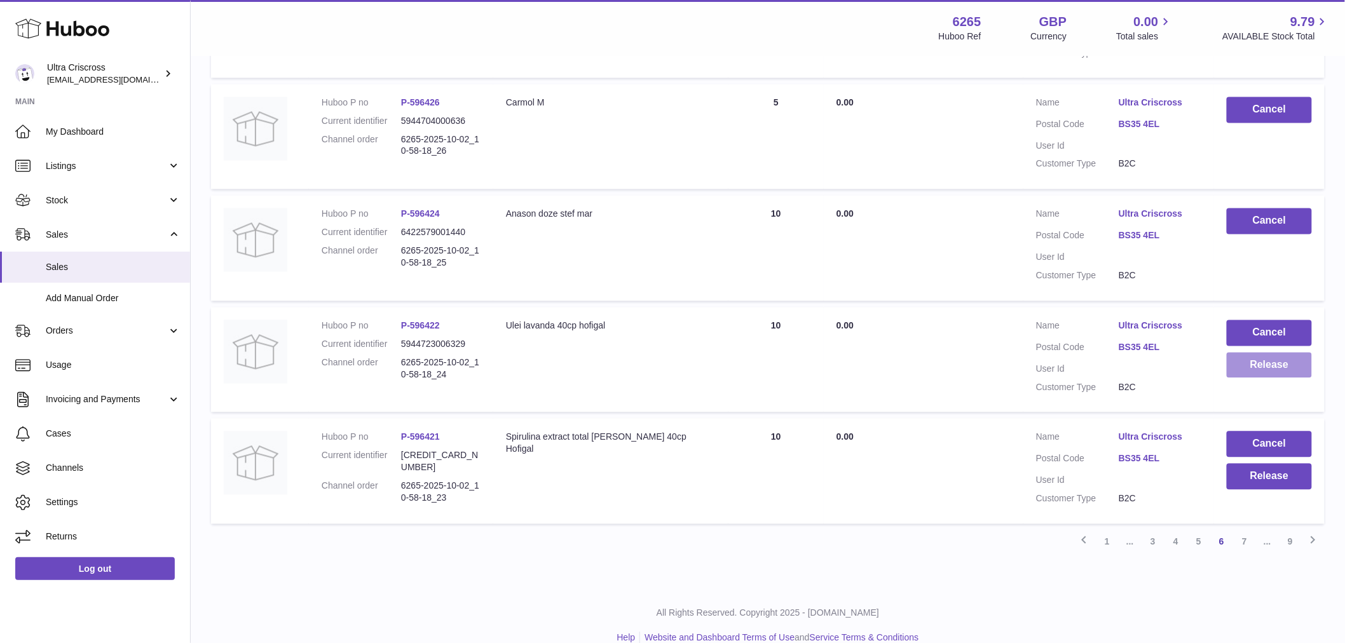
click at [1243, 371] on button "Release" at bounding box center [1269, 366] width 85 height 26
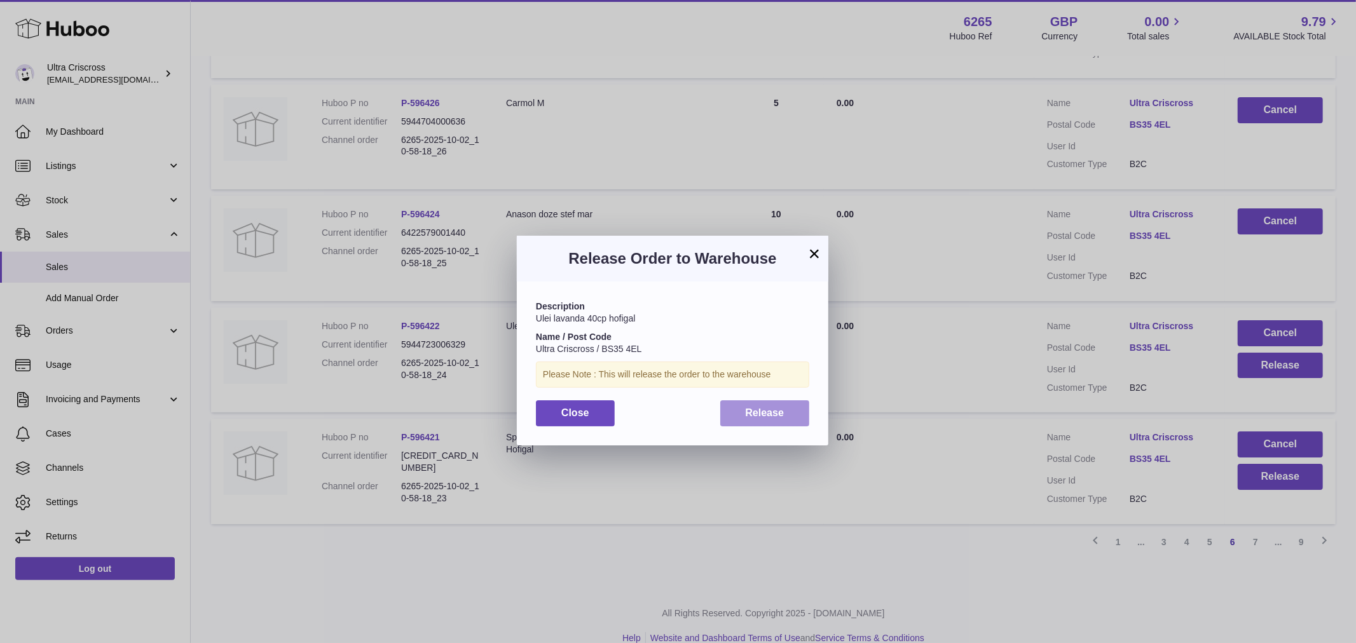
click at [732, 417] on button "Release" at bounding box center [765, 413] width 90 height 26
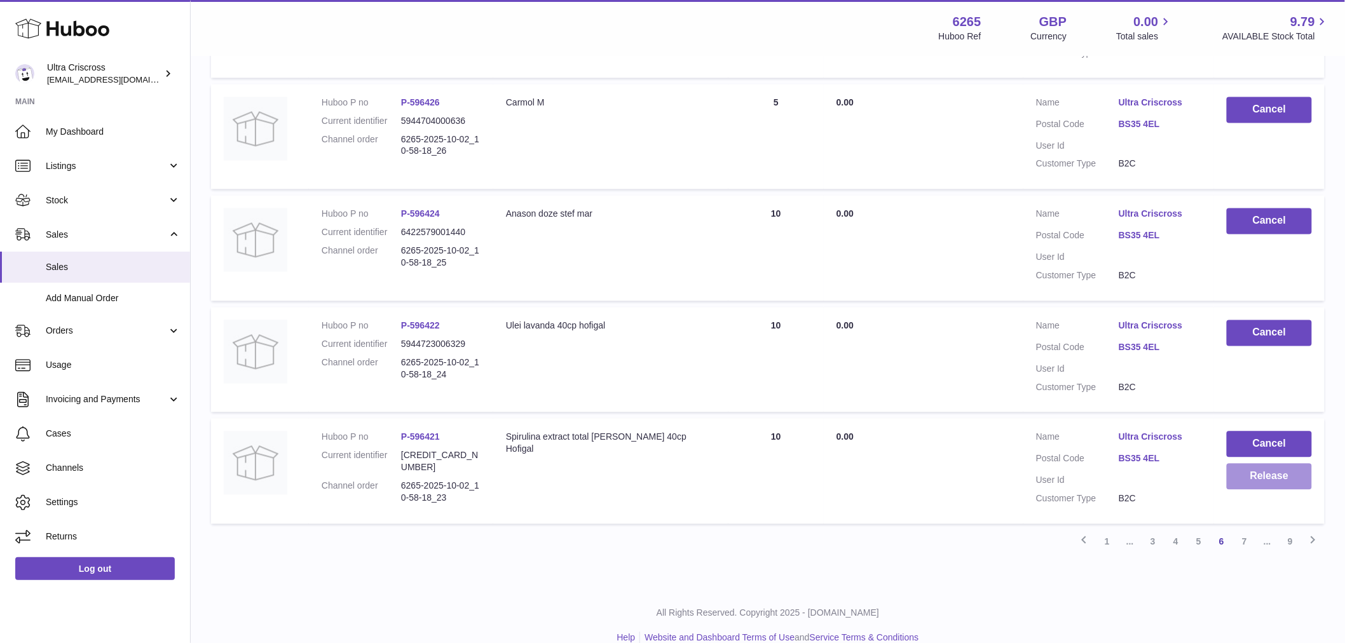
click at [1262, 481] on button "Release" at bounding box center [1269, 477] width 85 height 26
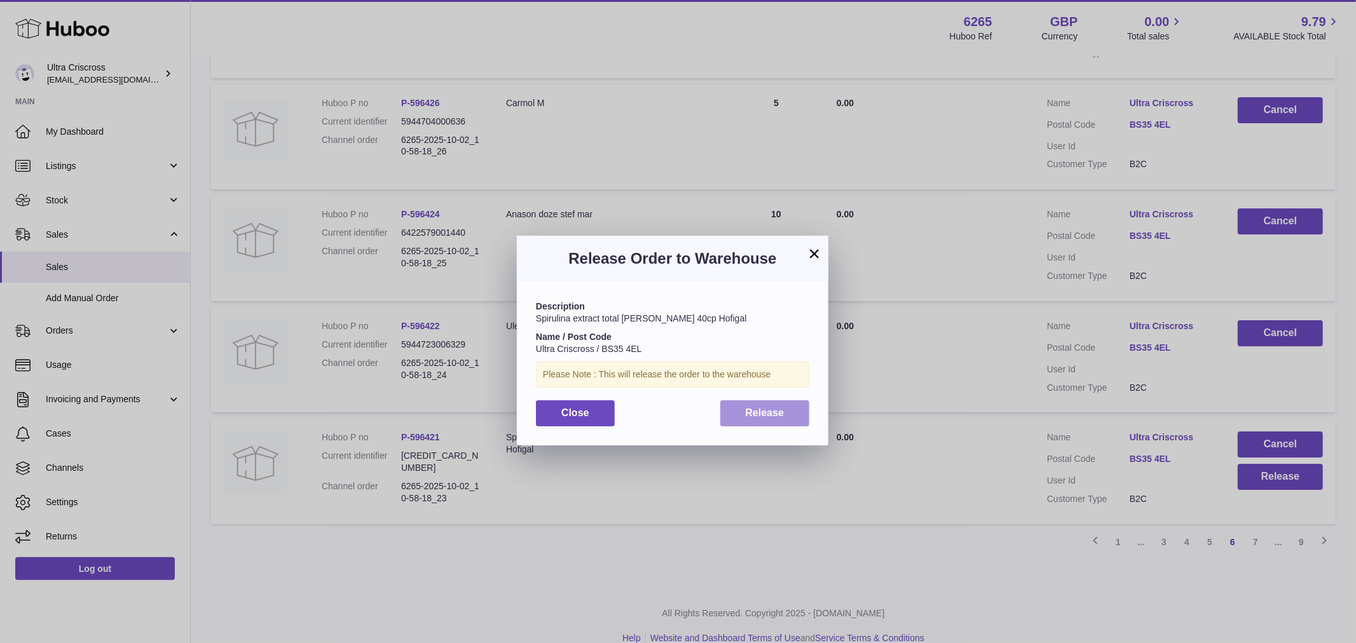
click at [772, 416] on span "Release" at bounding box center [764, 412] width 39 height 11
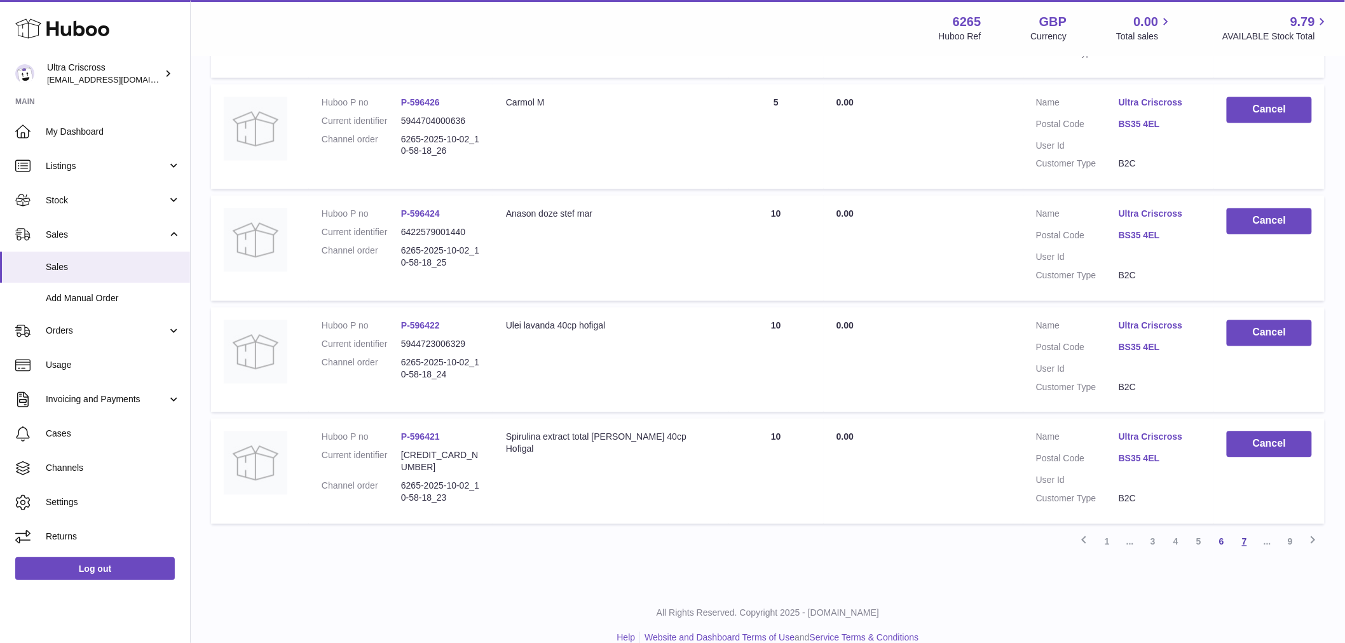
click at [1246, 544] on link "7" at bounding box center [1244, 542] width 23 height 23
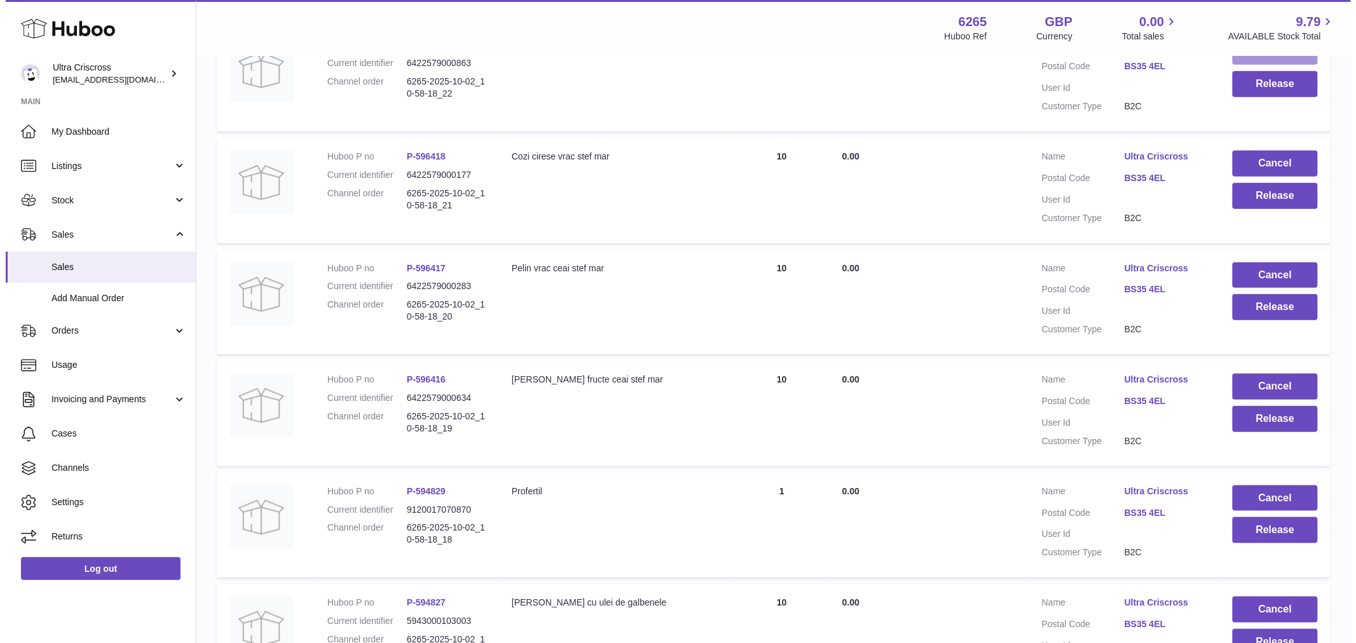
scroll to position [57, 0]
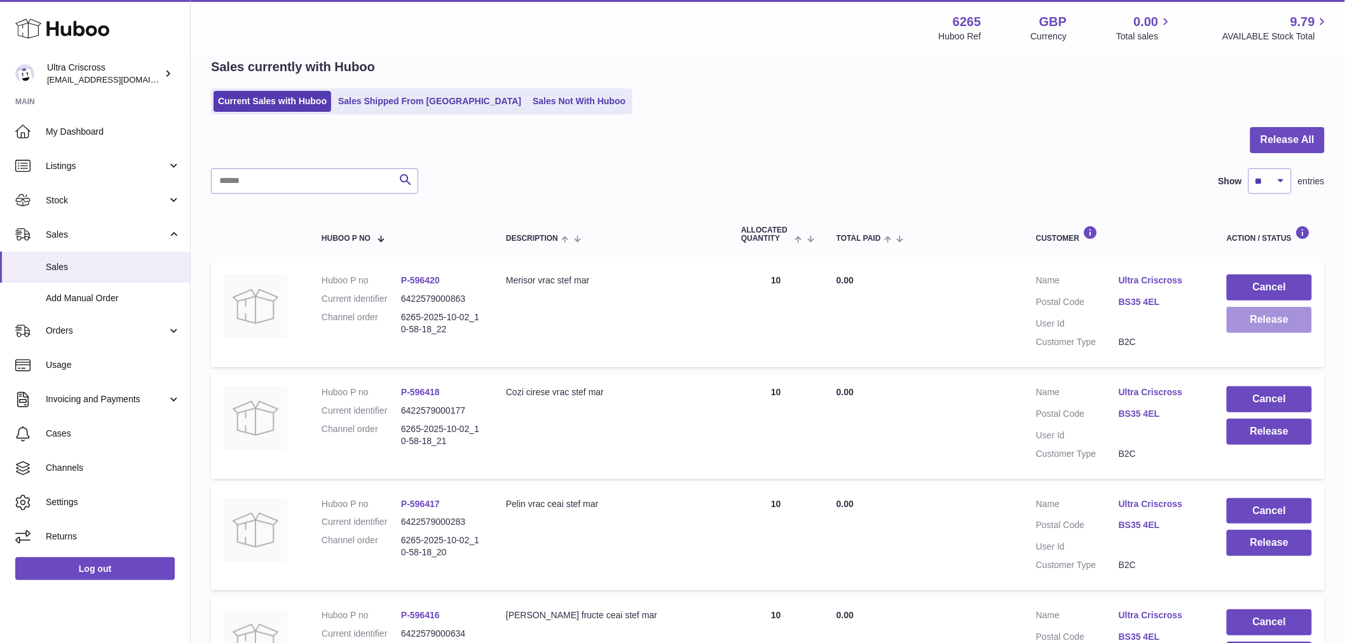
click at [1283, 318] on button "Release" at bounding box center [1269, 320] width 85 height 26
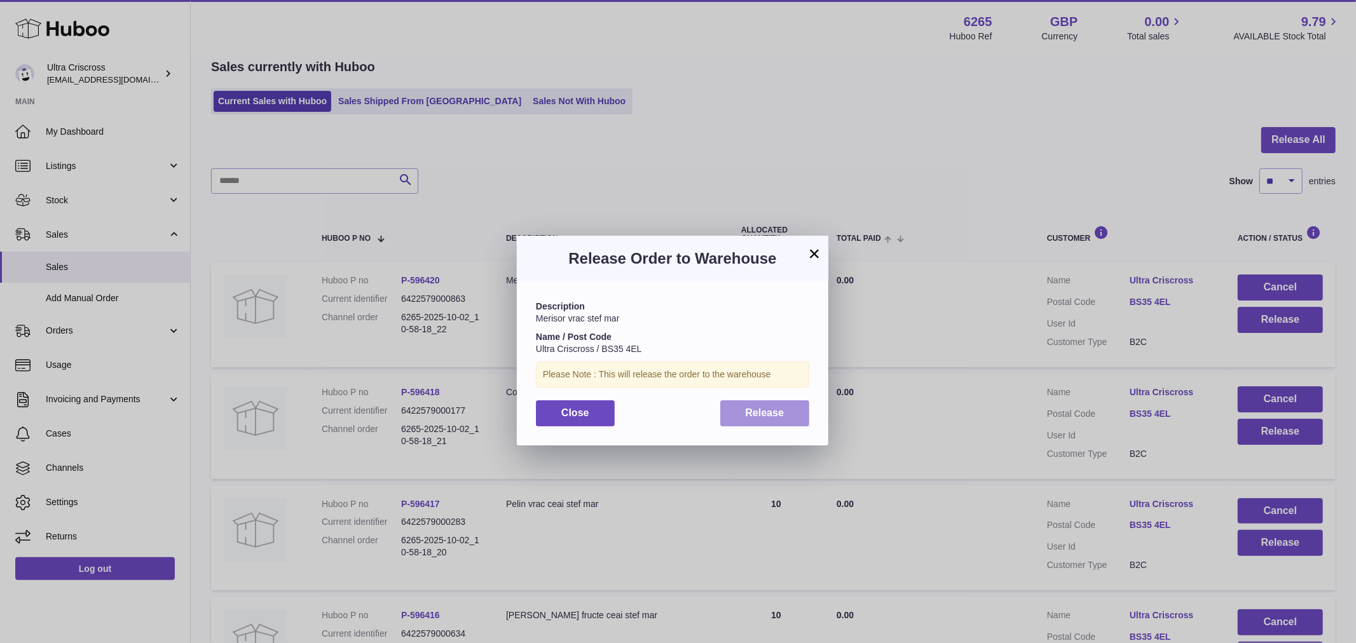
click at [759, 403] on button "Release" at bounding box center [765, 413] width 90 height 26
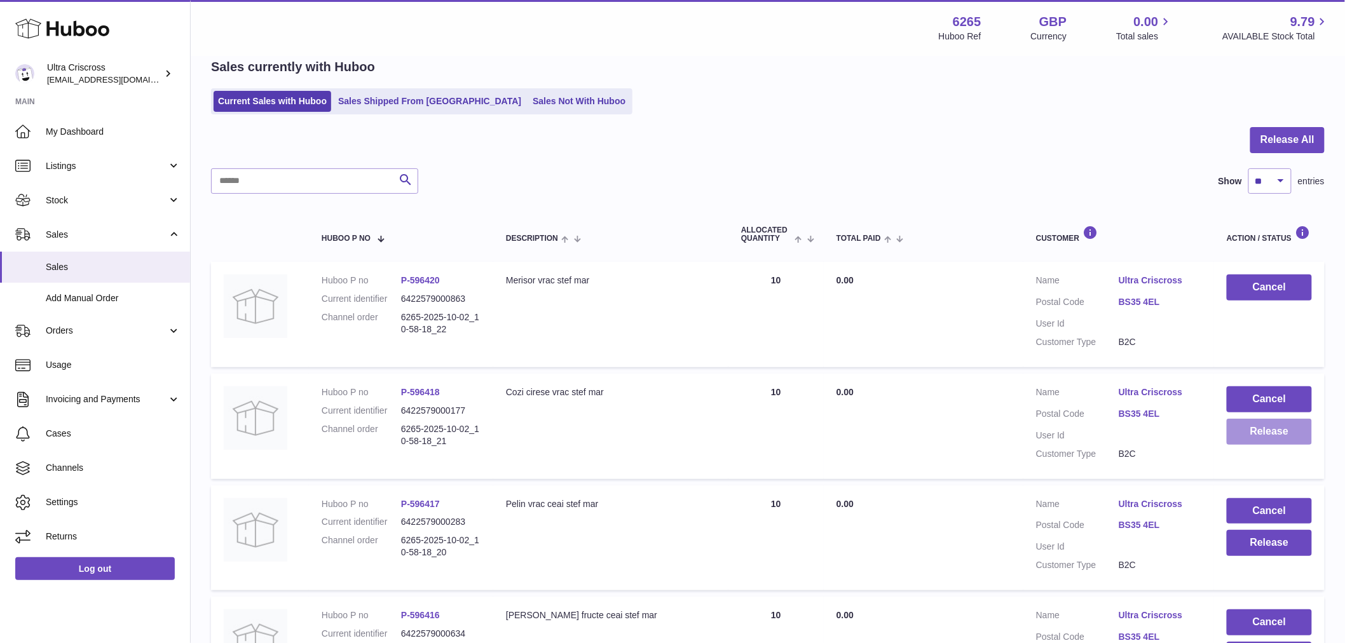
click at [1255, 430] on button "Release" at bounding box center [1269, 432] width 85 height 26
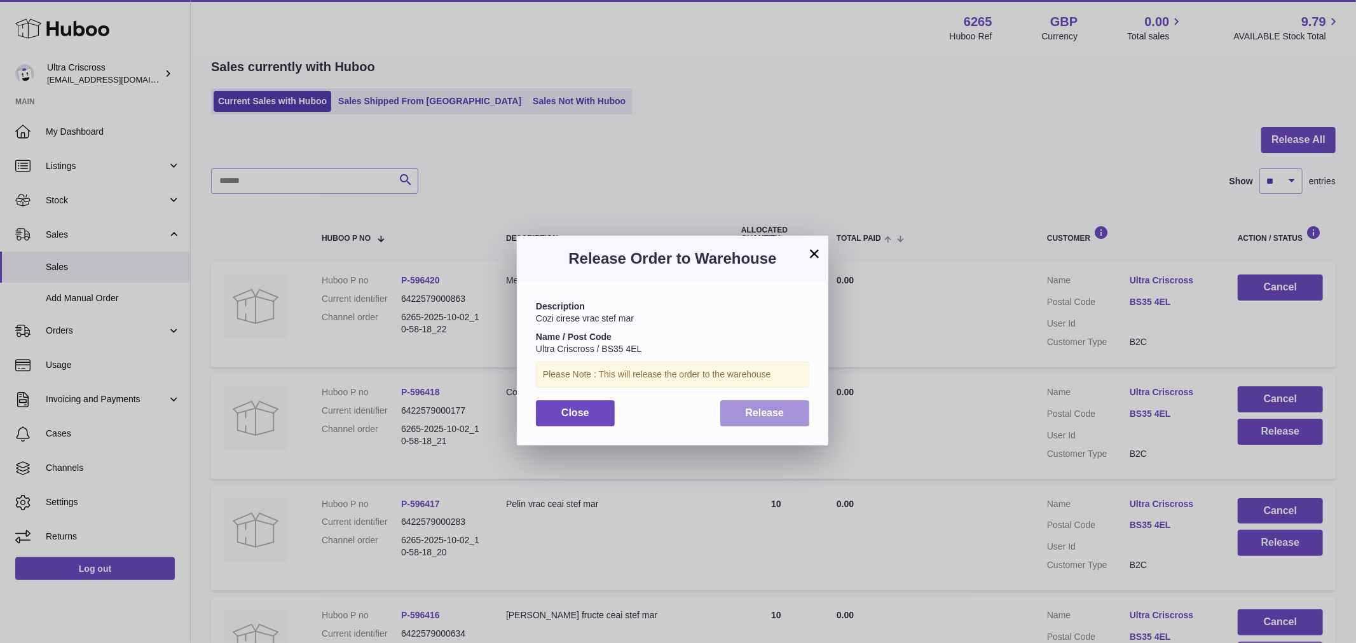
click at [803, 410] on button "Release" at bounding box center [765, 413] width 90 height 26
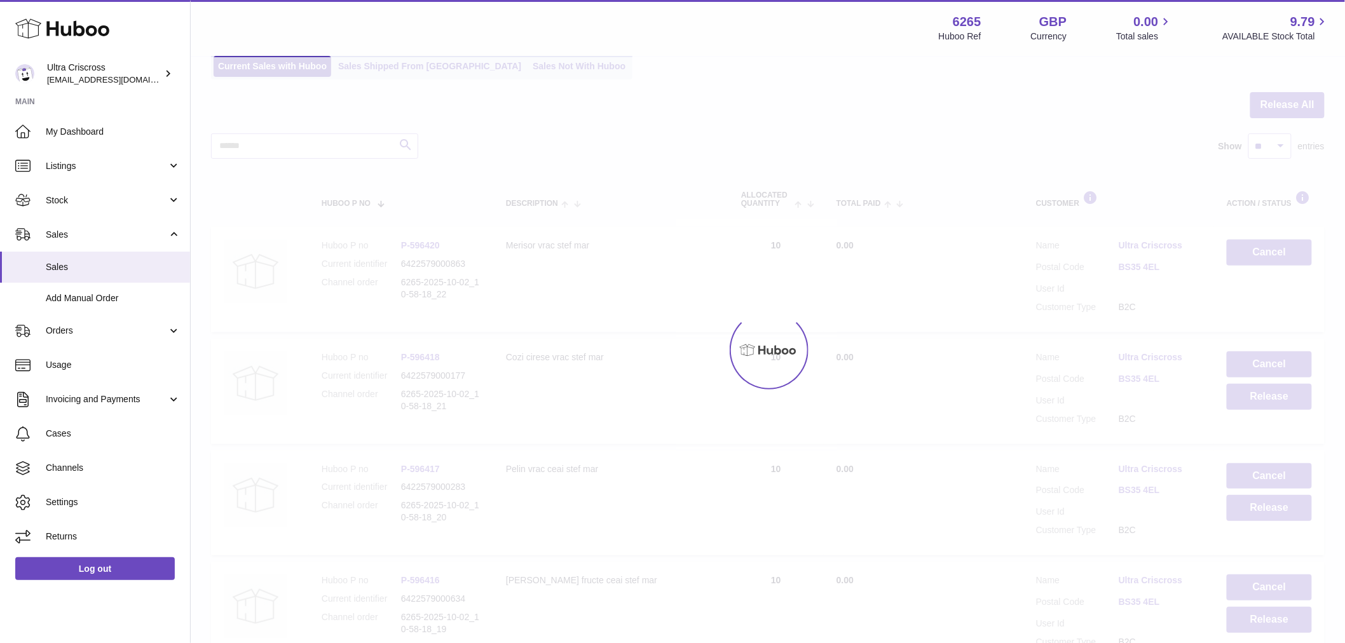
scroll to position [339, 0]
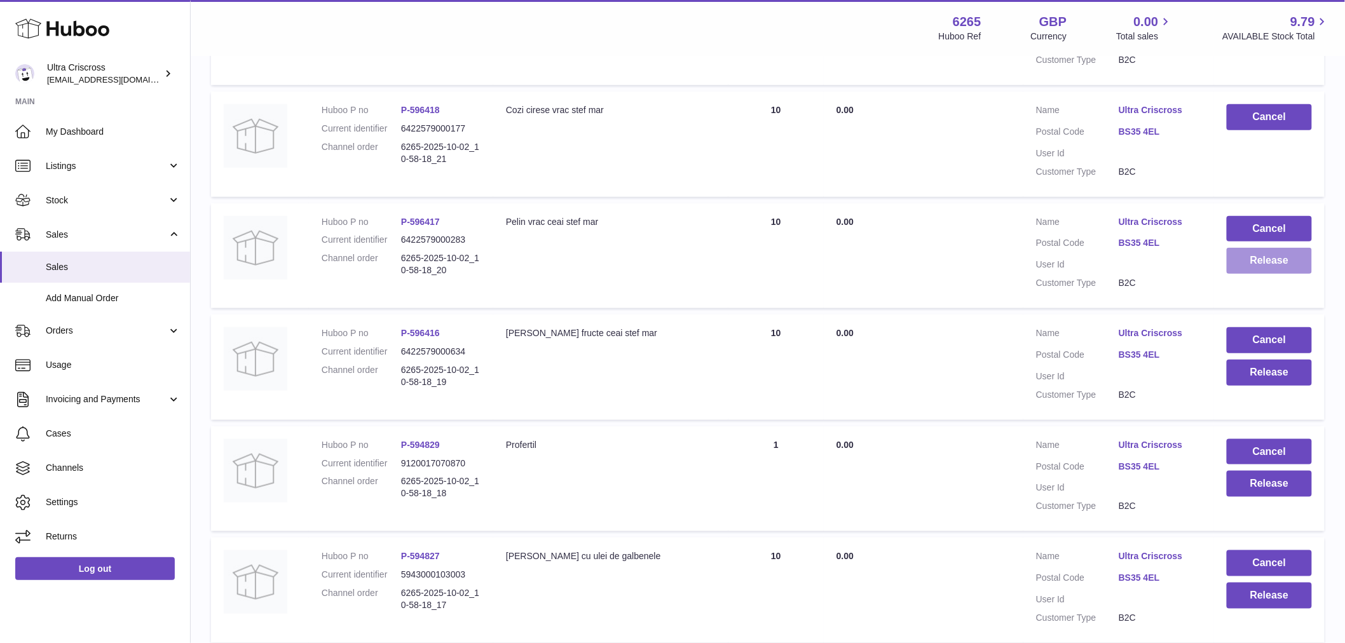
click at [1293, 259] on button "Release" at bounding box center [1269, 261] width 85 height 26
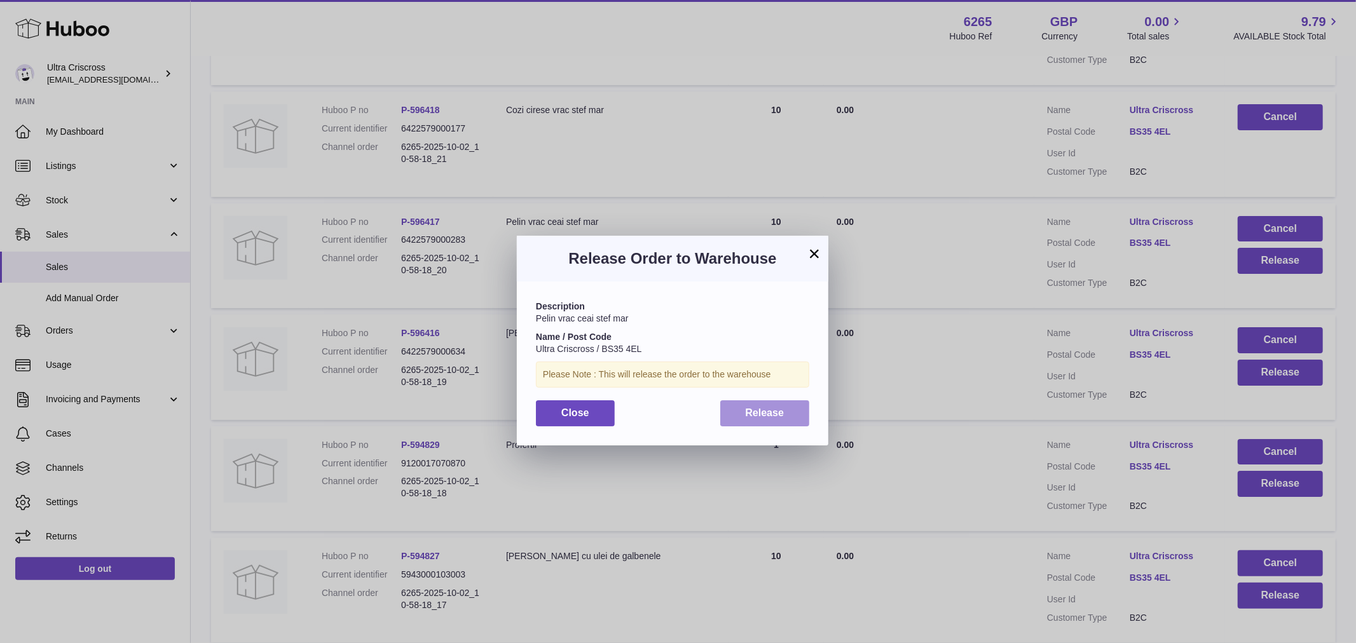
click at [760, 411] on span "Release" at bounding box center [764, 412] width 39 height 11
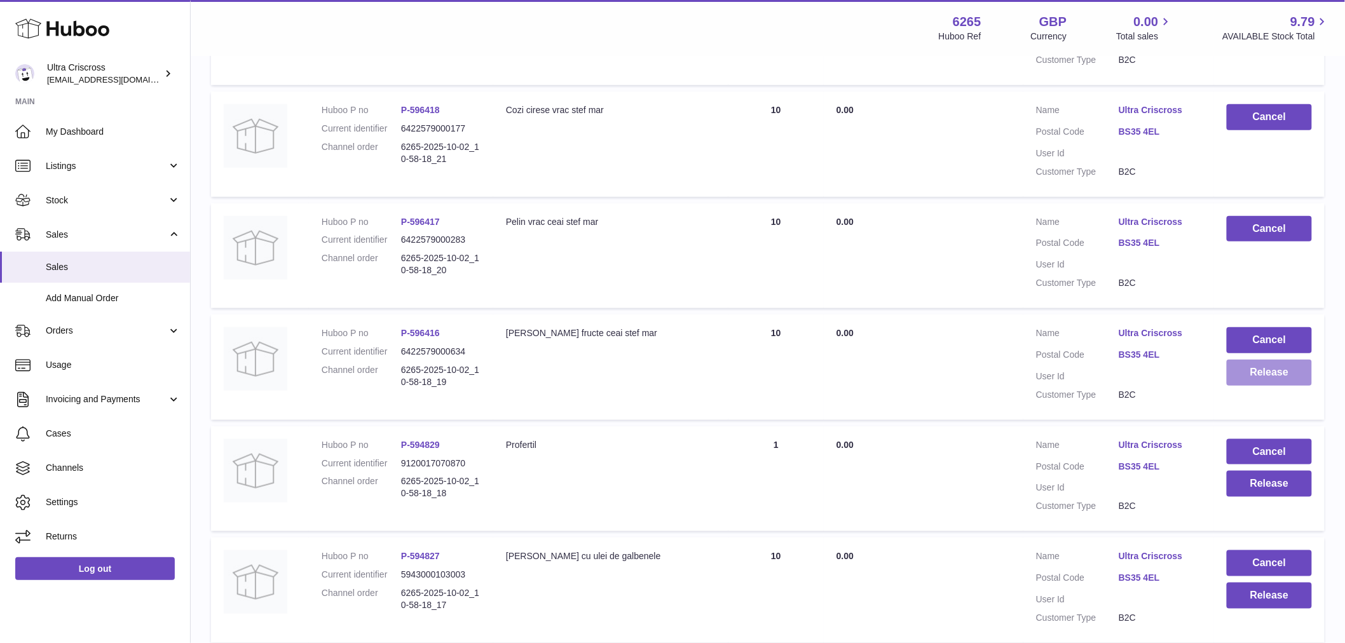
click at [1272, 383] on button "Release" at bounding box center [1269, 373] width 85 height 26
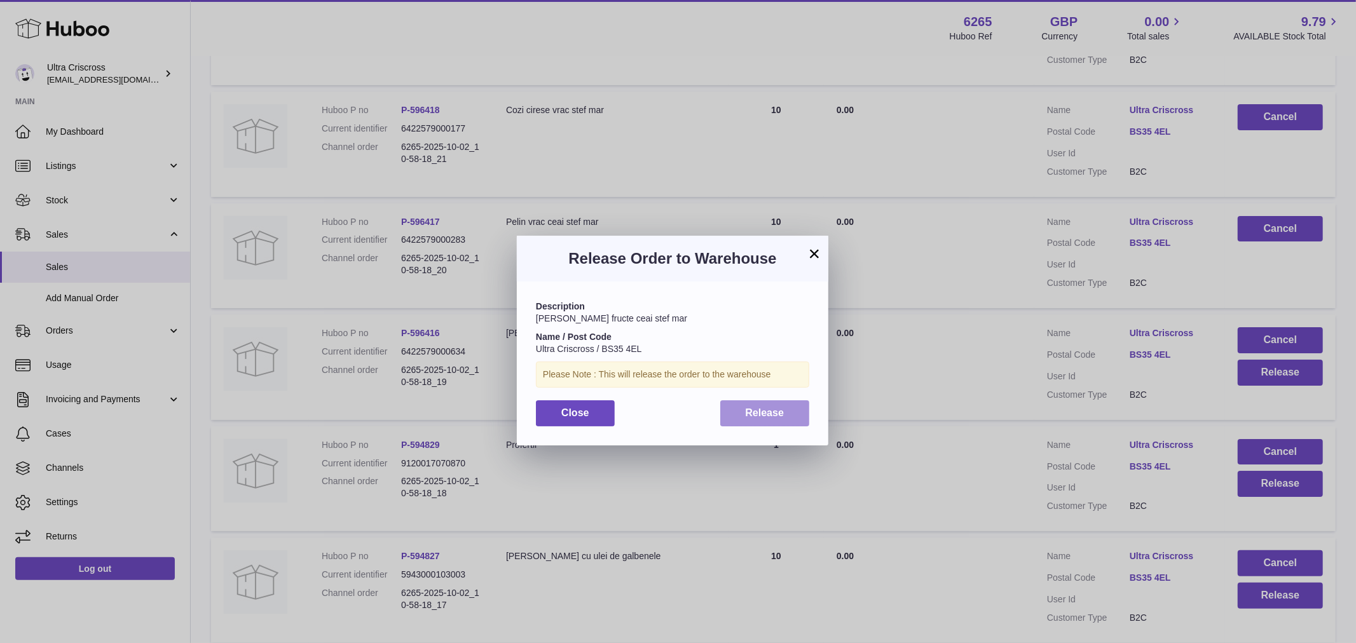
click at [801, 417] on button "Release" at bounding box center [765, 413] width 90 height 26
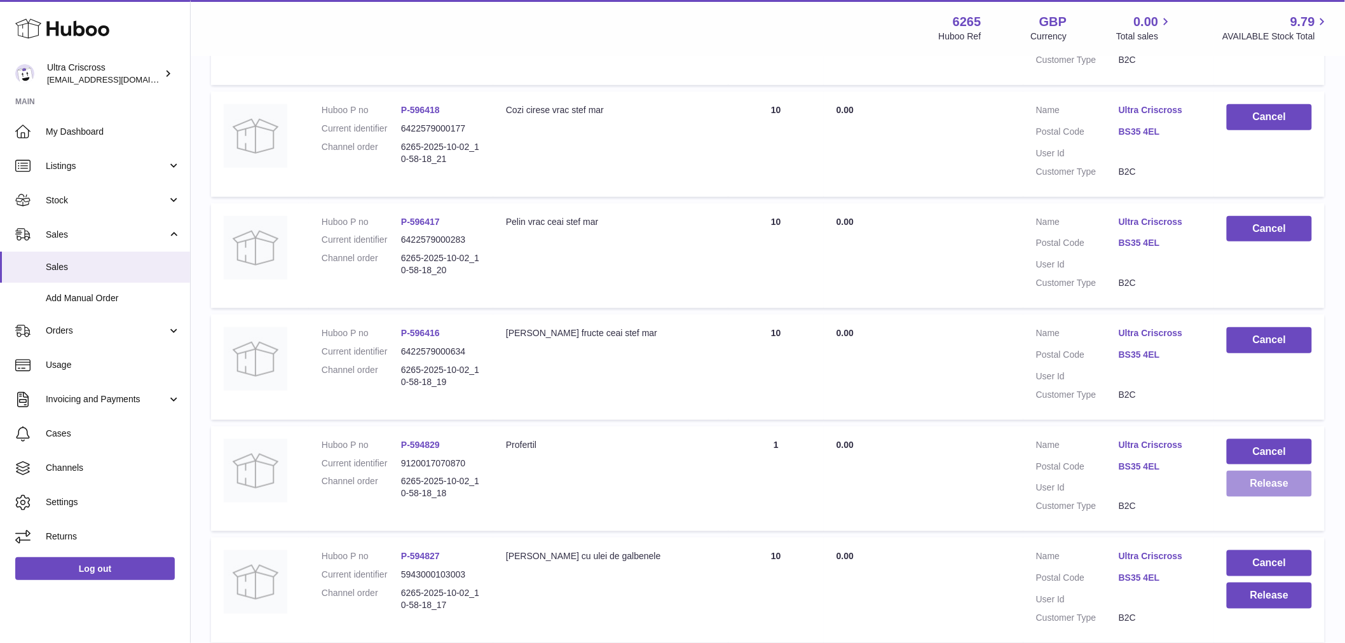
click at [1286, 486] on button "Release" at bounding box center [1269, 484] width 85 height 26
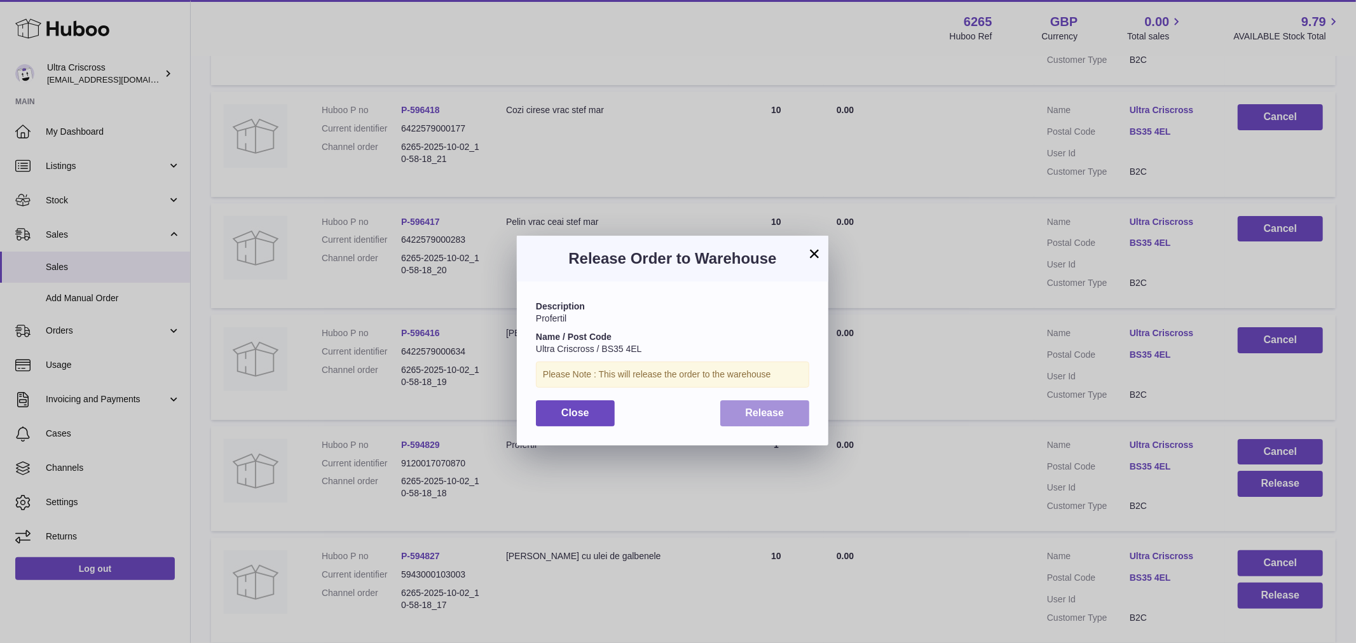
click at [789, 417] on button "Release" at bounding box center [765, 413] width 90 height 26
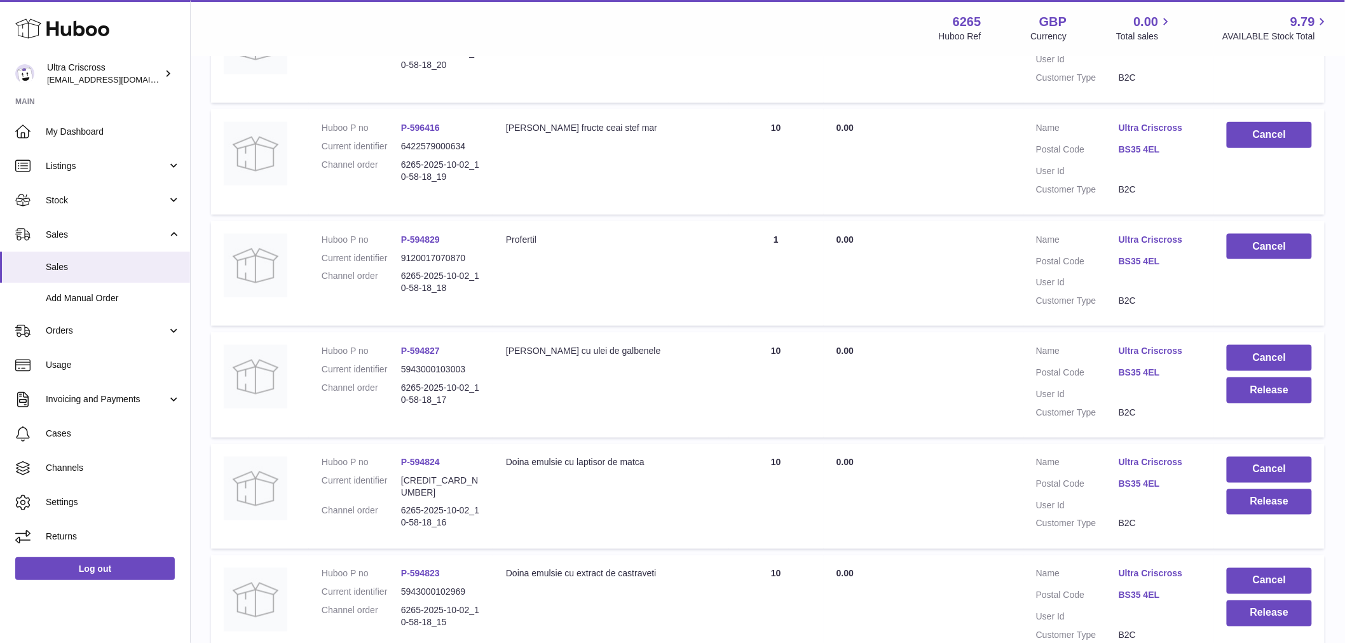
scroll to position [551, 0]
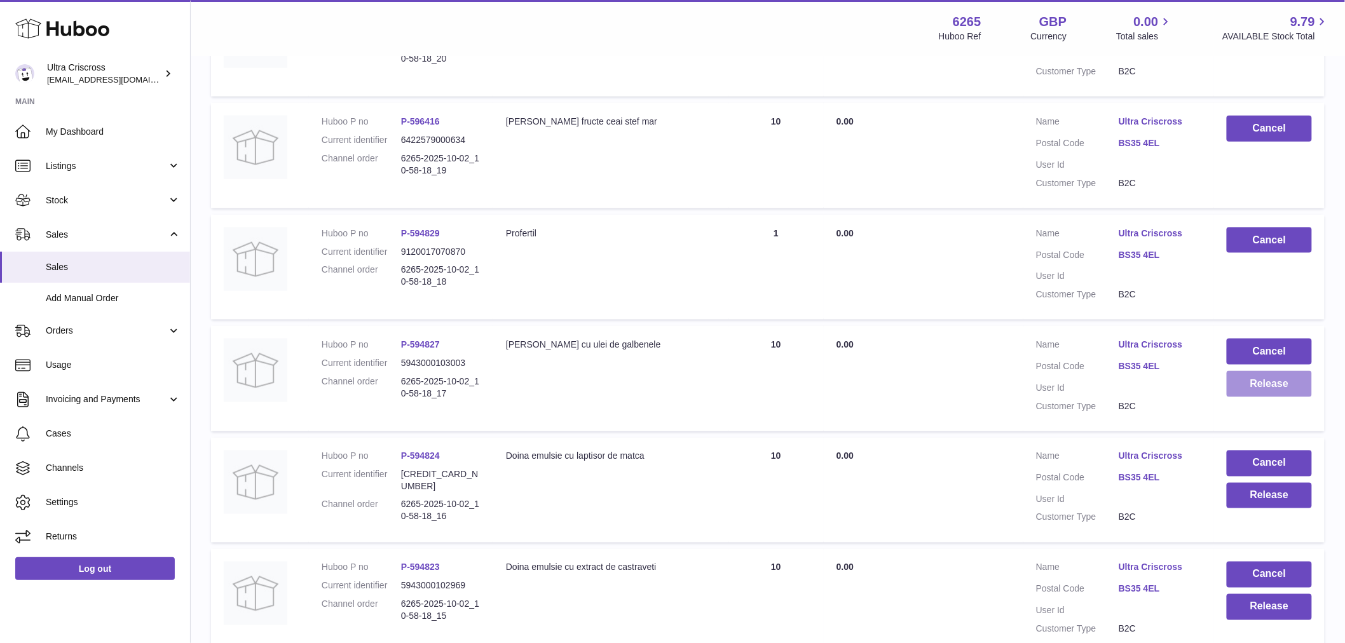
click at [1290, 382] on button "Release" at bounding box center [1269, 384] width 85 height 26
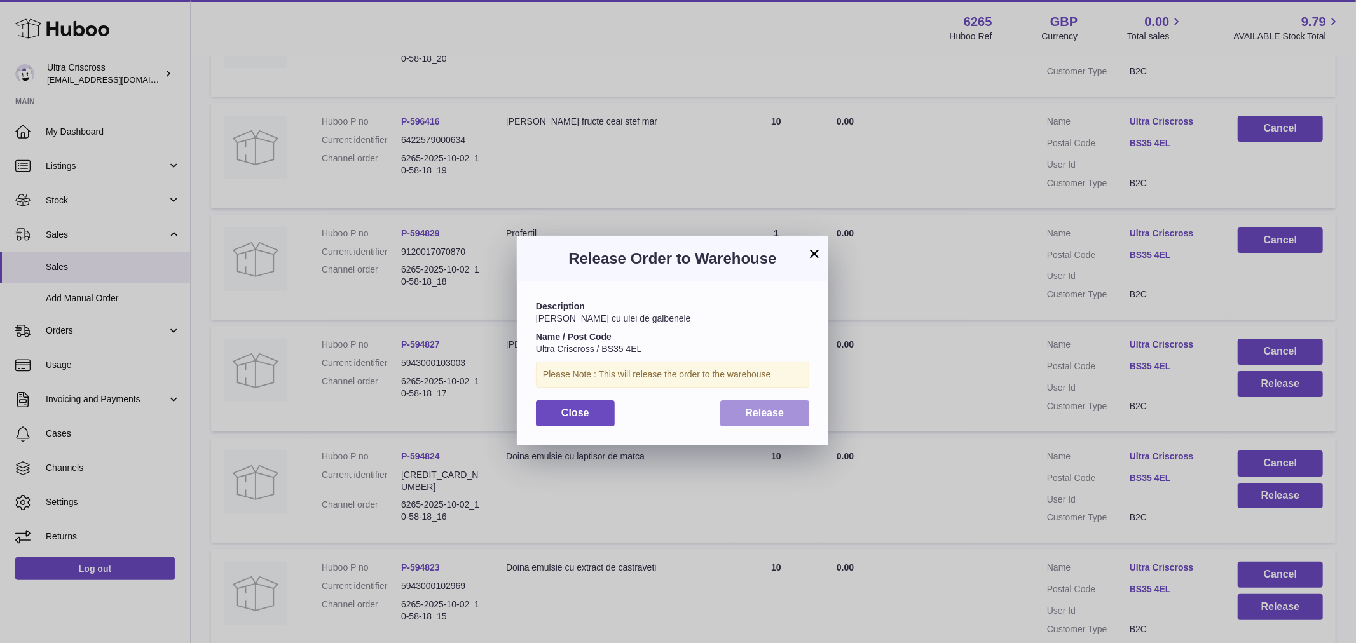
click at [767, 405] on button "Release" at bounding box center [765, 413] width 90 height 26
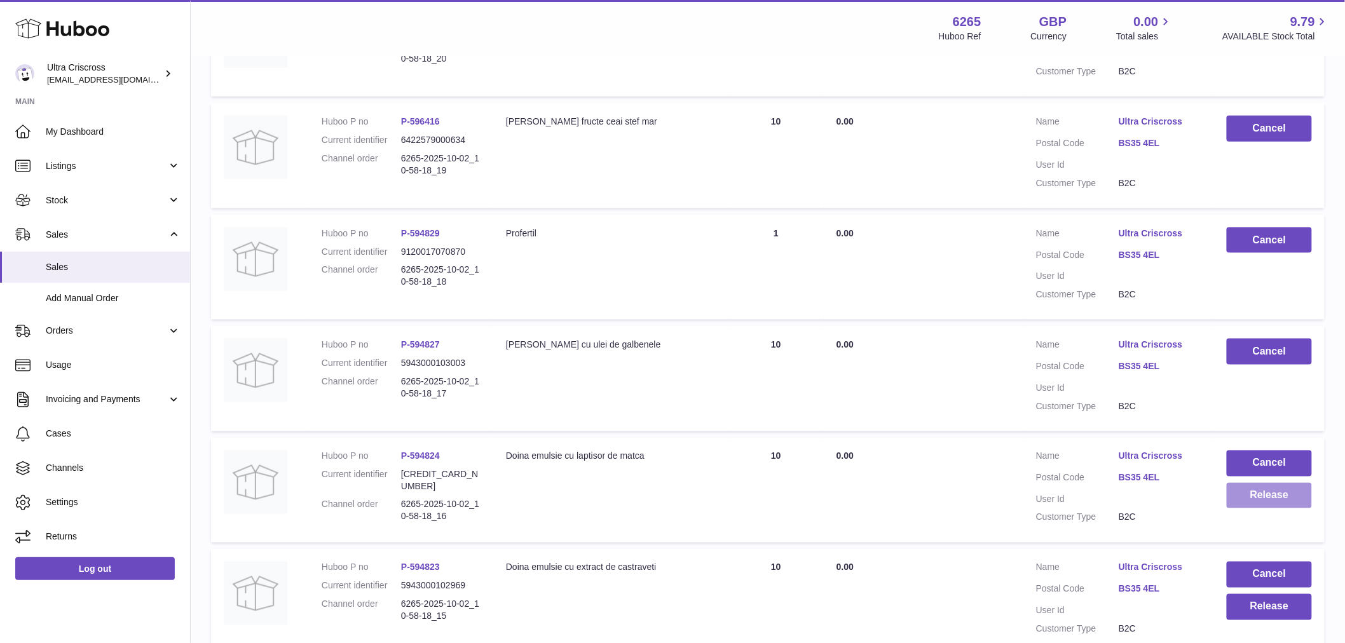
click at [1274, 498] on button "Release" at bounding box center [1269, 496] width 85 height 26
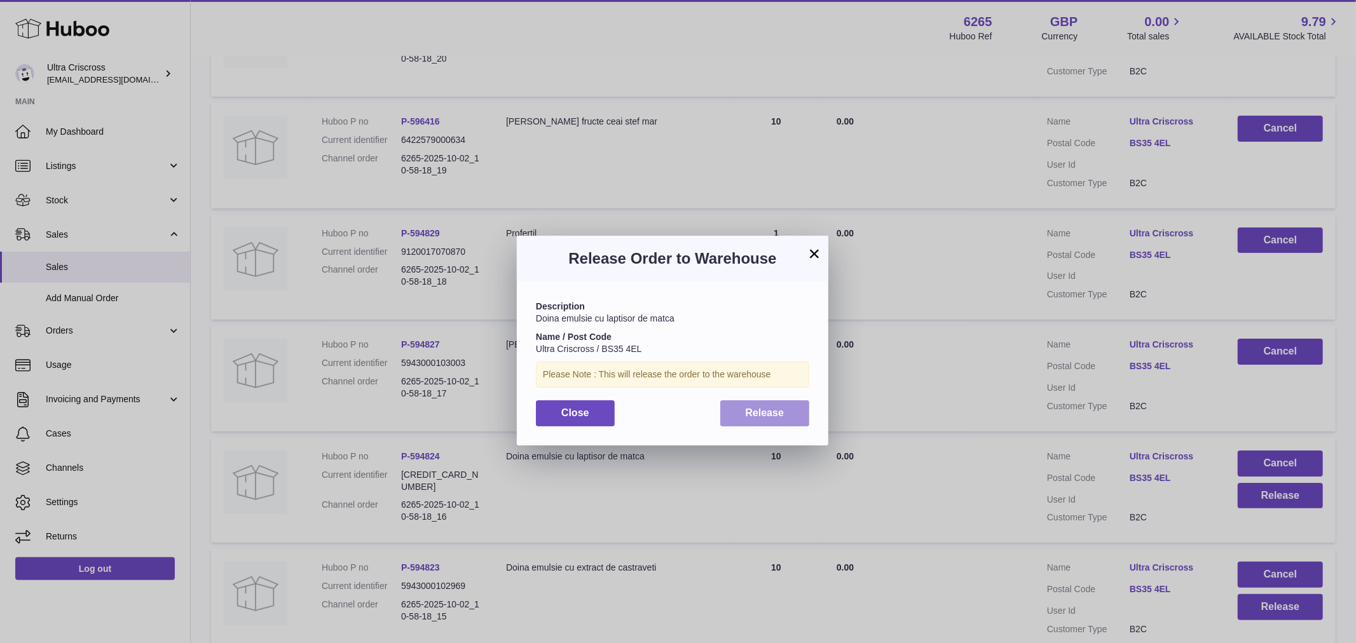
click at [742, 400] on button "Release" at bounding box center [765, 413] width 90 height 26
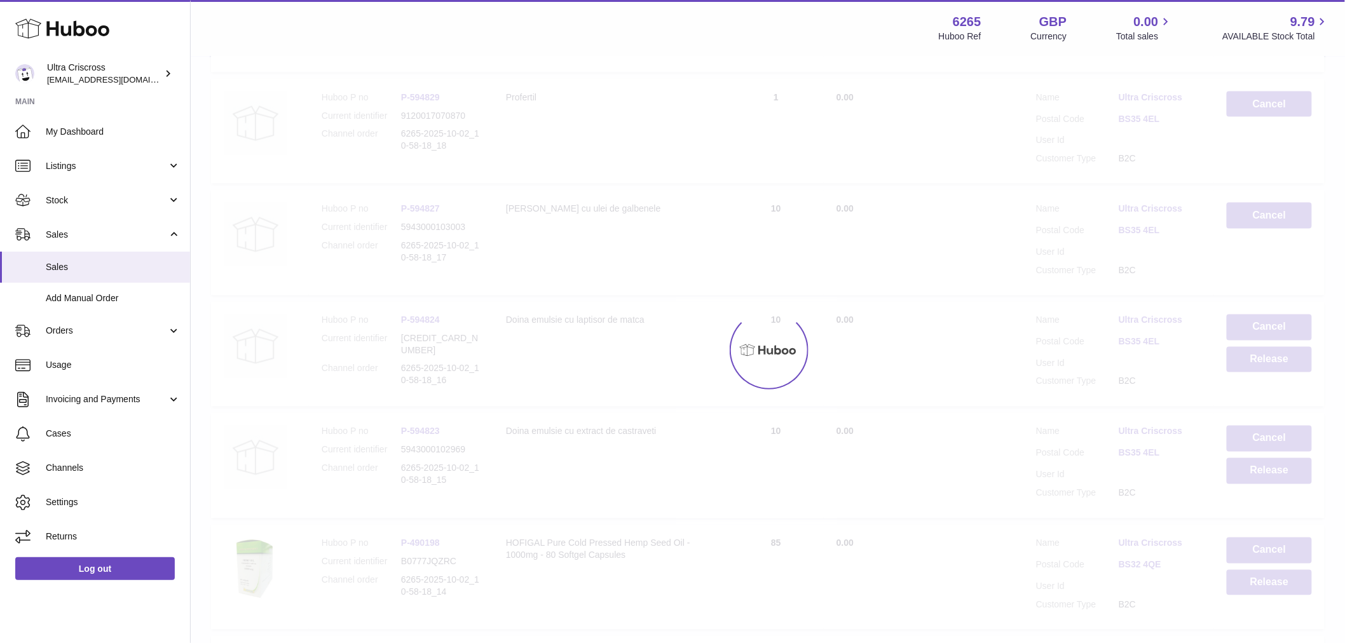
scroll to position [693, 0]
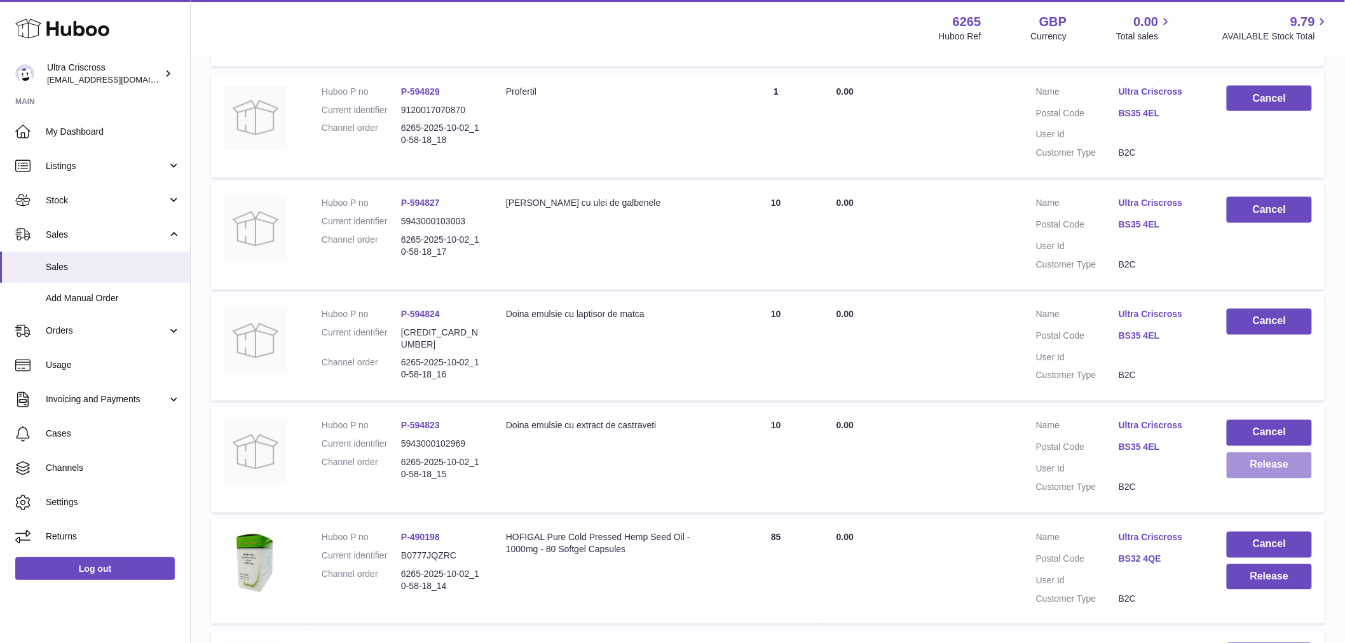
click at [1249, 470] on button "Release" at bounding box center [1269, 466] width 85 height 26
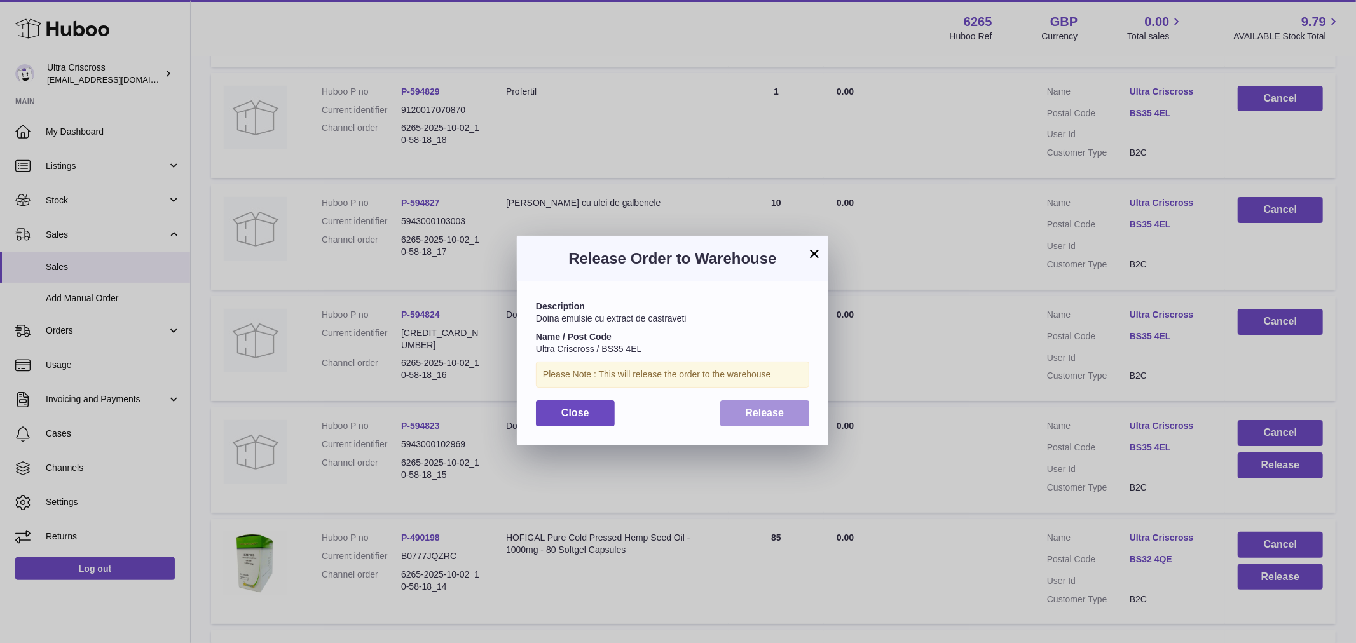
click at [774, 412] on span "Release" at bounding box center [764, 412] width 39 height 11
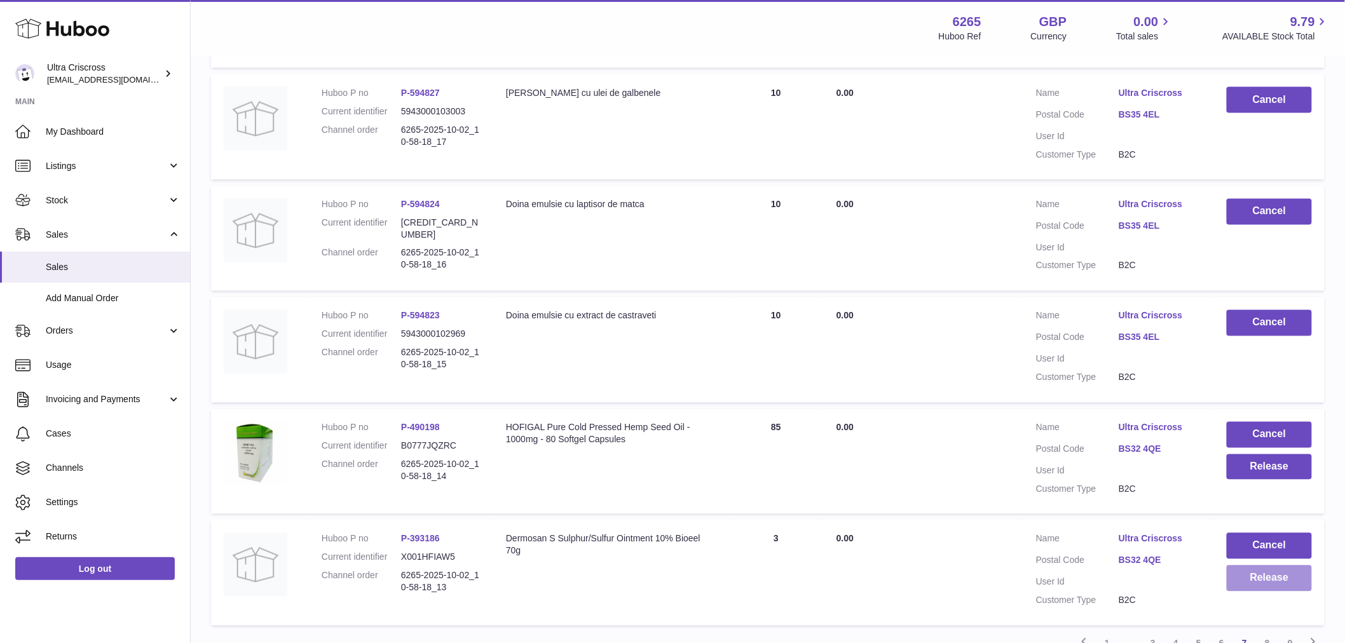
scroll to position [904, 0]
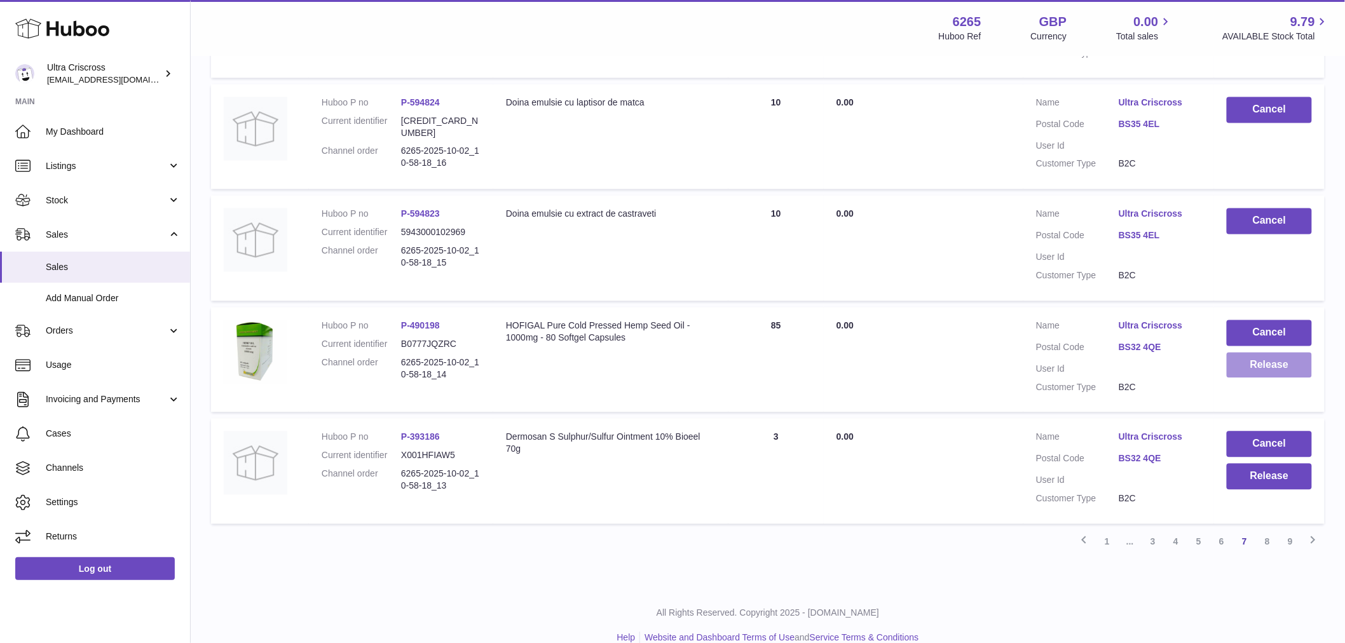
click at [1256, 364] on button "Release" at bounding box center [1269, 366] width 85 height 26
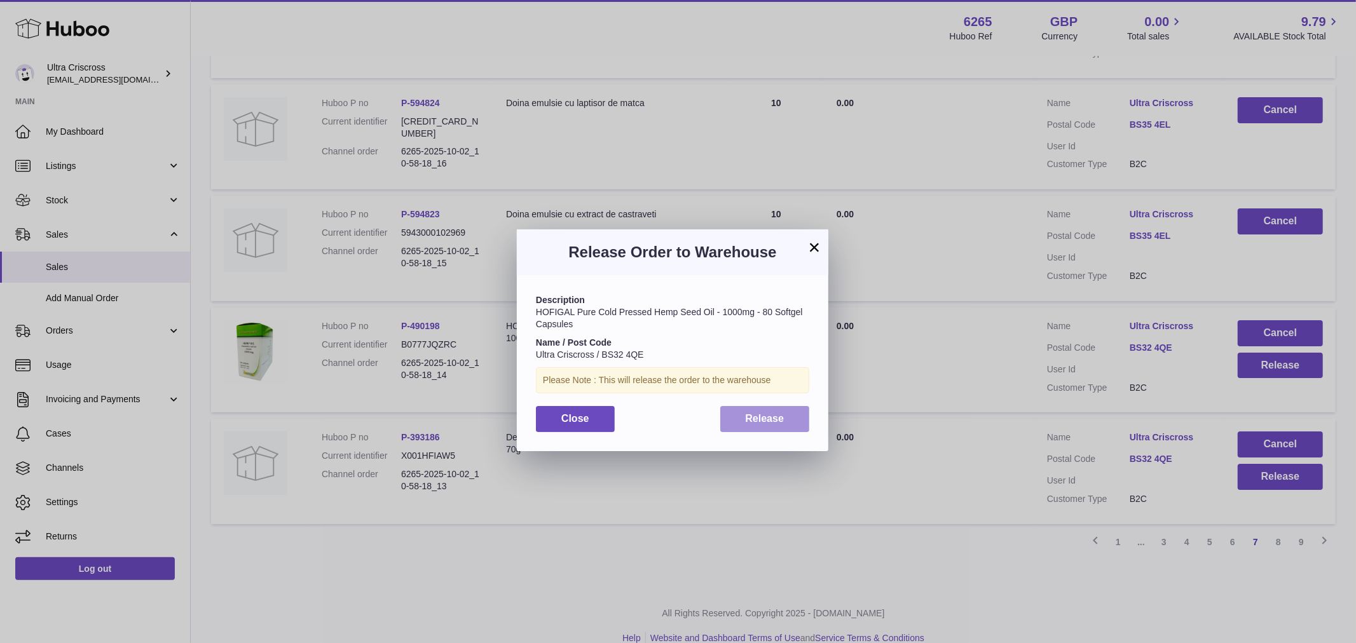
click at [760, 418] on span "Release" at bounding box center [764, 418] width 39 height 11
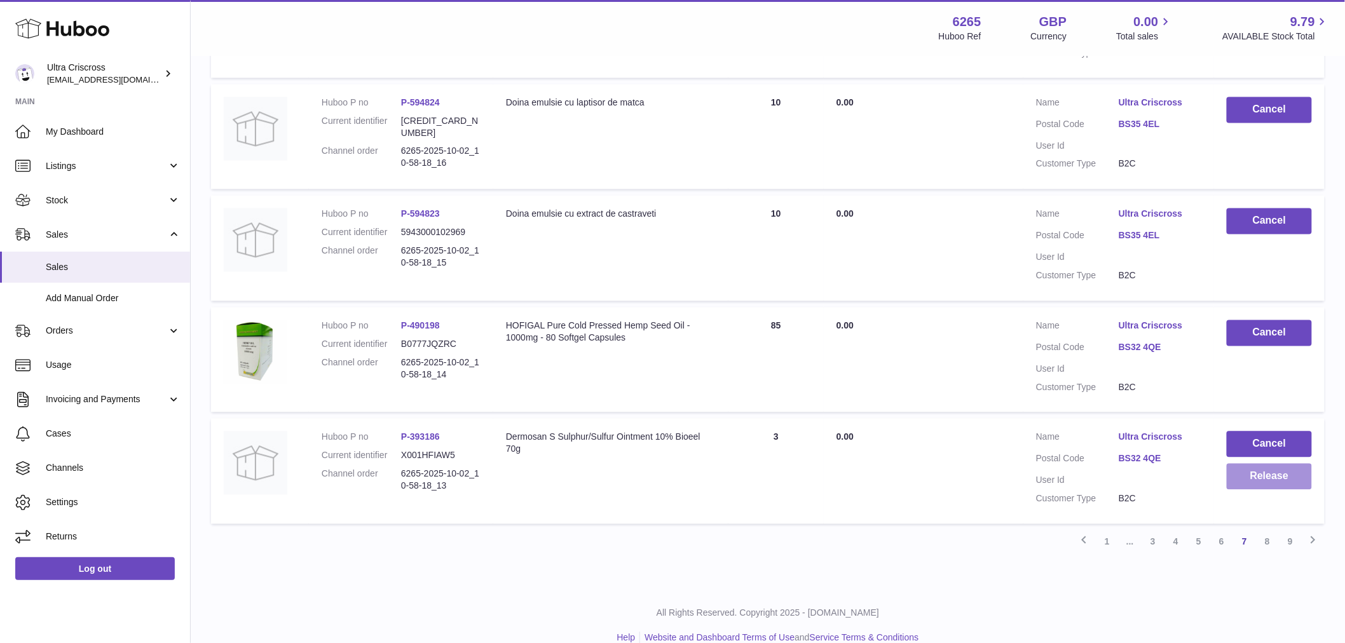
click at [1281, 480] on button "Release" at bounding box center [1269, 477] width 85 height 26
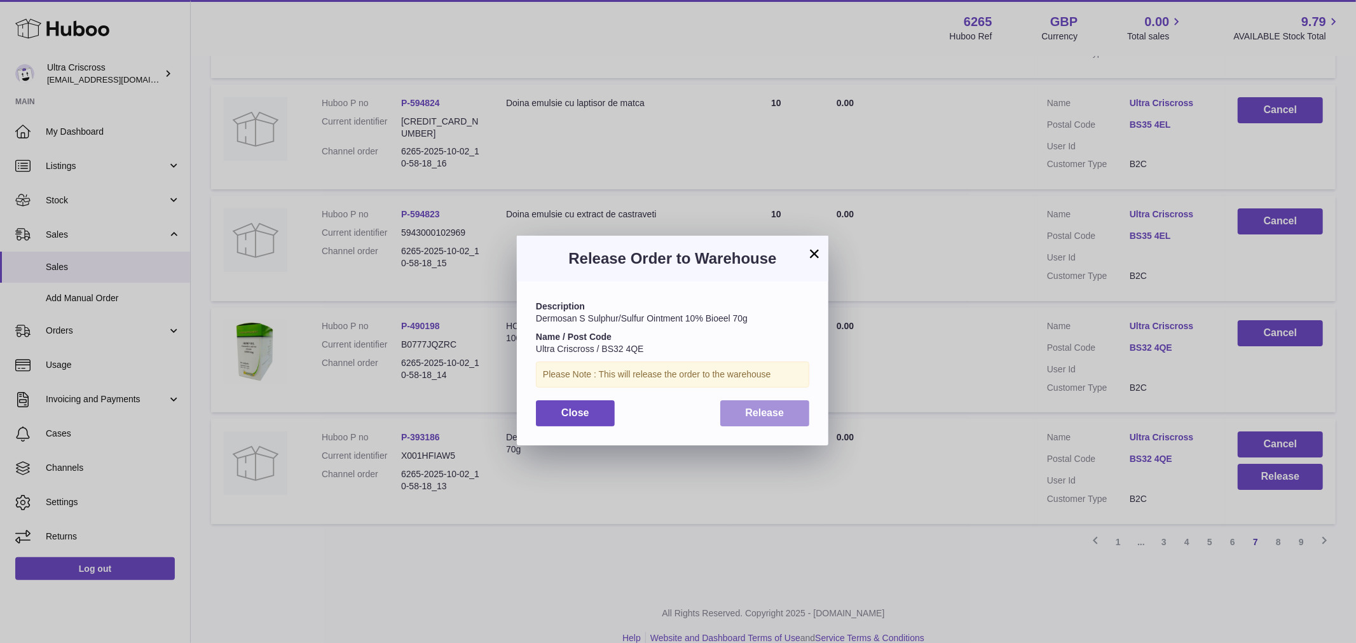
click at [761, 416] on span "Release" at bounding box center [764, 412] width 39 height 11
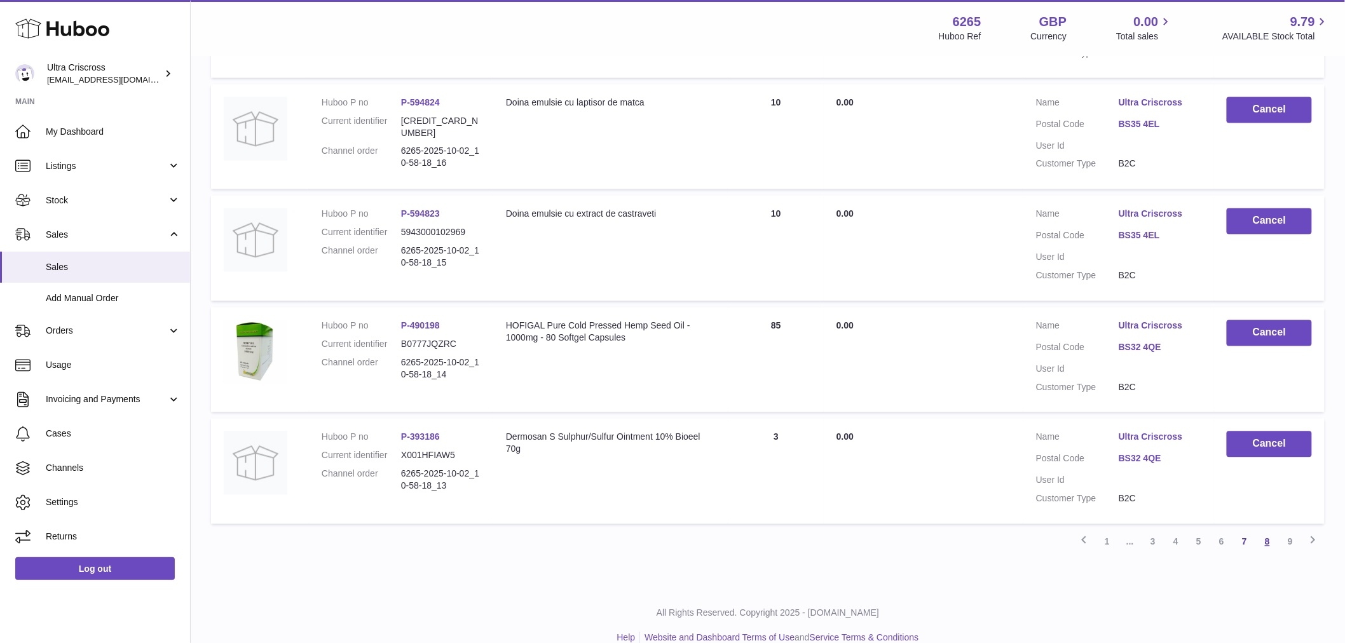
click at [1272, 542] on link "8" at bounding box center [1267, 542] width 23 height 23
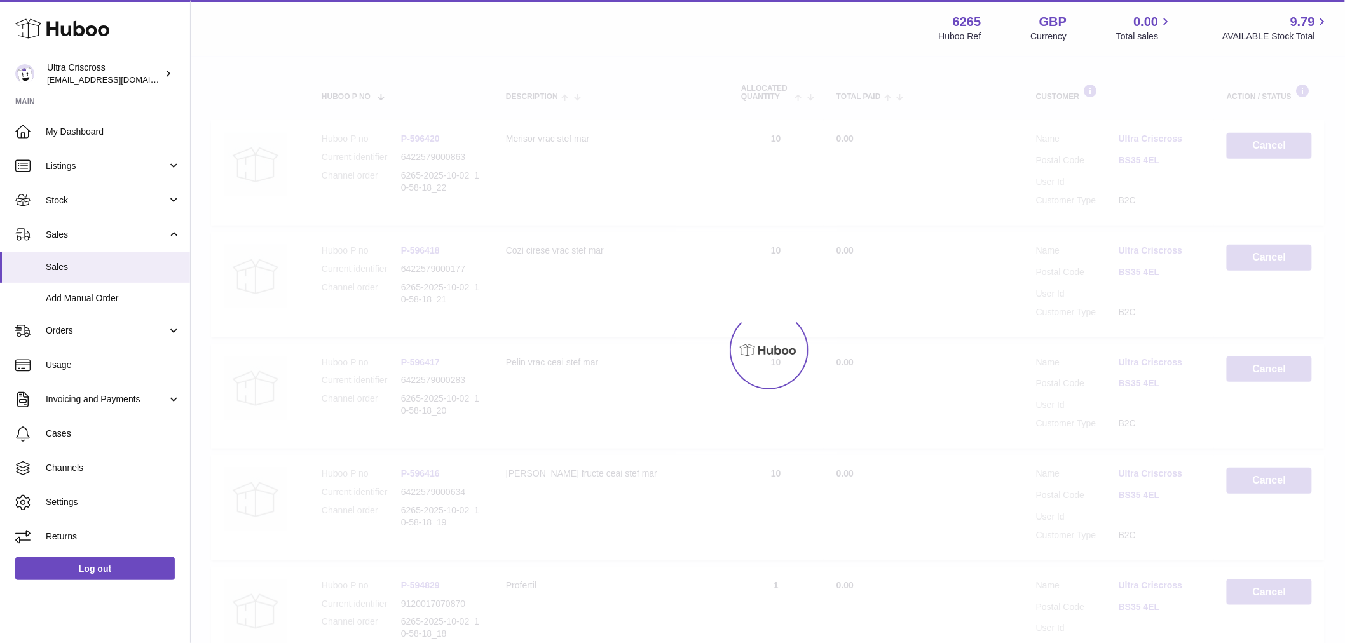
scroll to position [57, 0]
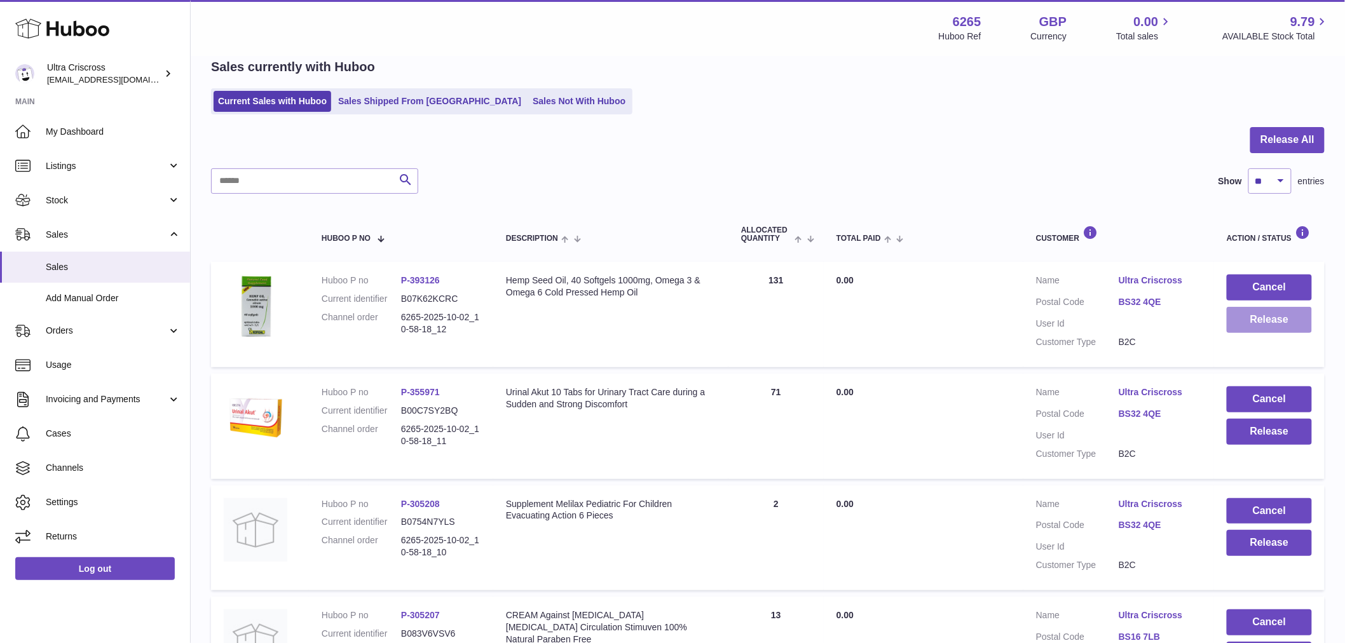
click at [1284, 327] on button "Release" at bounding box center [1269, 320] width 85 height 26
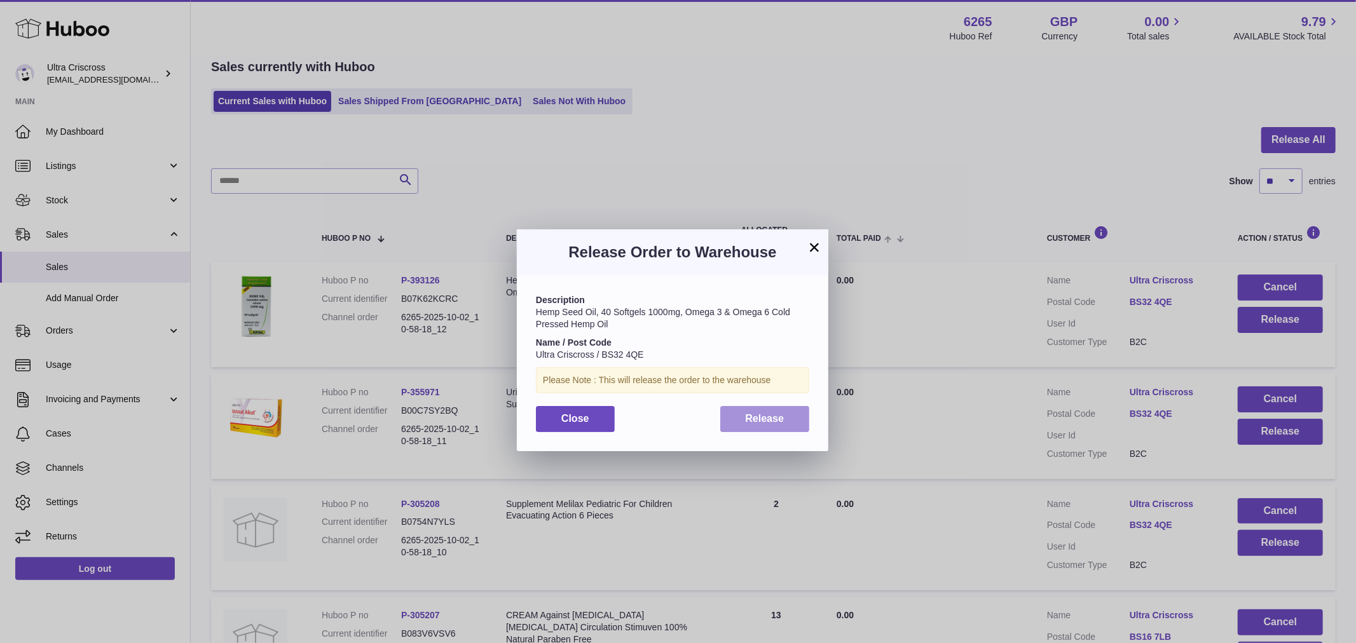
click at [749, 413] on span "Release" at bounding box center [764, 418] width 39 height 11
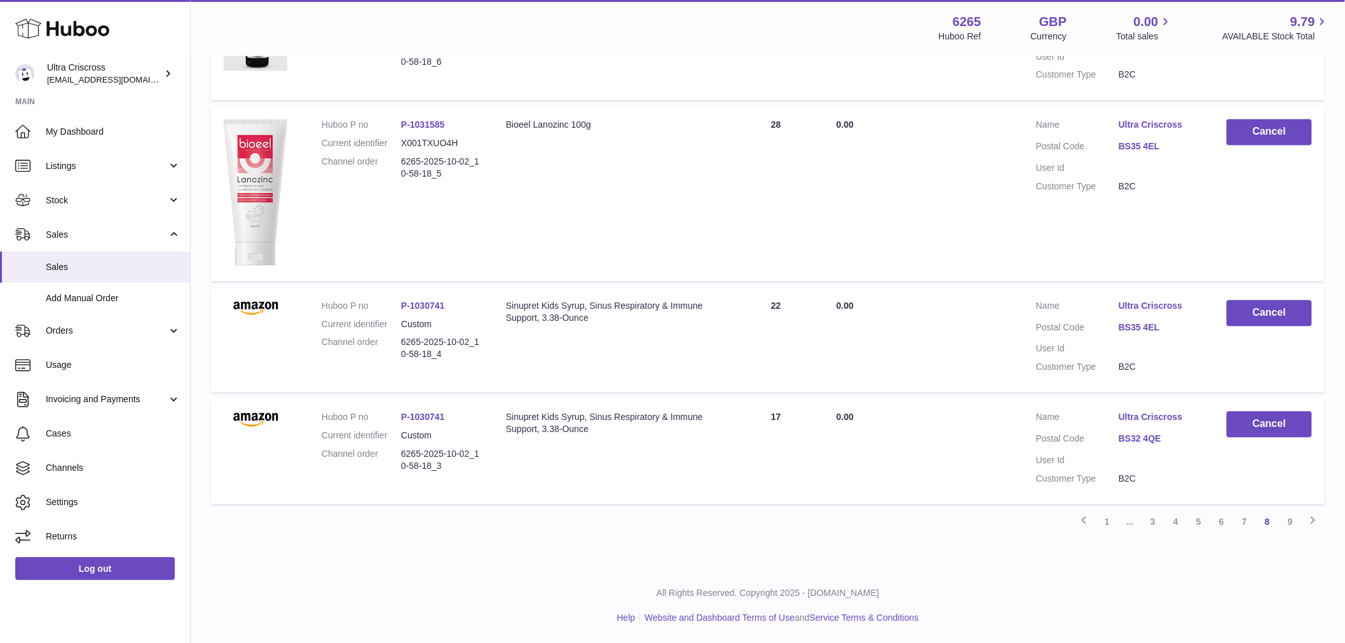
click at [1293, 518] on link "9" at bounding box center [1290, 522] width 23 height 23
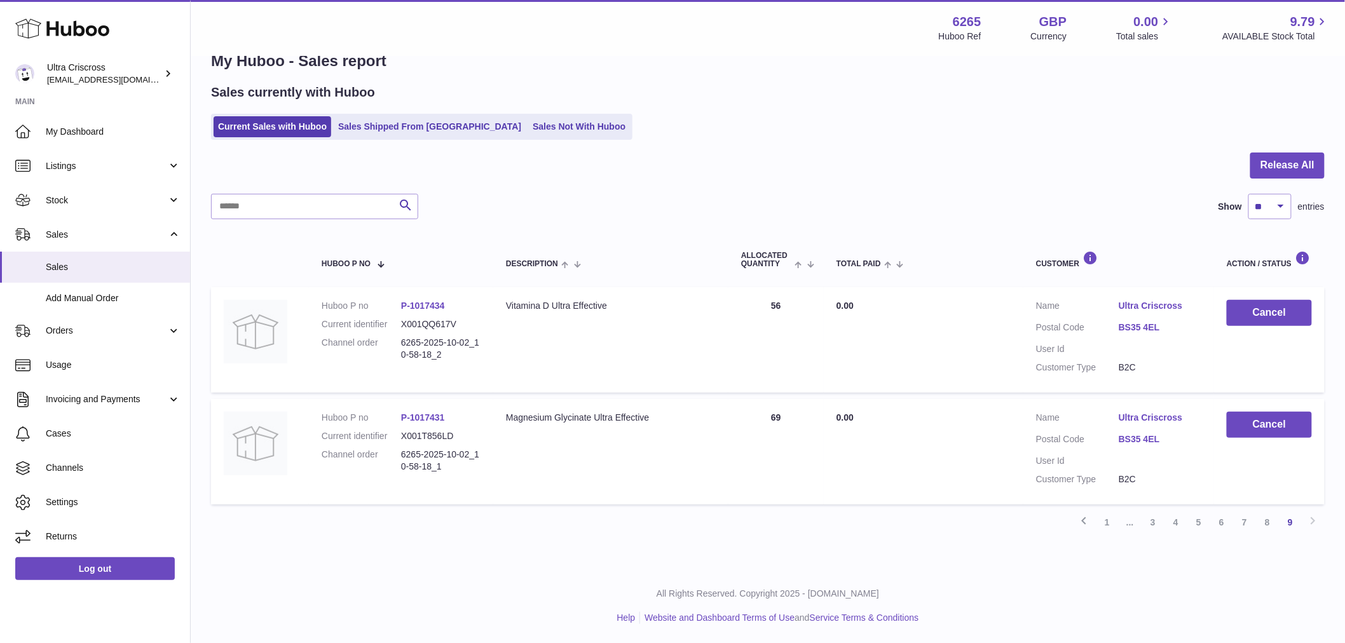
scroll to position [32, 0]
click at [829, 165] on div at bounding box center [767, 173] width 1113 height 41
